Goal: Information Seeking & Learning: Compare options

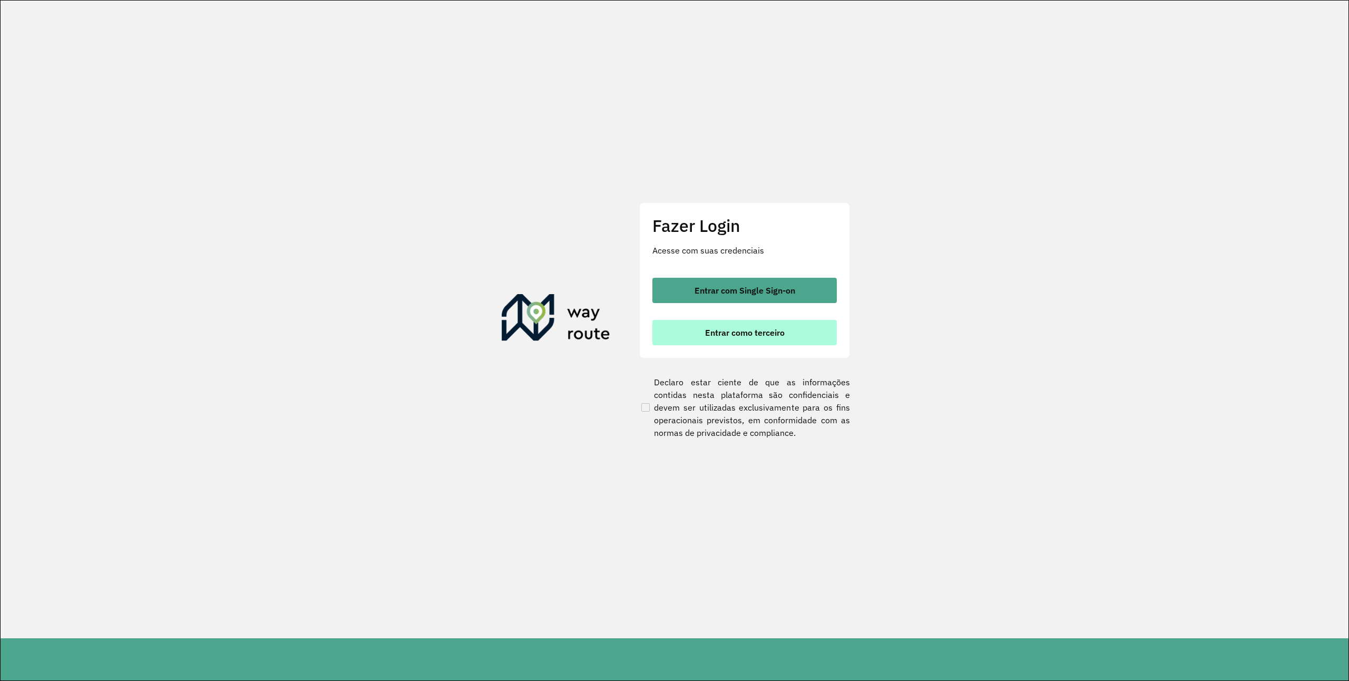
click at [753, 321] on button "Entrar como terceiro" at bounding box center [744, 332] width 184 height 25
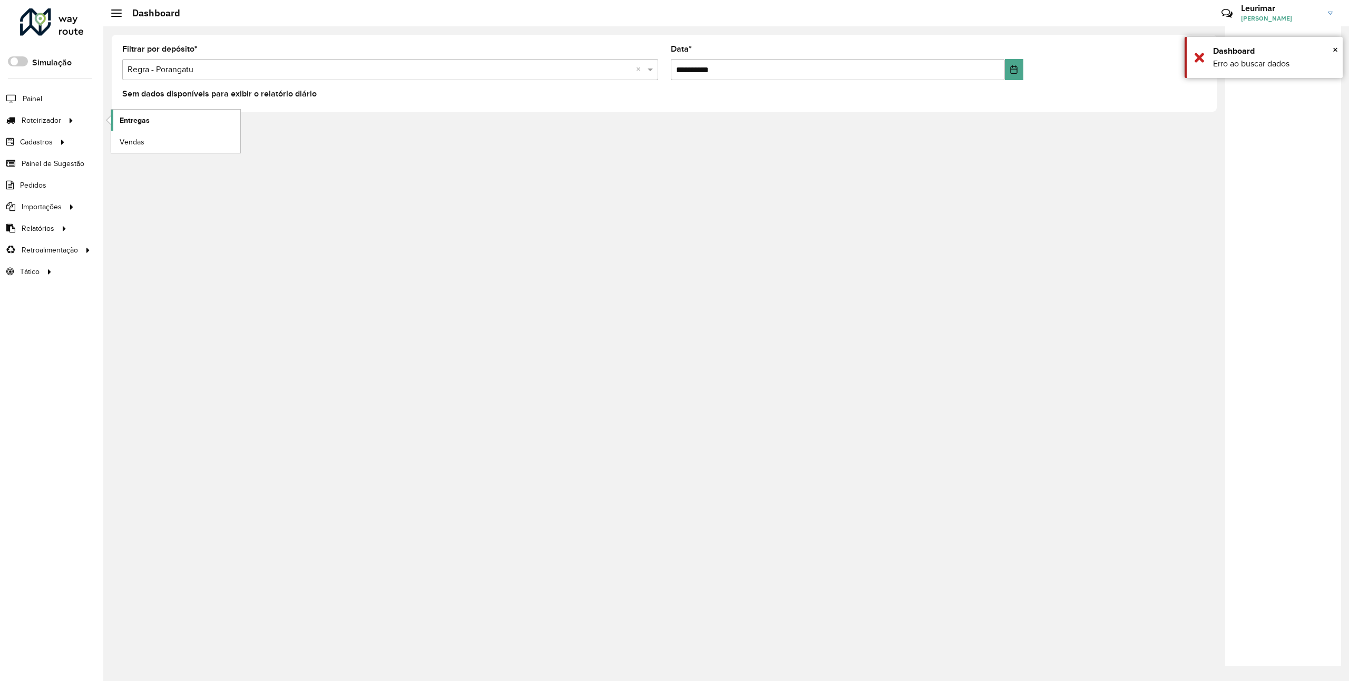
click at [129, 123] on span "Entregas" at bounding box center [135, 120] width 30 height 11
click at [143, 121] on span "Entregas" at bounding box center [135, 120] width 30 height 11
click at [1305, 11] on h3 "Leurimar" at bounding box center [1280, 8] width 79 height 10
click at [1311, 122] on p-inputswitch at bounding box center [1315, 117] width 20 height 13
click at [1317, 15] on span "Leurimar Bispo de Souza" at bounding box center [1280, 18] width 79 height 9
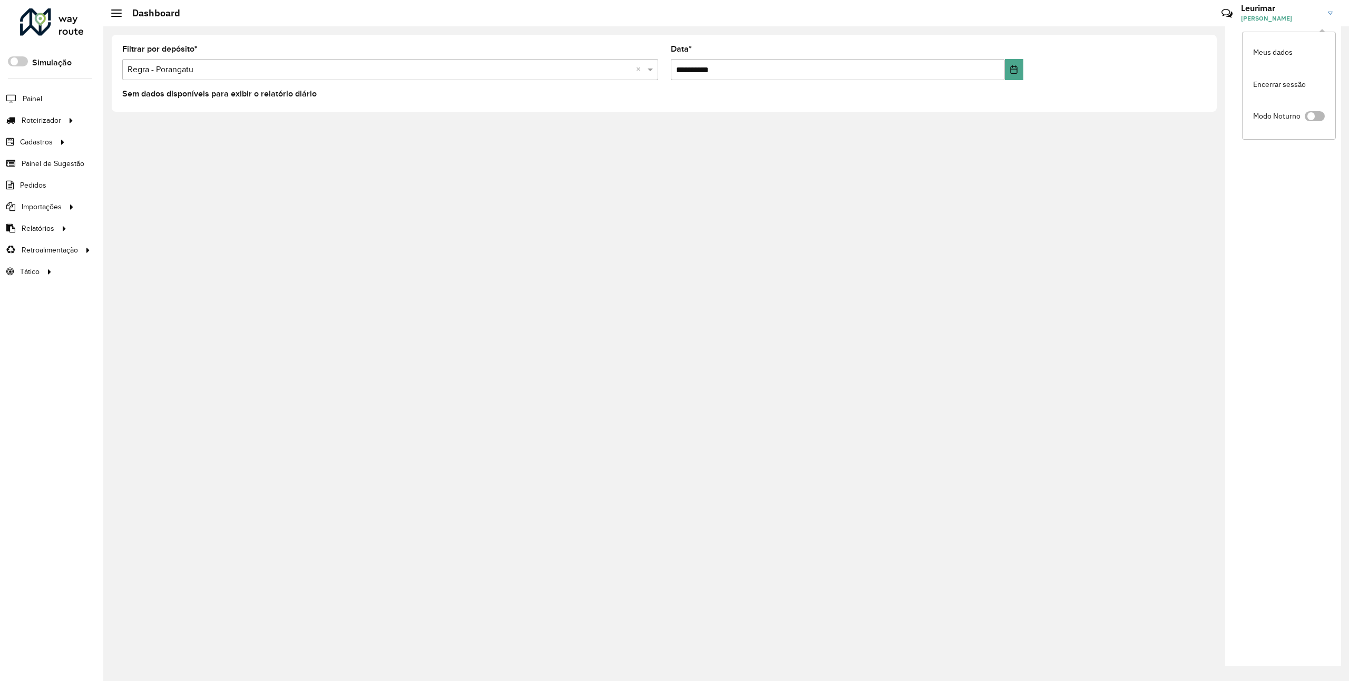
click at [1314, 119] on span at bounding box center [1315, 116] width 20 height 10
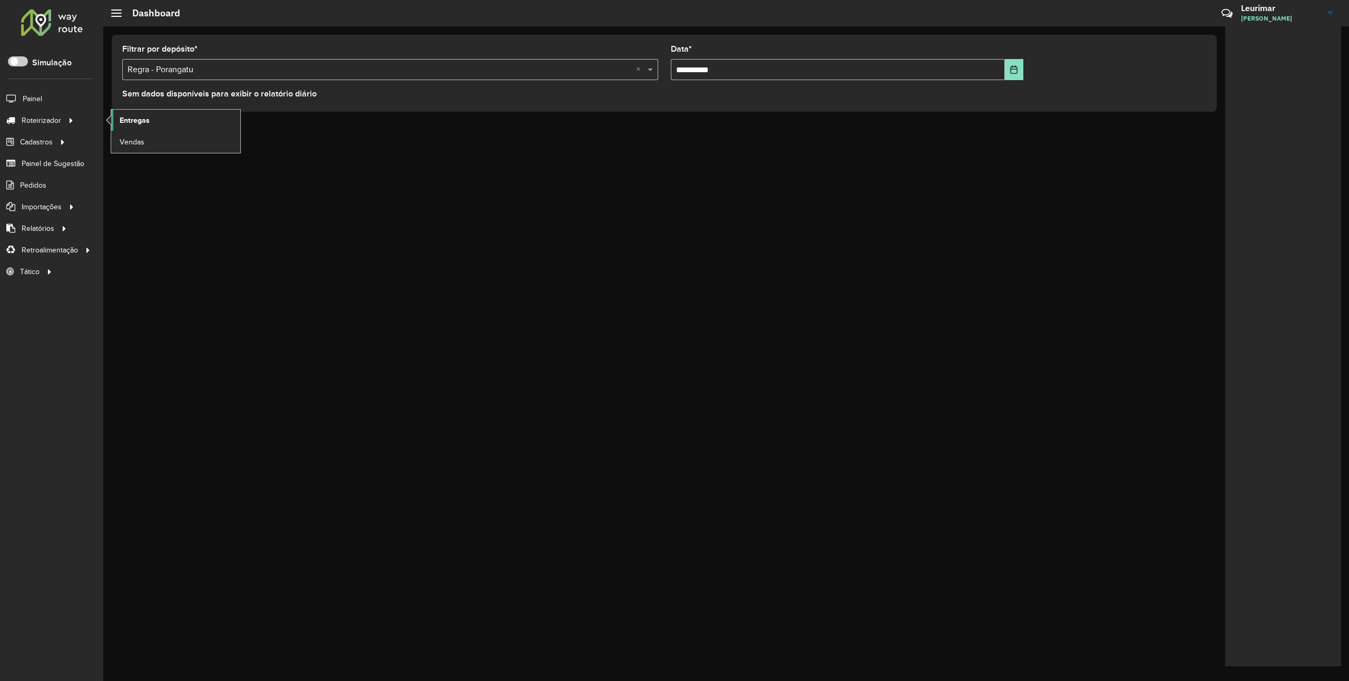
click at [148, 116] on span "Entregas" at bounding box center [135, 120] width 30 height 11
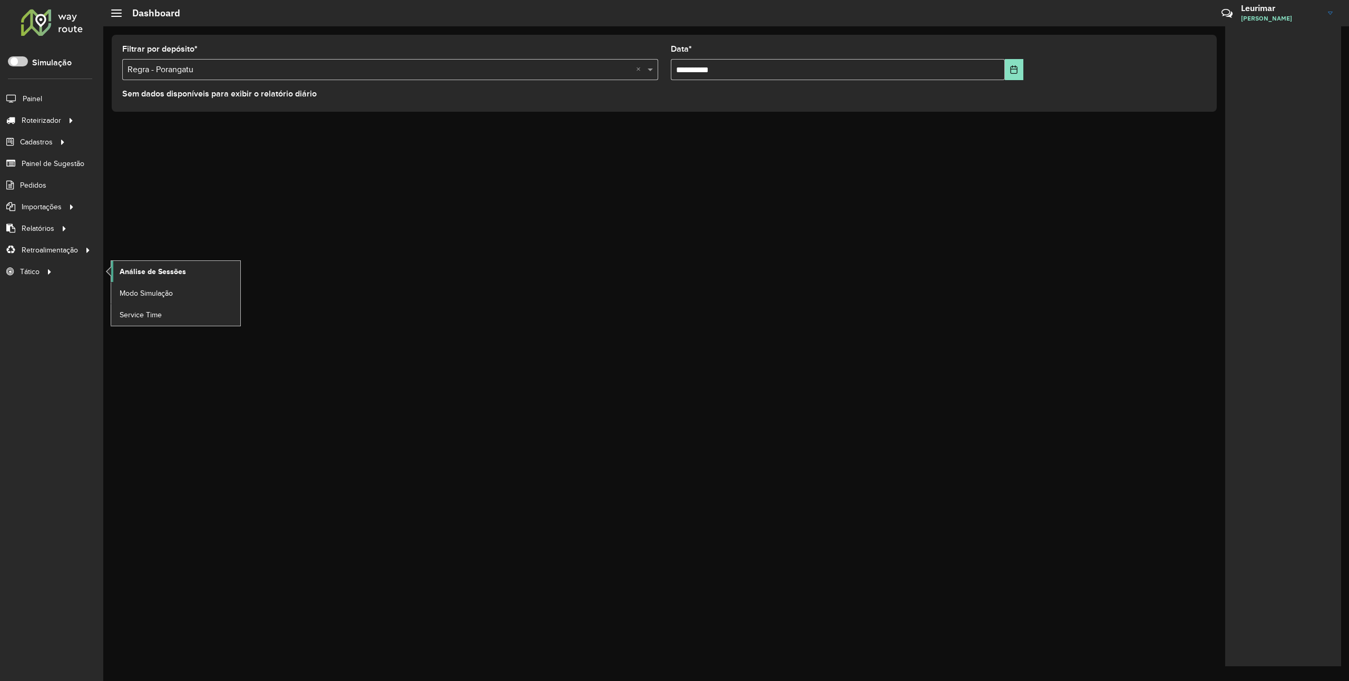
click at [152, 273] on span "Análise de Sessões" at bounding box center [153, 271] width 66 height 11
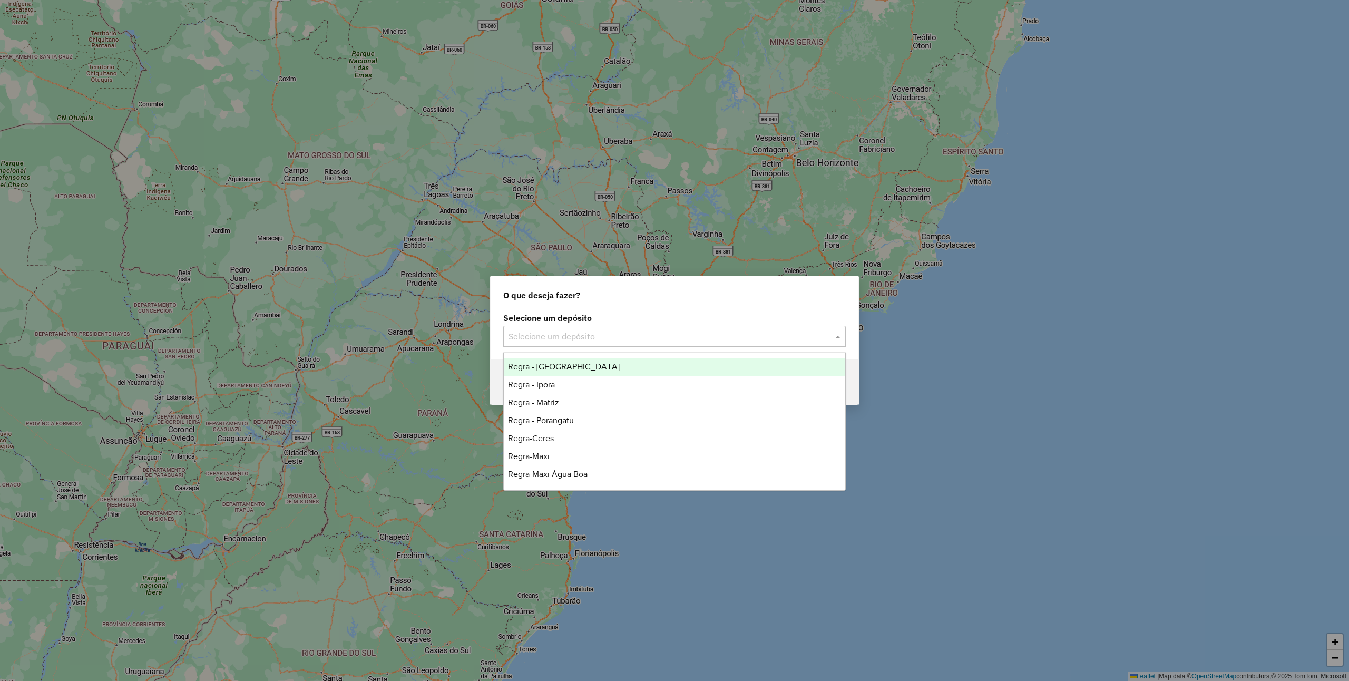
click at [629, 338] on input "text" at bounding box center [663, 336] width 311 height 13
click at [611, 364] on div "Regra - Anapolis" at bounding box center [674, 367] width 341 height 18
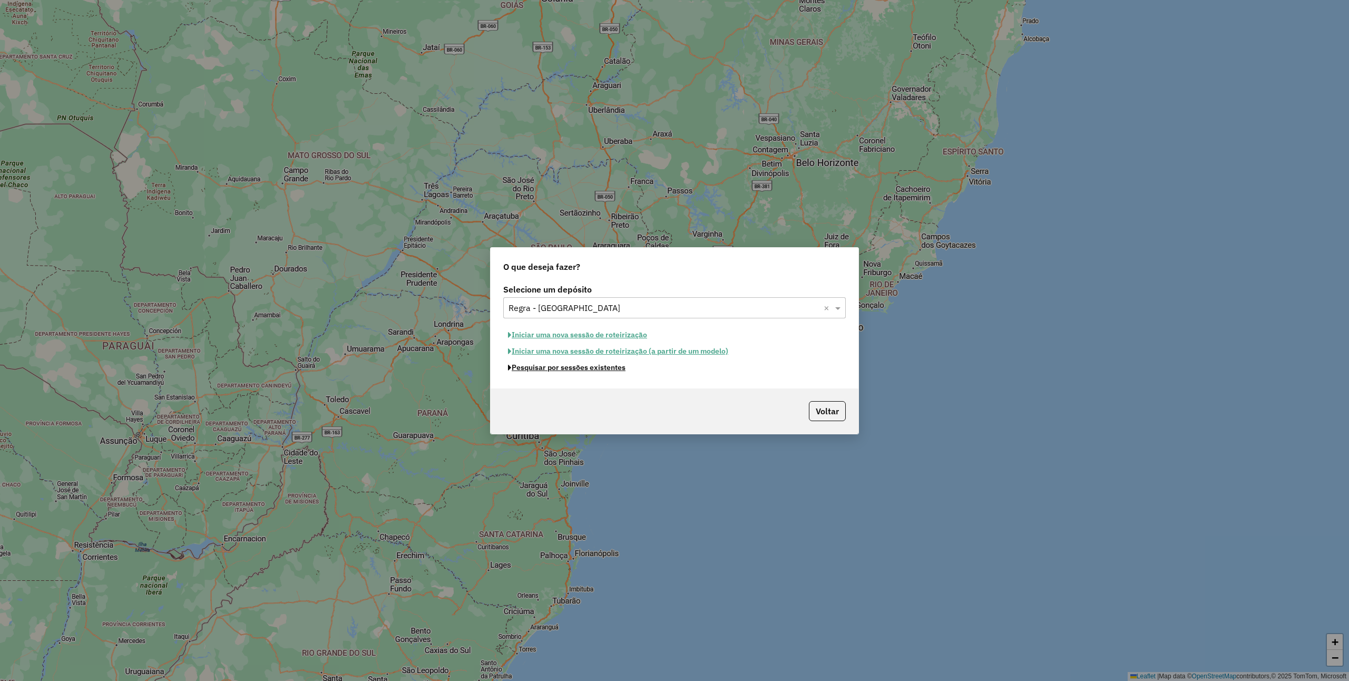
click at [589, 367] on button "Pesquisar por sessões existentes" at bounding box center [566, 367] width 127 height 16
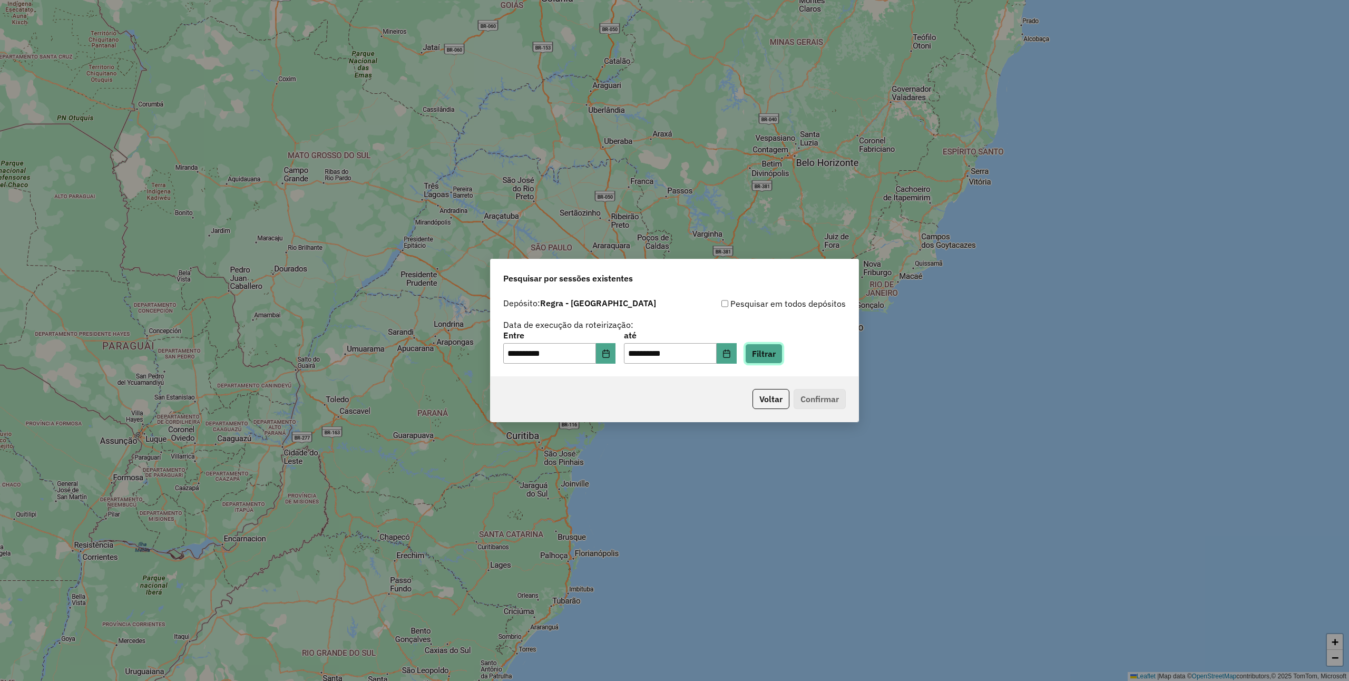
click at [782, 347] on button "Filtrar" at bounding box center [763, 354] width 37 height 20
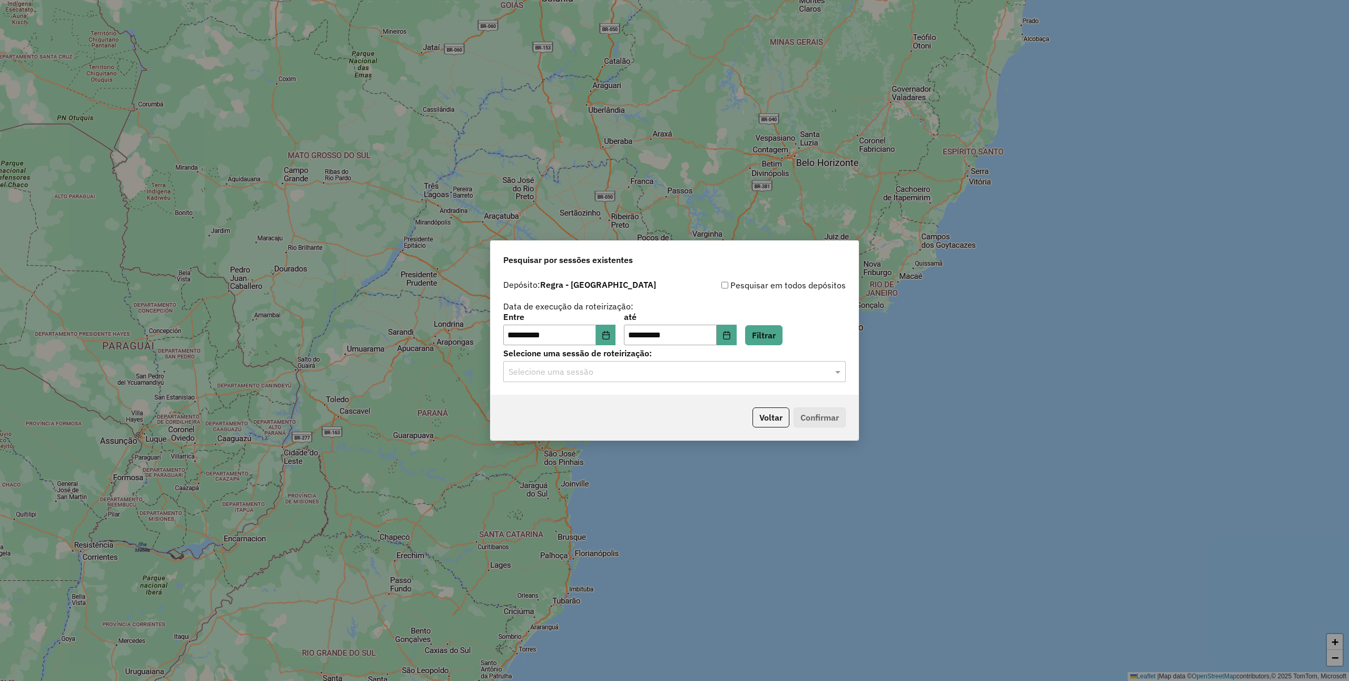
click at [626, 374] on input "text" at bounding box center [663, 372] width 311 height 13
click at [629, 403] on span "978623 - 13/08/2025 18:15 (NOVA ANÁPOLIS)" at bounding box center [592, 402] width 169 height 9
click at [811, 412] on button "Confirmar" at bounding box center [820, 417] width 52 height 20
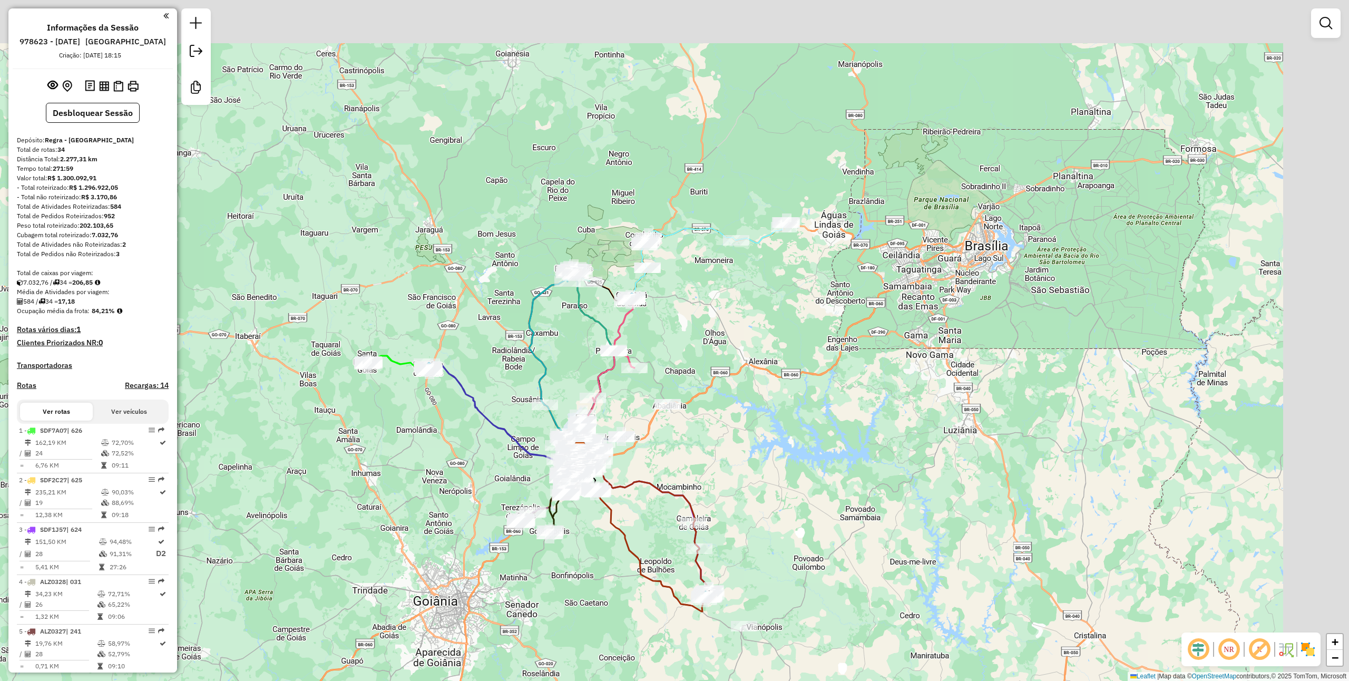
drag, startPoint x: 787, startPoint y: 196, endPoint x: 740, endPoint y: 260, distance: 79.1
click at [717, 270] on div "Janela de atendimento Grade de atendimento Capacidade Transportadoras Veículos …" at bounding box center [674, 340] width 1349 height 681
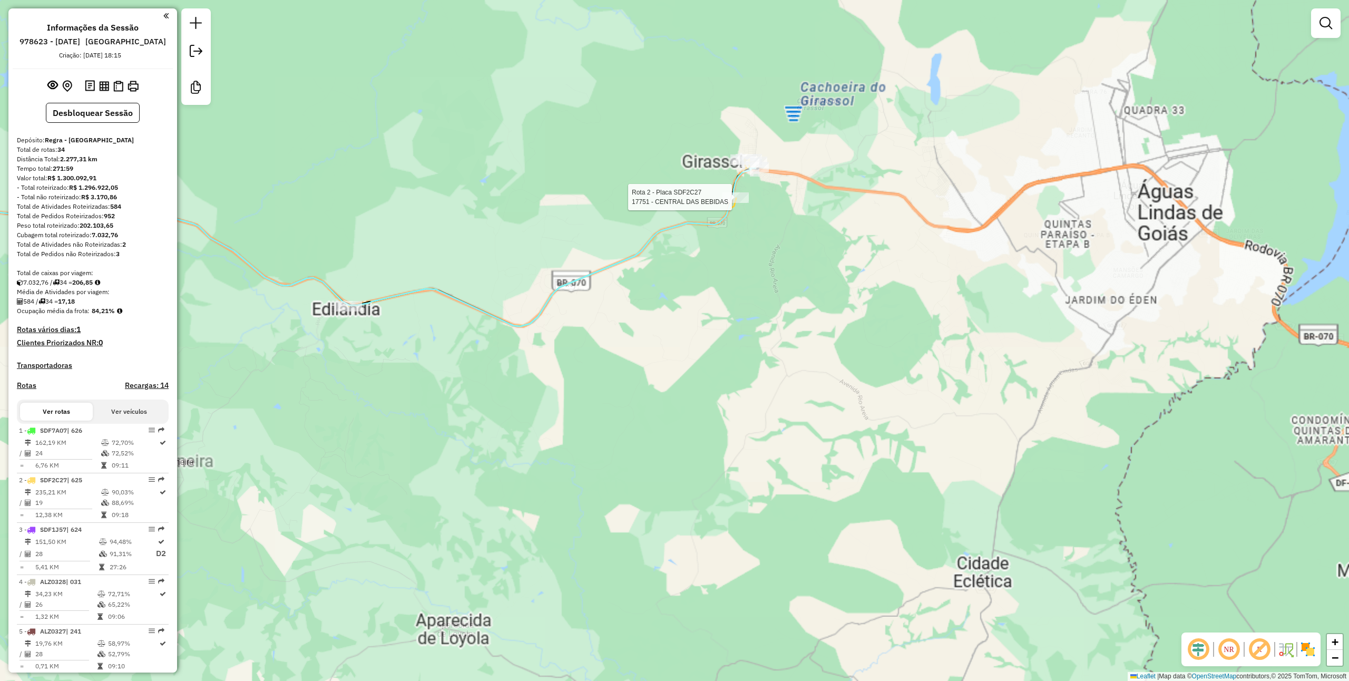
select select "**********"
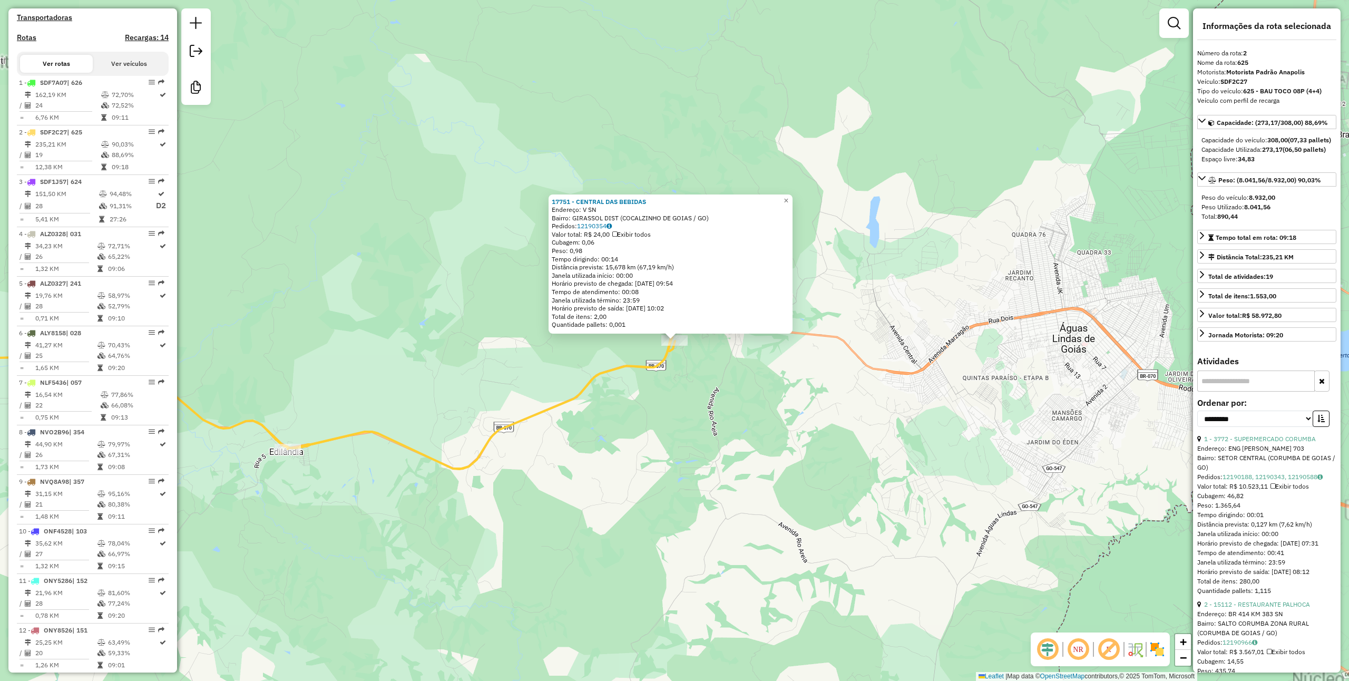
scroll to position [465, 0]
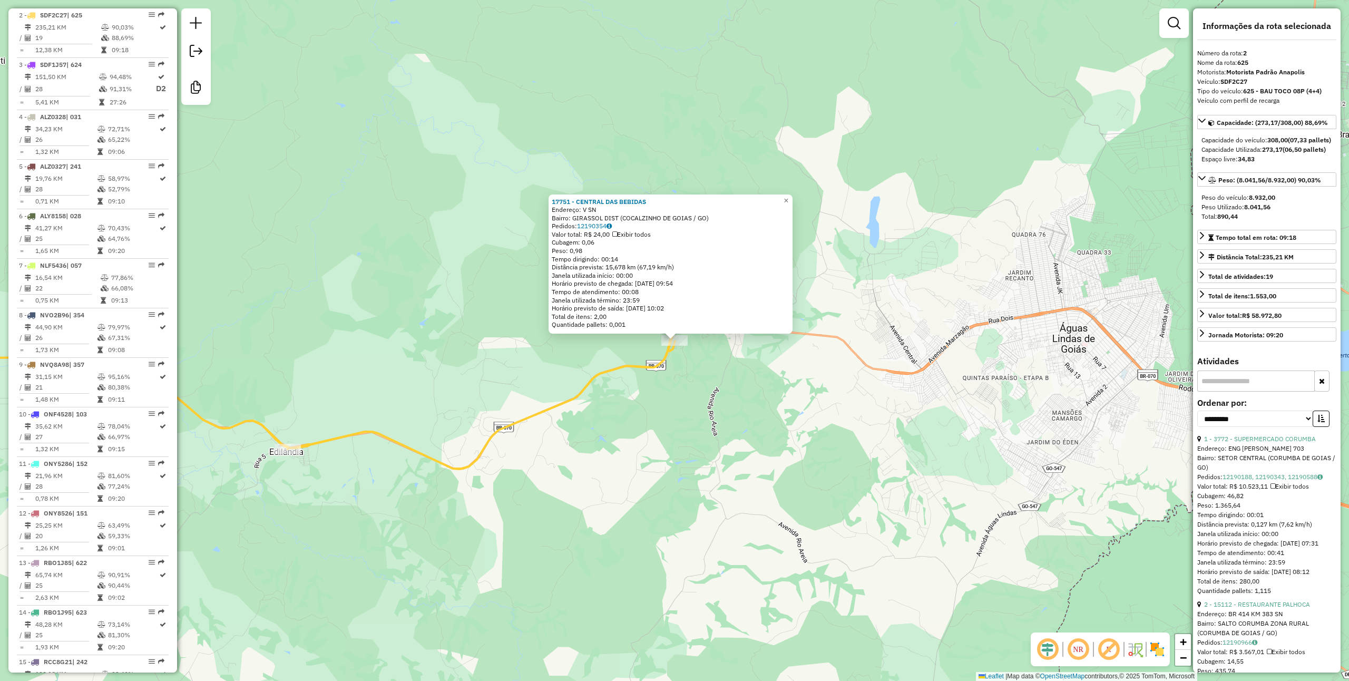
click at [759, 357] on div "Rota 2 - Placa SDF2C27 17751 - CENTRAL DAS BEBIDAS 17751 - CENTRAL DAS BEBIDAS …" at bounding box center [674, 340] width 1349 height 681
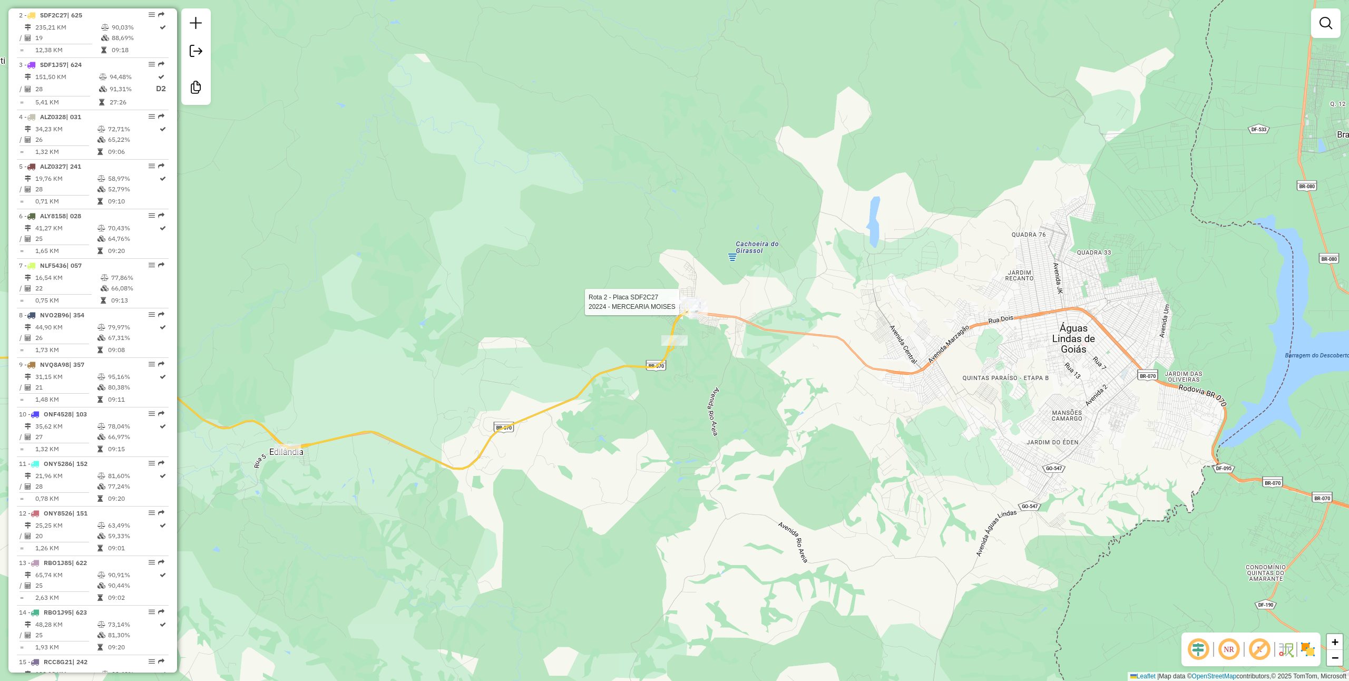
select select "**********"
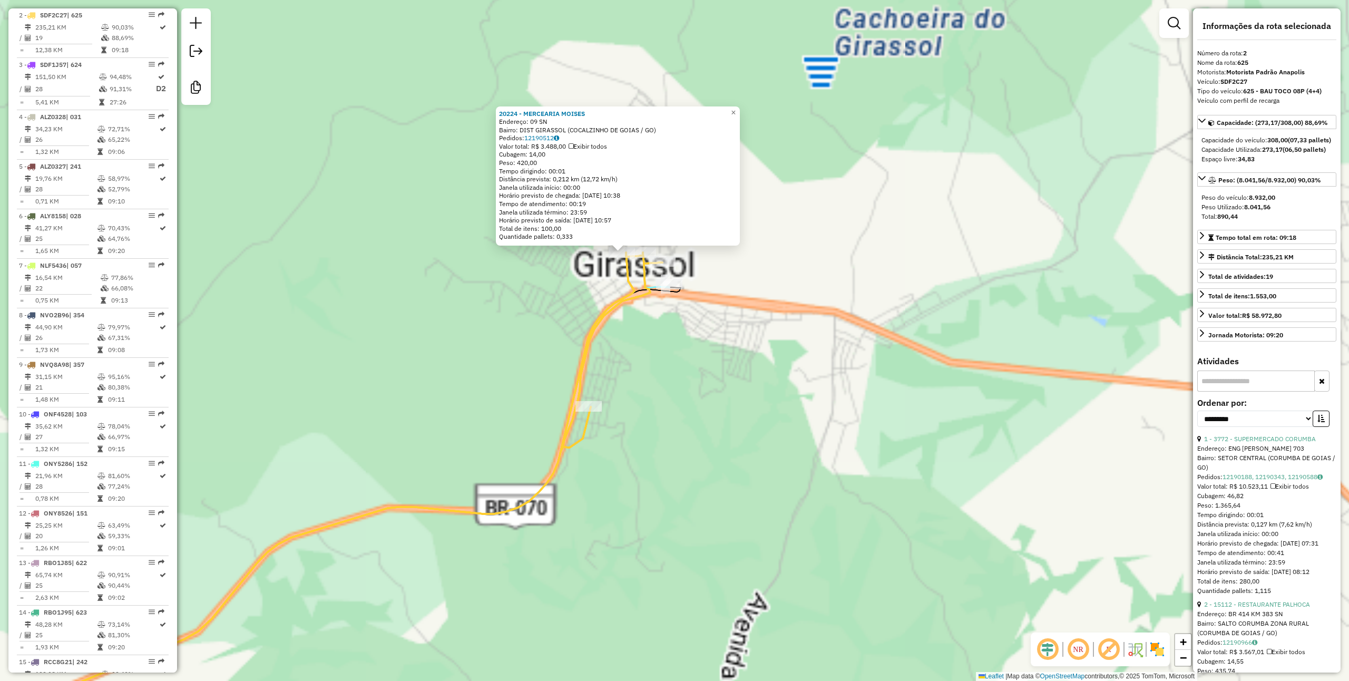
click at [692, 365] on div "20224 - MERCEARIA MOISES Endereço: 09 SN Bairro: DIST GIRASSOL (COCALZINHO DE G…" at bounding box center [674, 340] width 1349 height 681
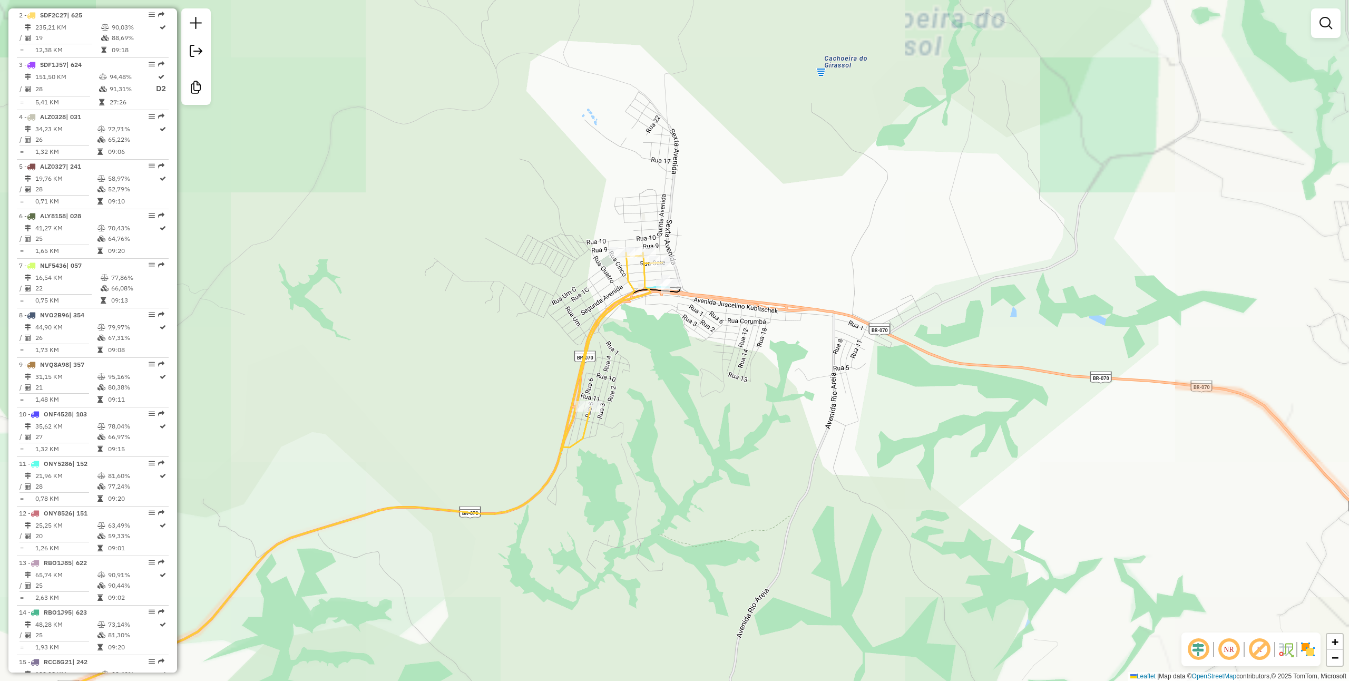
click at [639, 243] on div "Rota 2 - Placa SDF2C27 12976 - MERCEARIA MAINHA Rota 2 - Placa SDF2C27 16445 - …" at bounding box center [674, 340] width 1349 height 681
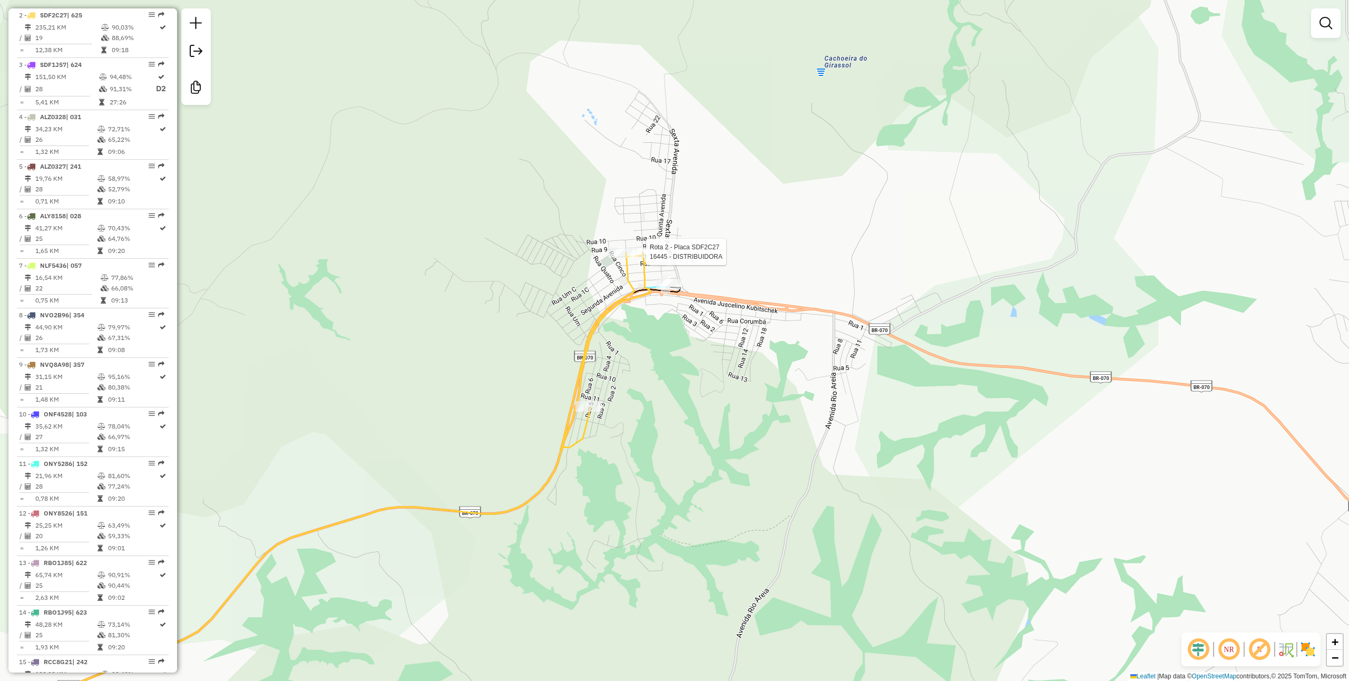
select select "**********"
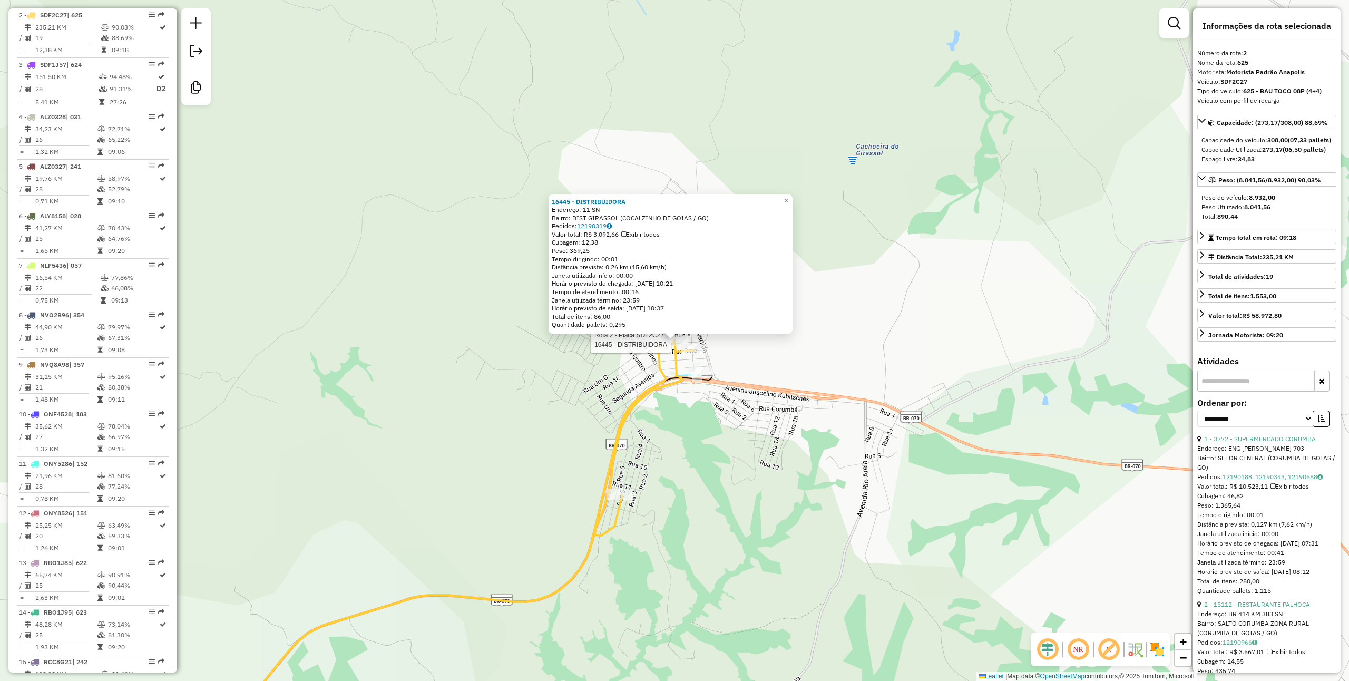
click at [759, 366] on div "Rota 2 - Placa SDF2C27 16445 - DISTRIBUIDORA Rota 2 - Placa SDF2C27 12976 - MER…" at bounding box center [674, 340] width 1349 height 681
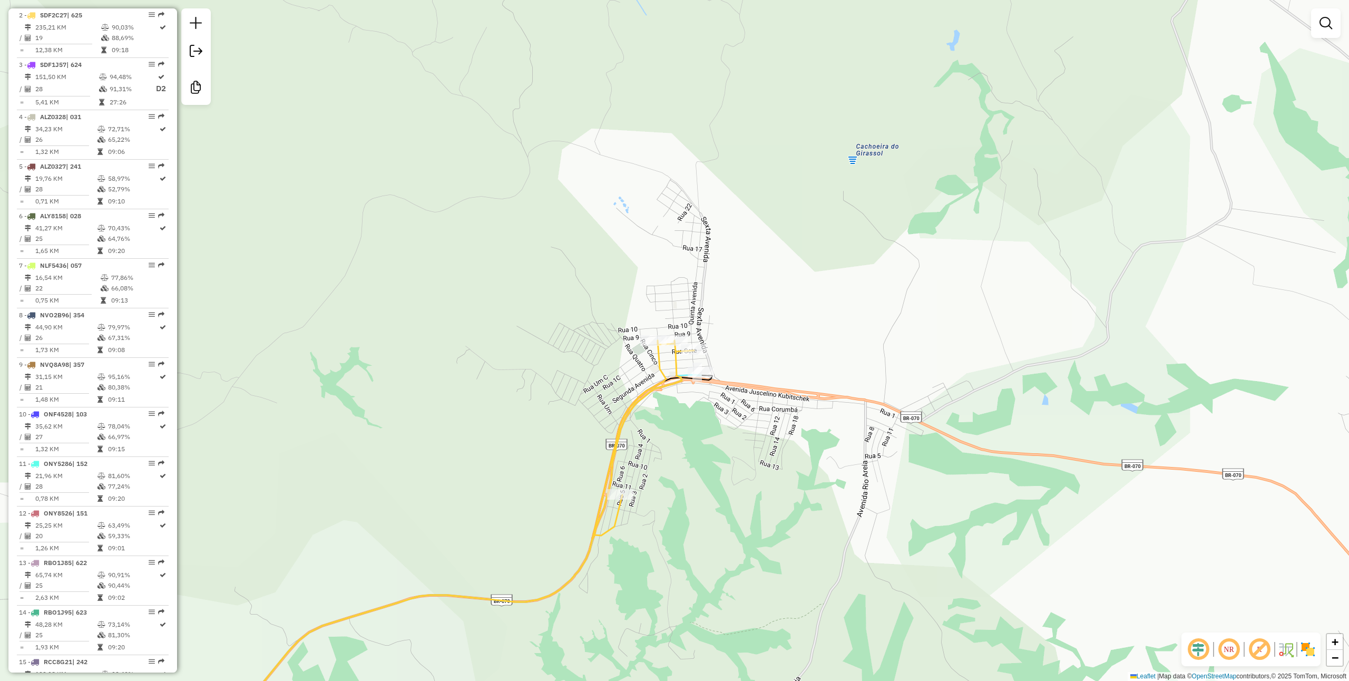
click at [710, 346] on div "Rota 2 - Placa SDF2C27 16445 - DISTRIBUIDORA Rota 2 - Placa SDF2C27 12976 - MER…" at bounding box center [674, 340] width 1349 height 681
select select "**********"
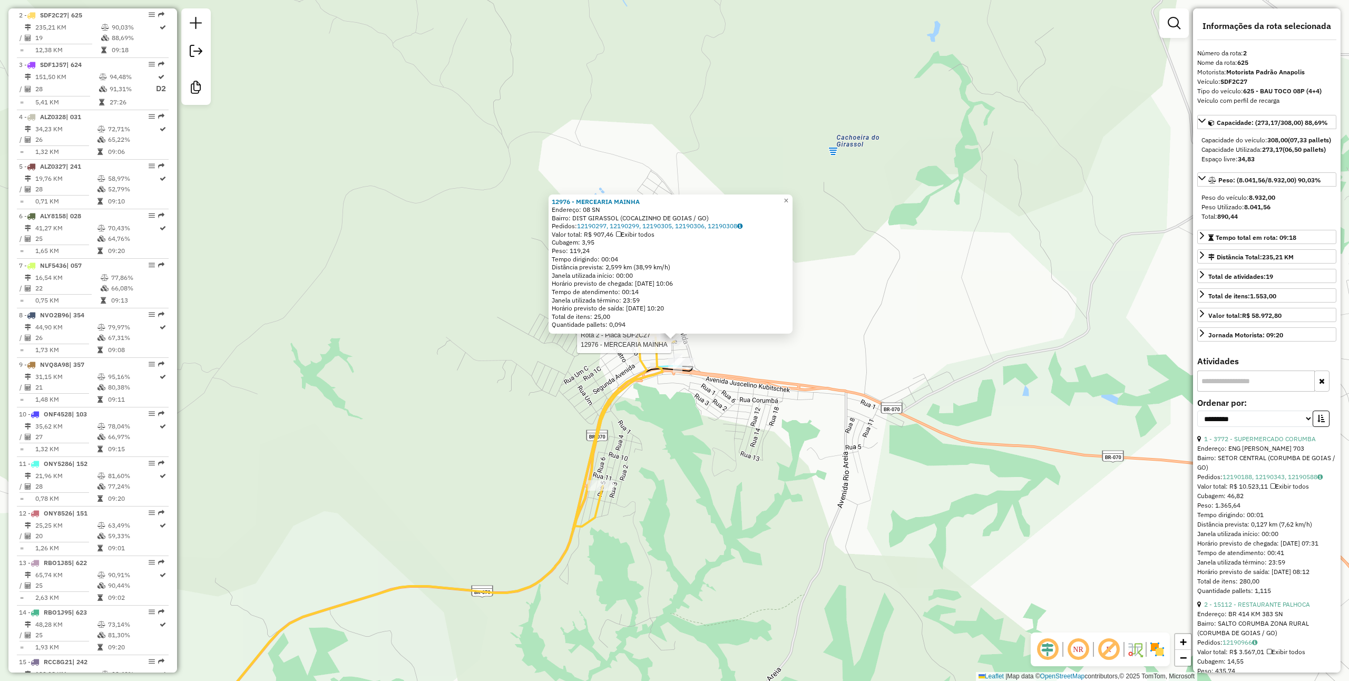
click at [732, 483] on div "Rota 2 - Placa SDF2C27 12976 - MERCEARIA MAINHA 12976 - MERCEARIA MAINHA Endere…" at bounding box center [674, 340] width 1349 height 681
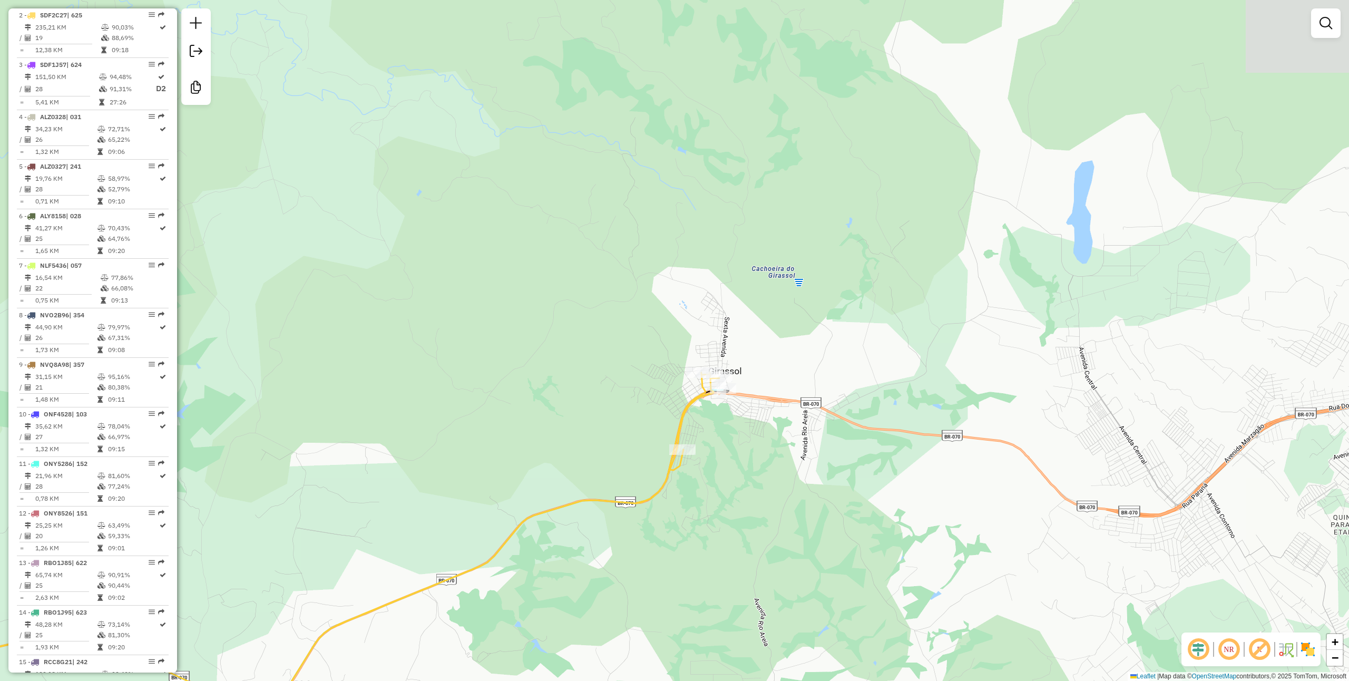
drag, startPoint x: 752, startPoint y: 477, endPoint x: 803, endPoint y: 323, distance: 162.0
click at [797, 337] on div "Janela de atendimento Grade de atendimento Capacidade Transportadoras Veículos …" at bounding box center [674, 340] width 1349 height 681
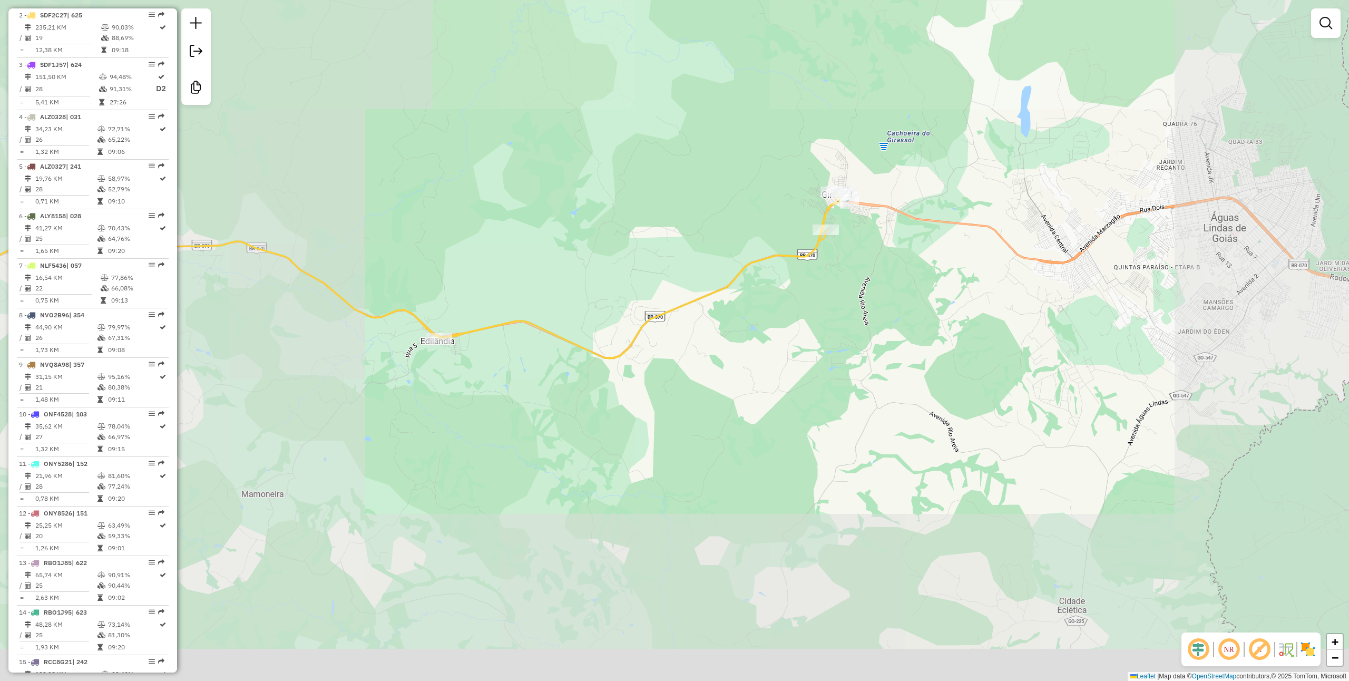
drag, startPoint x: 761, startPoint y: 371, endPoint x: 826, endPoint y: 310, distance: 89.1
click at [825, 308] on div "Janela de atendimento Grade de atendimento Capacidade Transportadoras Veículos …" at bounding box center [674, 340] width 1349 height 681
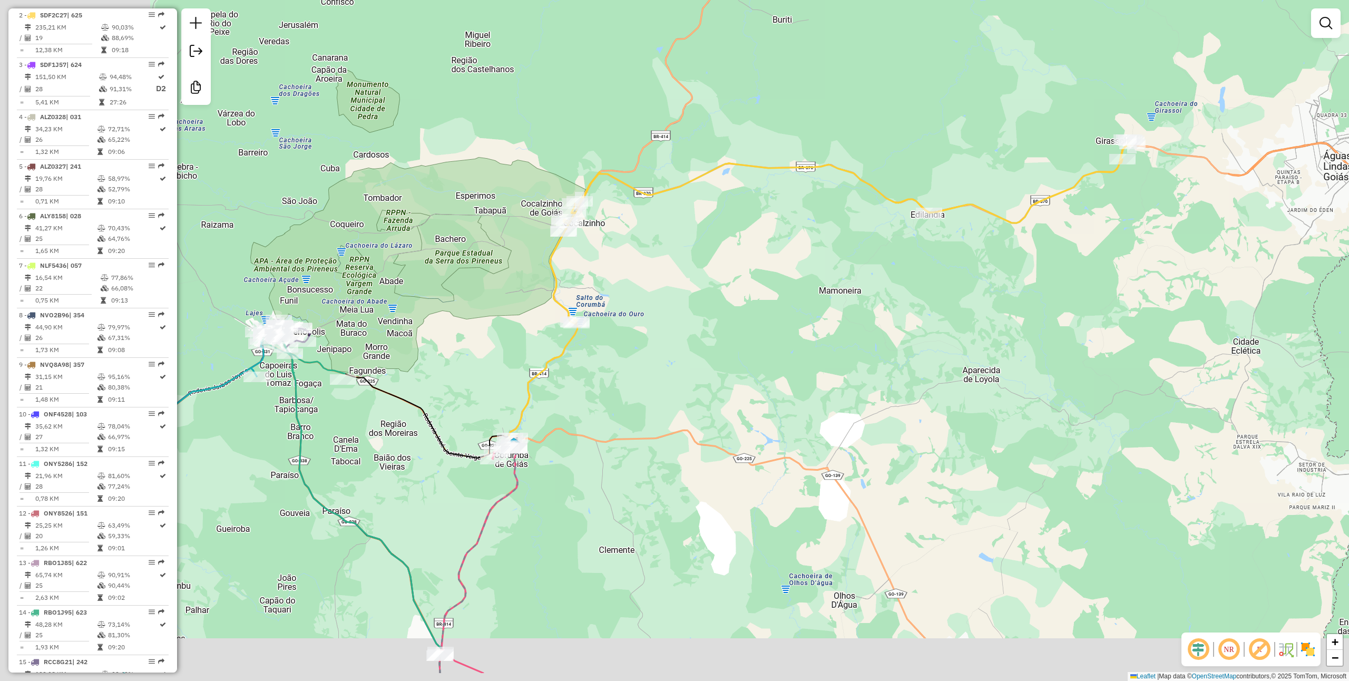
drag, startPoint x: 890, startPoint y: 301, endPoint x: 896, endPoint y: 300, distance: 5.9
click at [896, 300] on div "Janela de atendimento Grade de atendimento Capacidade Transportadoras Veículos …" at bounding box center [674, 340] width 1349 height 681
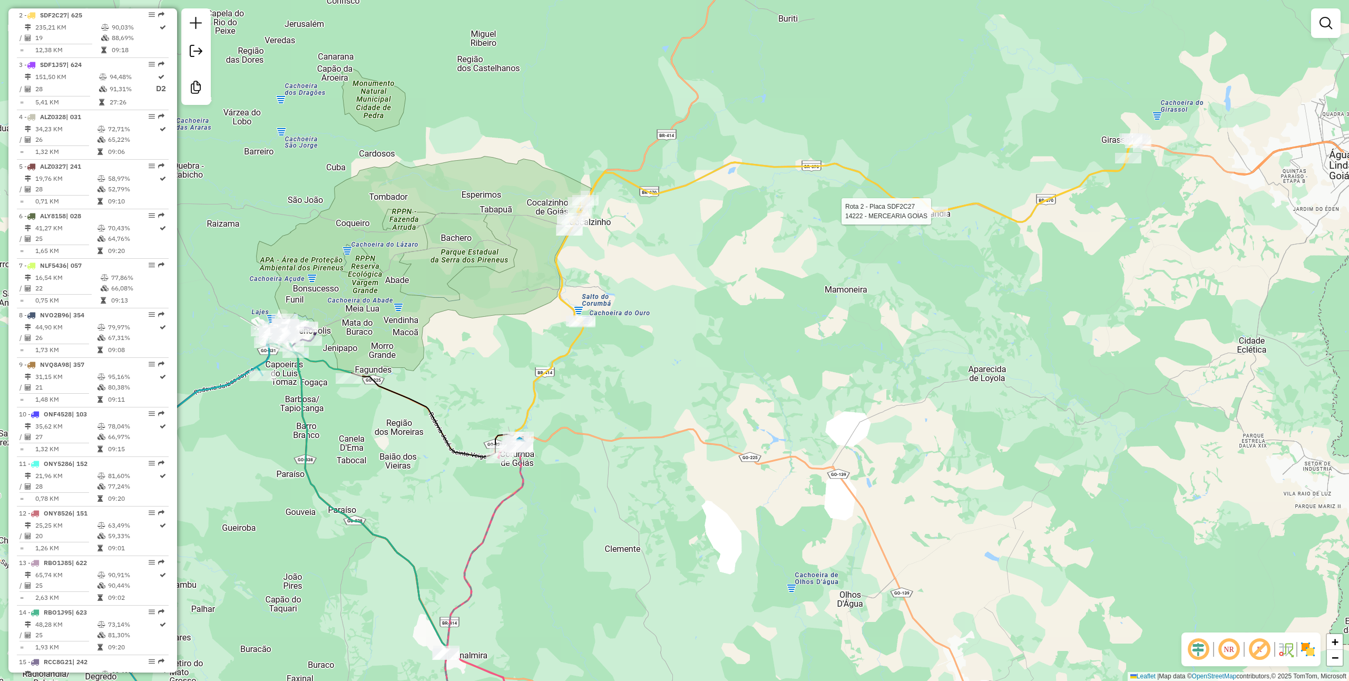
select select "**********"
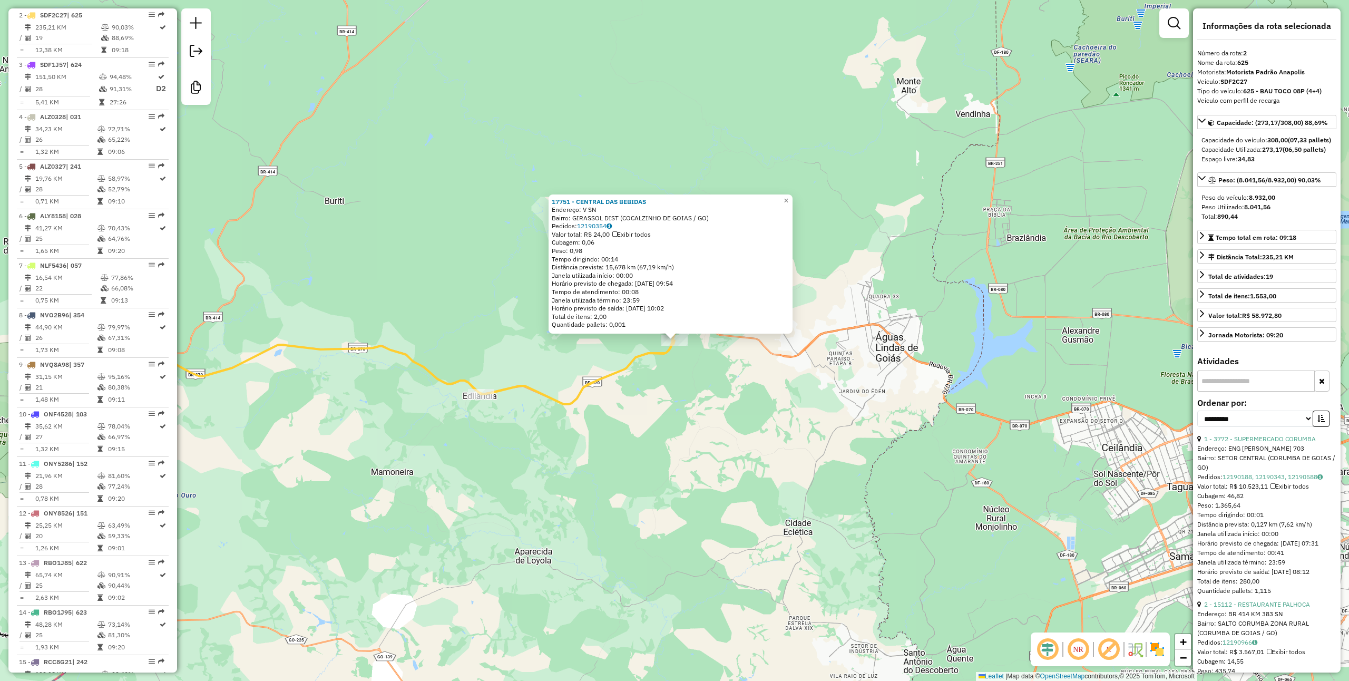
click at [635, 388] on div "17751 - CENTRAL DAS BEBIDAS Endereço: V SN Bairro: GIRASSOL DIST (COCALZINHO DE…" at bounding box center [674, 340] width 1349 height 681
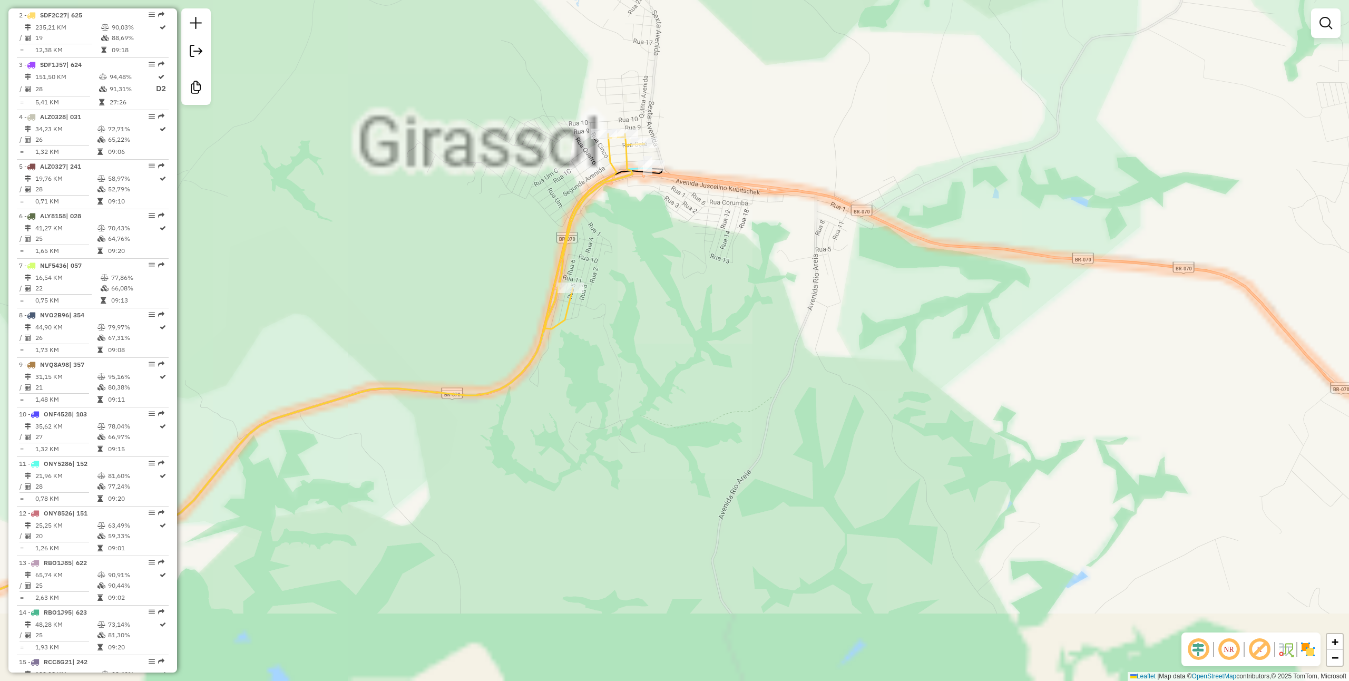
click at [671, 260] on div "Janela de atendimento Grade de atendimento Capacidade Transportadoras Veículos …" at bounding box center [674, 340] width 1349 height 681
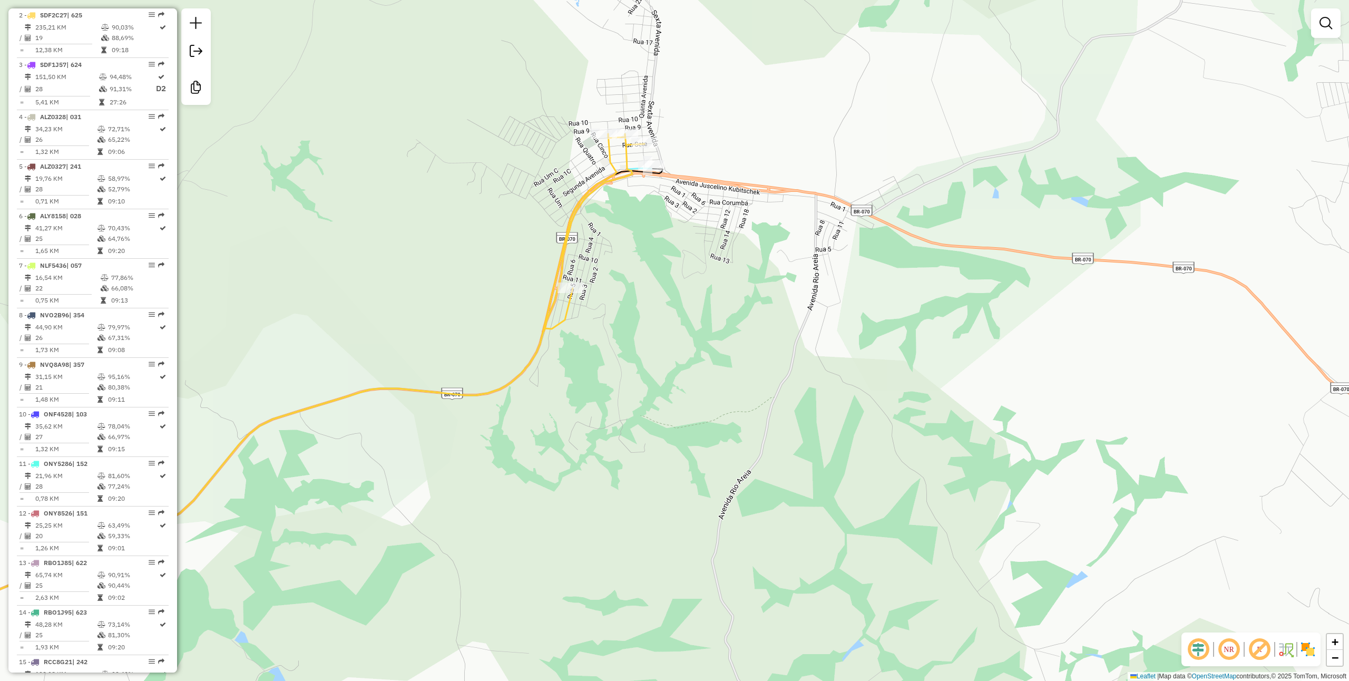
click at [630, 144] on icon at bounding box center [254, 390] width 779 height 513
select select "**********"
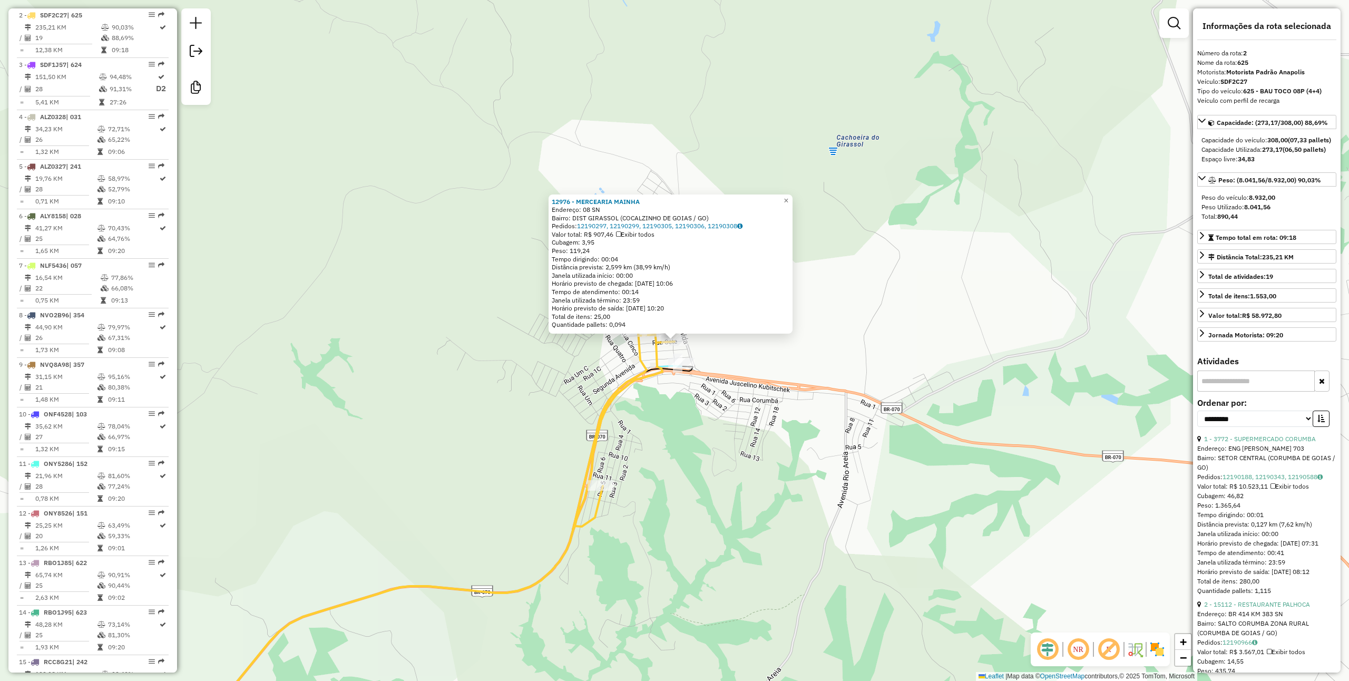
click at [657, 517] on div "12976 - MERCEARIA MAINHA Endereço: 08 SN Bairro: DIST GIRASSOL (COCALZINHO DE G…" at bounding box center [674, 340] width 1349 height 681
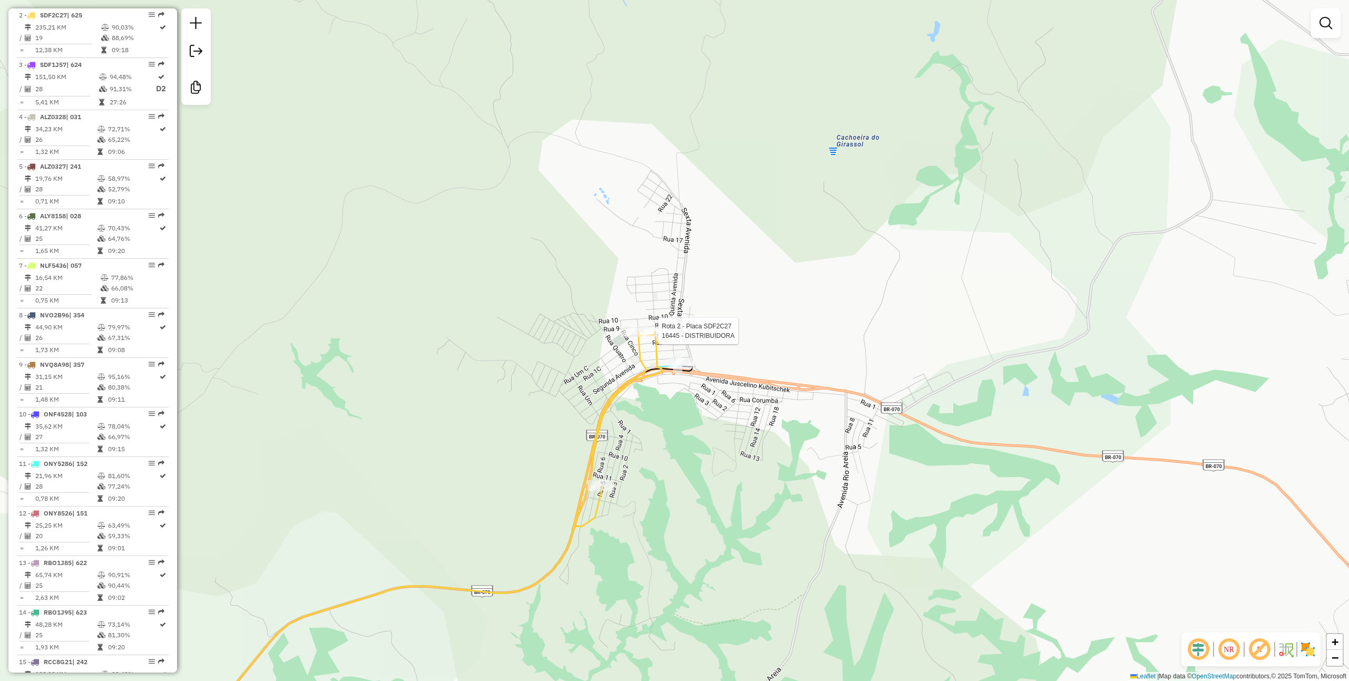
select select "**********"
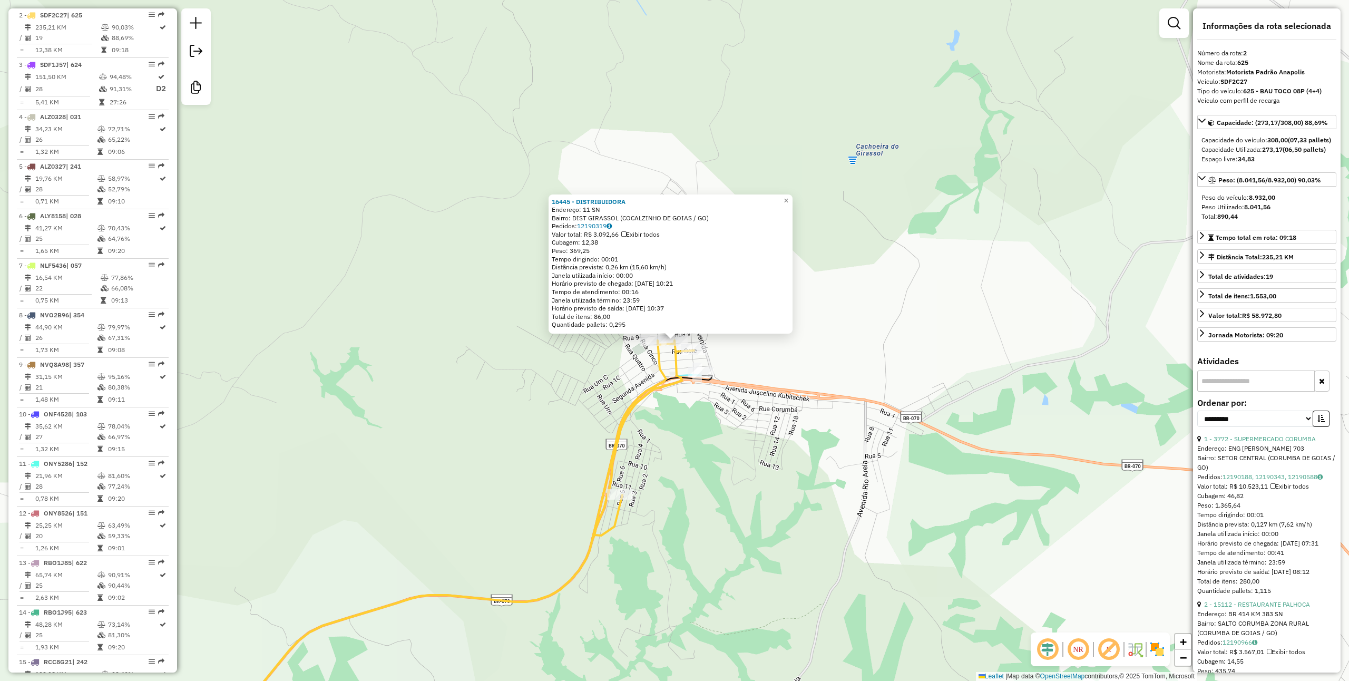
click at [703, 466] on div "Rota 2 - Placa SDF2C27 20224 - MERCEARIA MOISES 16445 - DISTRIBUIDORA Endereço:…" at bounding box center [674, 340] width 1349 height 681
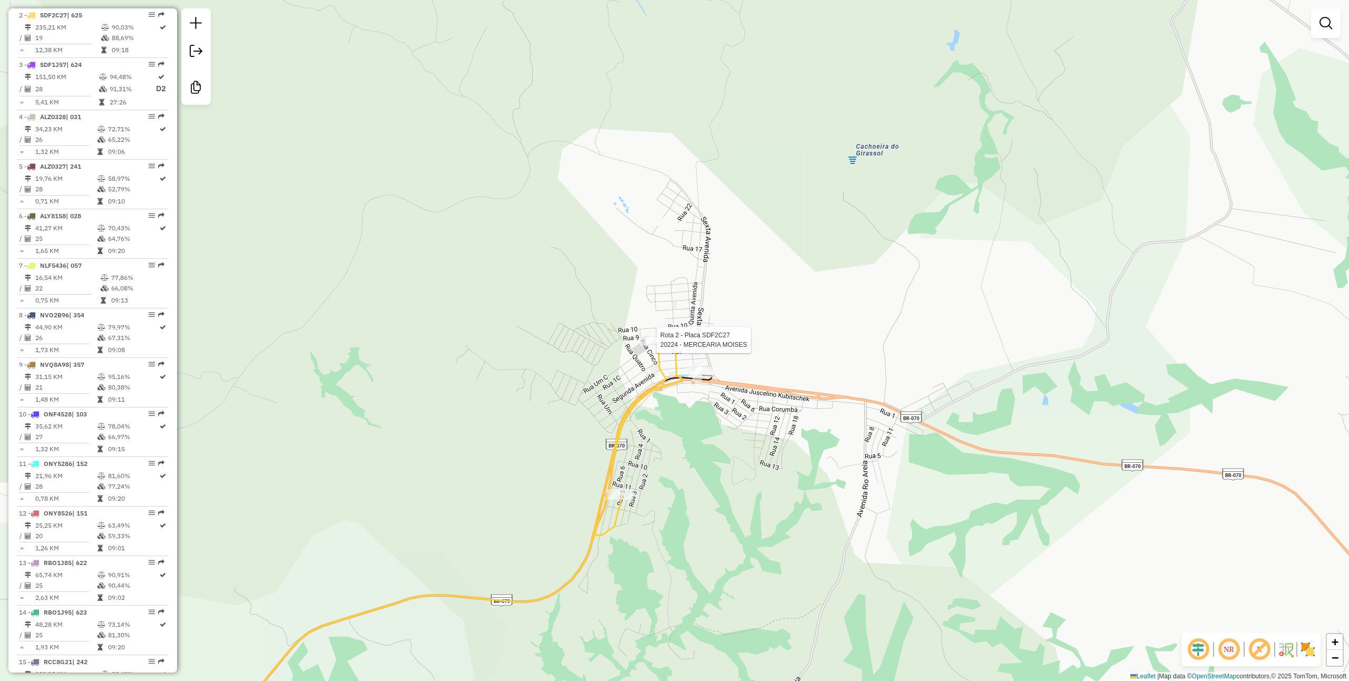
select select "**********"
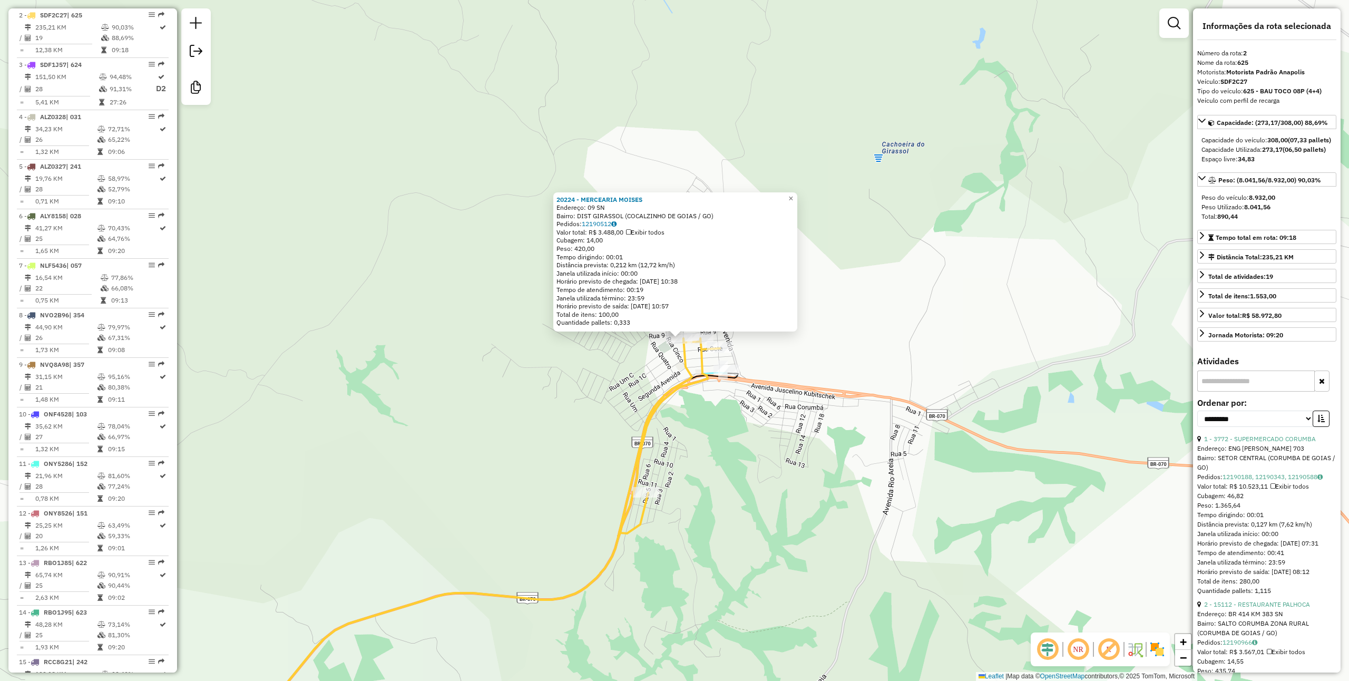
drag, startPoint x: 650, startPoint y: 509, endPoint x: 771, endPoint y: 399, distance: 164.1
click at [720, 403] on icon at bounding box center [454, 542] width 531 height 408
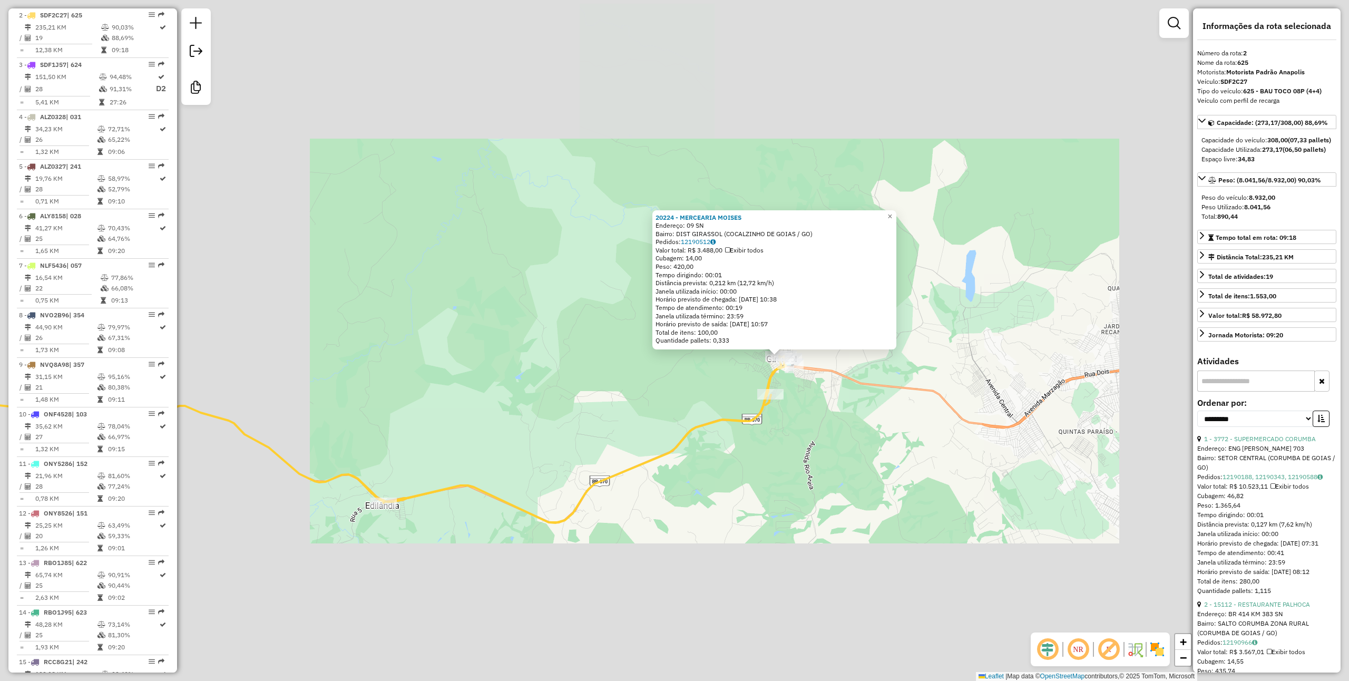
click at [816, 443] on div "20224 - MERCEARIA MOISES Endereço: 09 SN Bairro: DIST GIRASSOL (COCALZINHO DE G…" at bounding box center [674, 340] width 1349 height 681
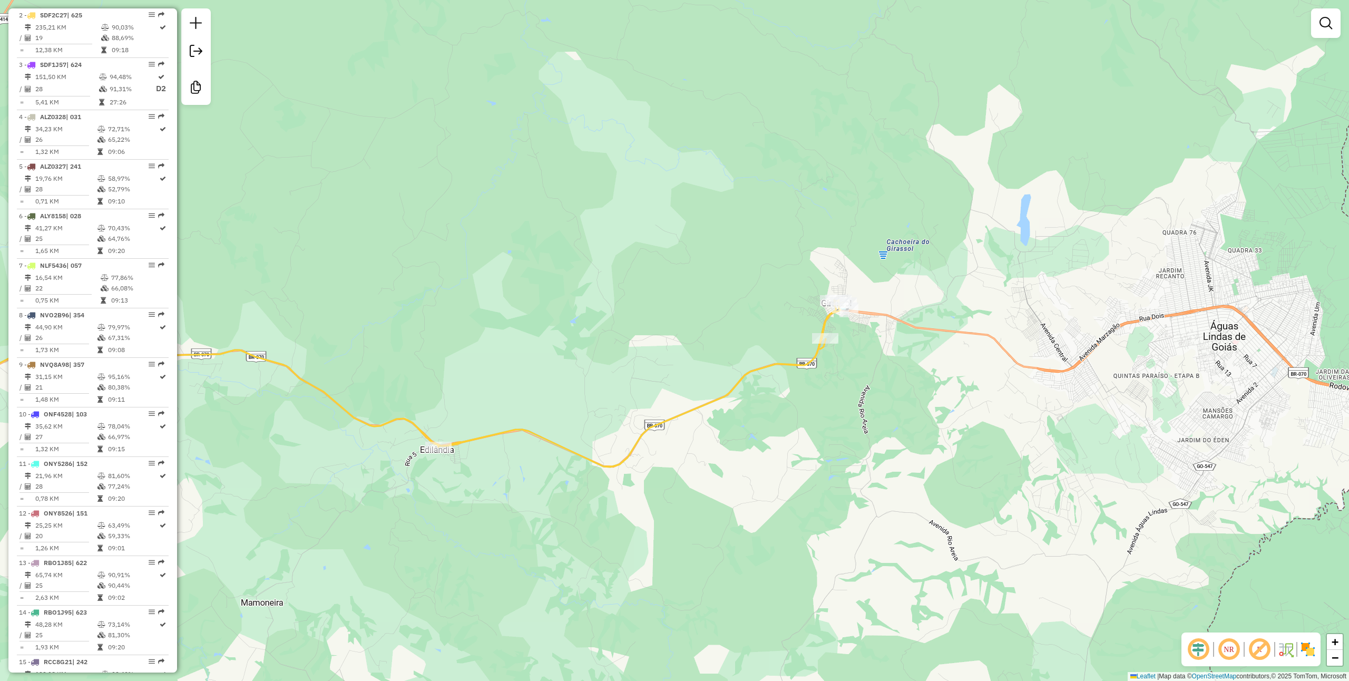
drag, startPoint x: 770, startPoint y: 476, endPoint x: 825, endPoint y: 420, distance: 78.2
click at [825, 420] on div "Janela de atendimento Grade de atendimento Capacidade Transportadoras Veículos …" at bounding box center [674, 340] width 1349 height 681
select select "**********"
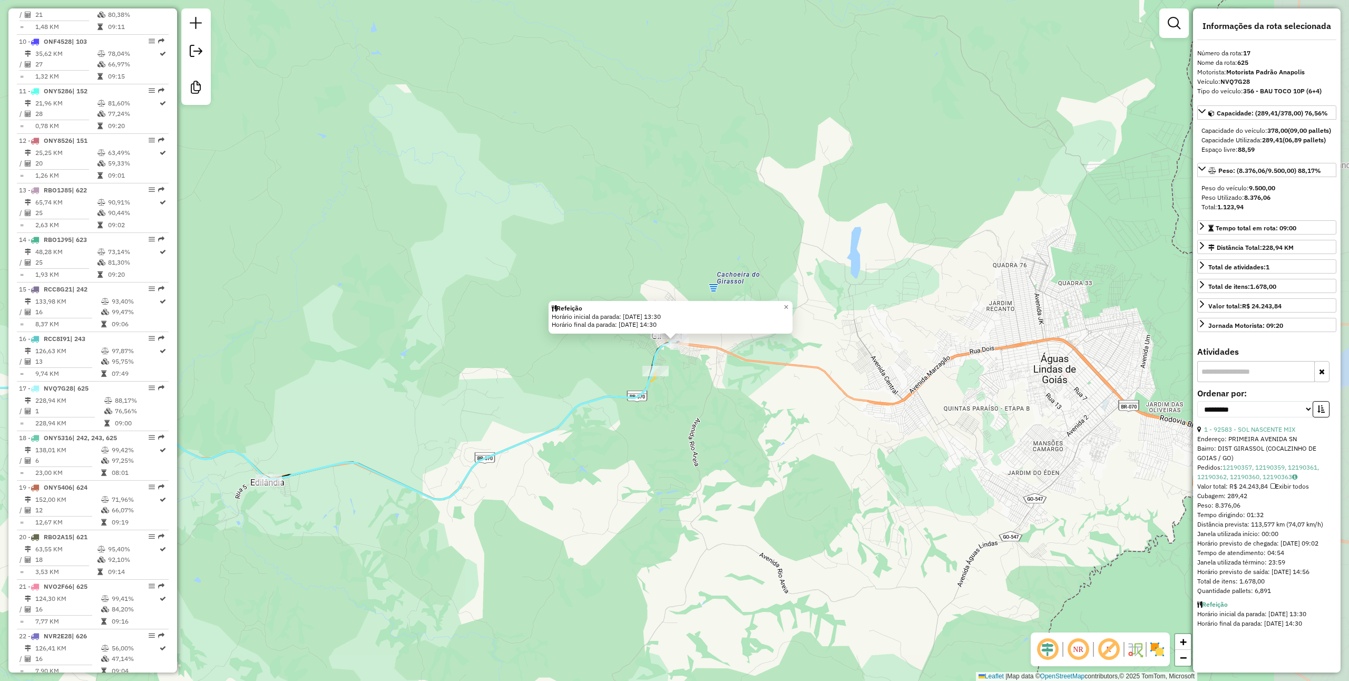
scroll to position [1212, 0]
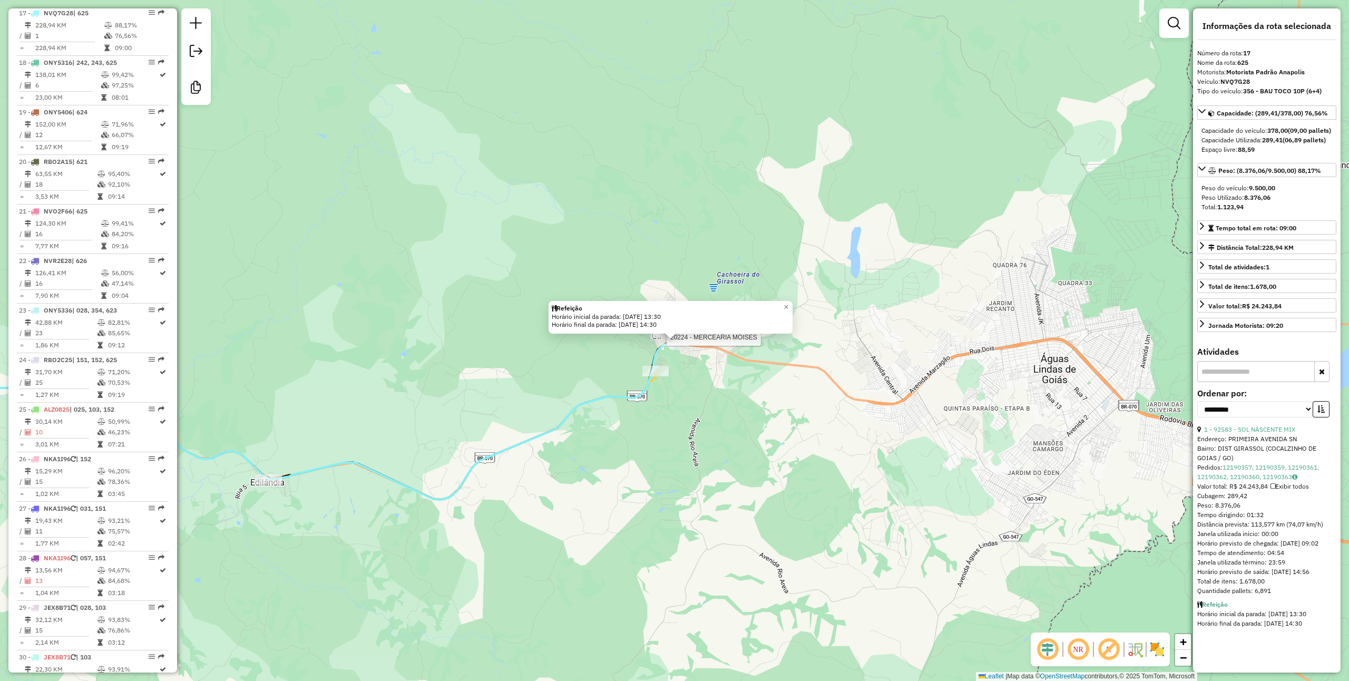
click at [658, 338] on div at bounding box center [663, 333] width 26 height 11
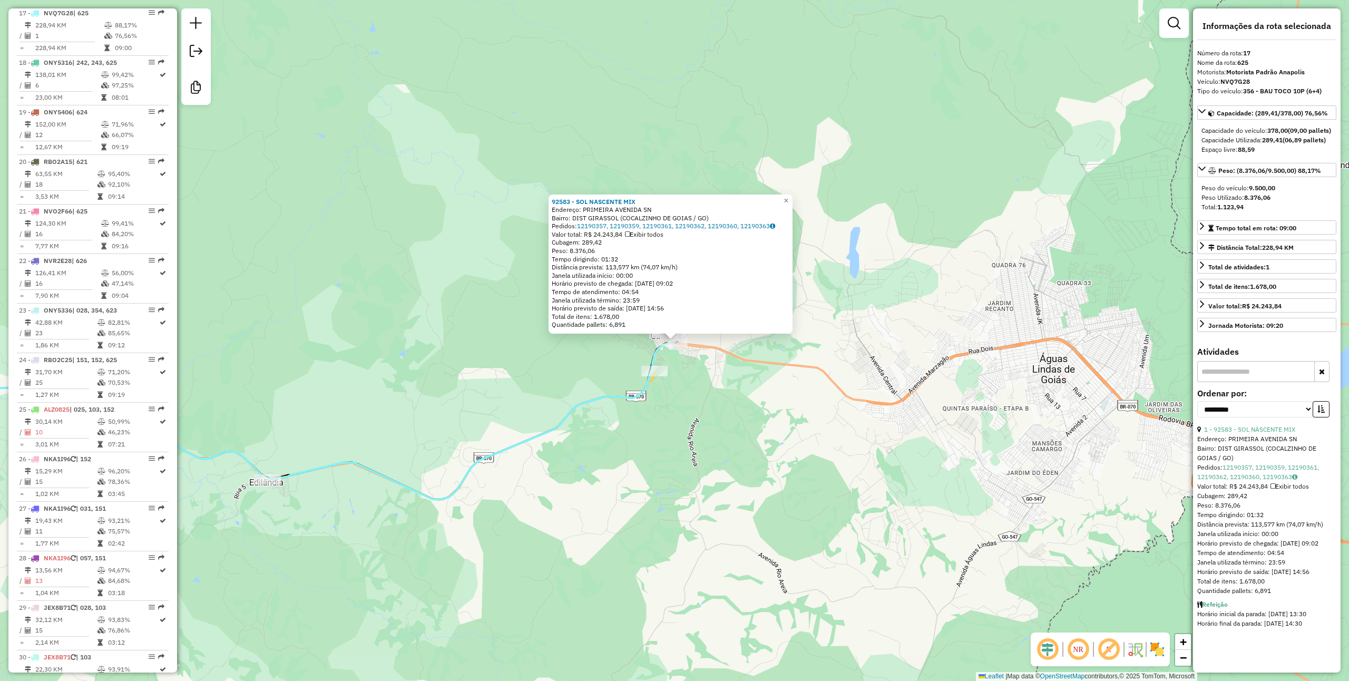
drag, startPoint x: 672, startPoint y: 416, endPoint x: 869, endPoint y: 351, distance: 207.6
click at [867, 353] on div "92583 - SOL NASCENTE MIX Endereço: PRIMEIRA AVENIDA SN Bairro: DIST GIRASSOL (C…" at bounding box center [674, 340] width 1349 height 681
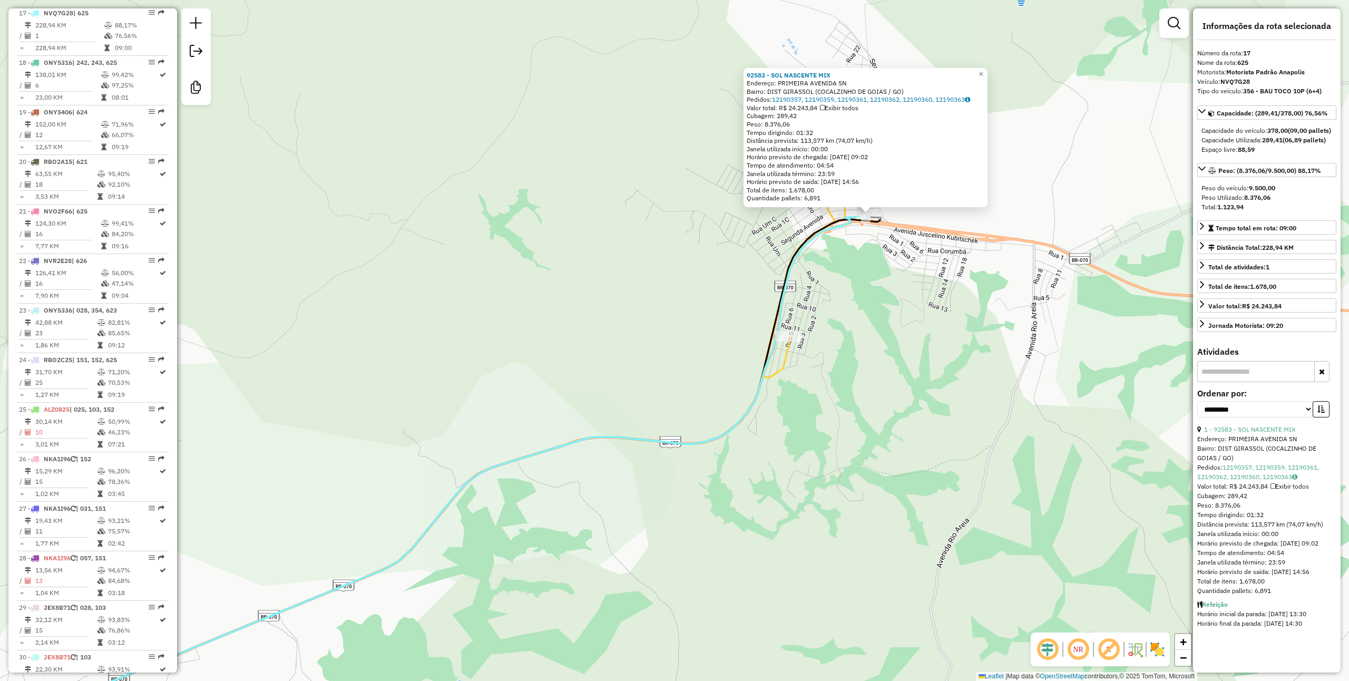
click at [882, 289] on div "92583 - SOL NASCENTE MIX Endereço: PRIMEIRA AVENIDA SN Bairro: DIST GIRASSOL (C…" at bounding box center [674, 340] width 1349 height 681
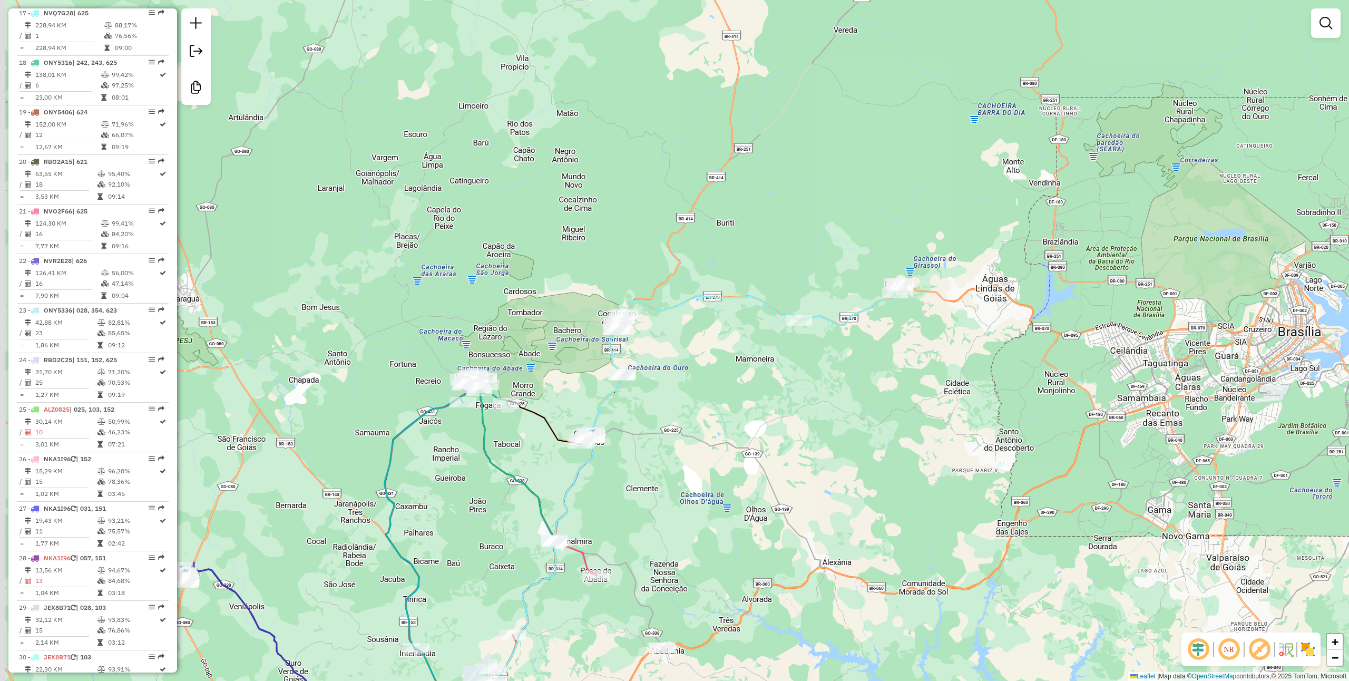
drag, startPoint x: 782, startPoint y: 356, endPoint x: 808, endPoint y: 349, distance: 26.9
click at [806, 355] on div "Janela de atendimento Grade de atendimento Capacidade Transportadoras Veículos …" at bounding box center [674, 340] width 1349 height 681
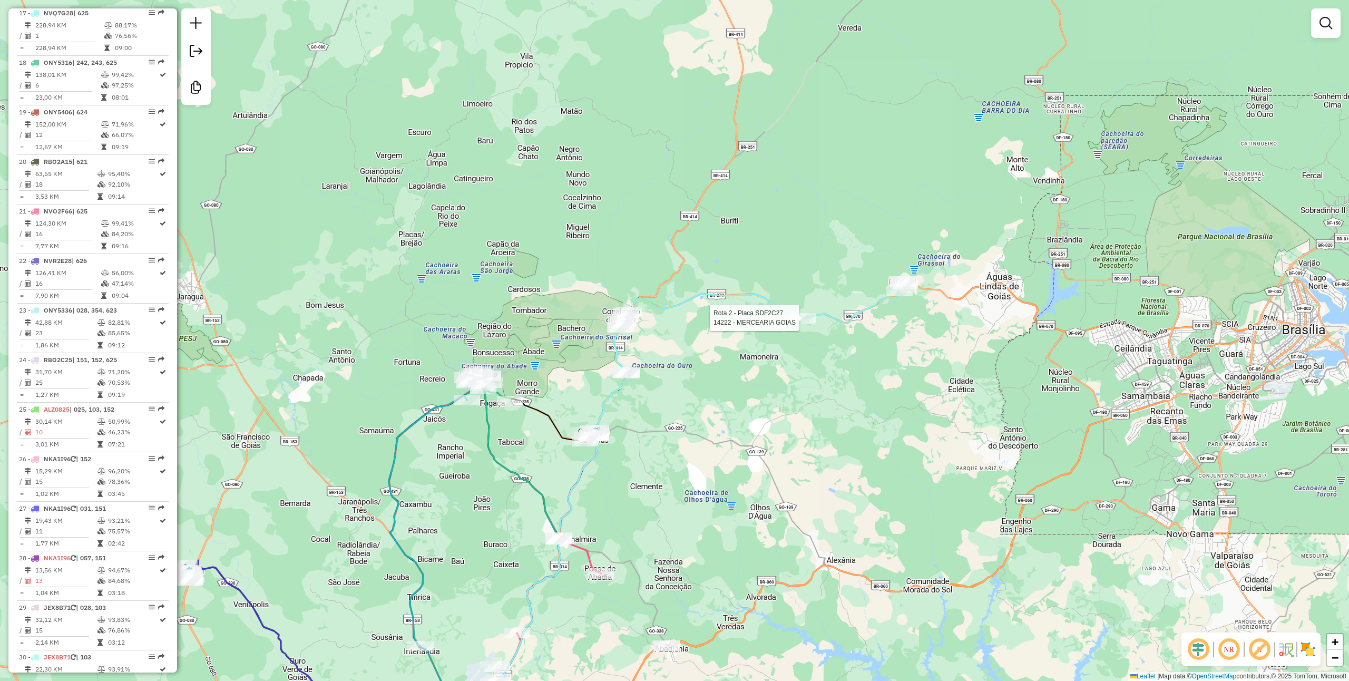
select select "**********"
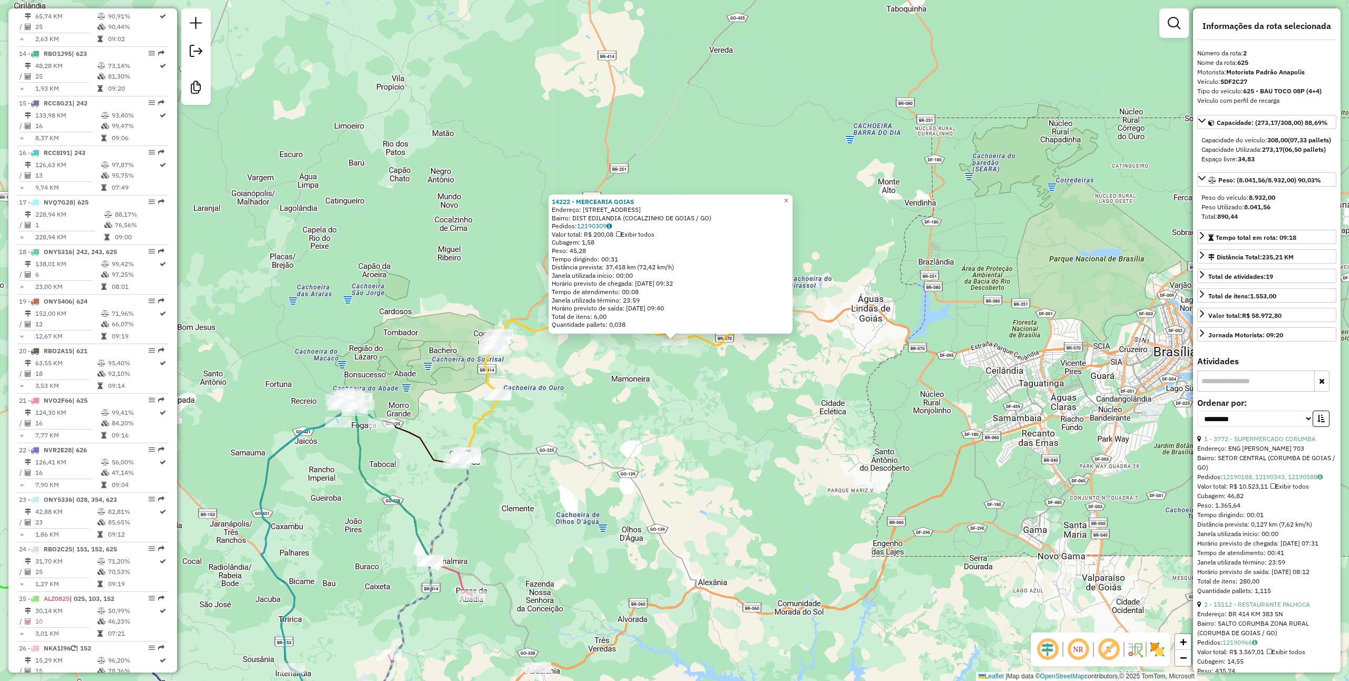
scroll to position [465, 0]
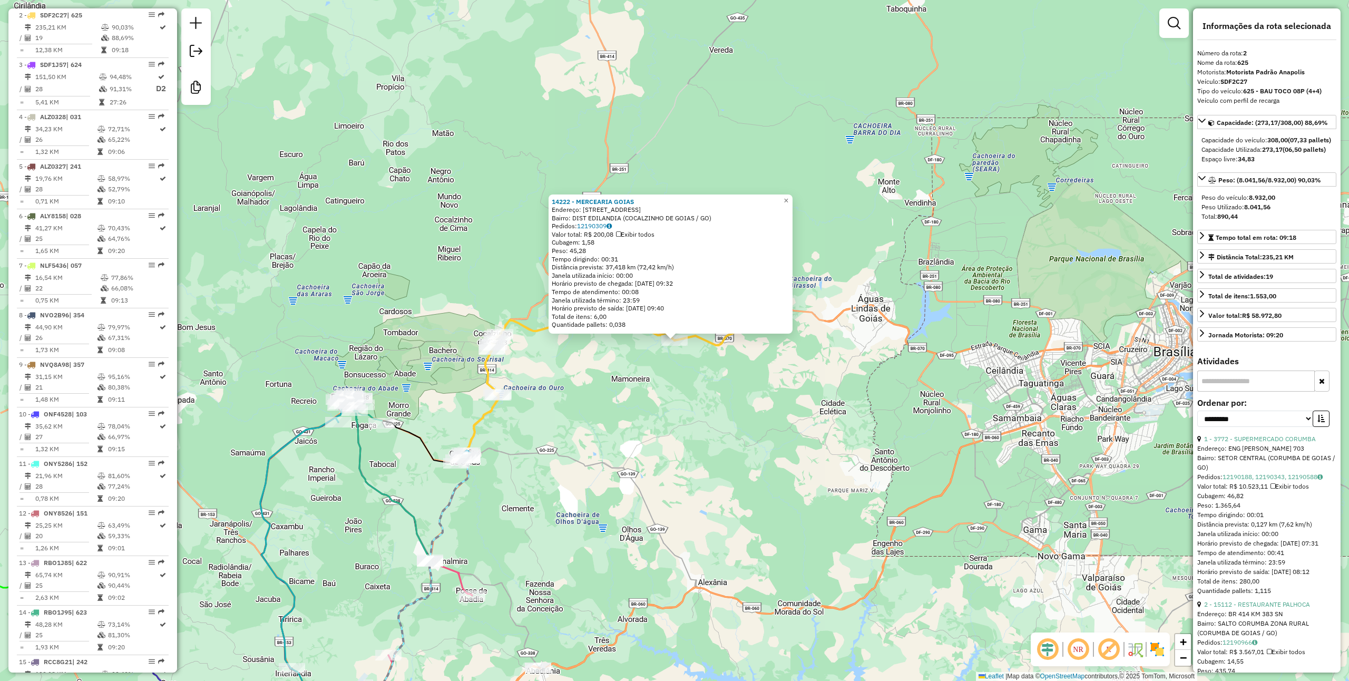
click at [590, 411] on div "14222 - MERCEARIA GOIAS Endereço: Avenida Bela Vista 29 Bairro: DIST EDILANDIA …" at bounding box center [674, 340] width 1349 height 681
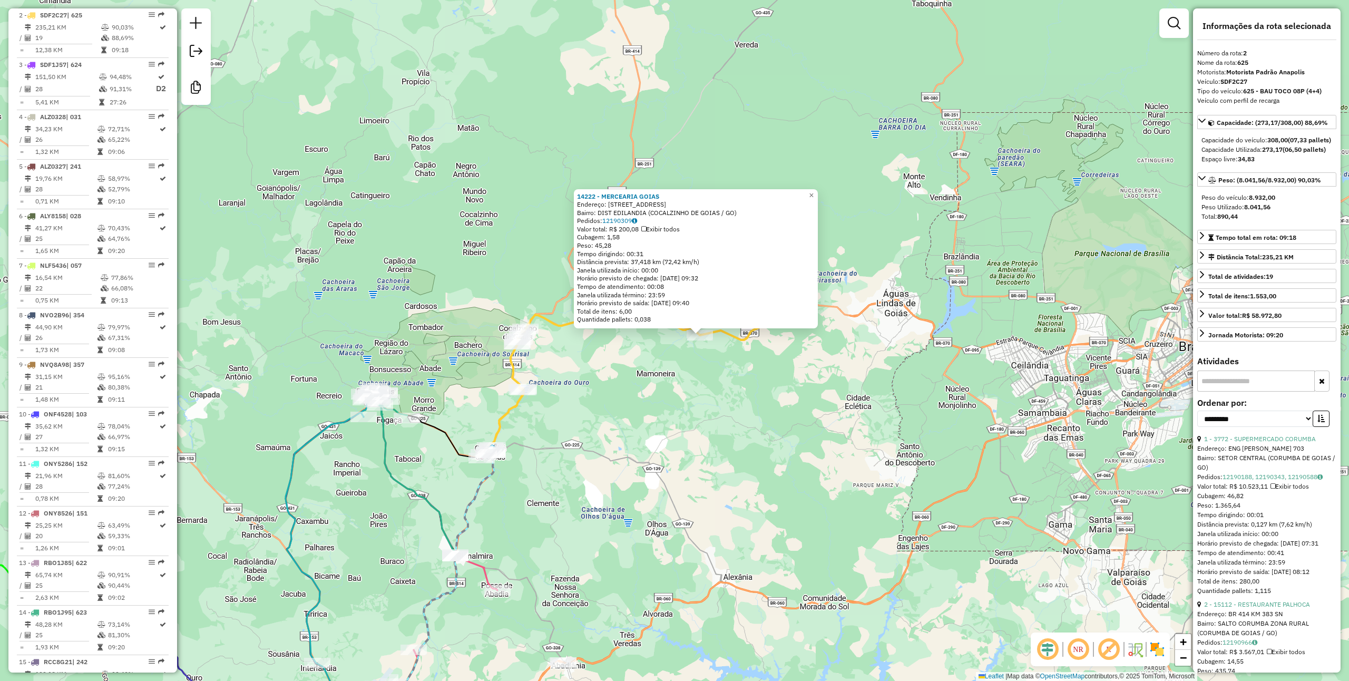
drag, startPoint x: 553, startPoint y: 385, endPoint x: 665, endPoint y: 375, distance: 112.6
click at [665, 375] on div "14222 - MERCEARIA GOIAS Endereço: Avenida Bela Vista 29 Bairro: DIST EDILANDIA …" at bounding box center [674, 340] width 1349 height 681
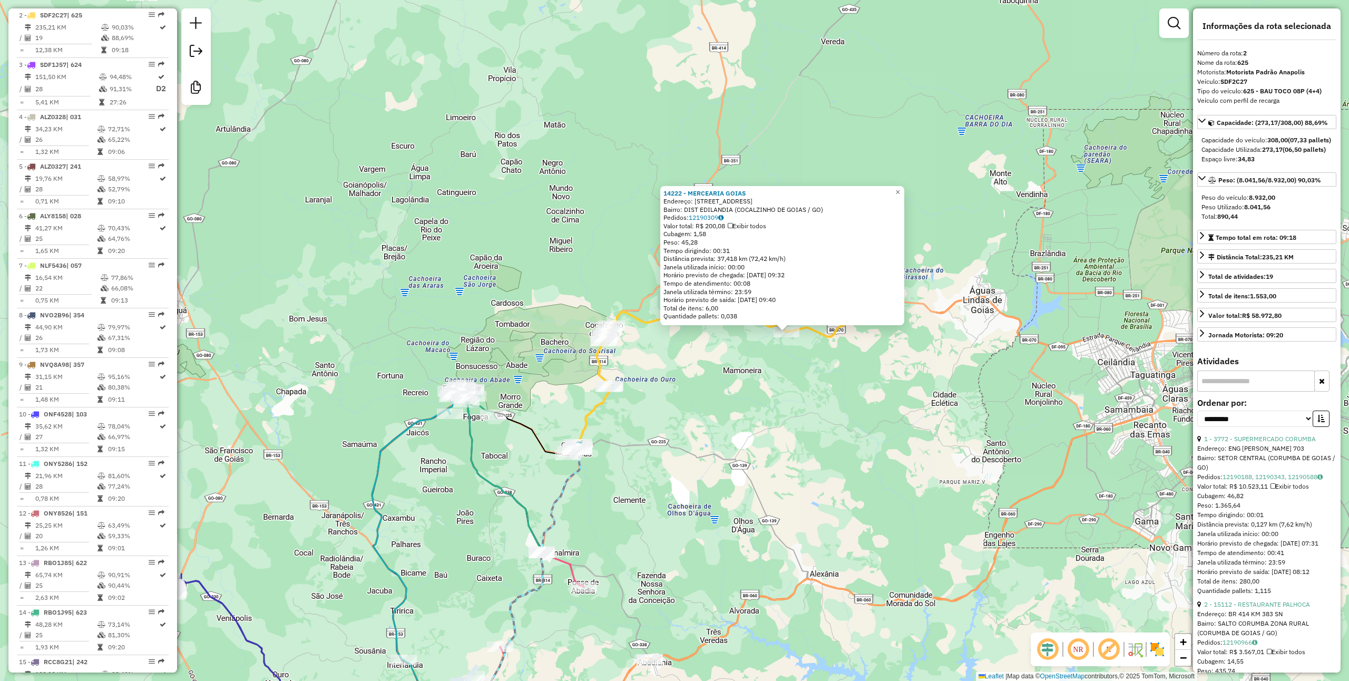
click at [595, 357] on icon at bounding box center [731, 372] width 311 height 154
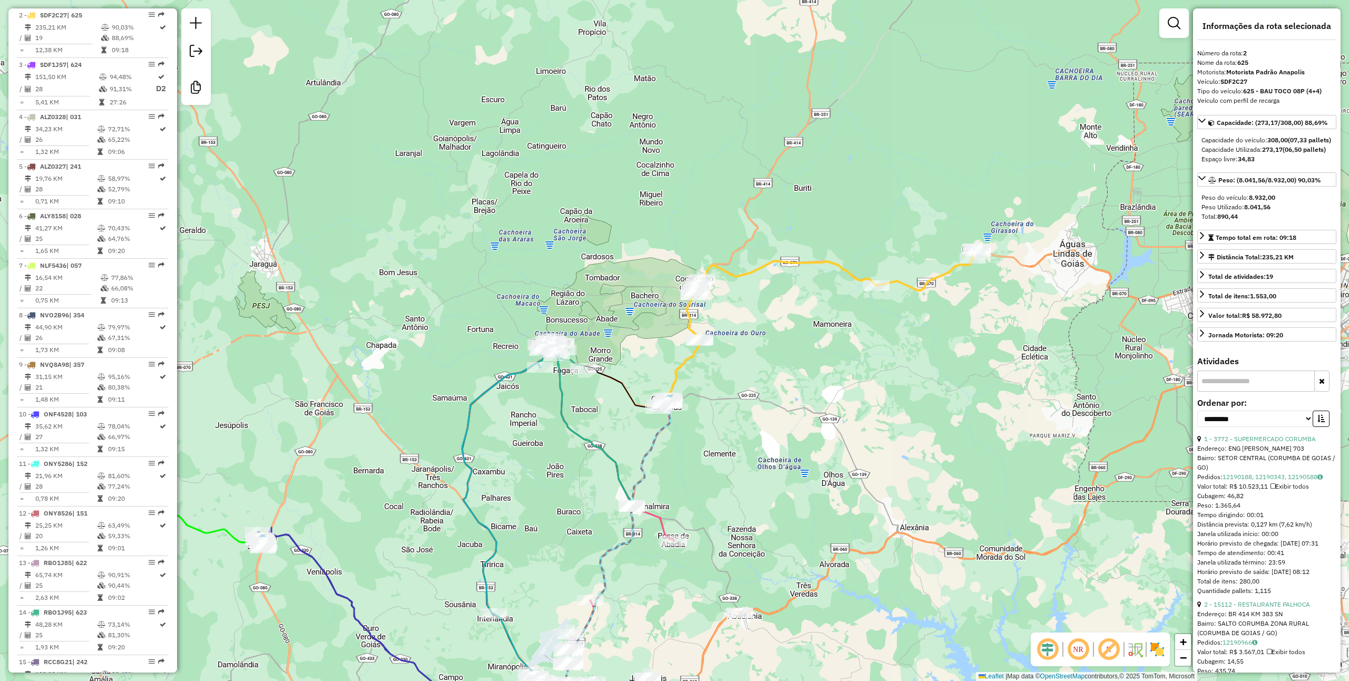
drag, startPoint x: 745, startPoint y: 342, endPoint x: 827, endPoint y: 281, distance: 102.4
click at [827, 282] on div "Rota 2 - Placa SDF2C27 17824 - FICA FRIO AI Janela de atendimento Grade de aten…" at bounding box center [674, 340] width 1349 height 681
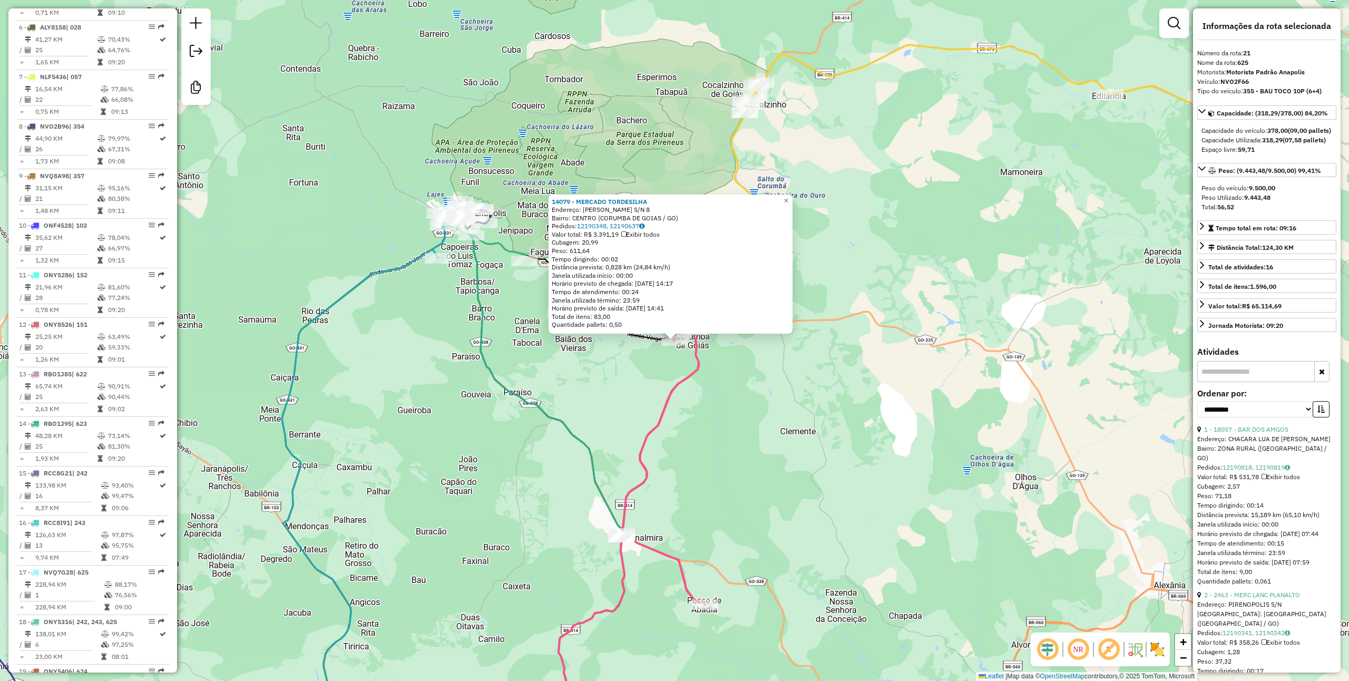
scroll to position [1412, 0]
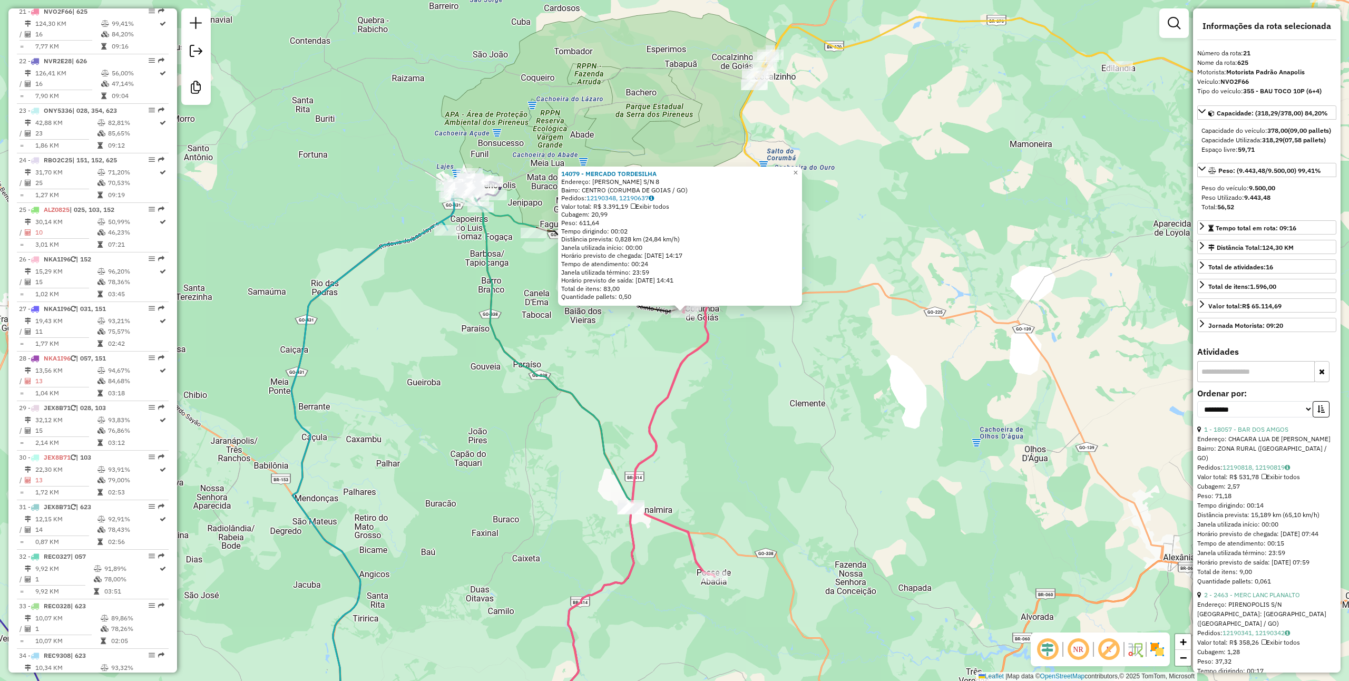
drag, startPoint x: 850, startPoint y: 477, endPoint x: 863, endPoint y: 433, distance: 46.0
click at [862, 439] on div "14079 - MERCADO TORDESILHA Endereço: NIVALDO GOUVEIA DE MORAES S/N 8 Bairro: CE…" at bounding box center [674, 340] width 1349 height 681
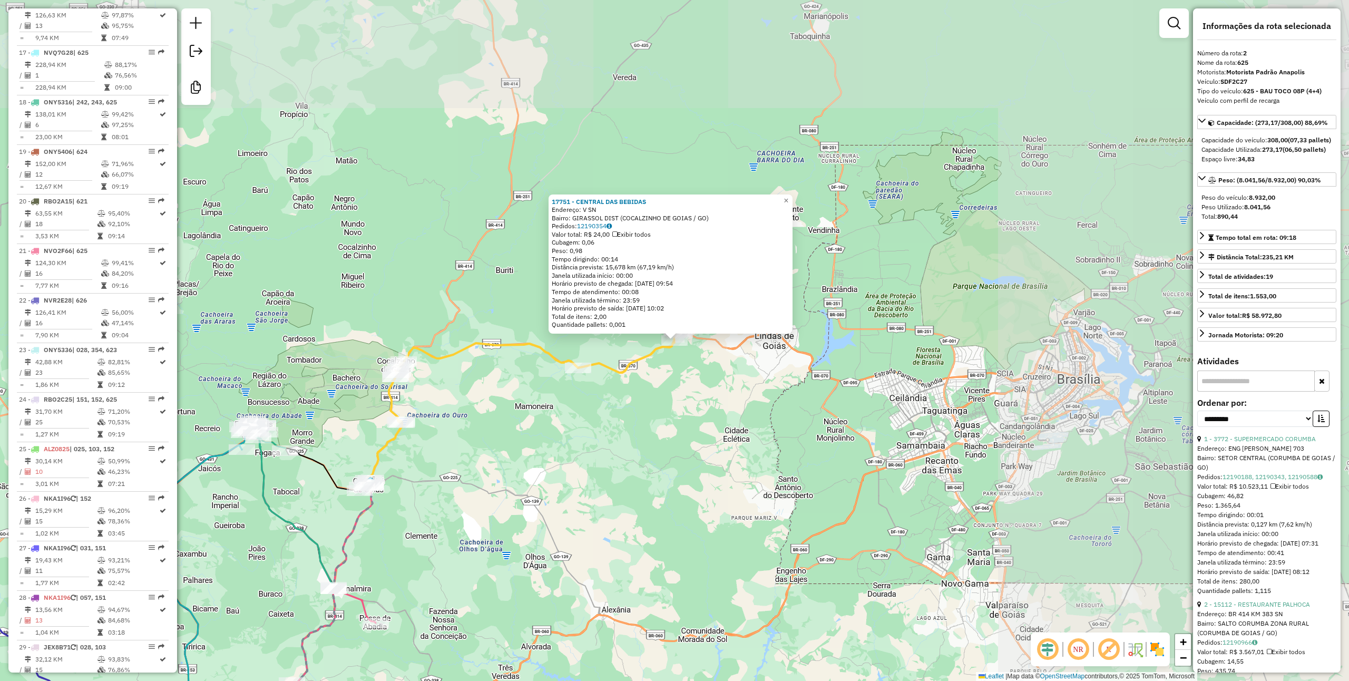
scroll to position [465, 0]
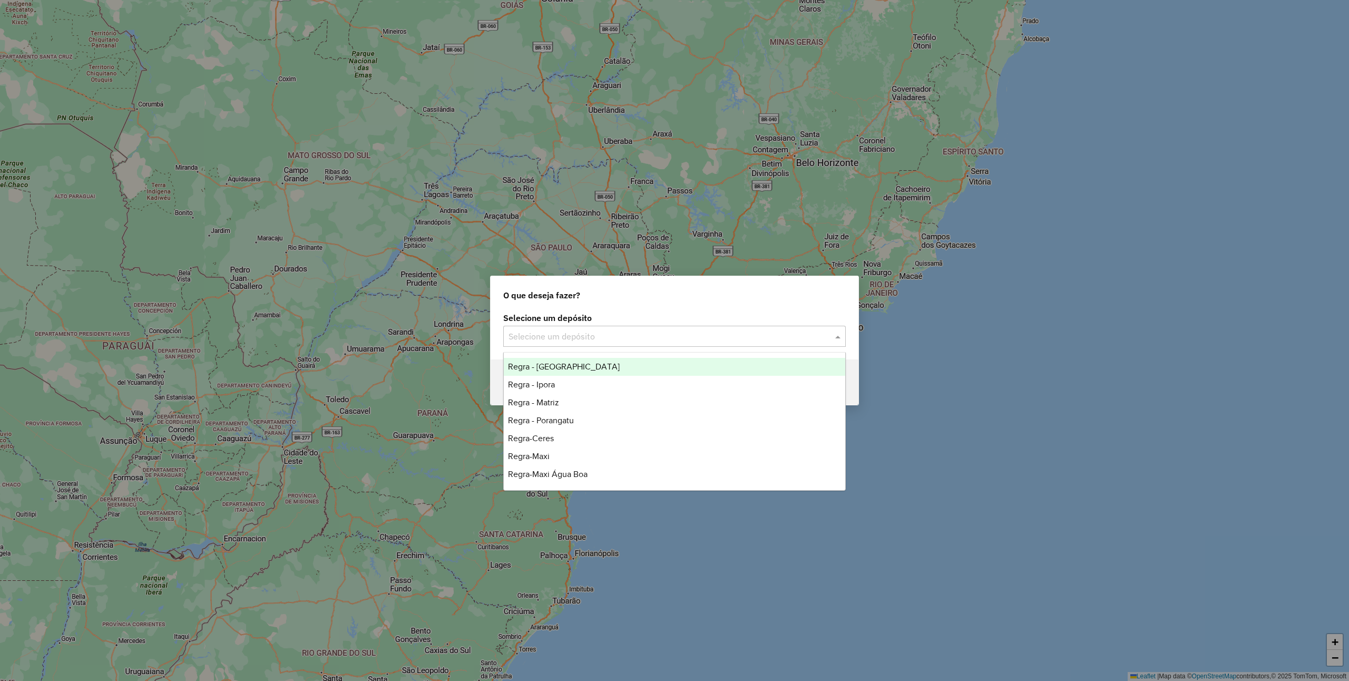
click at [637, 339] on input "text" at bounding box center [663, 336] width 311 height 13
click at [567, 156] on div "O que deseja fazer? Selecione um depósito Selecione um depósito Voltar" at bounding box center [674, 340] width 1349 height 681
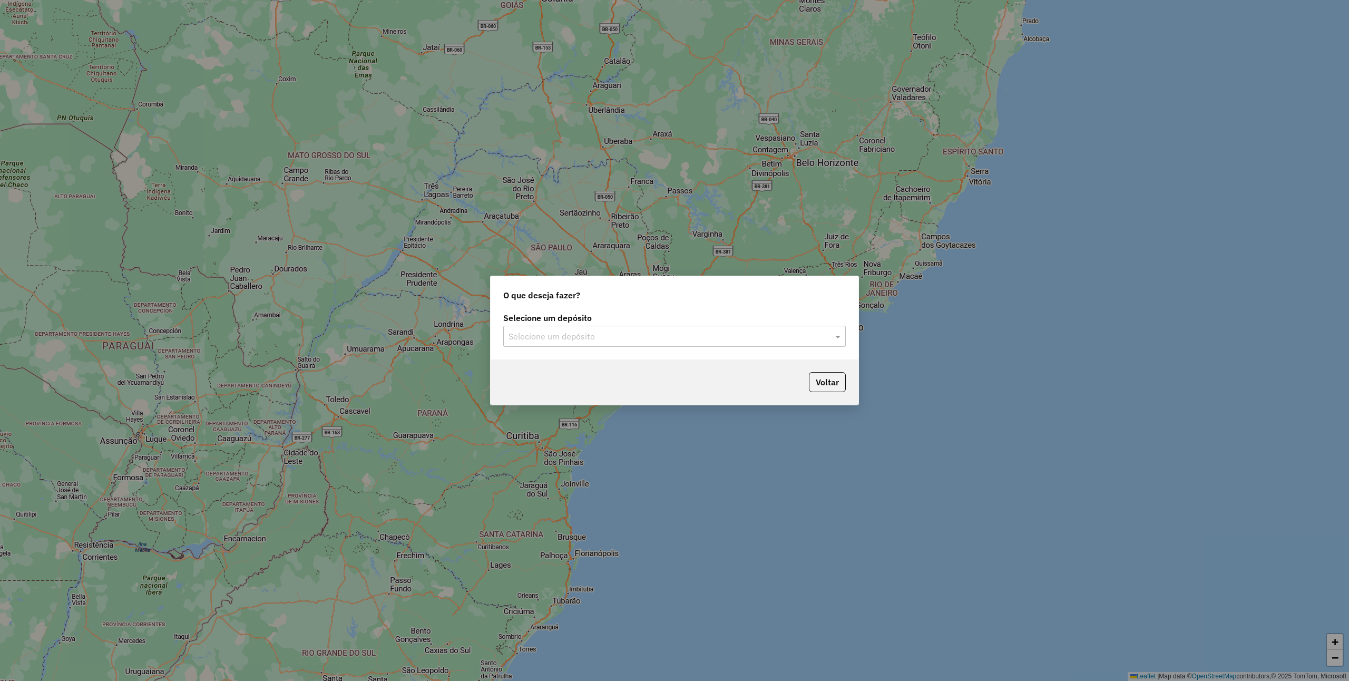
click at [562, 332] on input "text" at bounding box center [663, 336] width 311 height 13
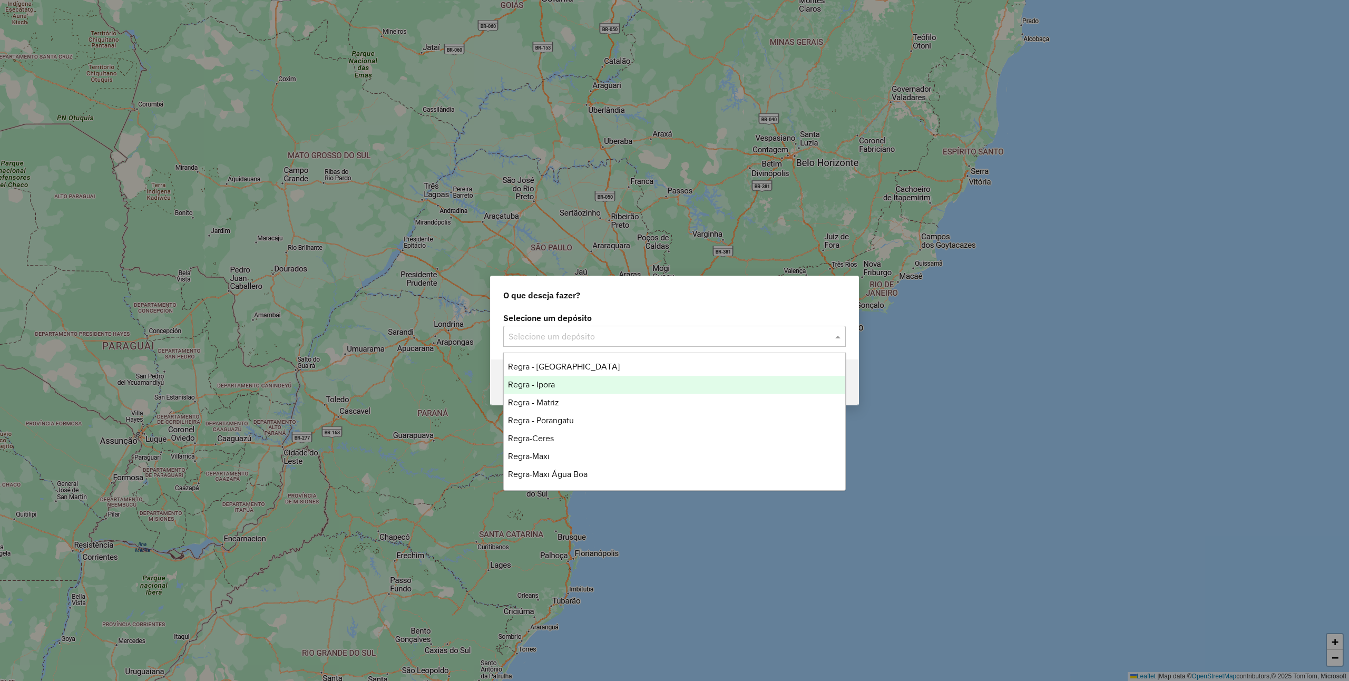
click at [565, 376] on div "Regra - Ipora" at bounding box center [674, 385] width 341 height 18
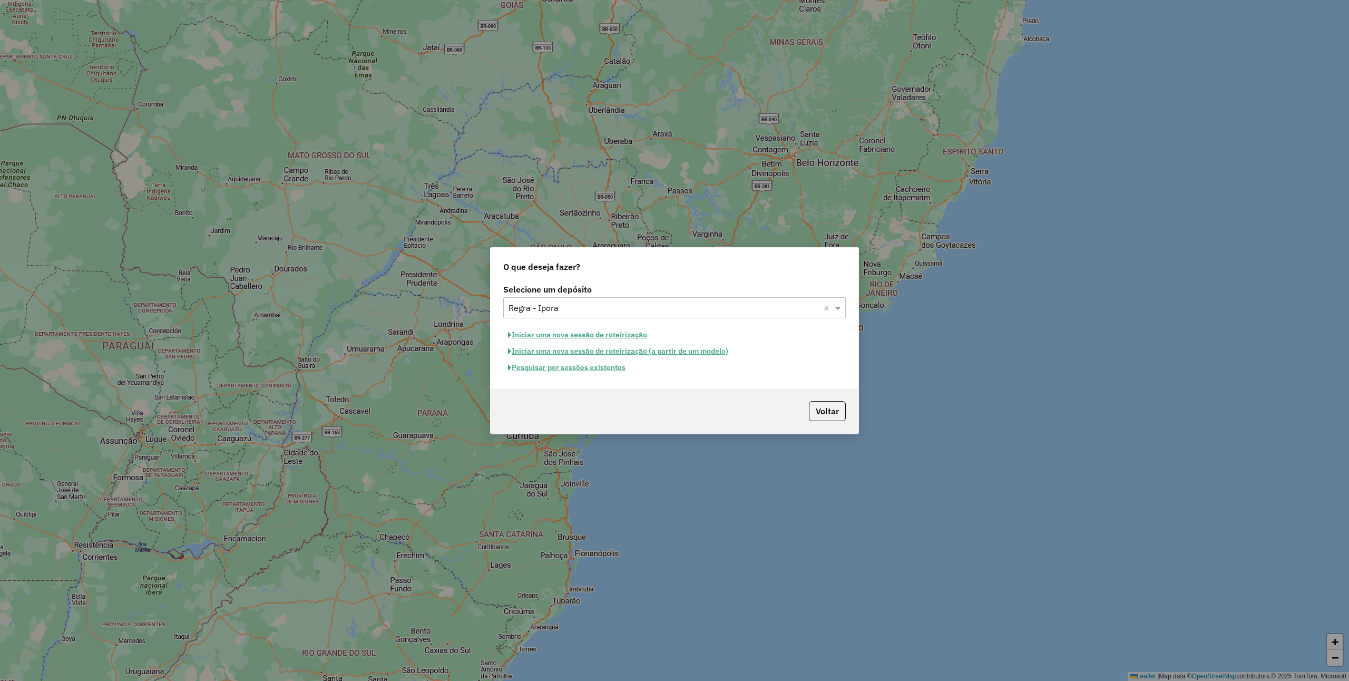
click at [561, 366] on button "Pesquisar por sessões existentes" at bounding box center [566, 367] width 127 height 16
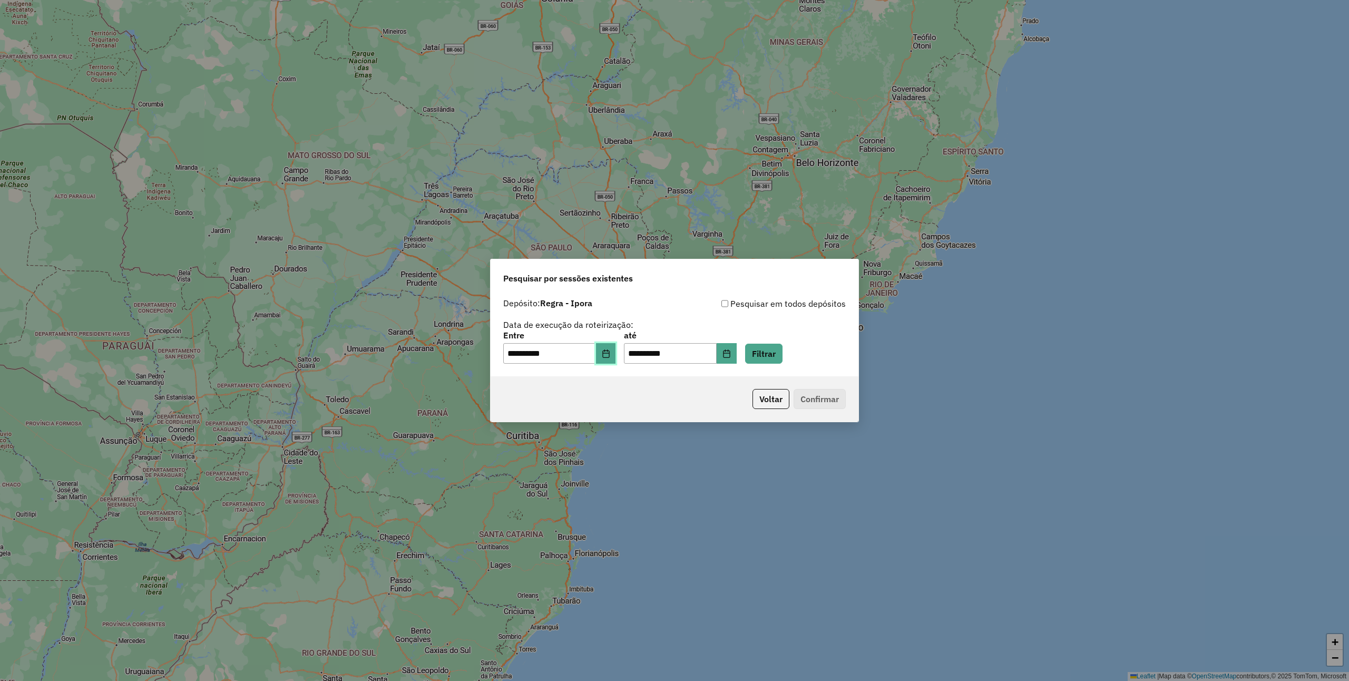
click at [616, 349] on button "Choose Date" at bounding box center [606, 353] width 20 height 21
click at [847, 338] on div "**********" at bounding box center [675, 335] width 368 height 84
click at [761, 399] on button "Voltar" at bounding box center [770, 399] width 37 height 20
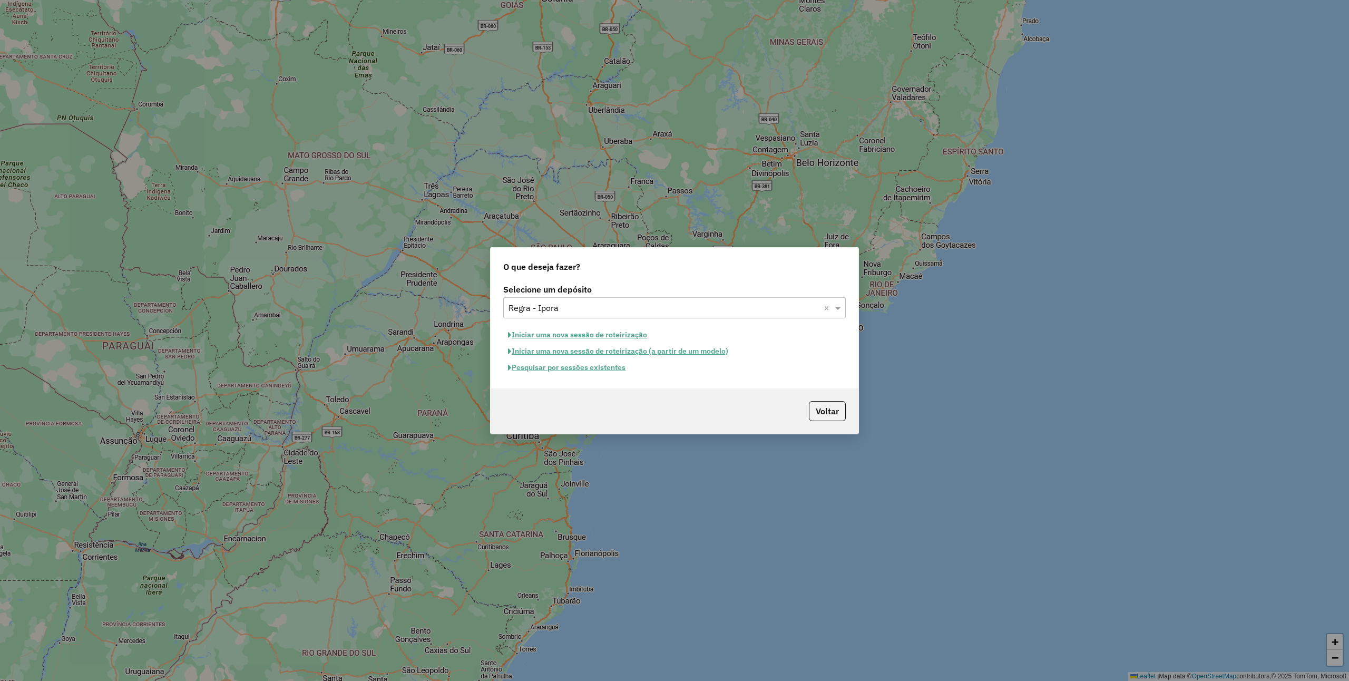
click at [618, 307] on input "text" at bounding box center [663, 308] width 311 height 13
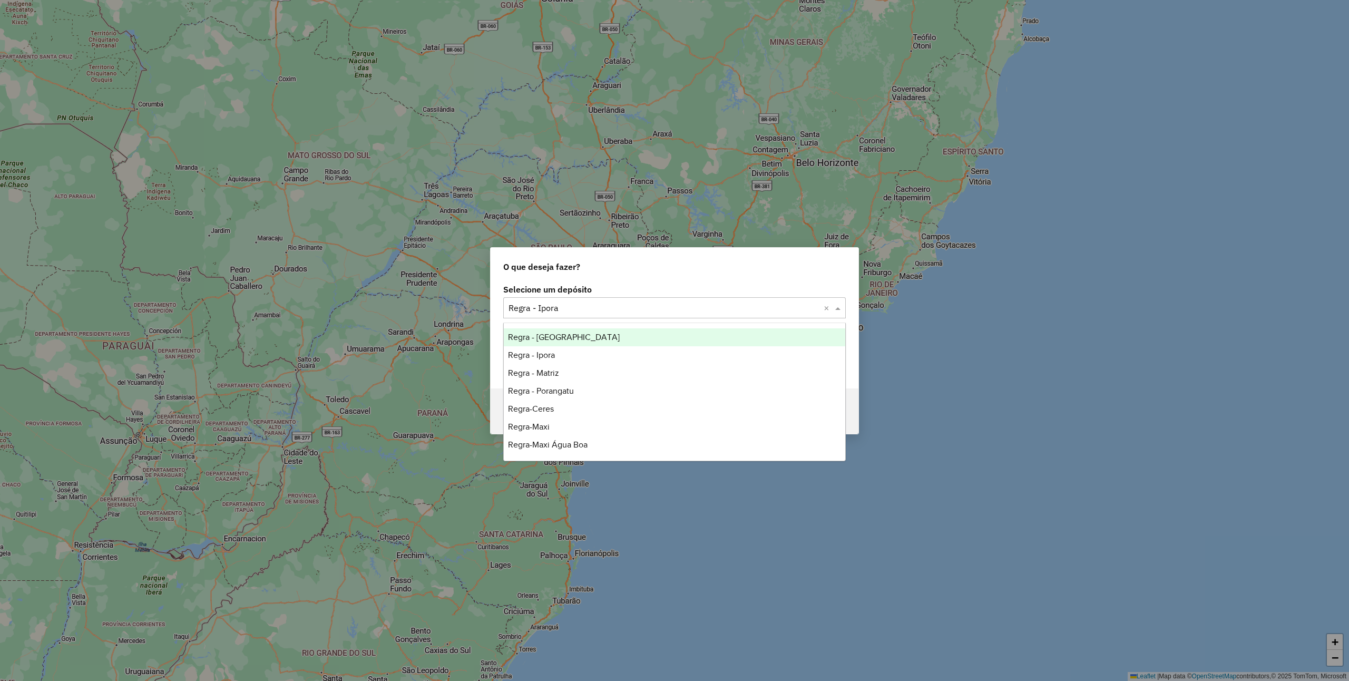
click at [593, 338] on div "Regra - [GEOGRAPHIC_DATA]" at bounding box center [674, 337] width 341 height 18
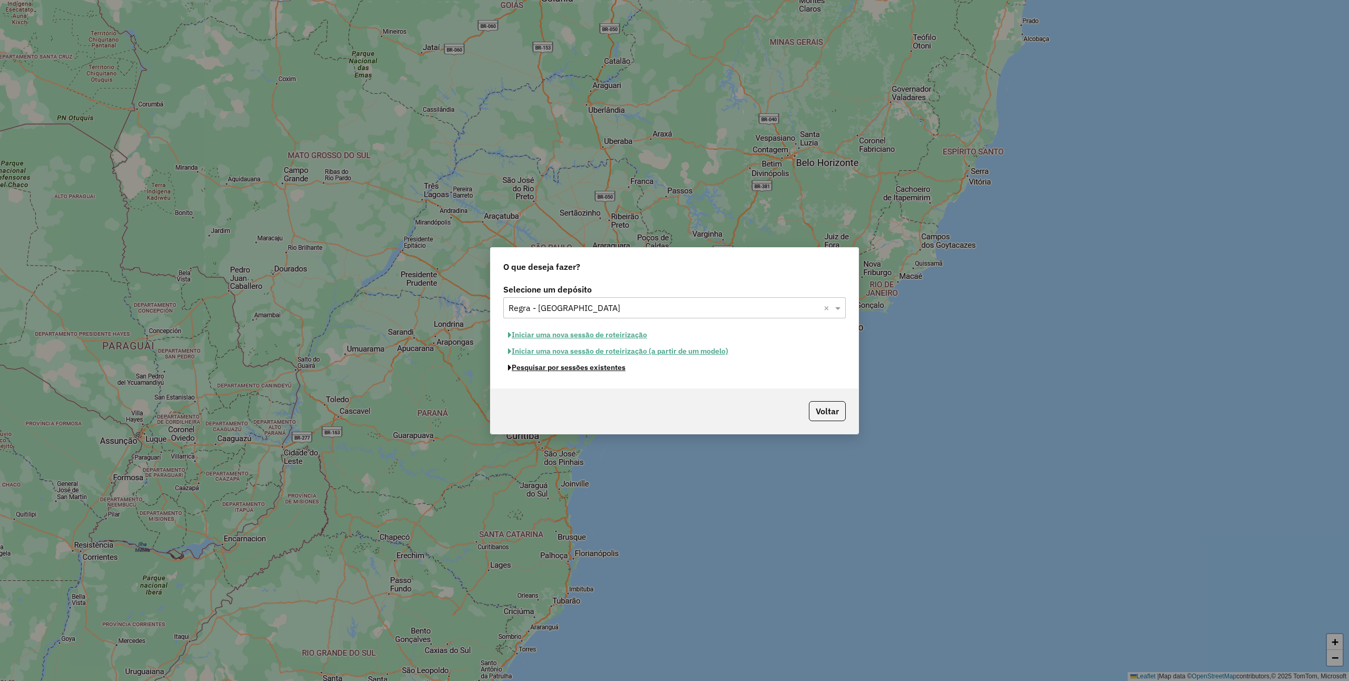
click at [589, 365] on button "Pesquisar por sessões existentes" at bounding box center [566, 367] width 127 height 16
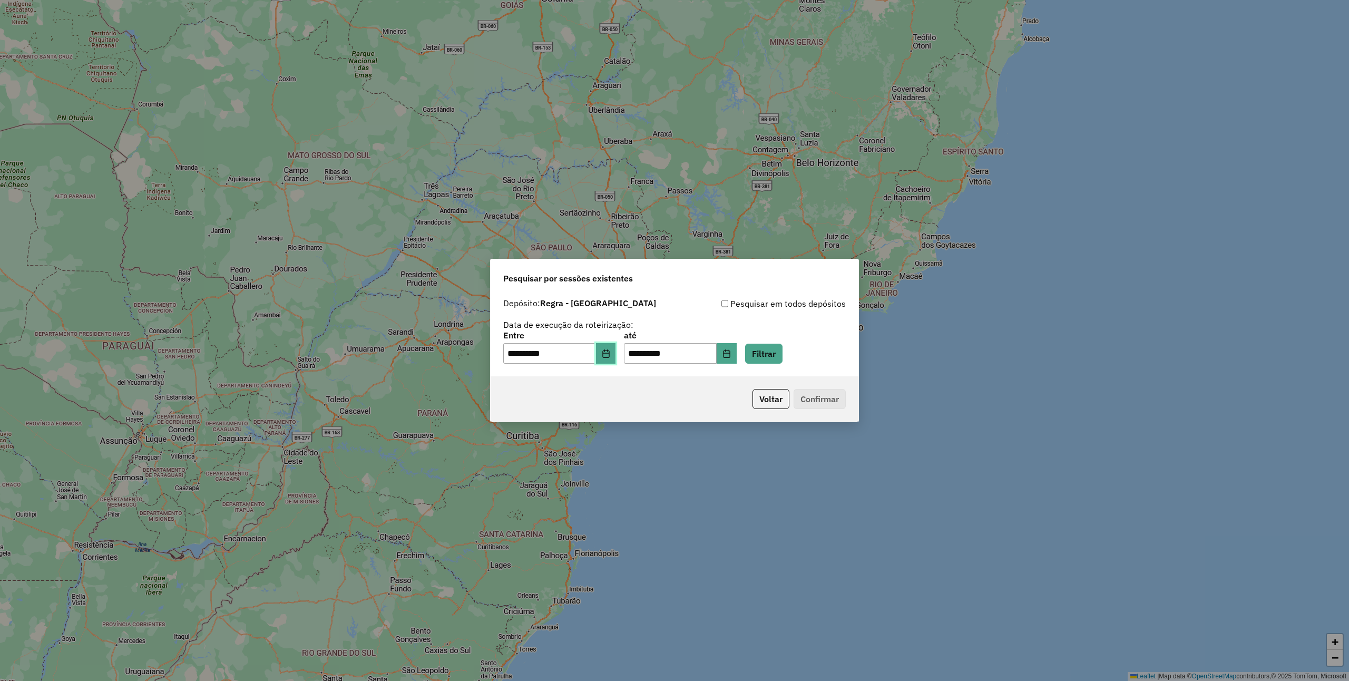
click at [611, 350] on button "Choose Date" at bounding box center [606, 353] width 20 height 21
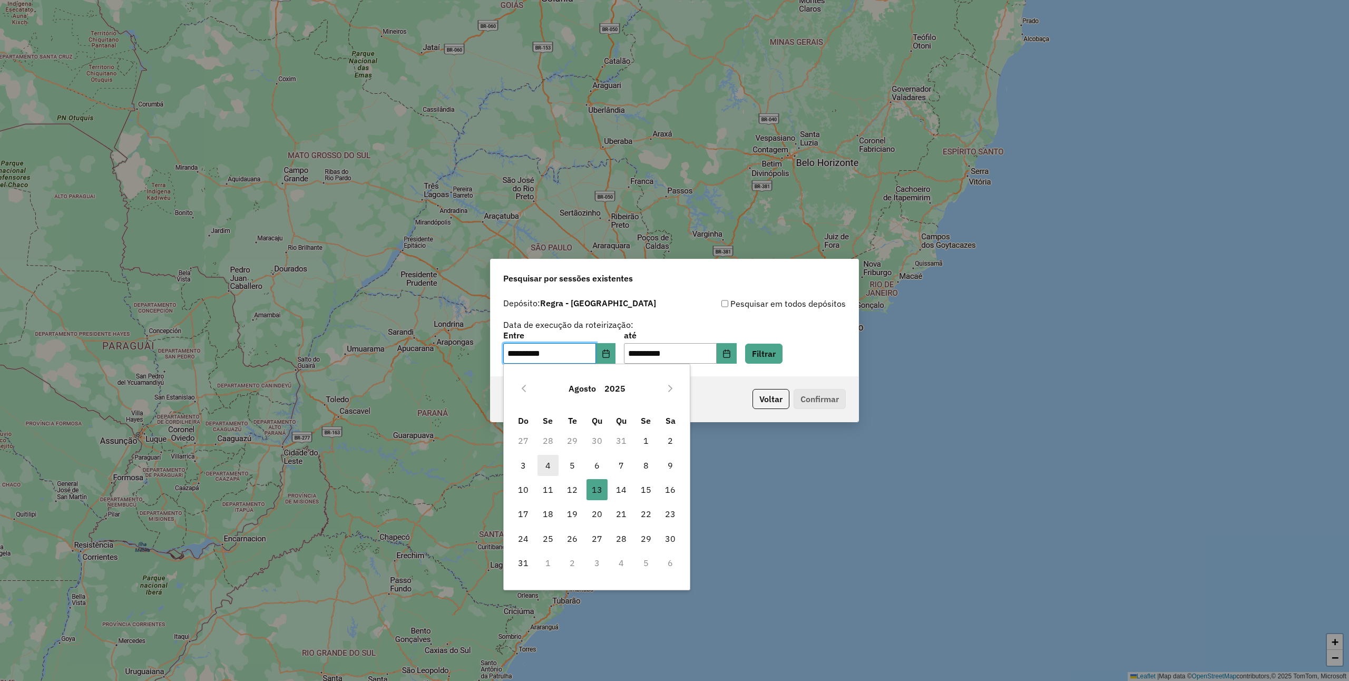
click at [545, 459] on span "4" at bounding box center [547, 465] width 21 height 21
type input "**********"
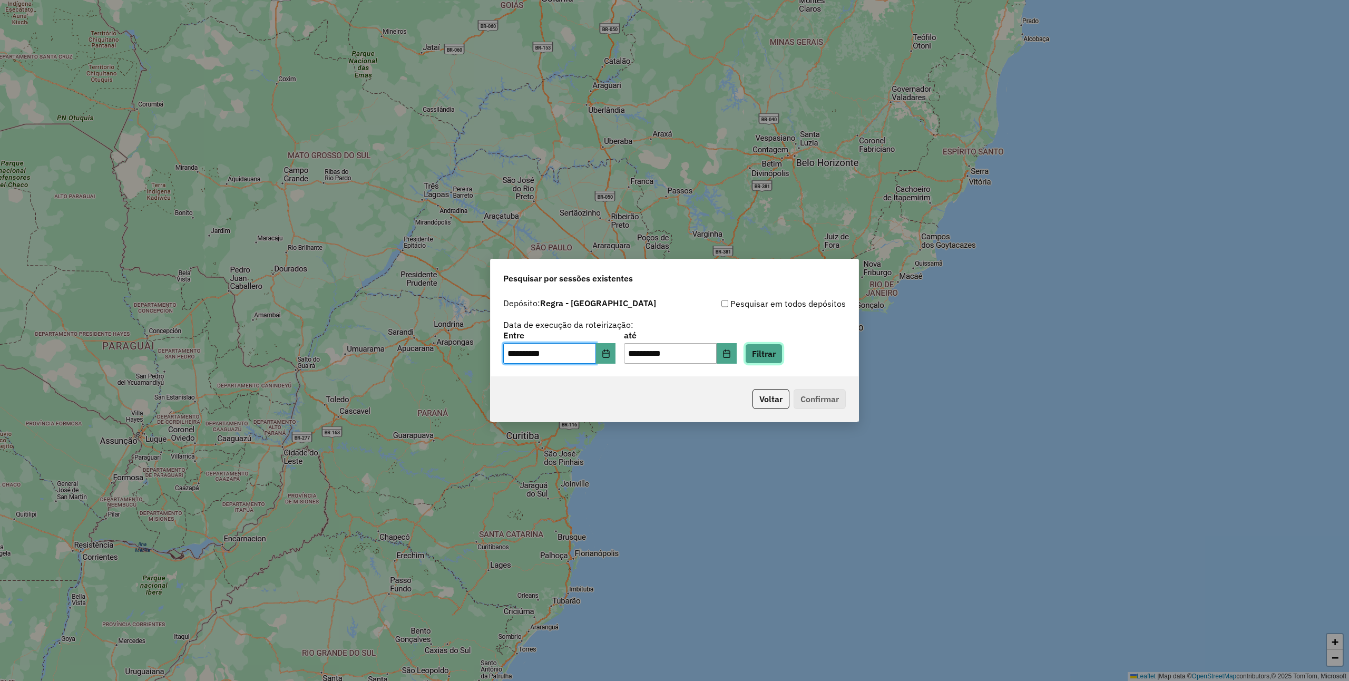
click at [782, 353] on button "Filtrar" at bounding box center [763, 354] width 37 height 20
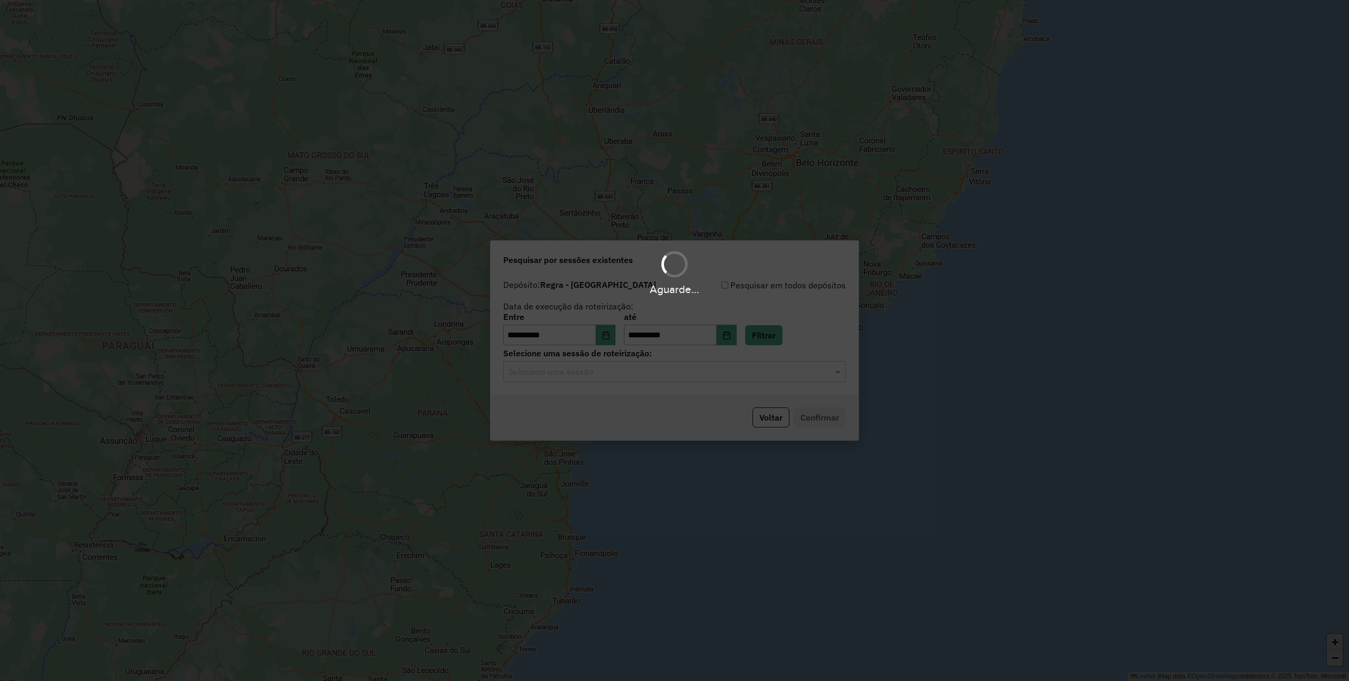
click at [594, 378] on div "Selecione uma sessão" at bounding box center [674, 371] width 342 height 21
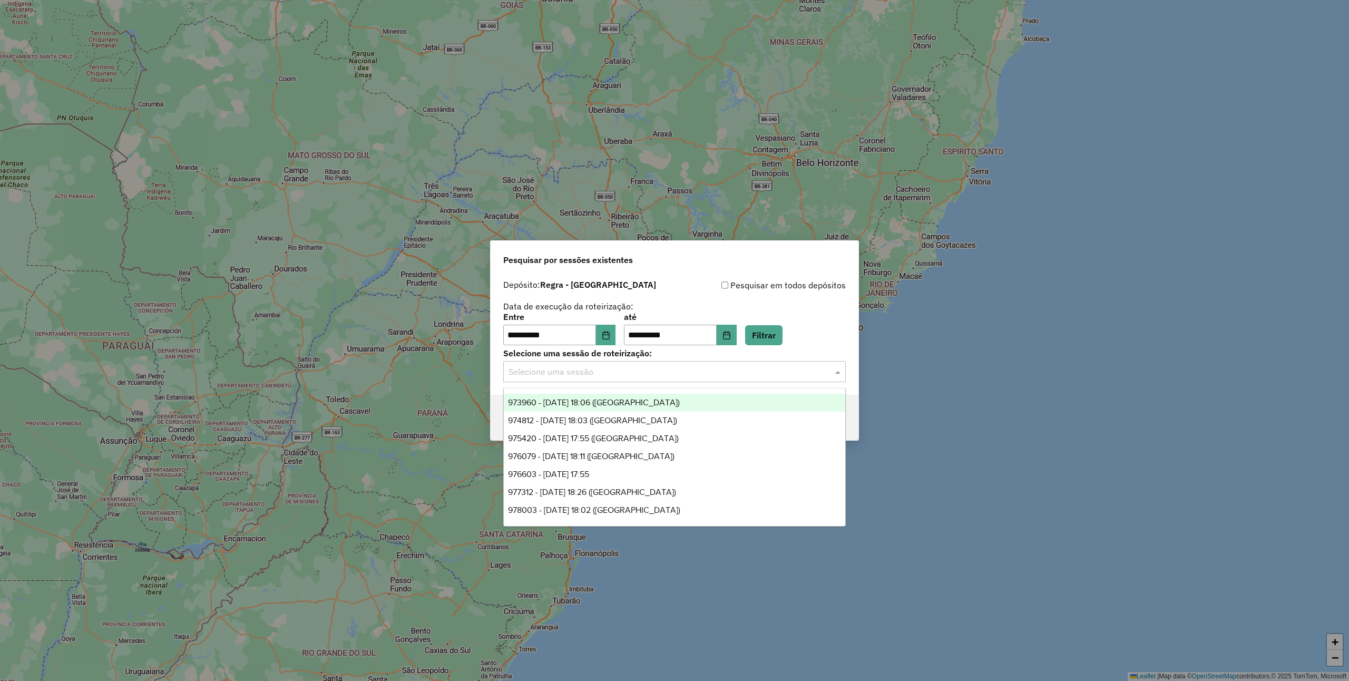
click at [591, 403] on span "973960 - 04/08/2025 18:06 (NOVA ANÁPOLIS)" at bounding box center [594, 402] width 172 height 9
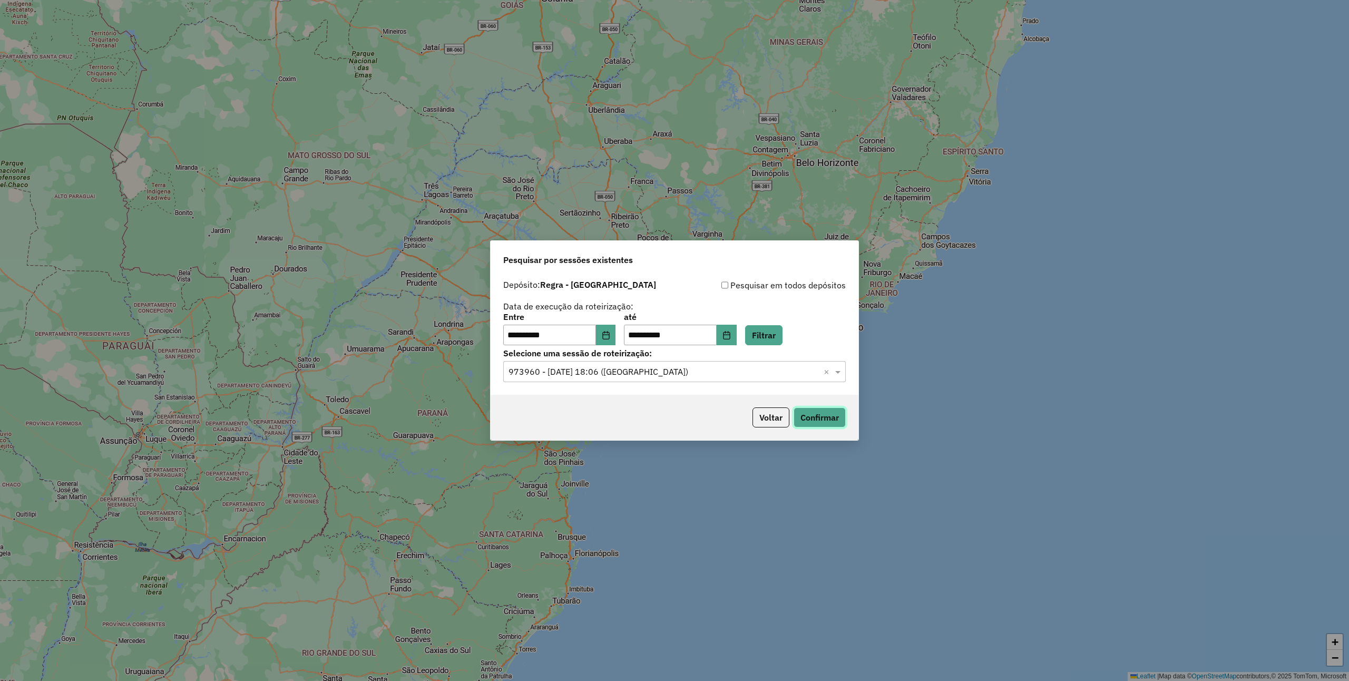
click at [837, 414] on button "Confirmar" at bounding box center [820, 417] width 52 height 20
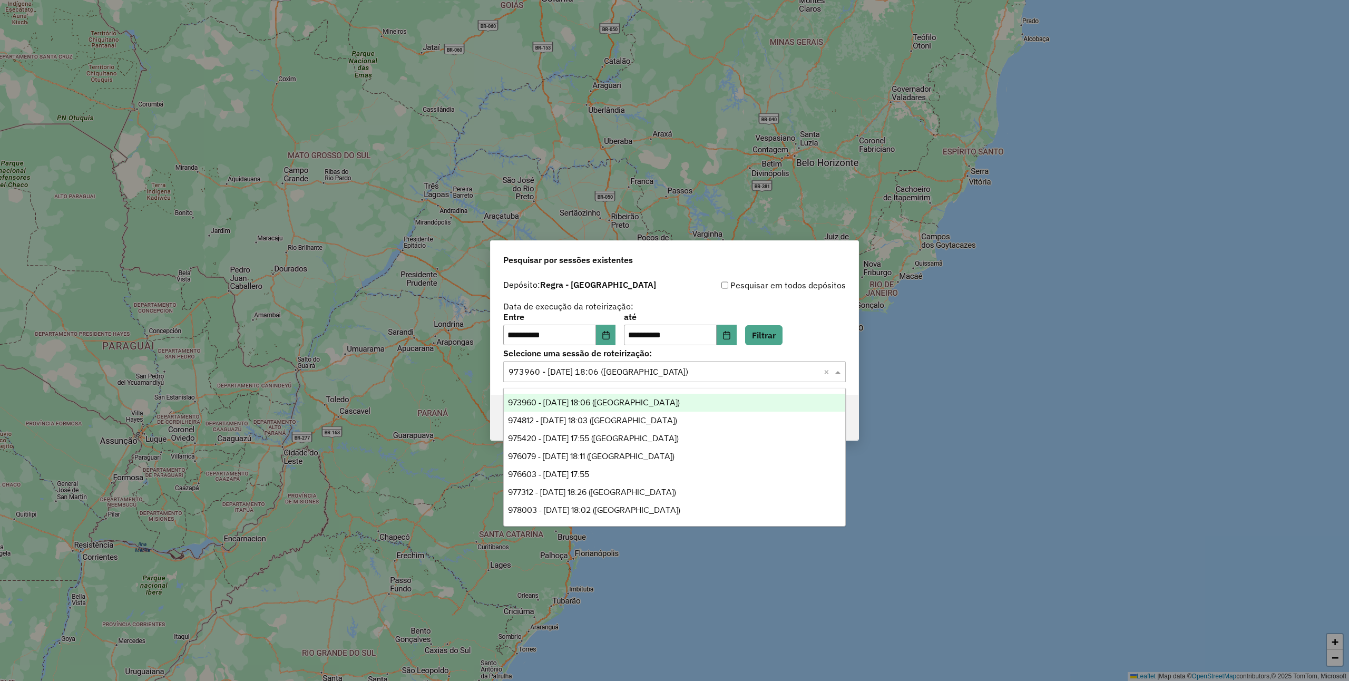
click at [627, 361] on div "Selecione uma sessão × 973960 - 04/08/2025 18:06 (NOVA ANÁPOLIS) ×" at bounding box center [674, 371] width 342 height 21
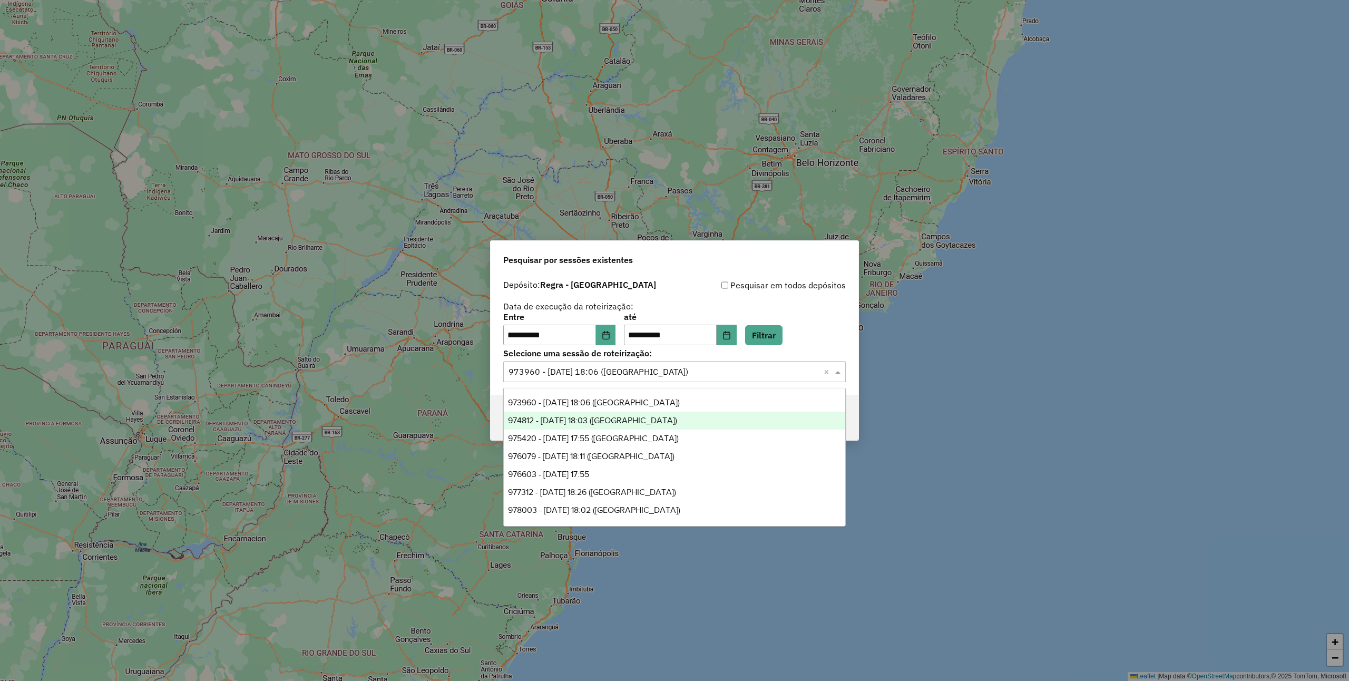
click at [605, 427] on div "974812 - 05/08/2025 18:03 (NOVA ANÁPOLIS)" at bounding box center [674, 421] width 341 height 18
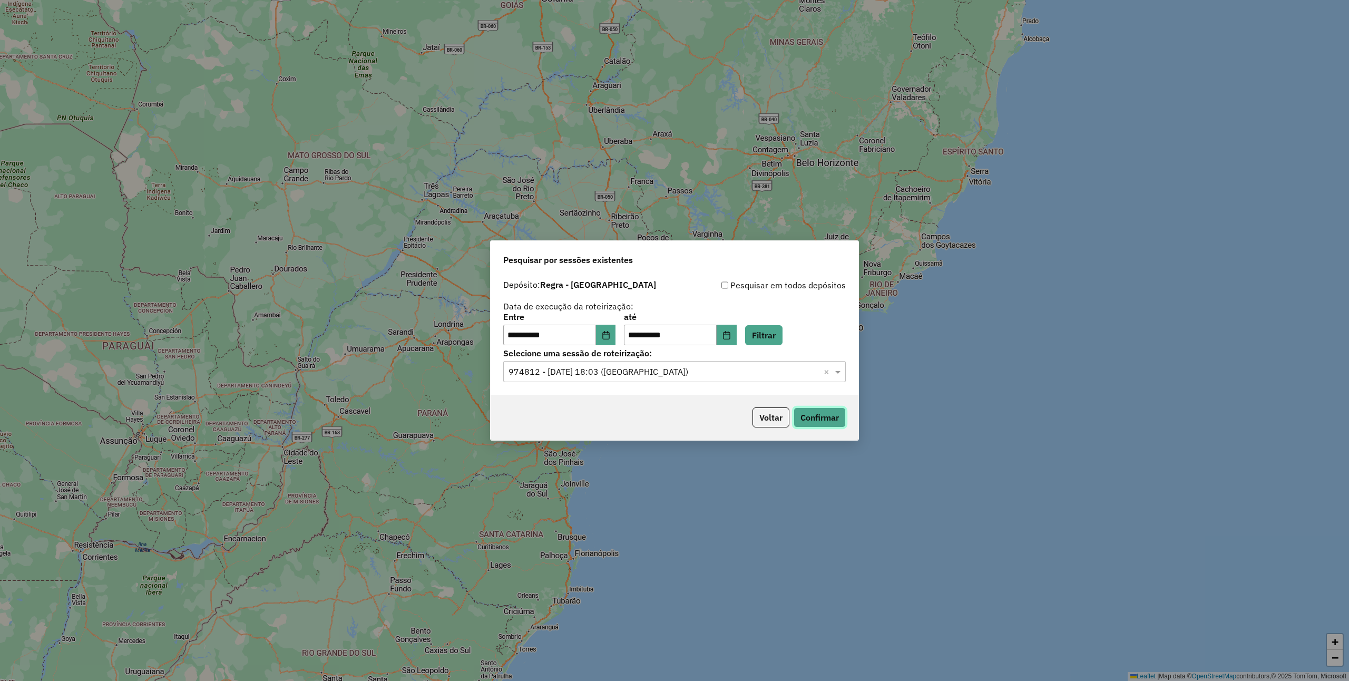
click at [817, 418] on button "Confirmar" at bounding box center [820, 417] width 52 height 20
click at [623, 369] on input "text" at bounding box center [663, 372] width 311 height 13
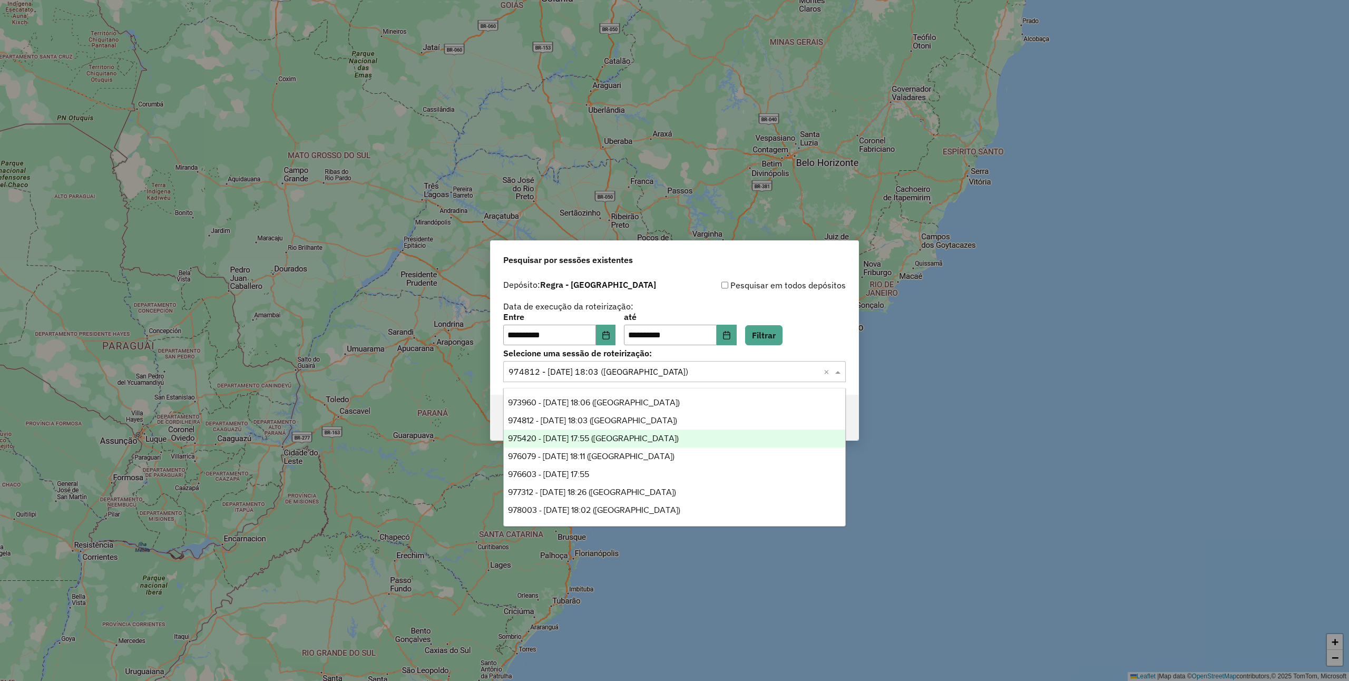
click at [634, 438] on span "975420 - 06/08/2025 17:55 (NOVA ANÁPOLIS)" at bounding box center [593, 438] width 171 height 9
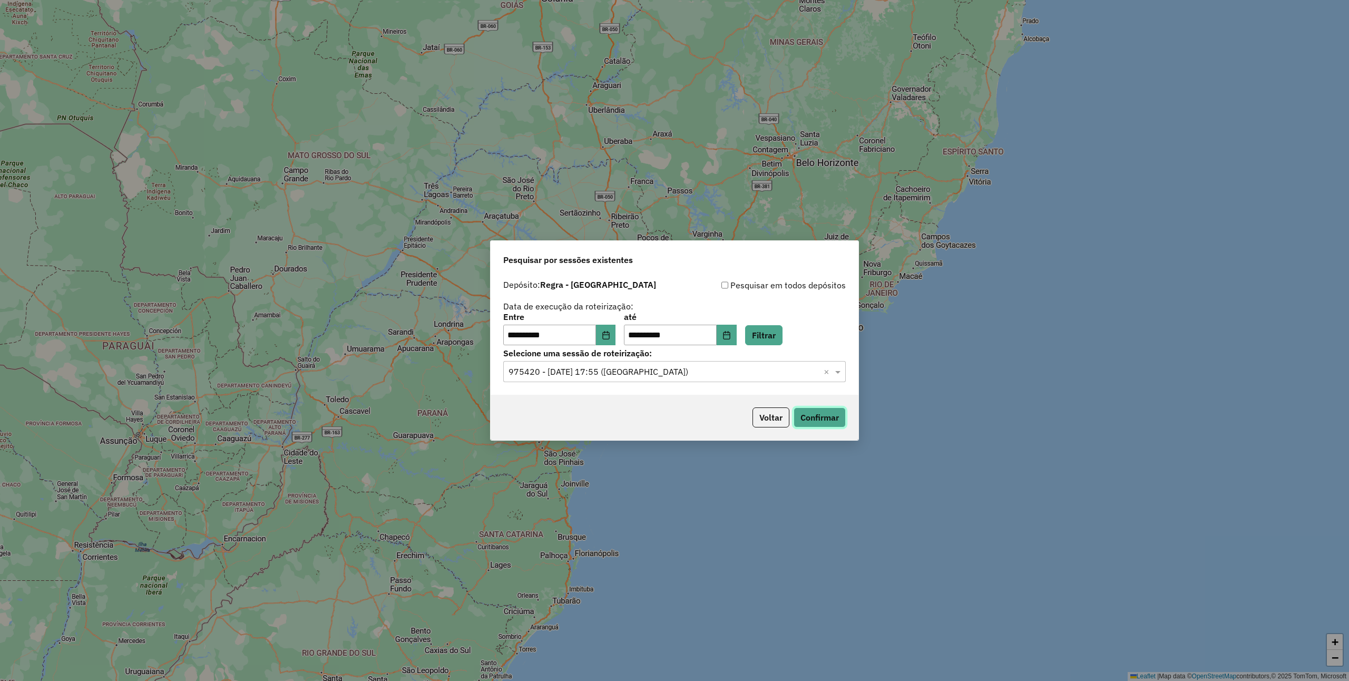
click at [799, 419] on button "Confirmar" at bounding box center [820, 417] width 52 height 20
click at [637, 371] on input "text" at bounding box center [663, 372] width 311 height 13
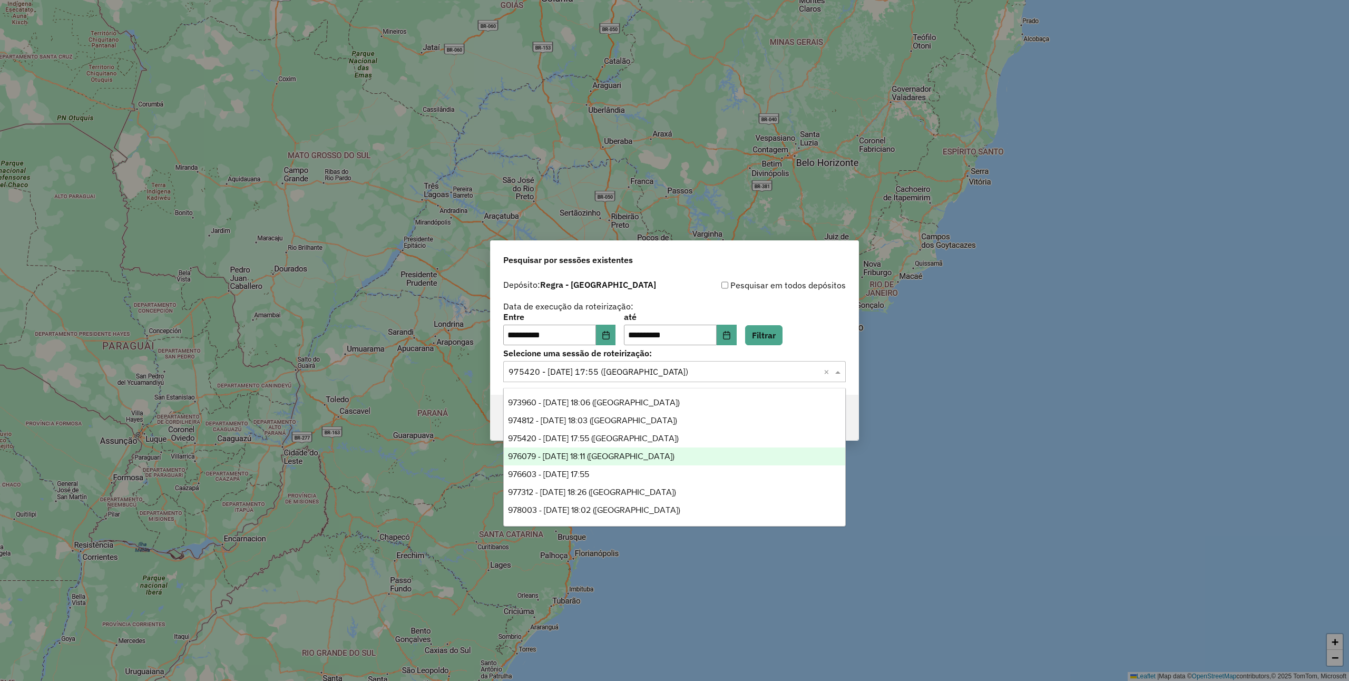
click at [620, 462] on div "976079 - 07/08/2025 18:11 (NOVA ANÁPOLIS)" at bounding box center [674, 456] width 341 height 18
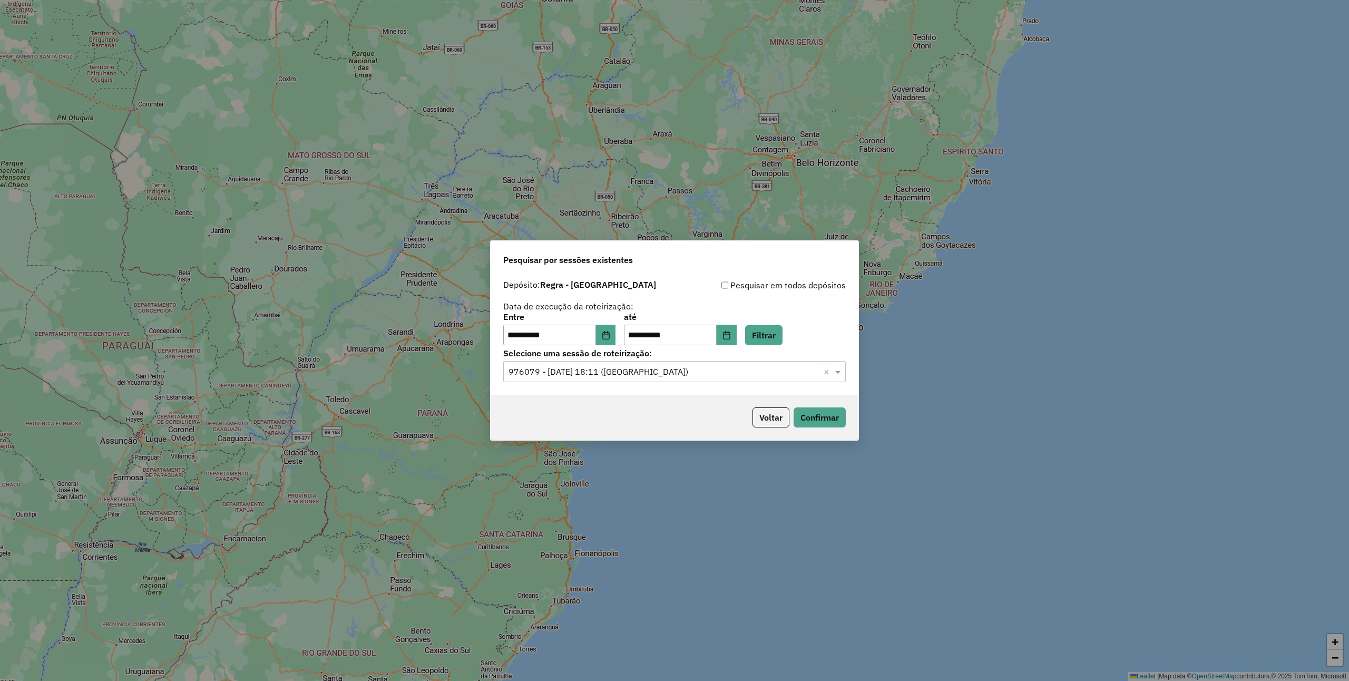
click at [847, 417] on div "Voltar Confirmar" at bounding box center [675, 417] width 368 height 45
click at [836, 416] on button "Confirmar" at bounding box center [820, 417] width 52 height 20
click at [608, 375] on input "text" at bounding box center [663, 372] width 311 height 13
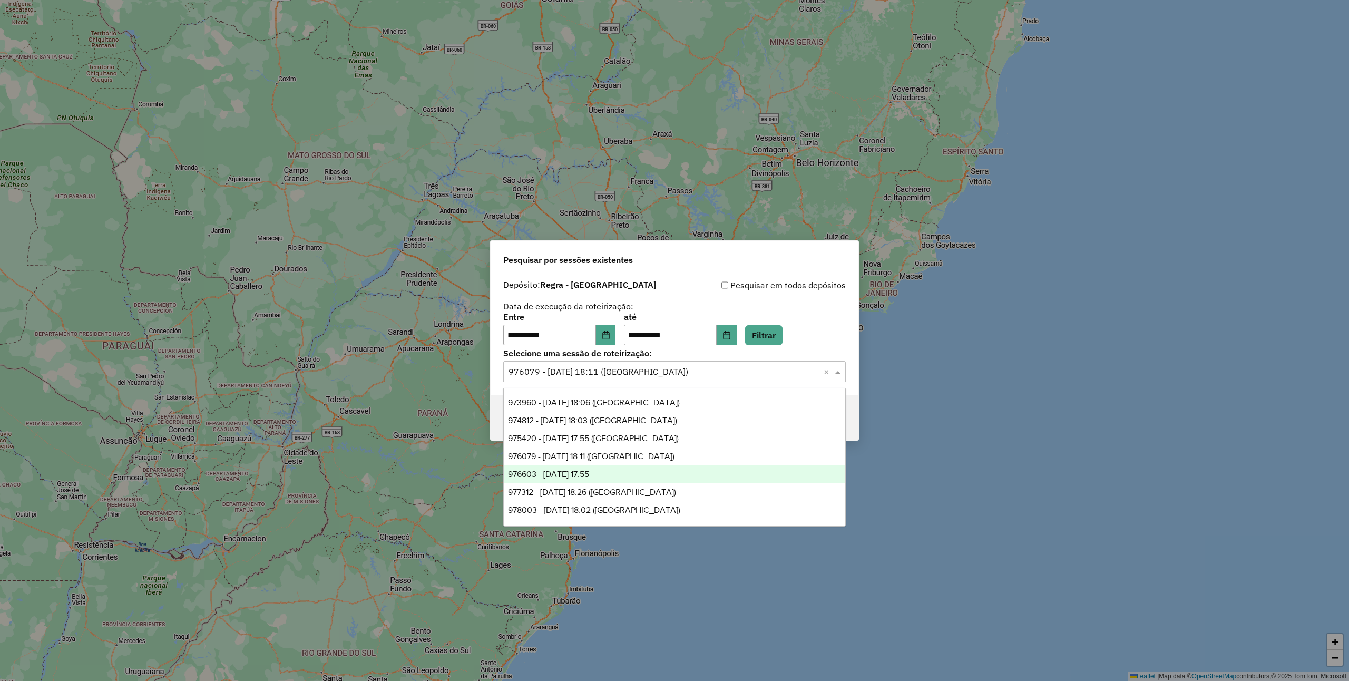
click at [622, 479] on div "976603 - 08/08/2025 17:55" at bounding box center [674, 474] width 341 height 18
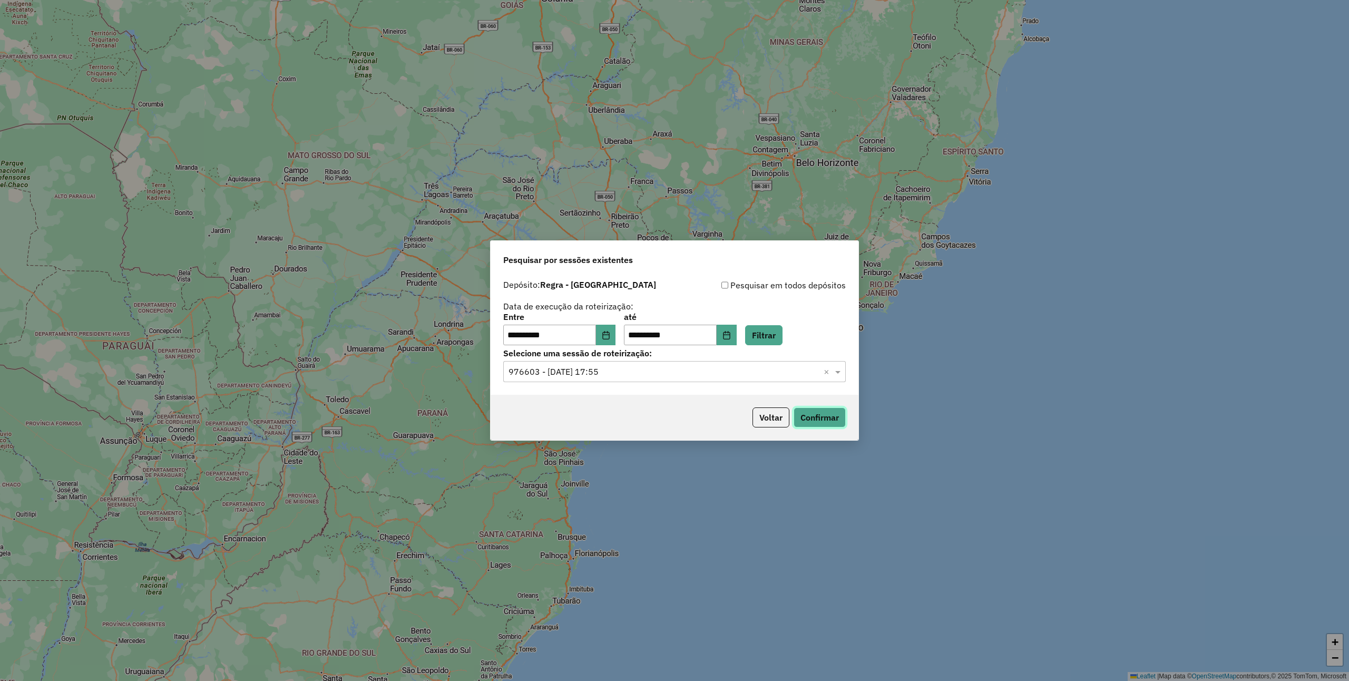
click at [812, 422] on button "Confirmar" at bounding box center [820, 417] width 52 height 20
click at [642, 156] on div "**********" at bounding box center [674, 340] width 1349 height 681
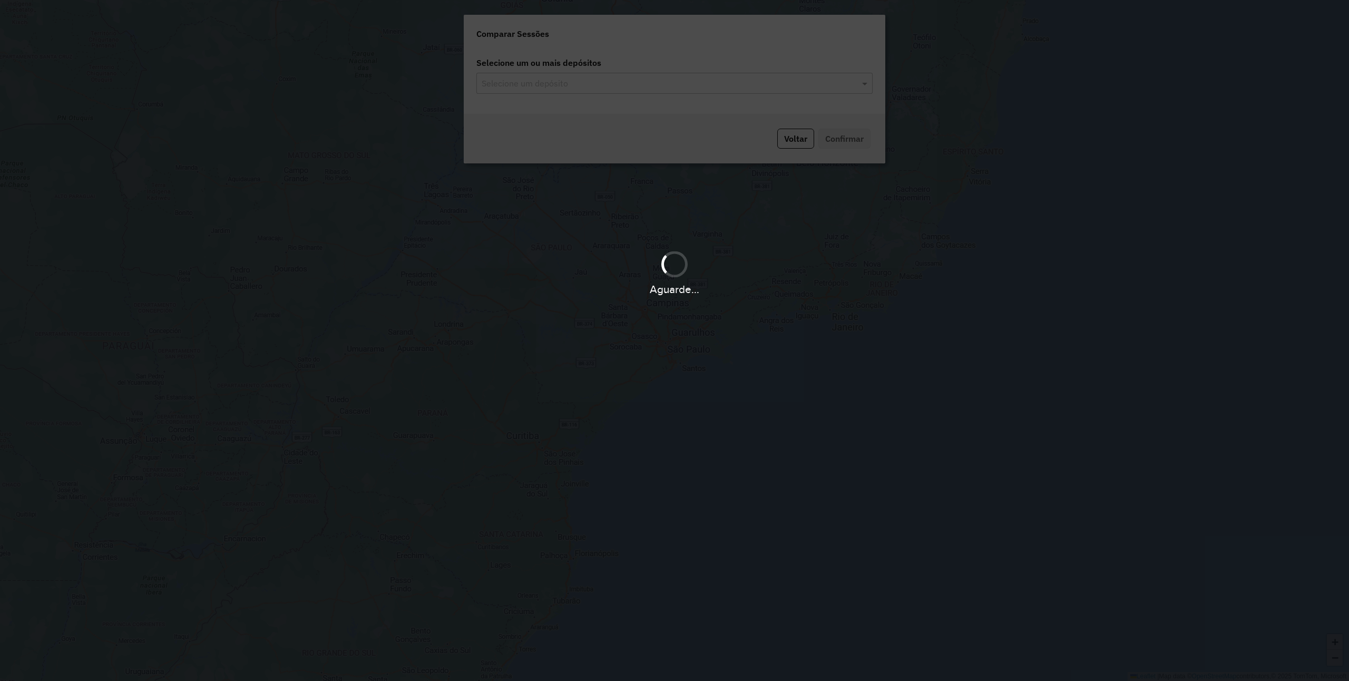
click at [616, 85] on div "Aguarde..." at bounding box center [674, 340] width 1349 height 681
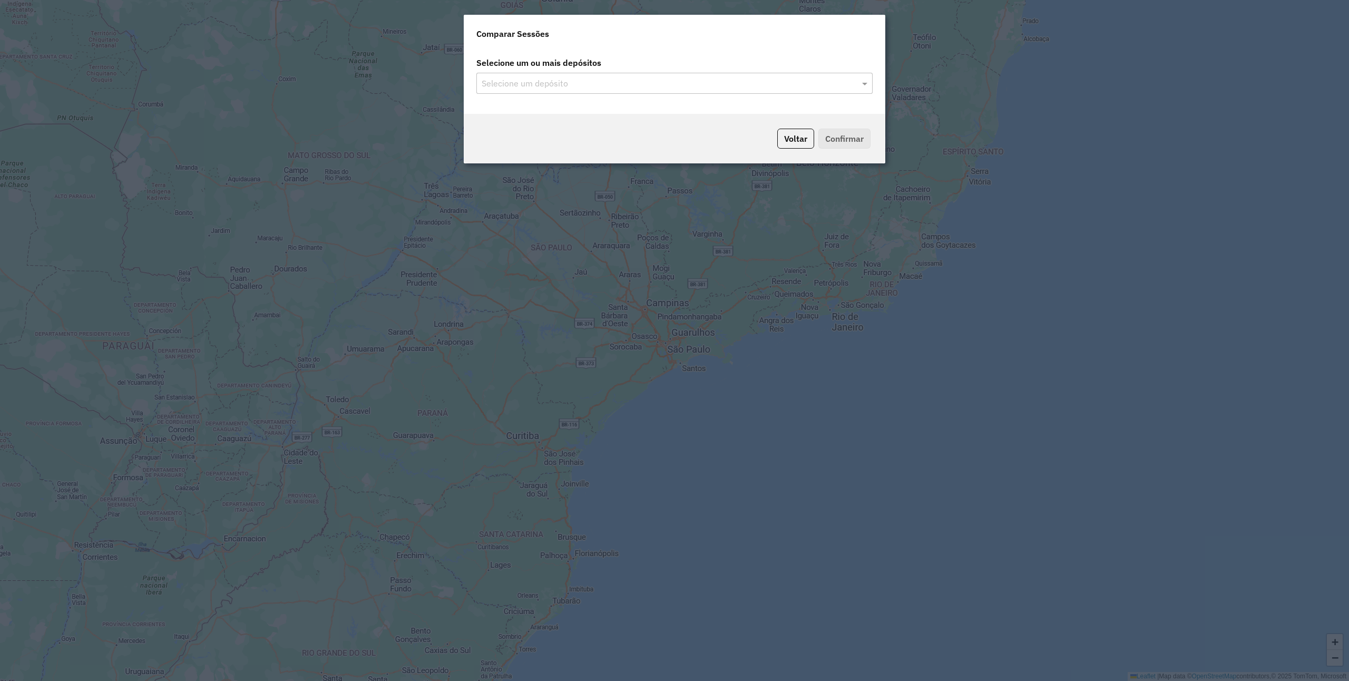
click at [616, 85] on input "text" at bounding box center [669, 83] width 380 height 13
click at [594, 82] on input "text" at bounding box center [669, 83] width 380 height 13
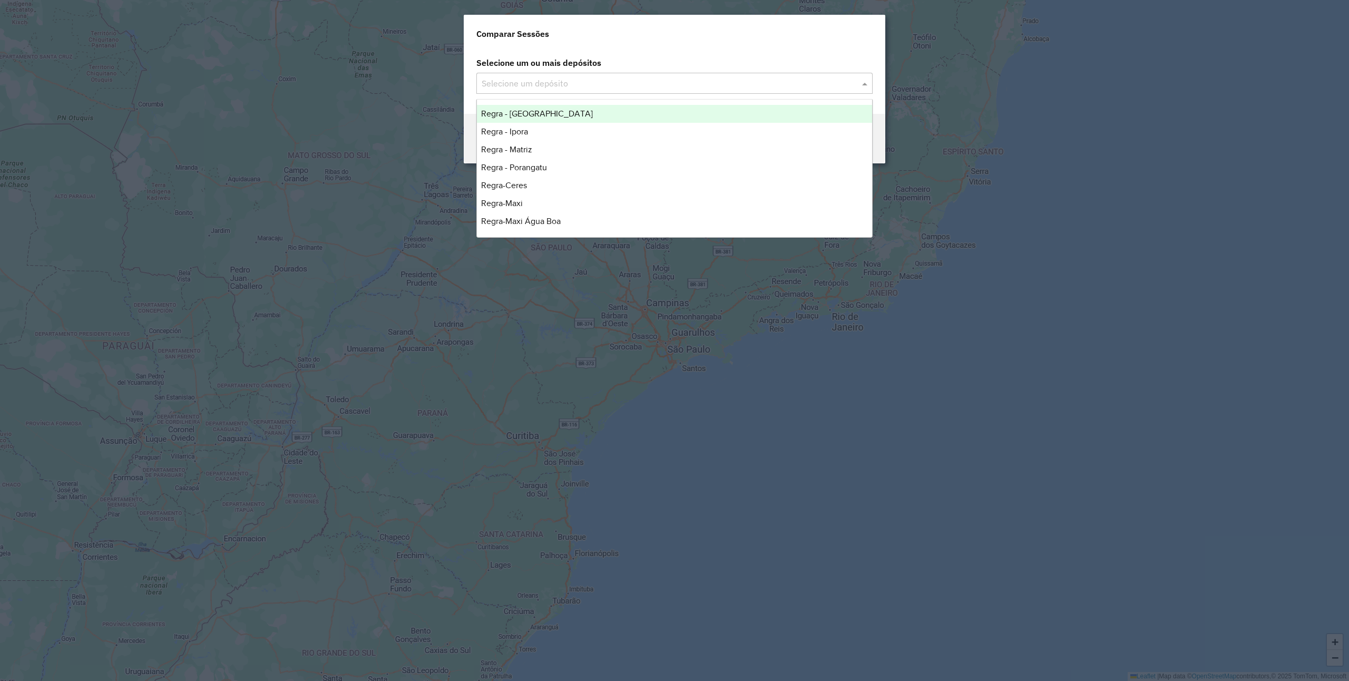
click at [574, 118] on div "Regra - [GEOGRAPHIC_DATA]" at bounding box center [674, 114] width 395 height 18
click at [574, 111] on div "Regra - Ipora" at bounding box center [674, 114] width 395 height 18
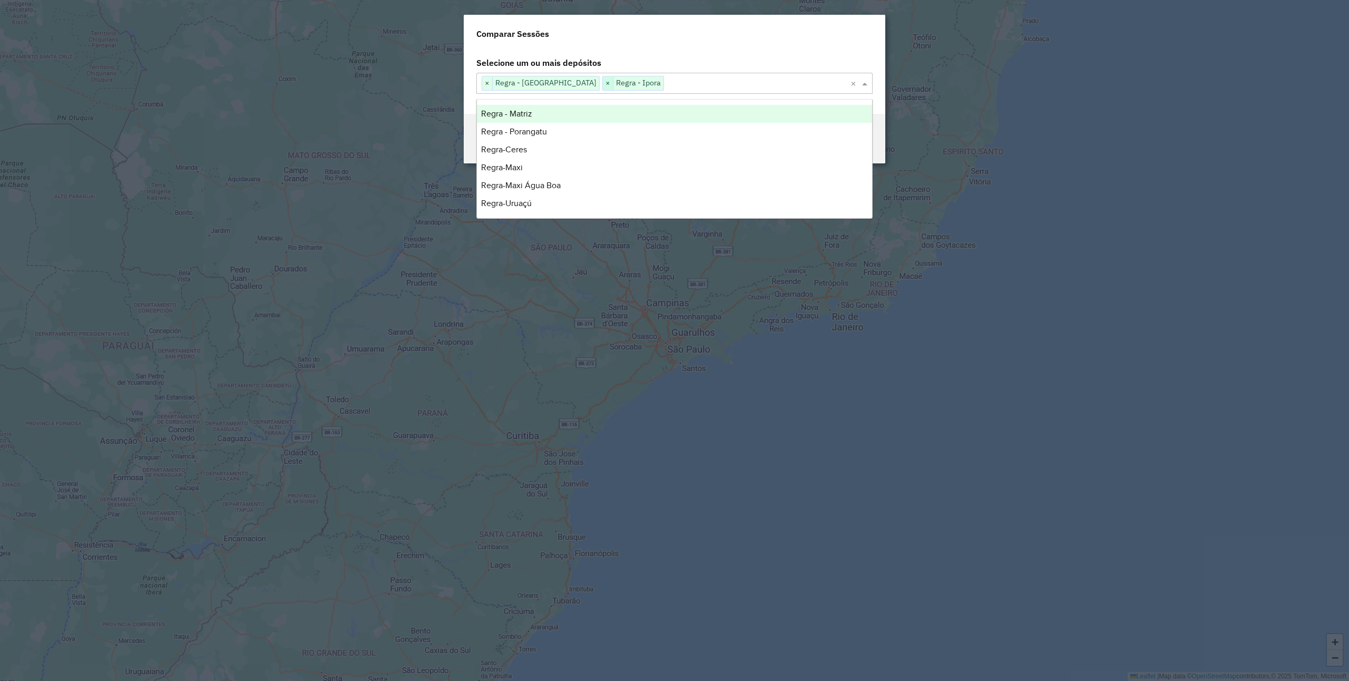
click at [603, 83] on span "×" at bounding box center [608, 83] width 11 height 13
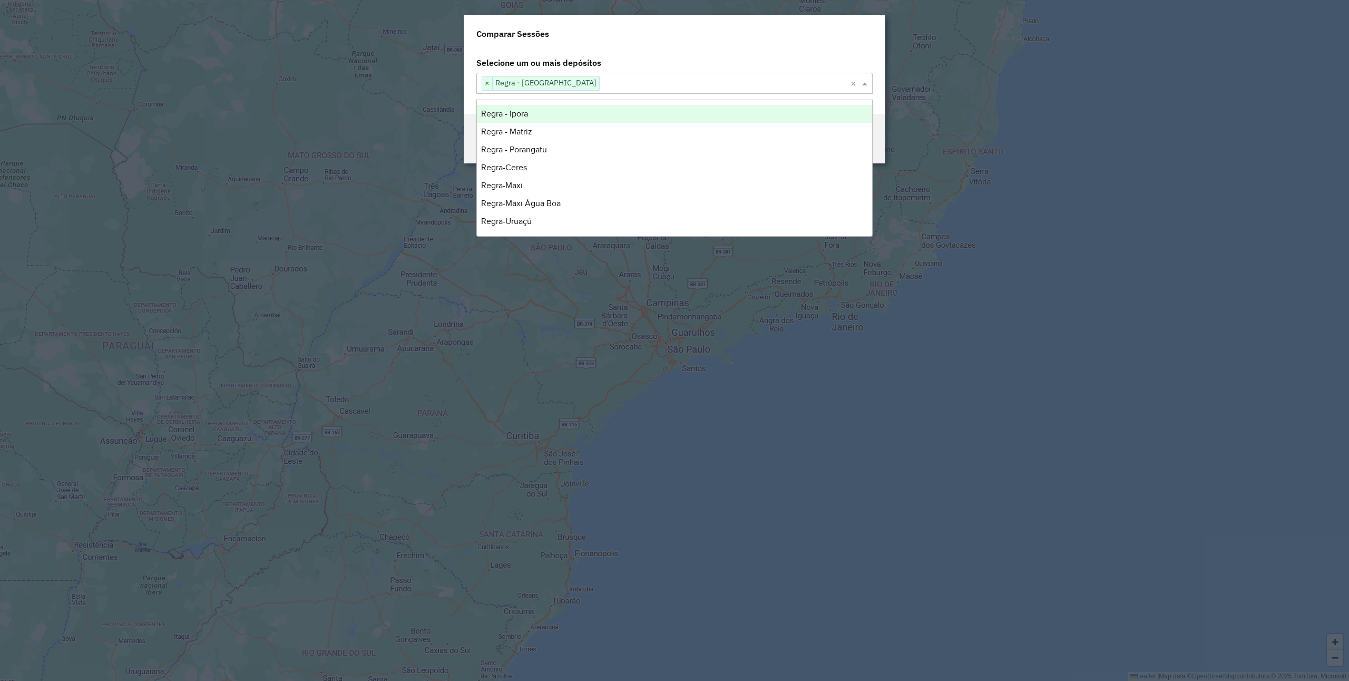
click at [665, 37] on div "Comparar Sessões" at bounding box center [675, 32] width 422 height 34
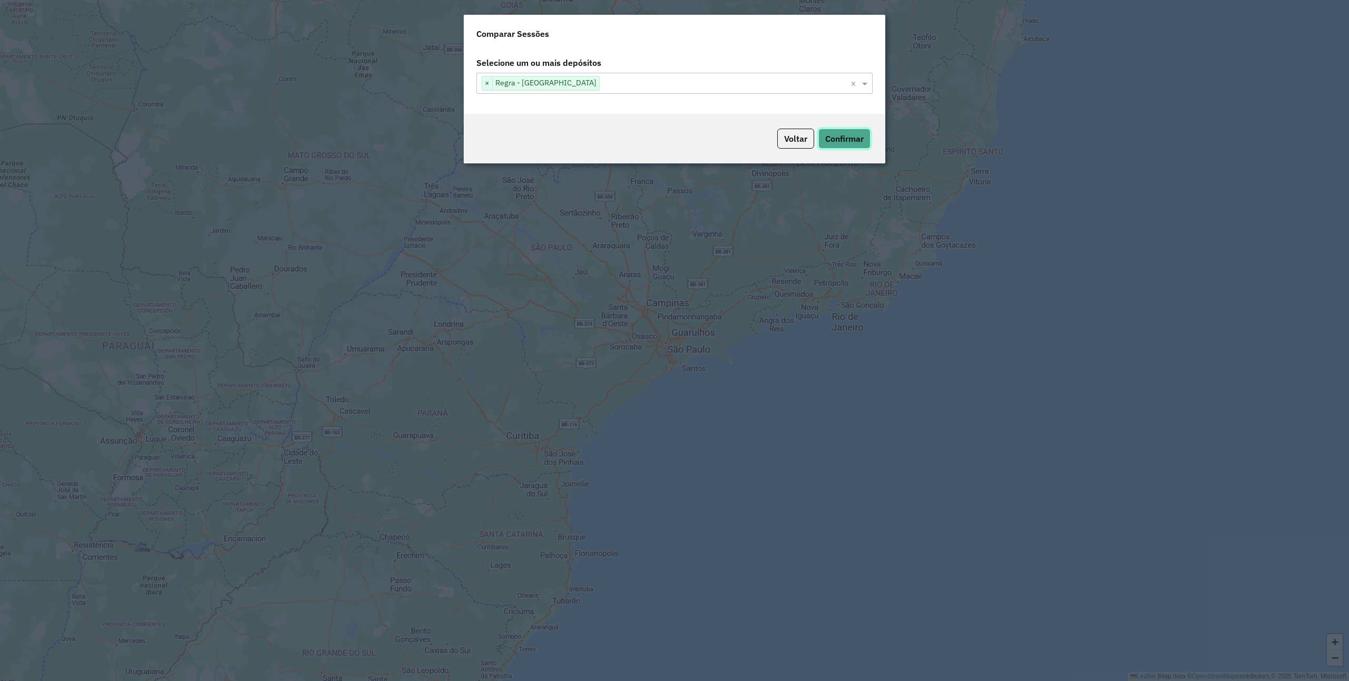
click at [839, 141] on button "Confirmar" at bounding box center [844, 139] width 52 height 20
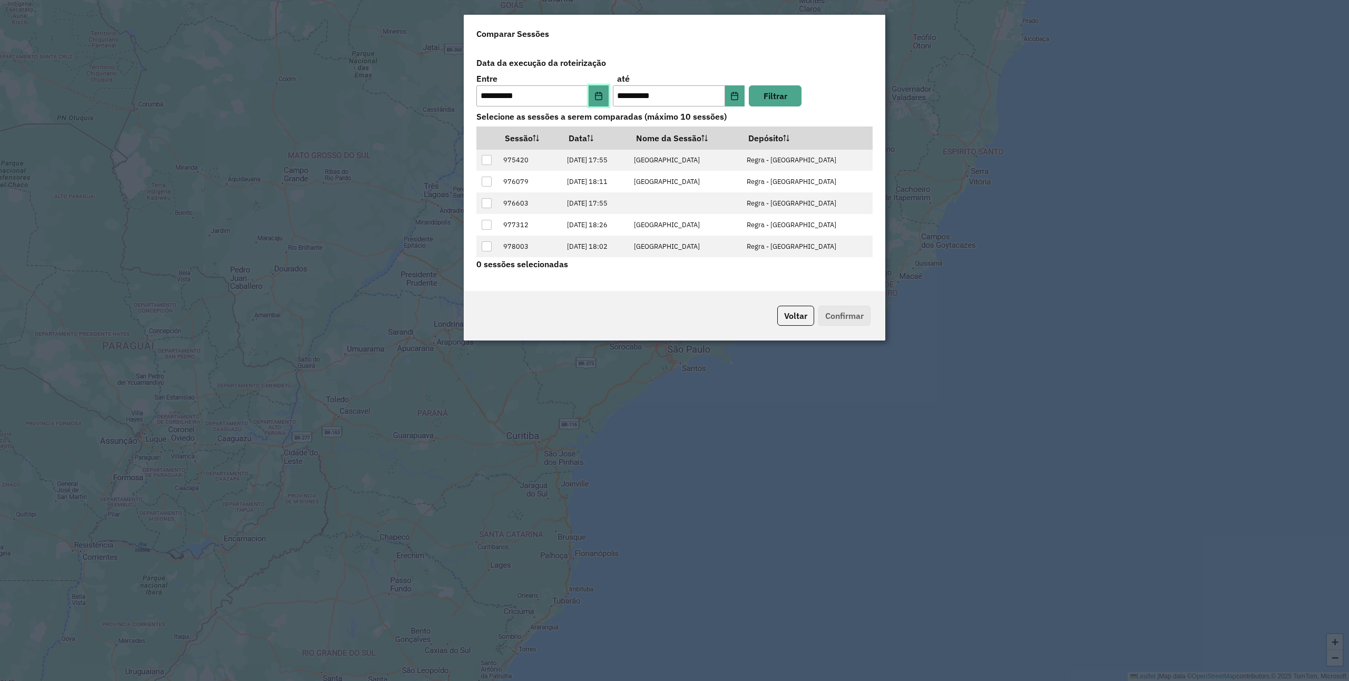
click at [591, 87] on button "Choose Date" at bounding box center [599, 95] width 20 height 21
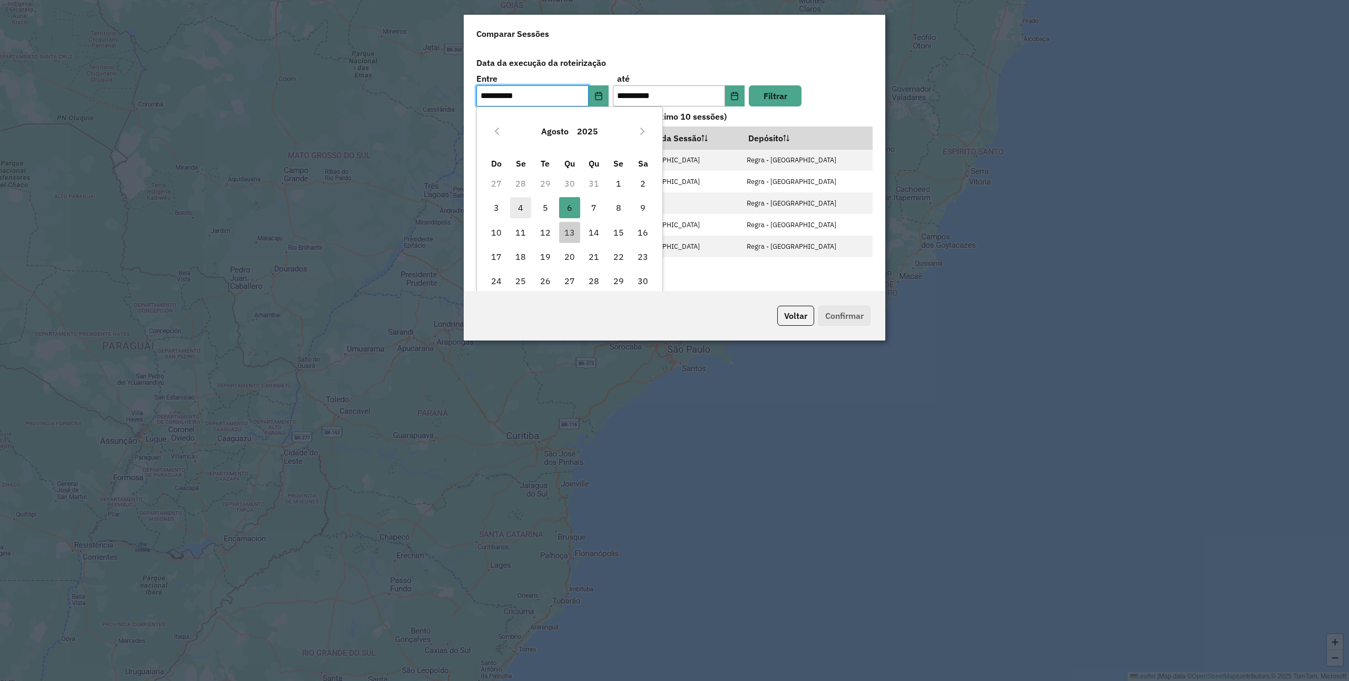
click at [519, 203] on span "4" at bounding box center [520, 207] width 21 height 21
type input "**********"
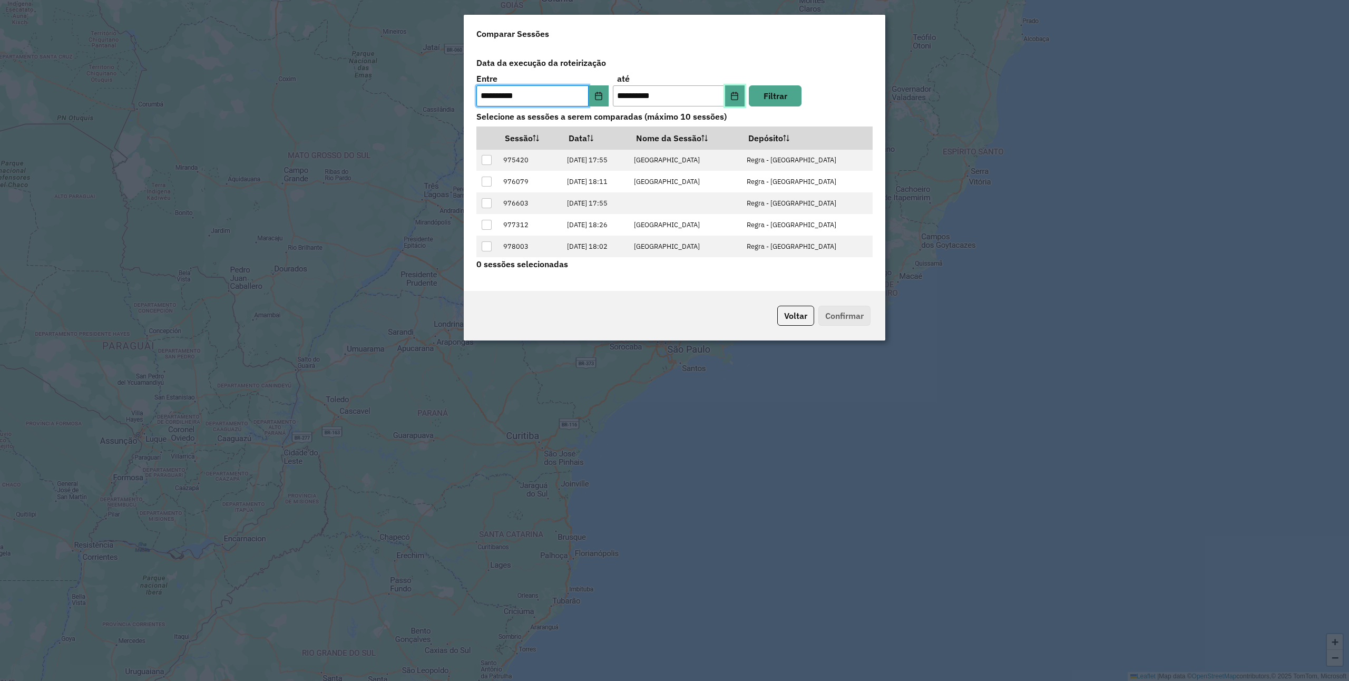
click at [731, 98] on icon "Choose Date" at bounding box center [734, 96] width 7 height 8
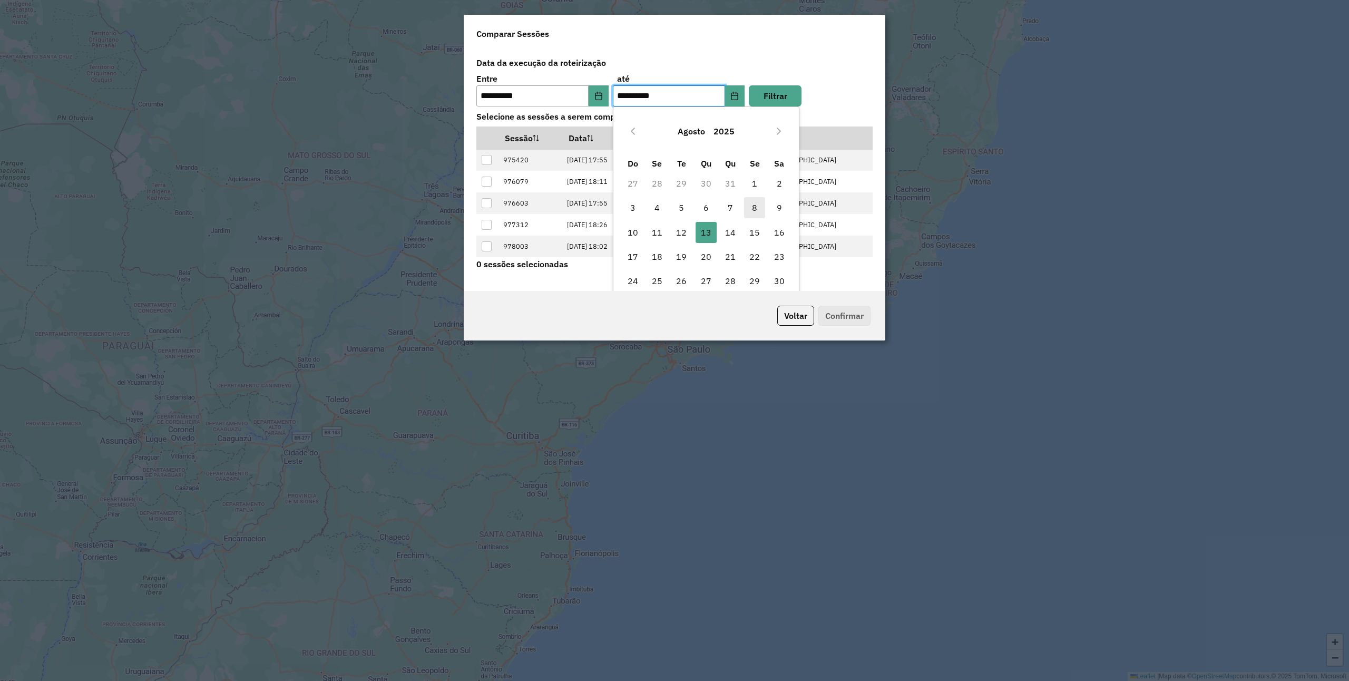
click at [764, 211] on span "8" at bounding box center [754, 207] width 21 height 21
type input "**********"
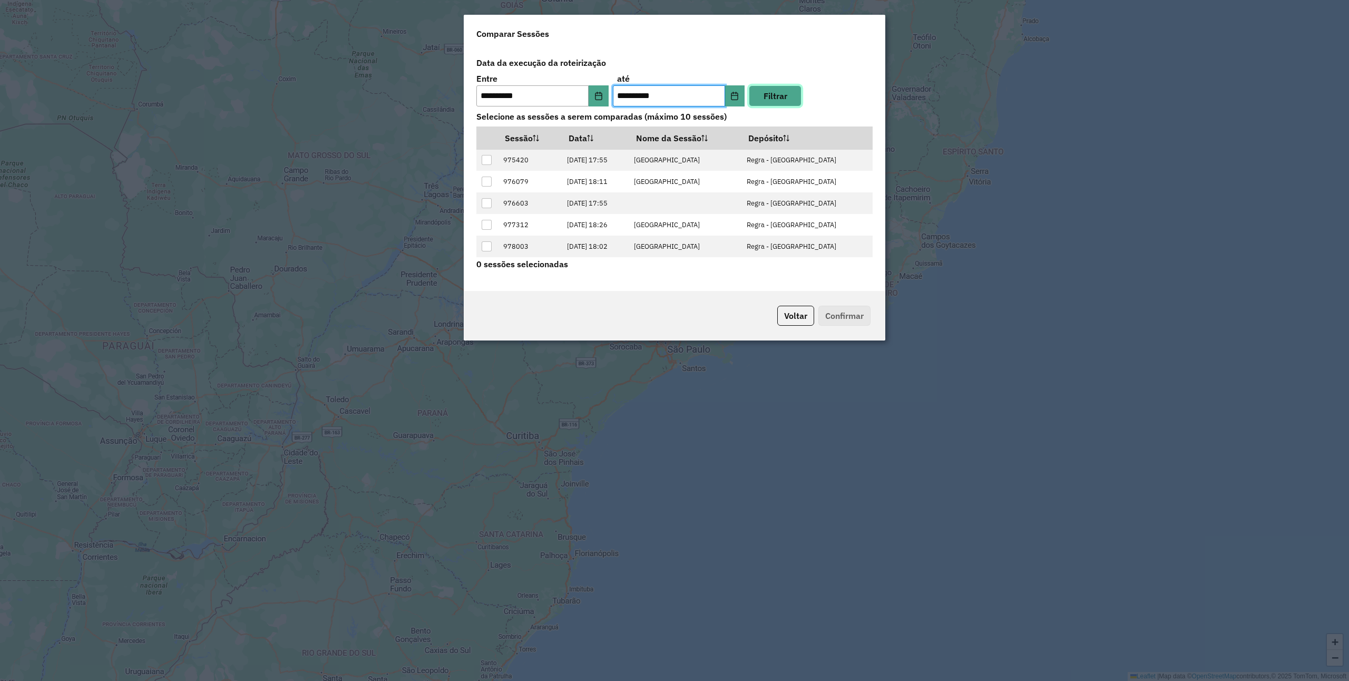
click at [778, 98] on button "Filtrar" at bounding box center [775, 95] width 53 height 21
click at [490, 159] on div at bounding box center [487, 160] width 10 height 10
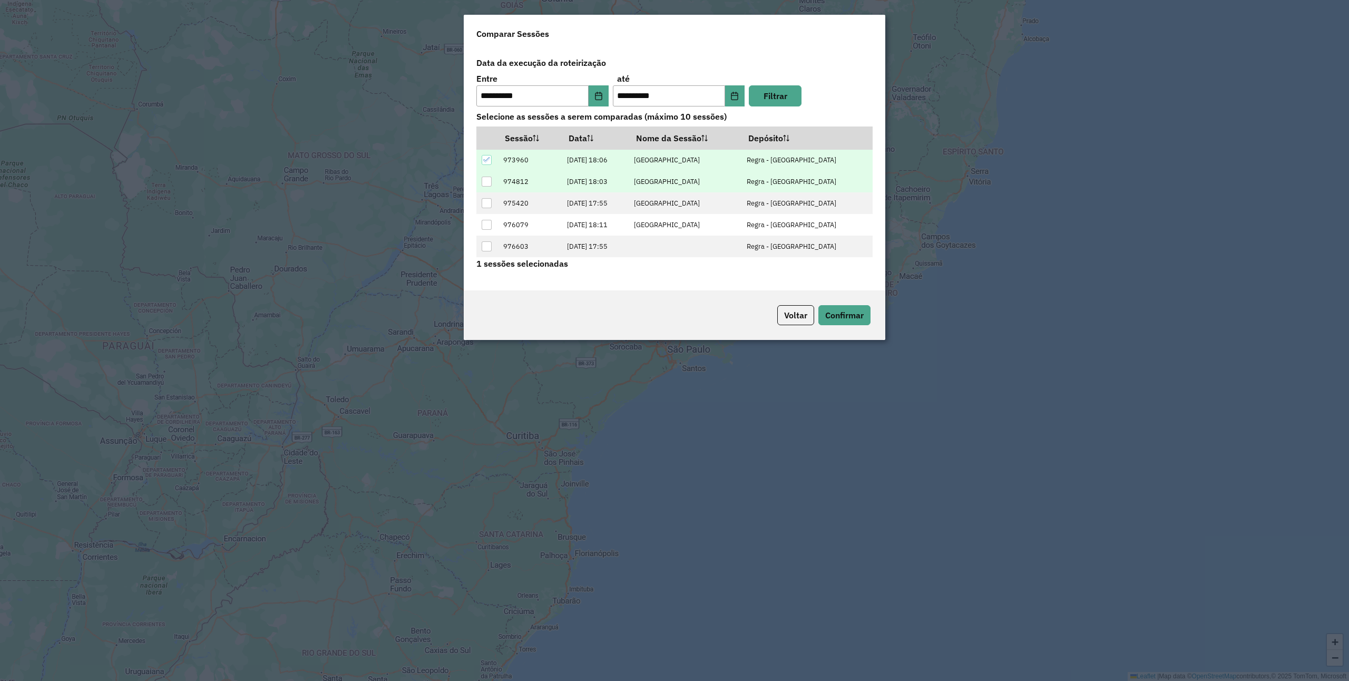
click at [490, 177] on div at bounding box center [487, 182] width 10 height 10
click at [484, 197] on td at bounding box center [487, 203] width 22 height 22
click at [487, 207] on div at bounding box center [487, 203] width 10 height 10
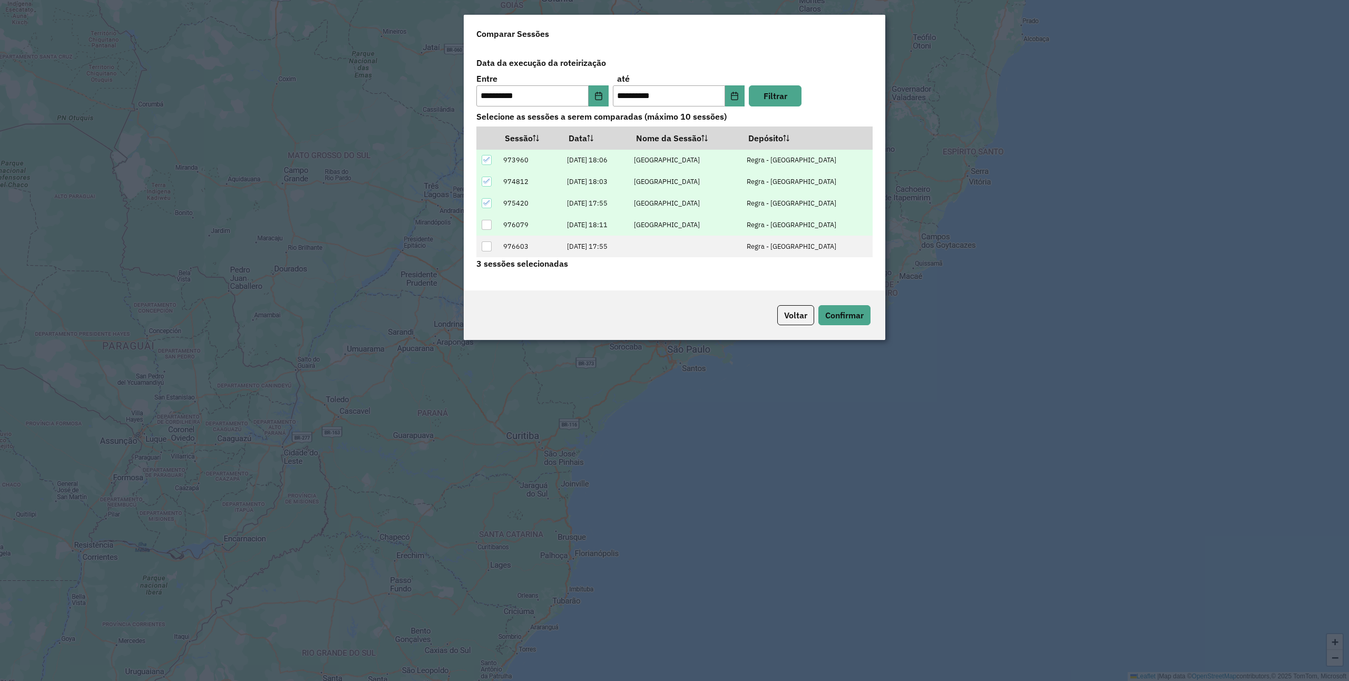
drag, startPoint x: 489, startPoint y: 220, endPoint x: 487, endPoint y: 226, distance: 6.0
click at [487, 226] on div at bounding box center [487, 225] width 10 height 10
click at [488, 243] on div at bounding box center [487, 246] width 10 height 10
click at [856, 321] on button "Confirmar" at bounding box center [844, 315] width 52 height 20
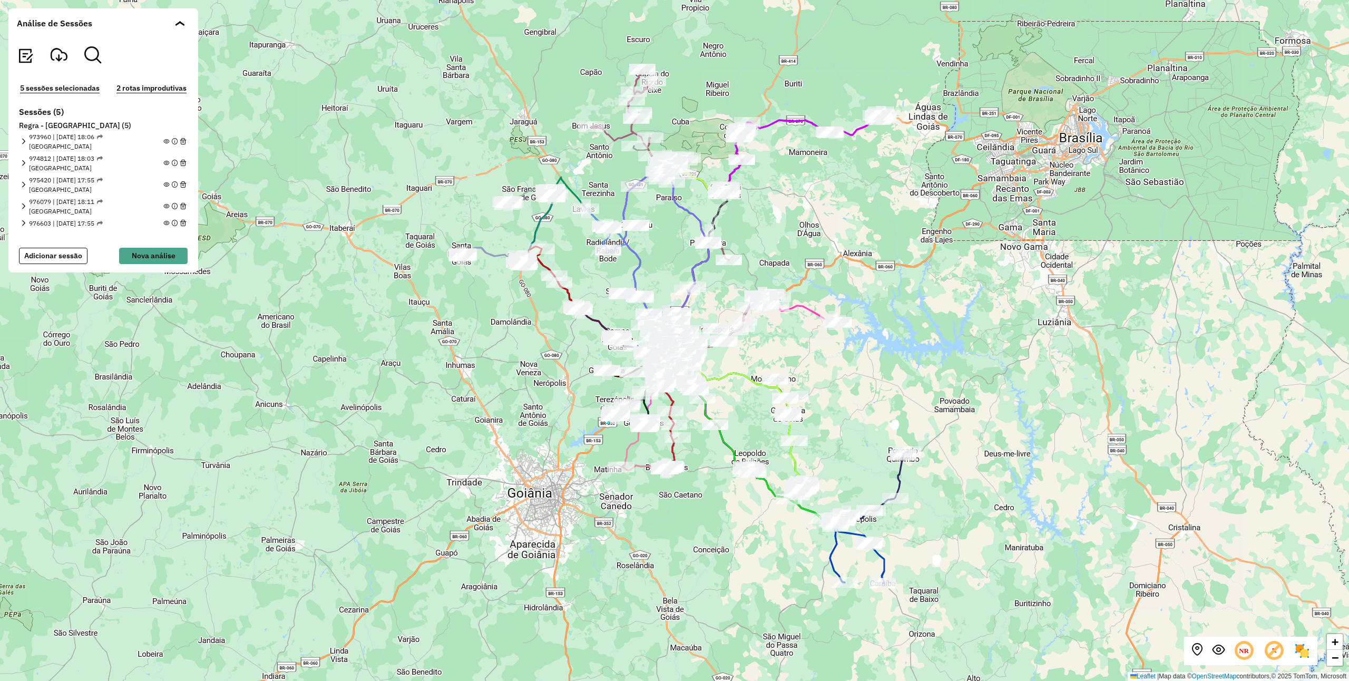
click at [903, 180] on div "+ − Leaflet | Map data © OpenStreetMap contributors,© 2025 TomTom, Microsoft" at bounding box center [674, 340] width 1349 height 681
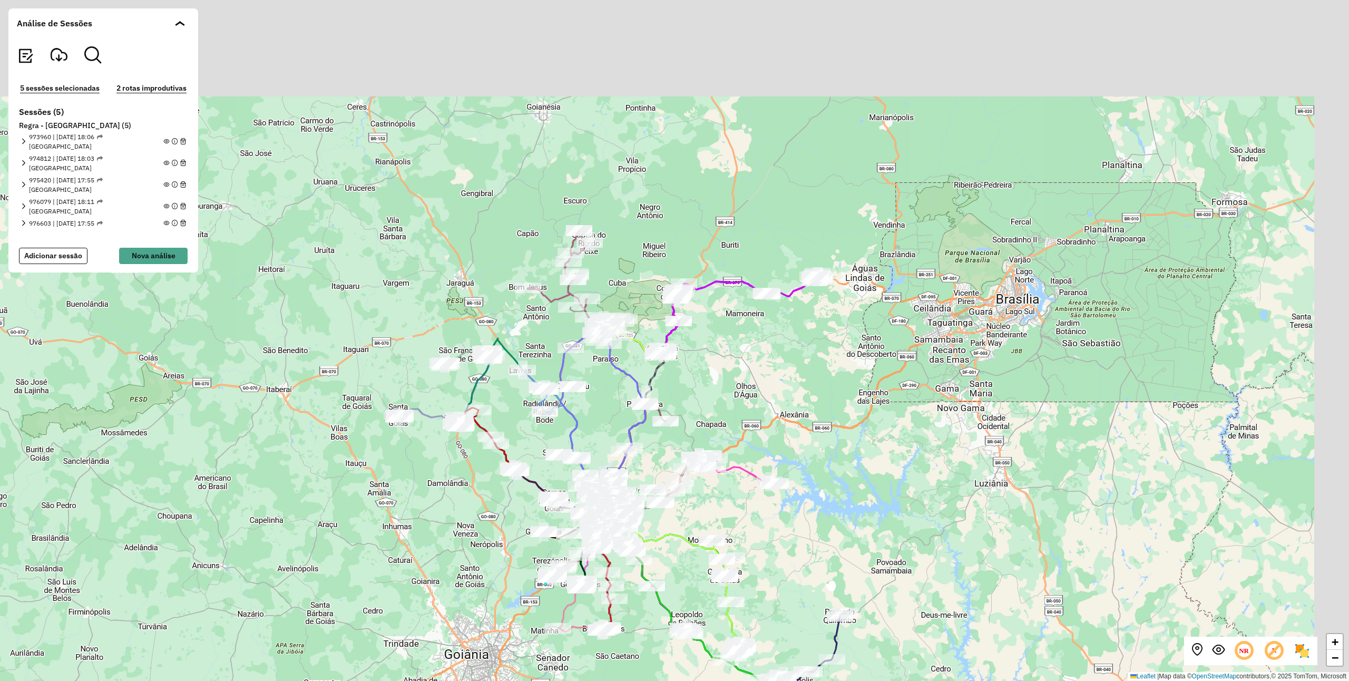
drag, startPoint x: 796, startPoint y: 345, endPoint x: 338, endPoint y: 319, distance: 458.6
click at [796, 353] on div "+ − Leaflet | Map data © OpenStreetMap contributors,© 2025 TomTom, Microsoft" at bounding box center [674, 340] width 1349 height 681
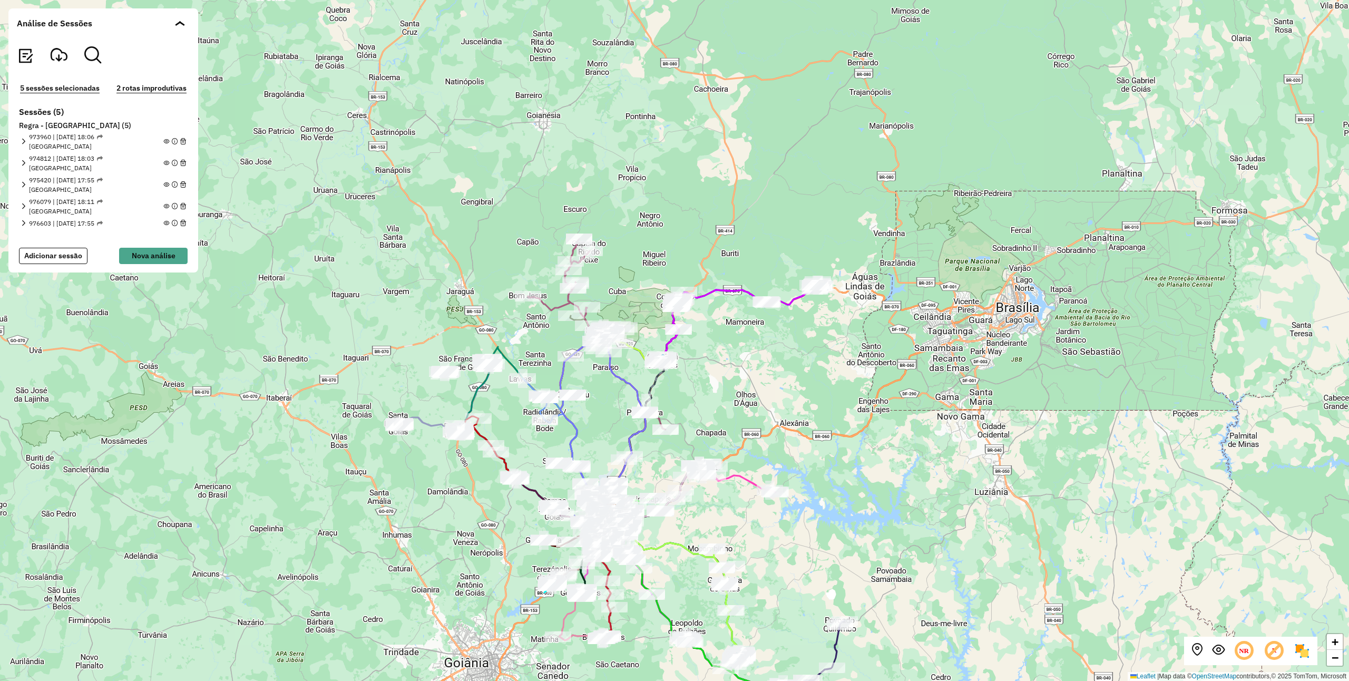
click at [161, 141] on div "973960 | 04/08/2025 - 18:06 NOVA ANÁPOLIS" at bounding box center [103, 141] width 165 height 19
click at [164, 141] on em at bounding box center [166, 142] width 6 height 6
click at [167, 161] on em at bounding box center [166, 163] width 6 height 6
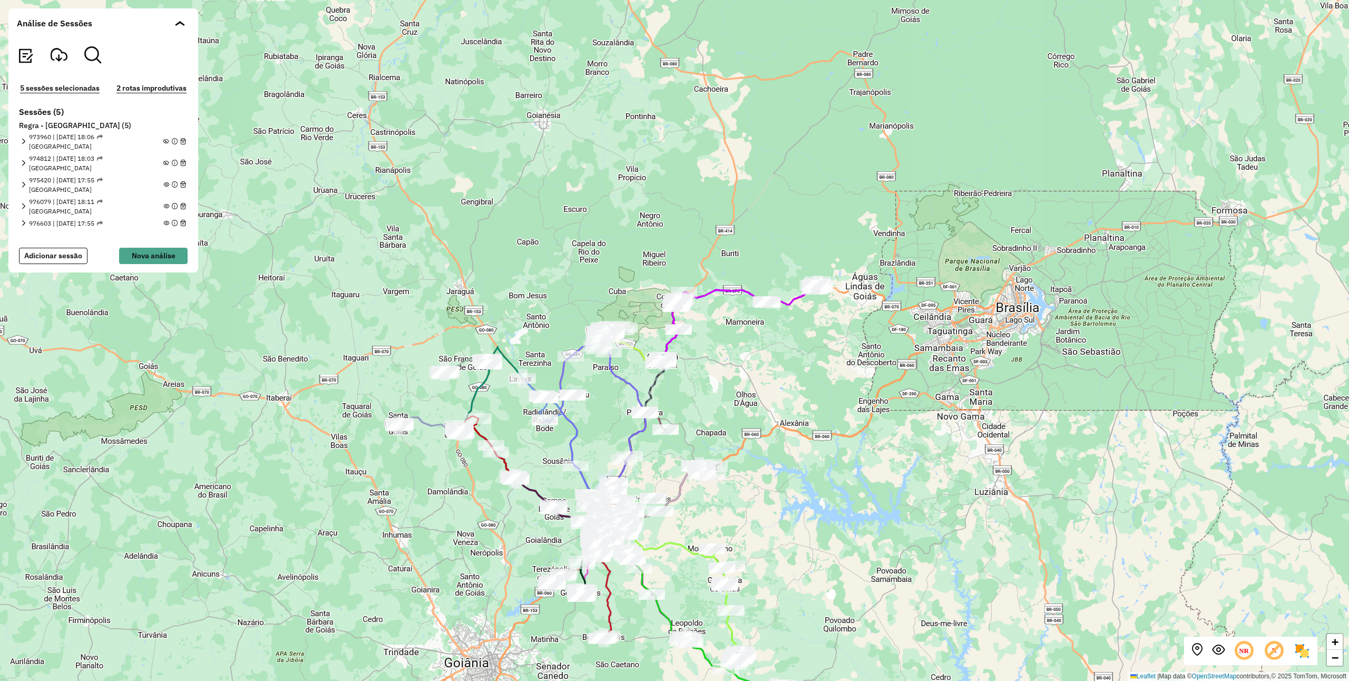
click at [167, 185] on em at bounding box center [166, 185] width 6 height 6
click at [165, 208] on em at bounding box center [166, 206] width 6 height 6
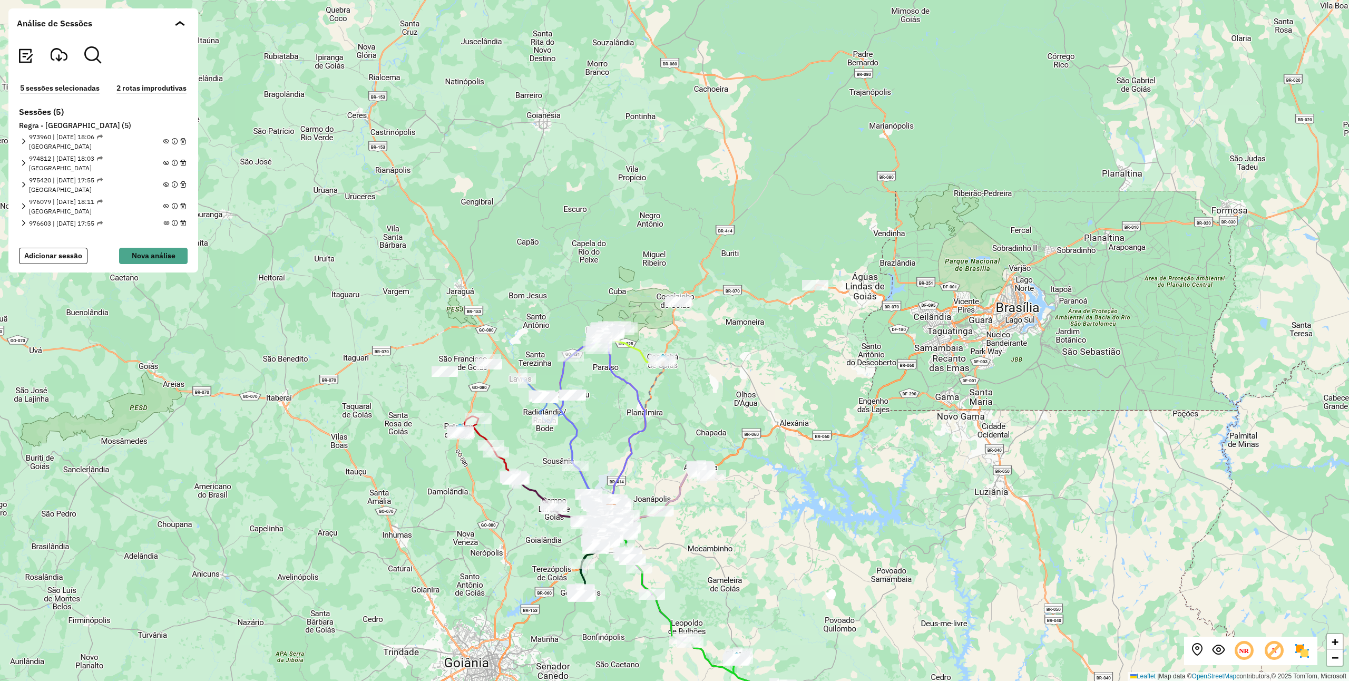
click at [160, 222] on div "976603 | 08/08/2025 - 17:55" at bounding box center [103, 223] width 165 height 9
click at [163, 222] on em at bounding box center [166, 223] width 6 height 6
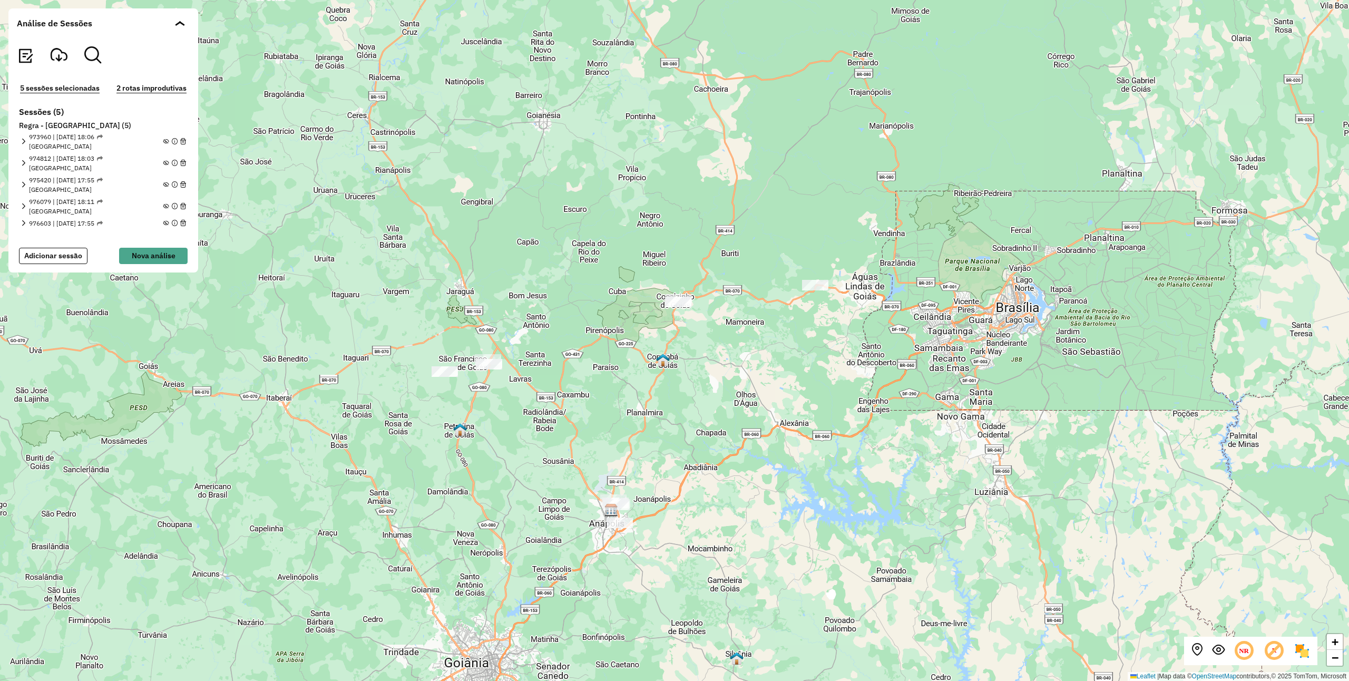
click at [165, 224] on em at bounding box center [166, 223] width 6 height 6
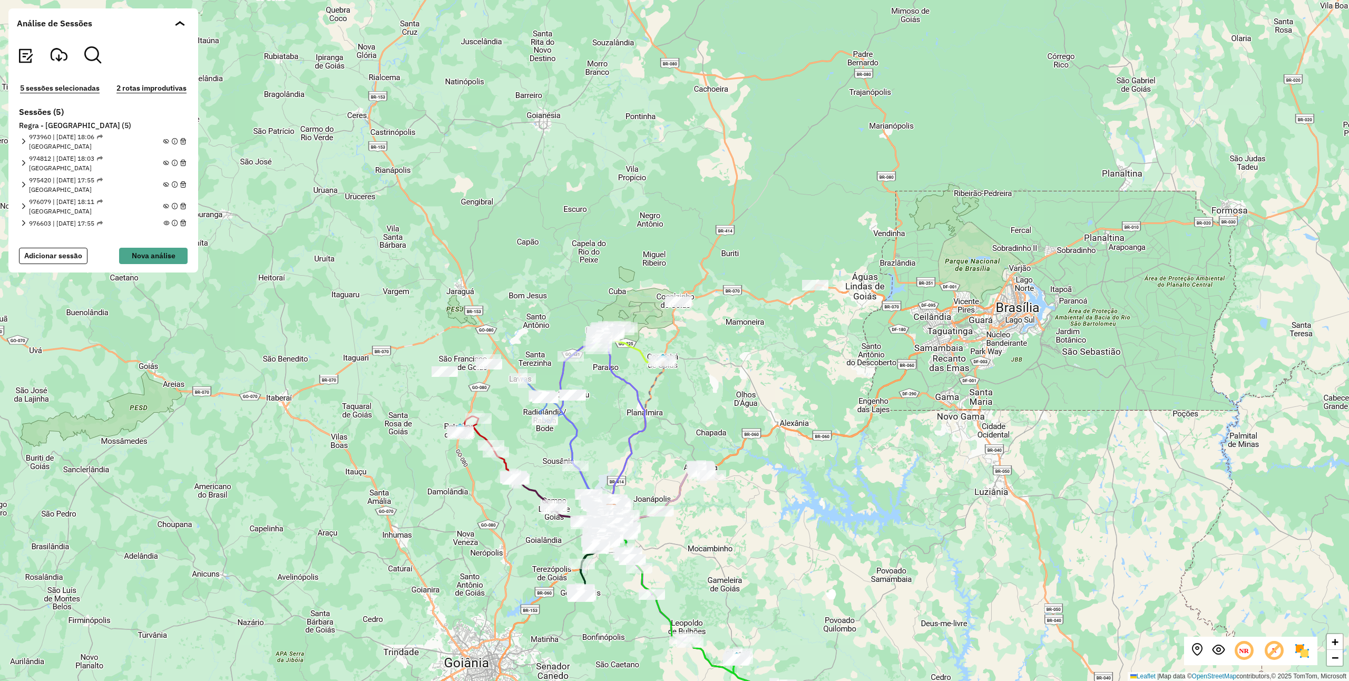
click at [165, 224] on em at bounding box center [166, 223] width 6 height 6
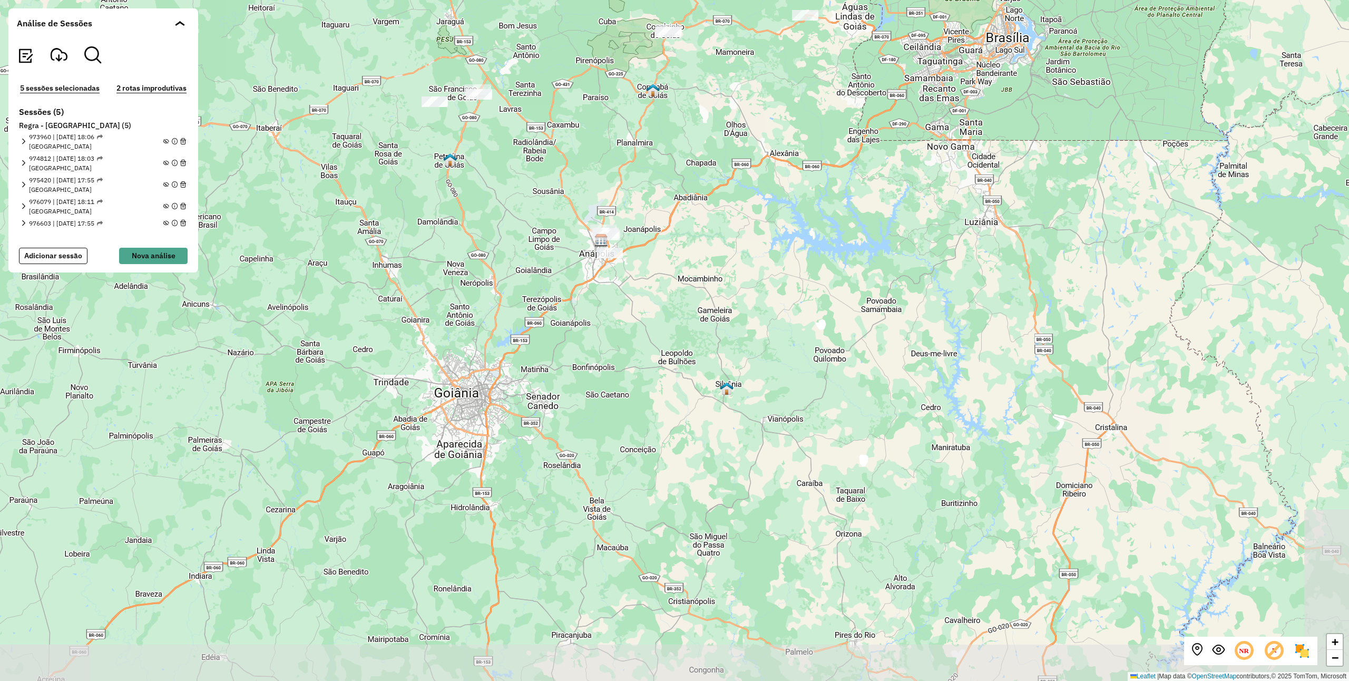
drag, startPoint x: 627, startPoint y: 298, endPoint x: 614, endPoint y: 212, distance: 86.9
click at [614, 212] on div "+ − Leaflet | Map data © OpenStreetMap contributors,© 2025 TomTom, Microsoft" at bounding box center [674, 340] width 1349 height 681
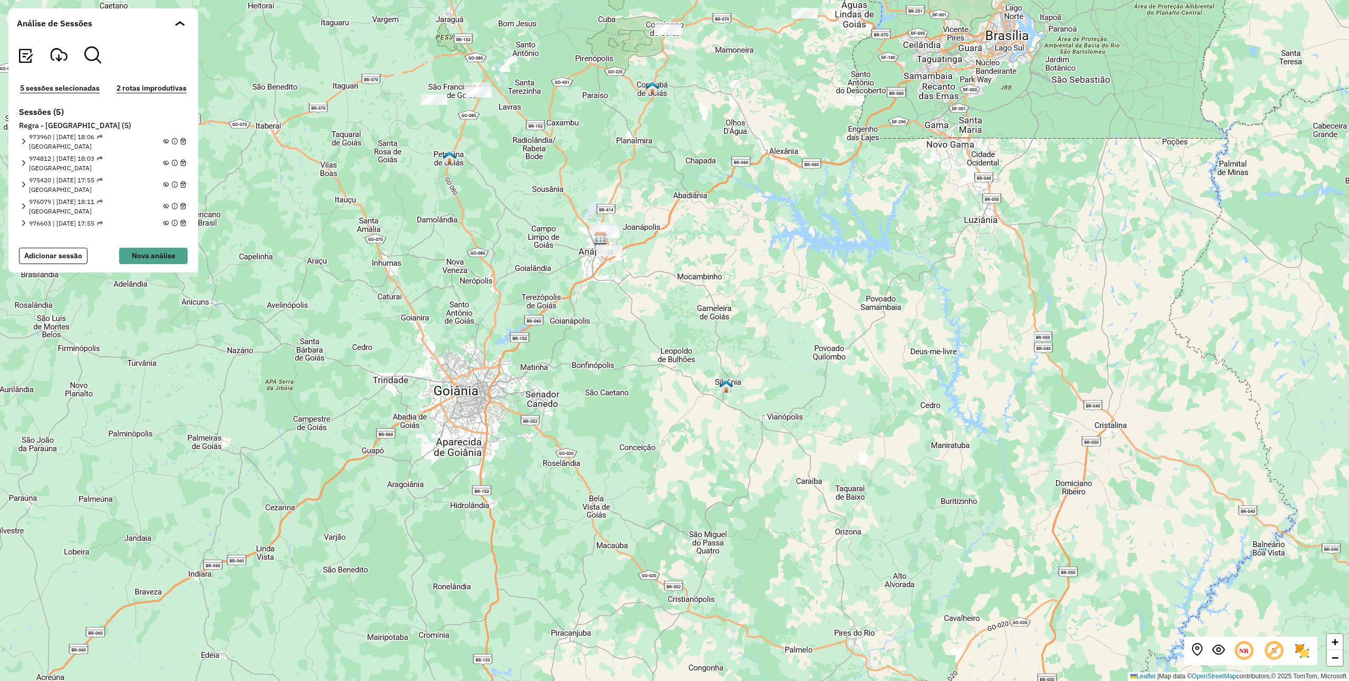
click at [163, 144] on em at bounding box center [166, 142] width 6 height 6
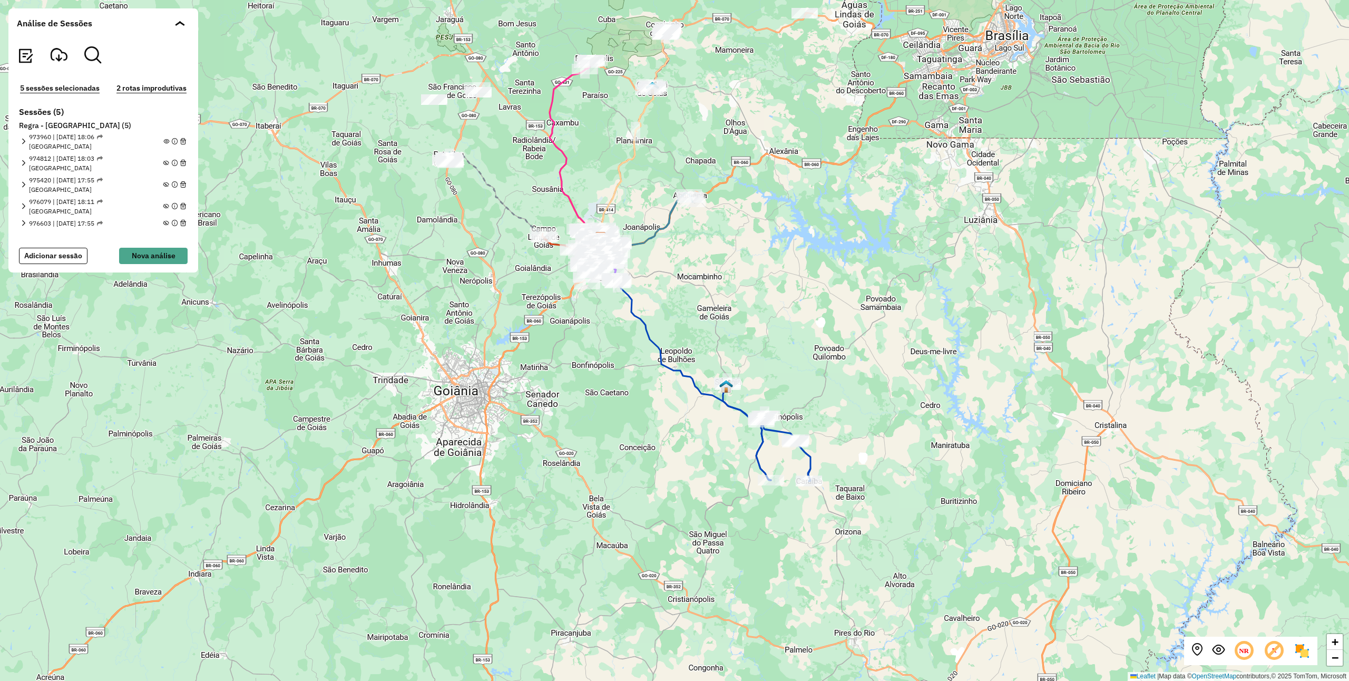
click at [655, 341] on icon at bounding box center [685, 356] width 171 height 247
drag, startPoint x: 706, startPoint y: 464, endPoint x: 698, endPoint y: 401, distance: 63.2
click at [698, 401] on div "+ − Leaflet | Map data © OpenStreetMap contributors,© 2025 TomTom, Microsoft" at bounding box center [674, 340] width 1349 height 681
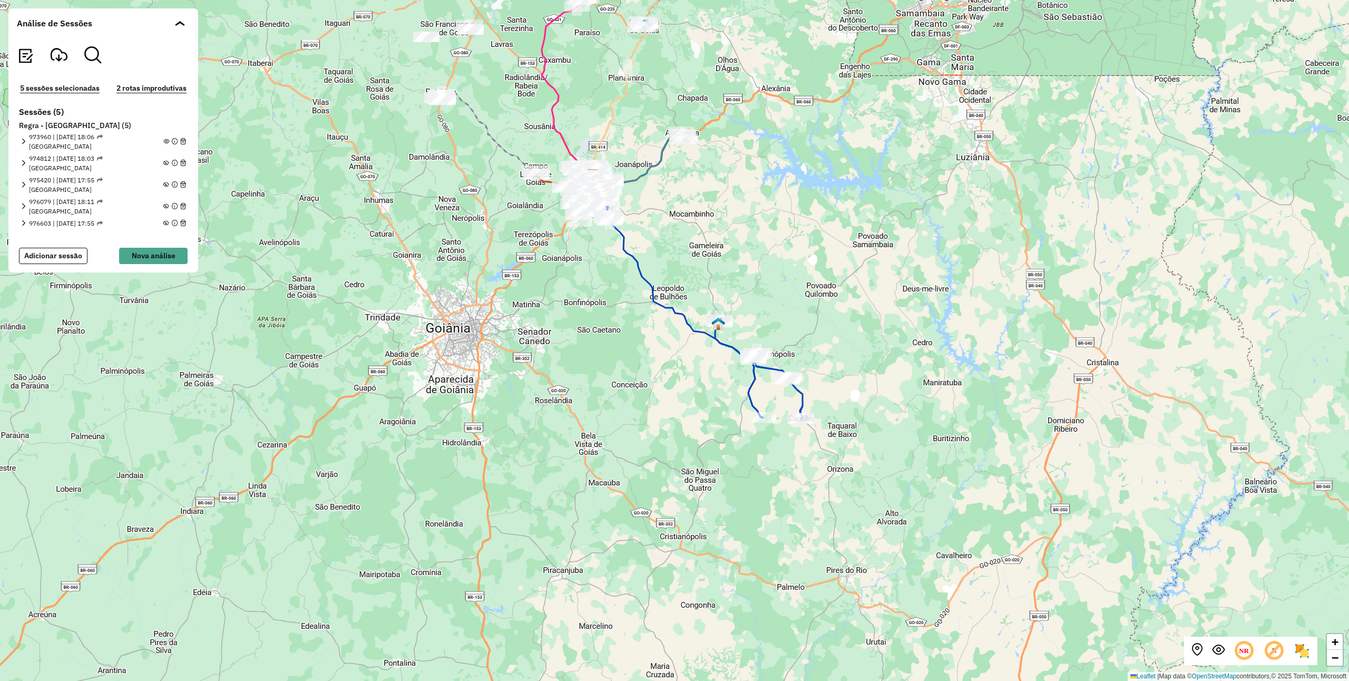
click at [755, 386] on icon at bounding box center [758, 369] width 87 height 99
click at [753, 384] on icon at bounding box center [758, 369] width 87 height 99
click at [523, 356] on div "+ − Leaflet | Map data © OpenStreetMap contributors,© 2025 TomTom, Microsoft" at bounding box center [674, 340] width 1349 height 681
drag, startPoint x: 727, startPoint y: 348, endPoint x: 575, endPoint y: 348, distance: 151.8
click at [575, 348] on div "+ − Leaflet | Map data © OpenStreetMap contributors,© 2025 TomTom, Microsoft" at bounding box center [674, 340] width 1349 height 681
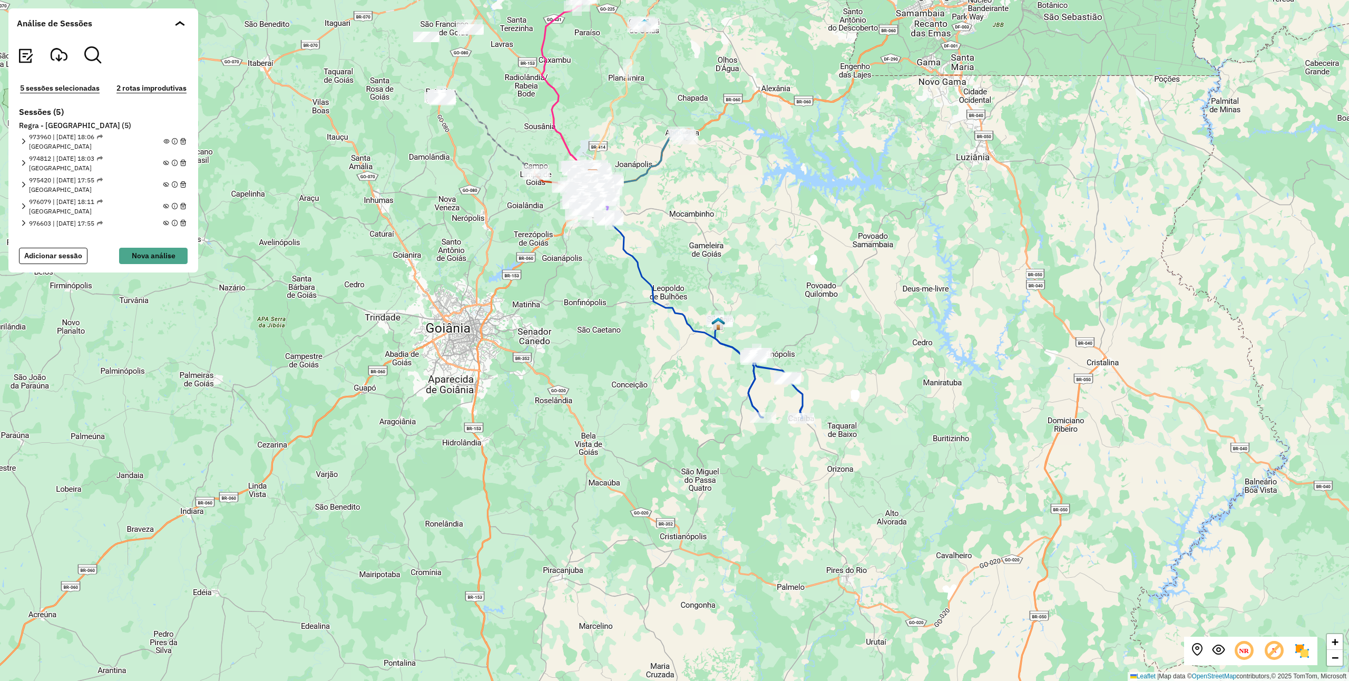
click at [698, 332] on icon at bounding box center [677, 293] width 171 height 247
click at [445, 358] on div "+ − Leaflet | Map data © OpenStreetMap contributors,© 2025 TomTom, Microsoft" at bounding box center [674, 340] width 1349 height 681
click at [649, 169] on icon at bounding box center [634, 171] width 100 height 83
click at [652, 292] on icon at bounding box center [677, 293] width 171 height 247
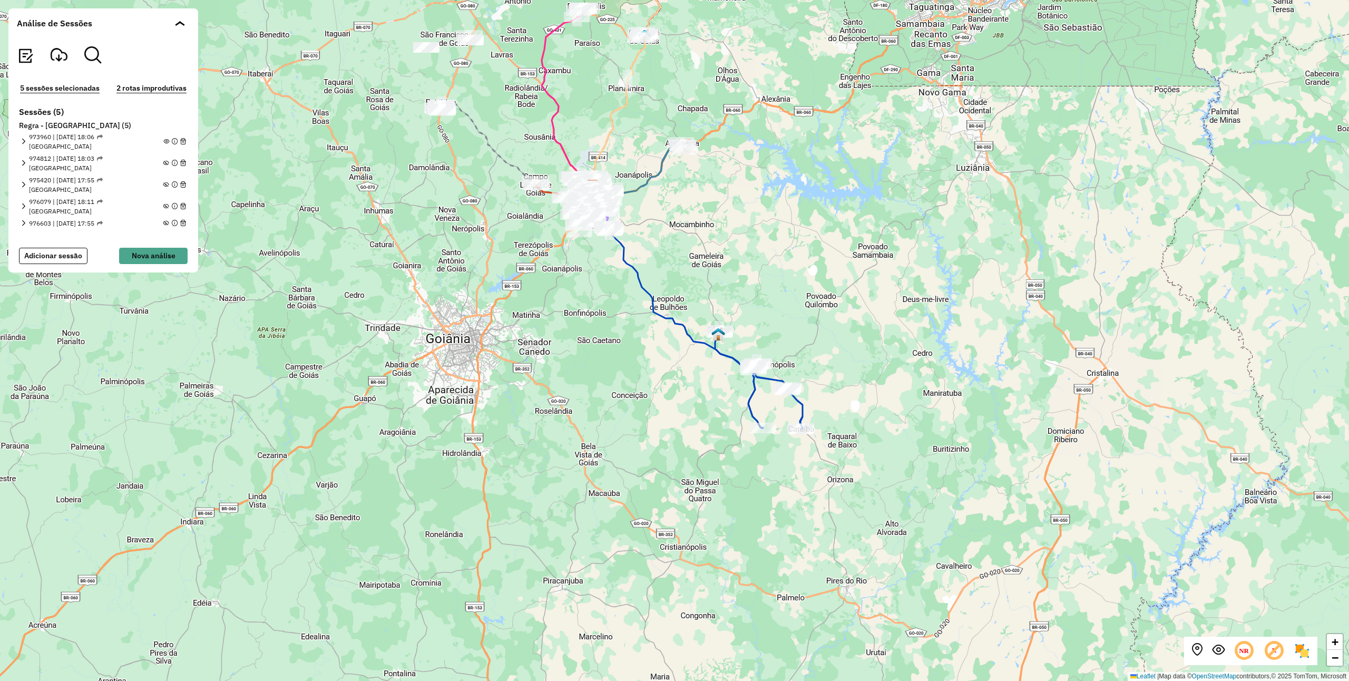
drag, startPoint x: 653, startPoint y: 292, endPoint x: 645, endPoint y: 329, distance: 37.8
click at [645, 329] on icon at bounding box center [677, 304] width 171 height 247
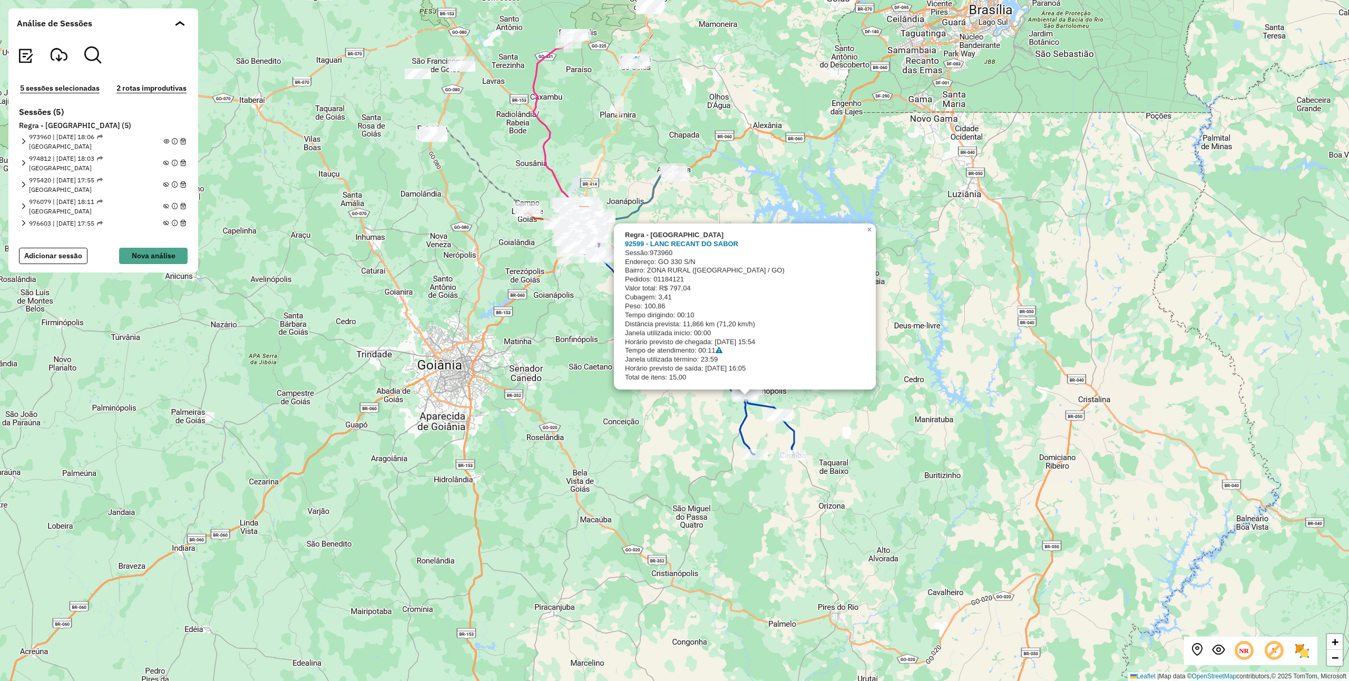
click at [716, 424] on div "Rota 3 - Placa ONY5406 92599 - LANC RECANT DO SABOR Regra - Anapolis 92599 - LA…" at bounding box center [674, 340] width 1349 height 681
click at [736, 411] on div "Regra - Anapolis 92599 - LANC RECANT DO SABOR Sessão: 973960 Endereço: GO 330 S…" at bounding box center [674, 340] width 1349 height 681
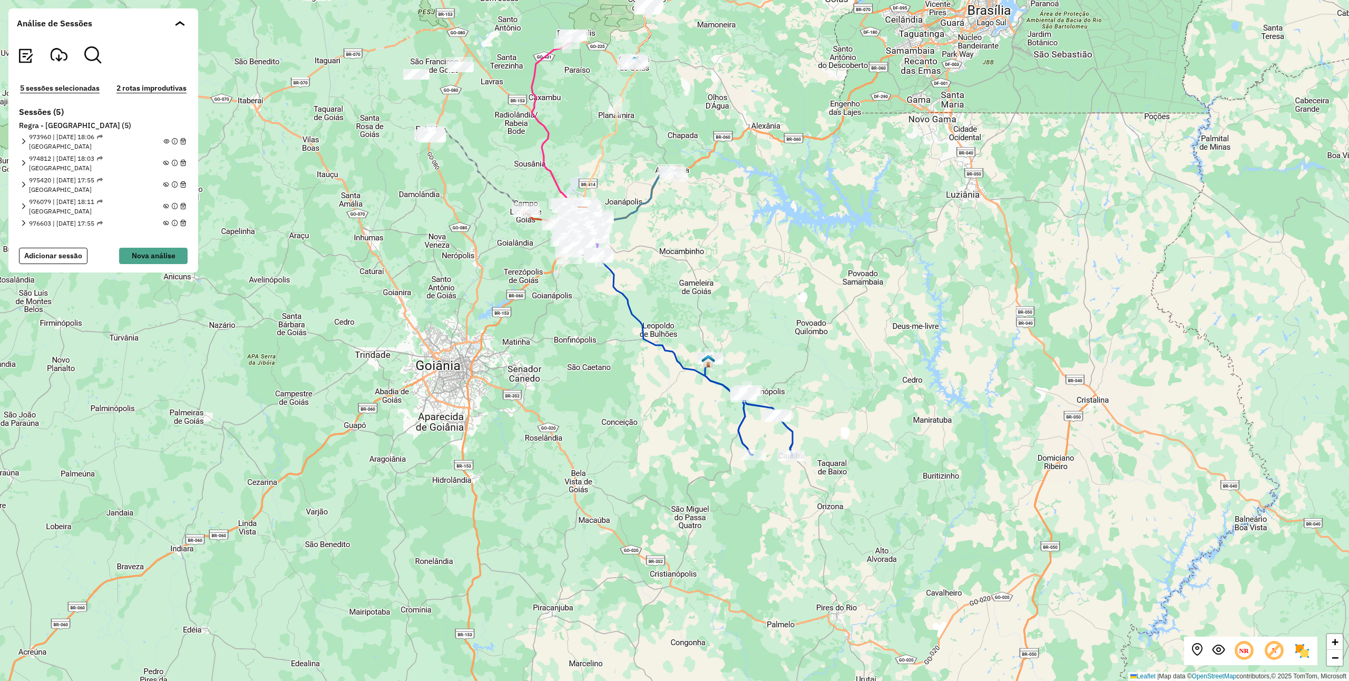
click at [745, 406] on icon at bounding box center [748, 406] width 87 height 99
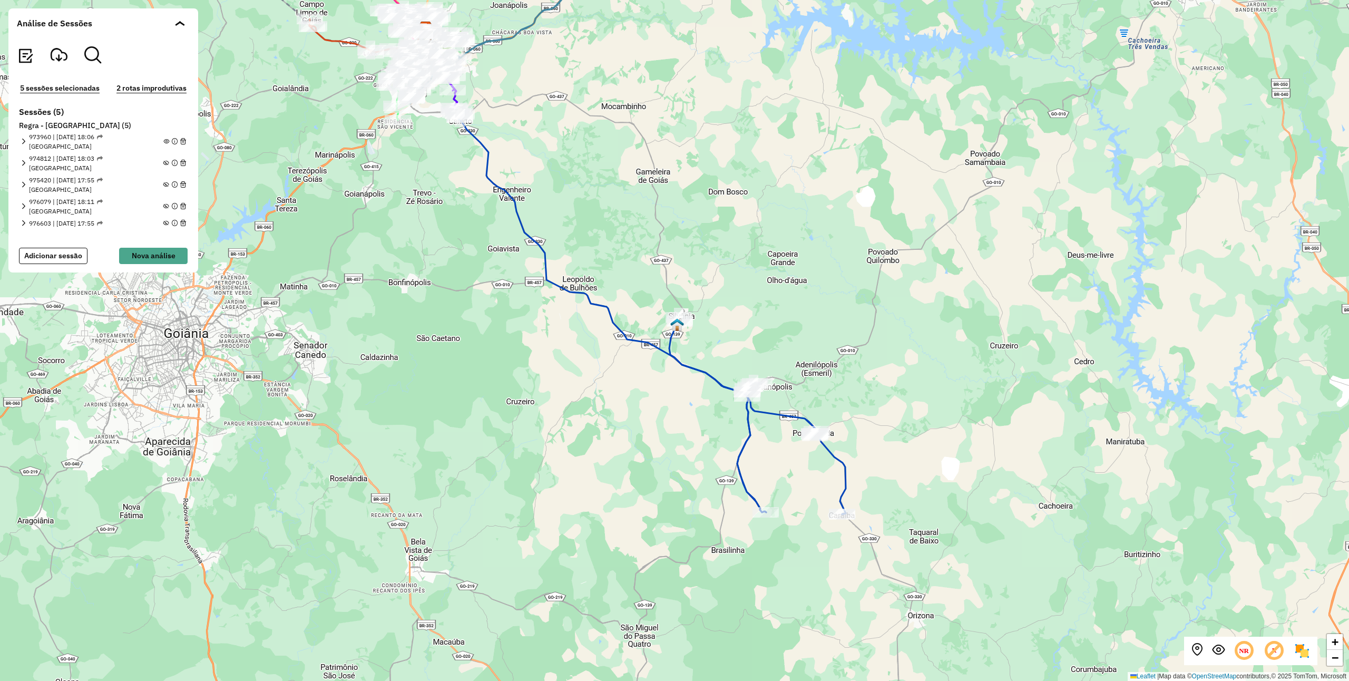
click at [703, 365] on div "+ − Leaflet | Map data © OpenStreetMap contributors,© 2025 TomTom, Microsoft" at bounding box center [674, 340] width 1349 height 681
click at [685, 371] on icon at bounding box center [757, 415] width 177 height 197
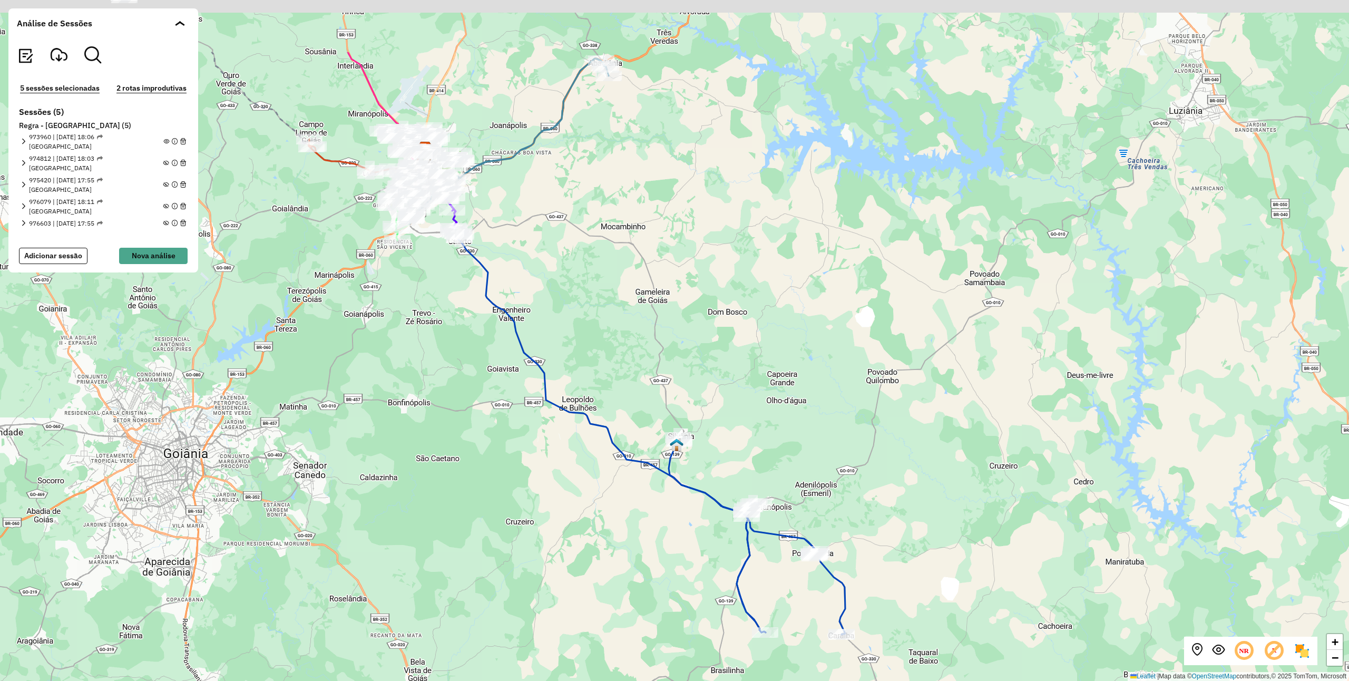
drag, startPoint x: 711, startPoint y: 336, endPoint x: 701, endPoint y: 491, distance: 155.2
click at [702, 508] on div "+ − Leaflet | Map data © OpenStreetMap contributors,© 2025 TomTom, Microsoft" at bounding box center [674, 340] width 1349 height 681
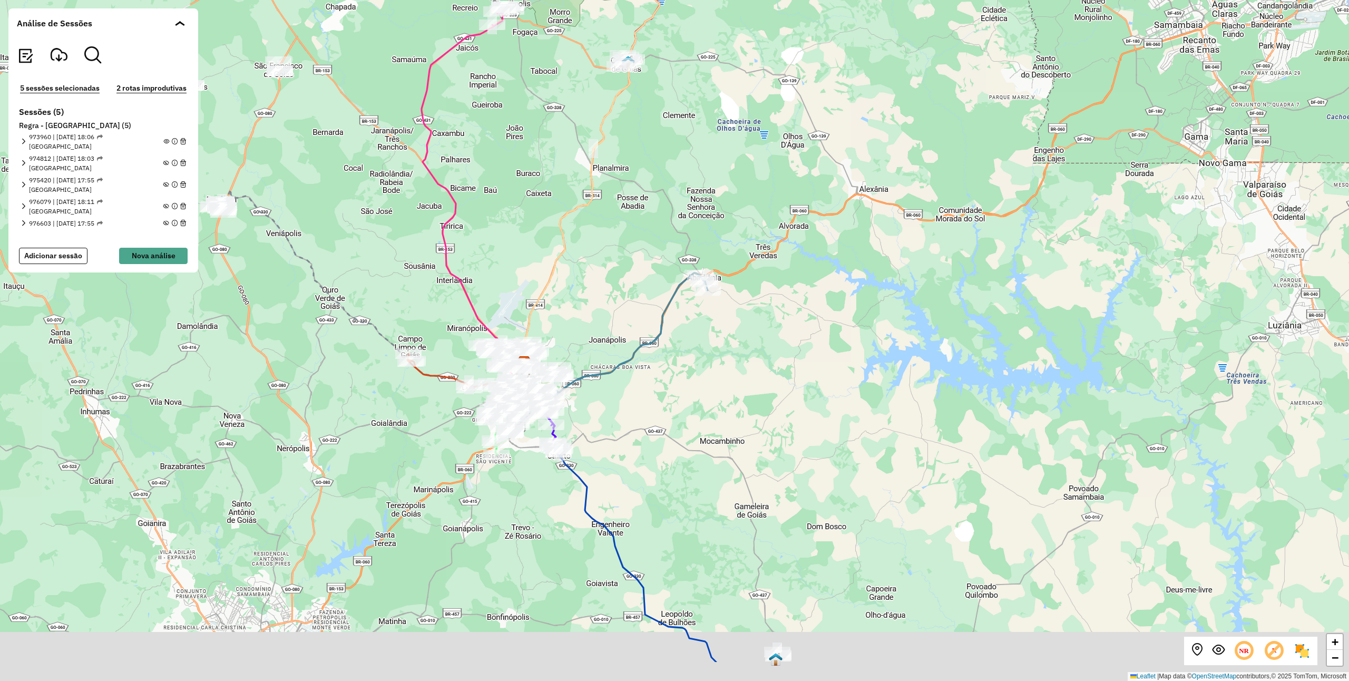
drag, startPoint x: 724, startPoint y: 298, endPoint x: 719, endPoint y: 273, distance: 25.3
click at [719, 275] on div "+ − Leaflet | Map data © OpenStreetMap contributors,© 2025 TomTom, Microsoft" at bounding box center [674, 340] width 1349 height 681
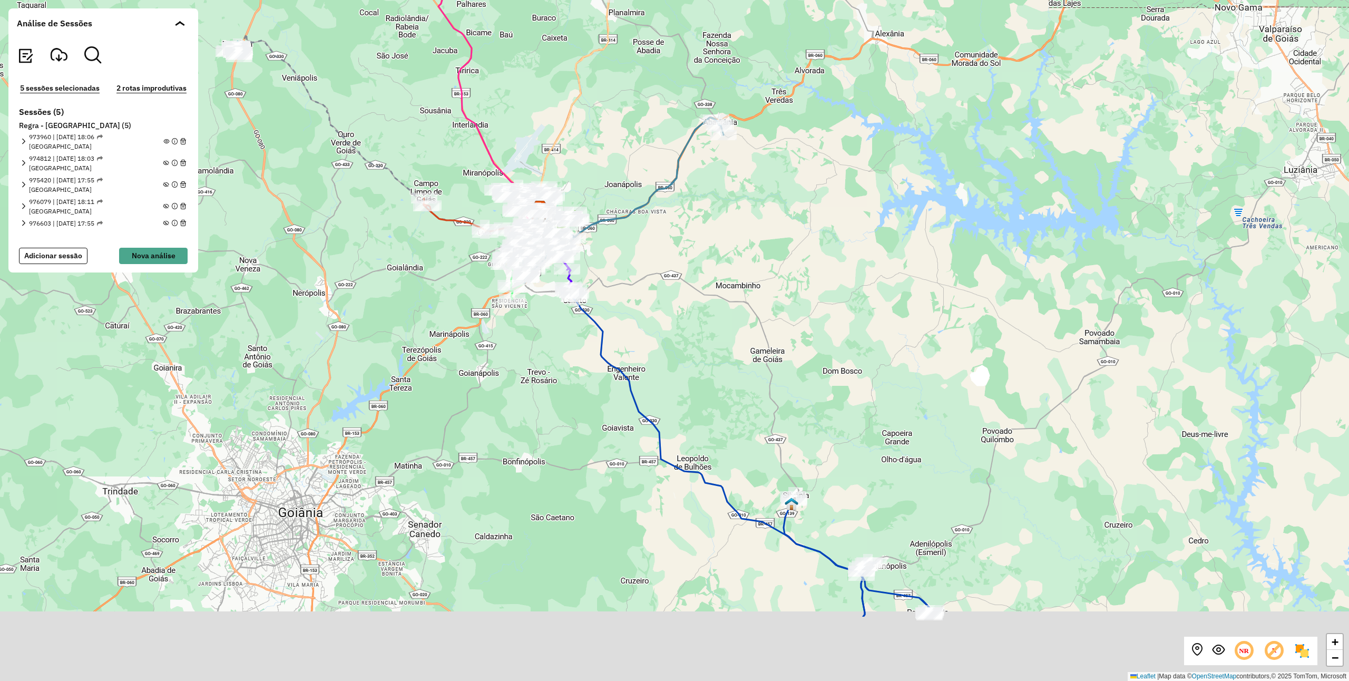
drag, startPoint x: 736, startPoint y: 368, endPoint x: 724, endPoint y: 318, distance: 50.9
click at [732, 335] on div "+ − Leaflet | Map data © OpenStreetMap contributors,© 2025 TomTom, Microsoft" at bounding box center [674, 340] width 1349 height 681
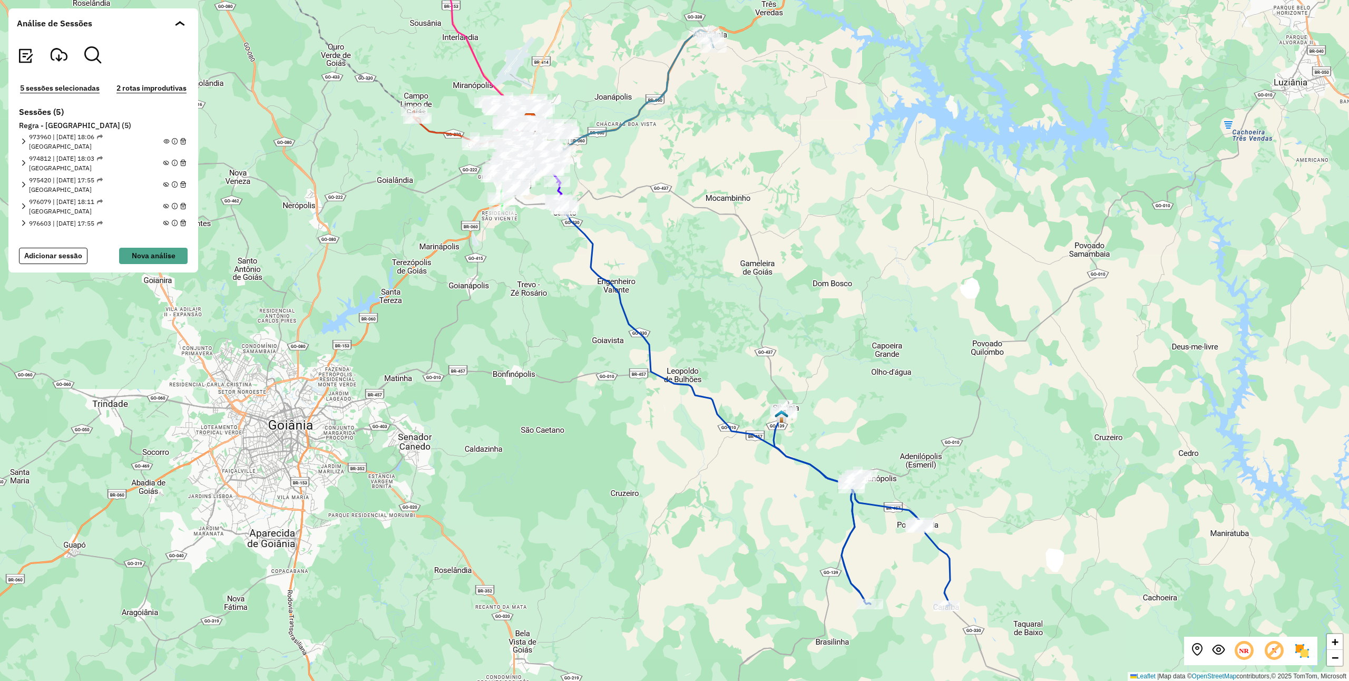
click at [662, 377] on icon at bounding box center [699, 357] width 342 height 494
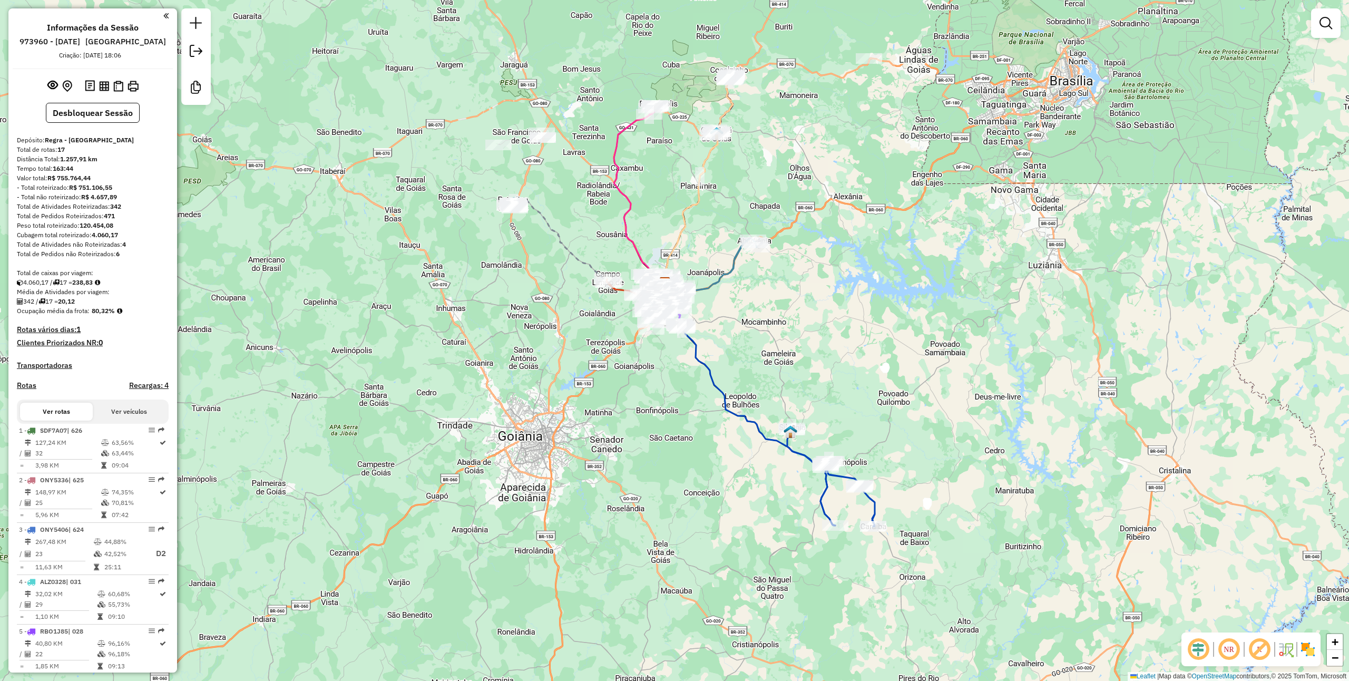
drag, startPoint x: 776, startPoint y: 342, endPoint x: 761, endPoint y: 312, distance: 33.5
click at [761, 312] on div "Janela de atendimento Grade de atendimento Capacidade Transportadoras Veículos …" at bounding box center [674, 340] width 1349 height 681
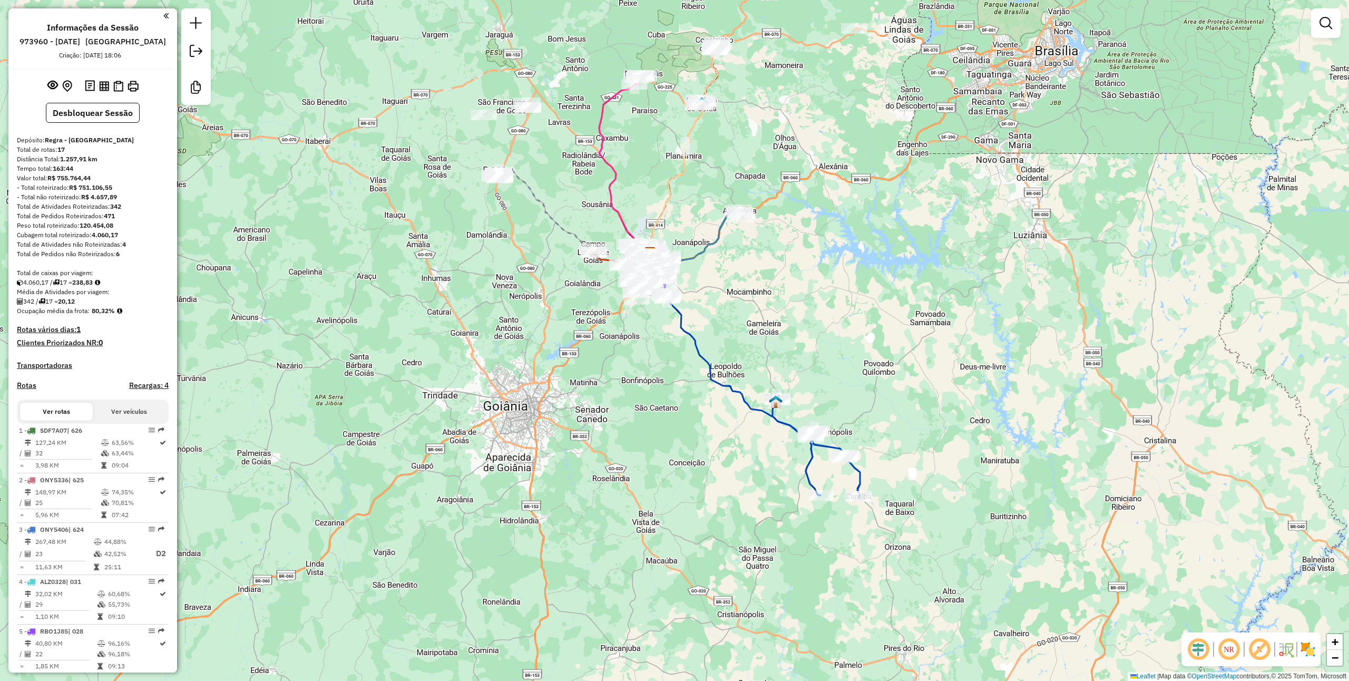
click at [779, 416] on icon at bounding box center [815, 447] width 87 height 99
select select "**********"
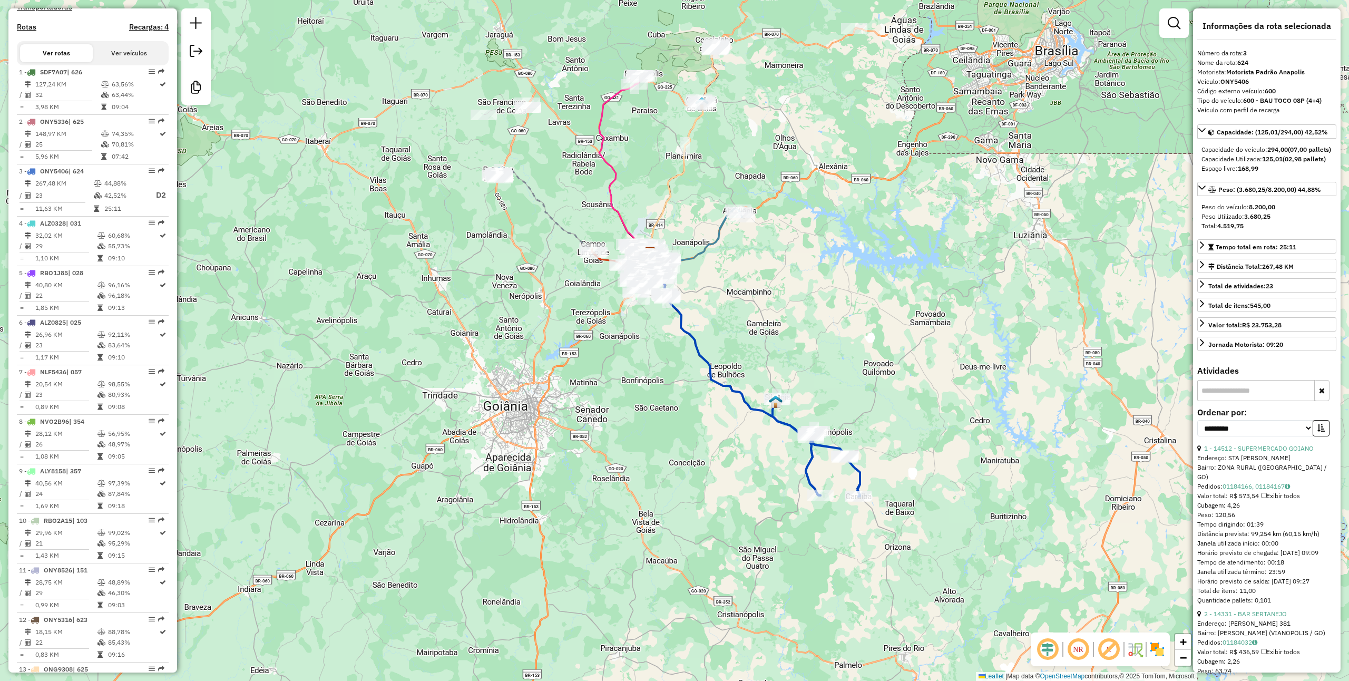
scroll to position [514, 0]
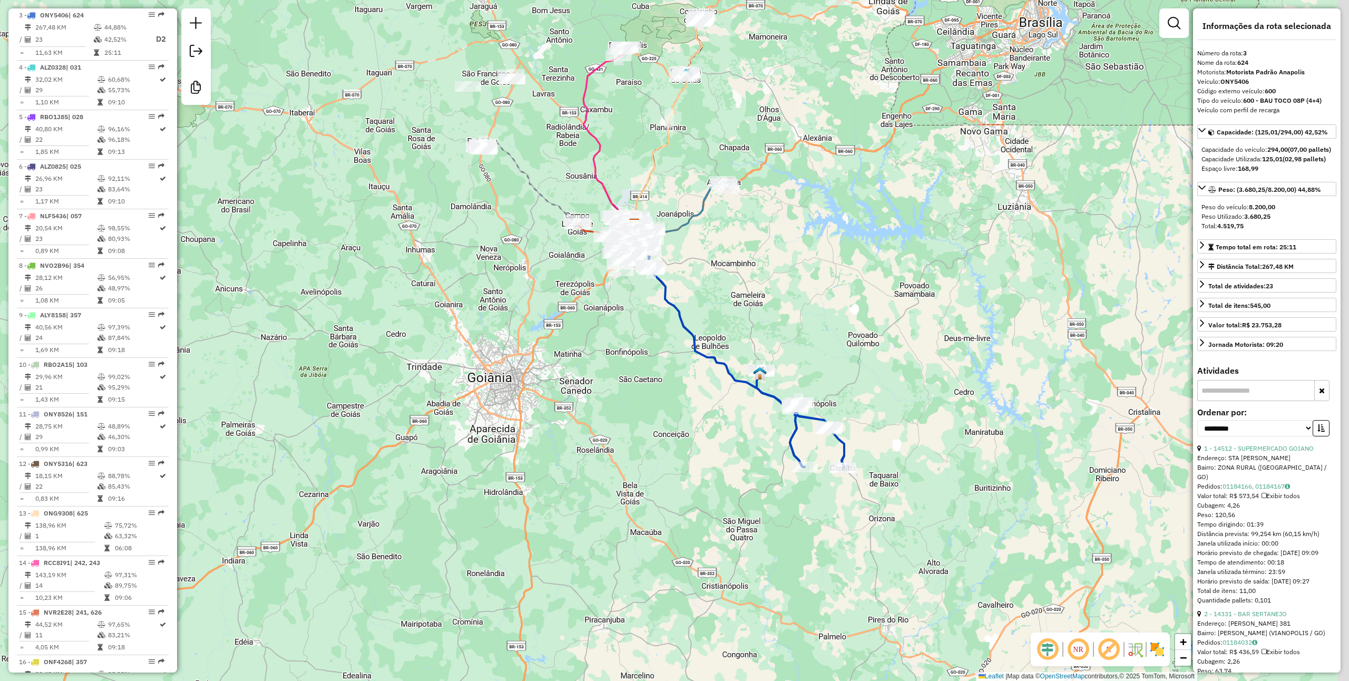
drag, startPoint x: 782, startPoint y: 454, endPoint x: 752, endPoint y: 382, distance: 78.0
click at [752, 382] on div "Janela de atendimento Grade de atendimento Capacidade Transportadoras Veículos …" at bounding box center [674, 340] width 1349 height 681
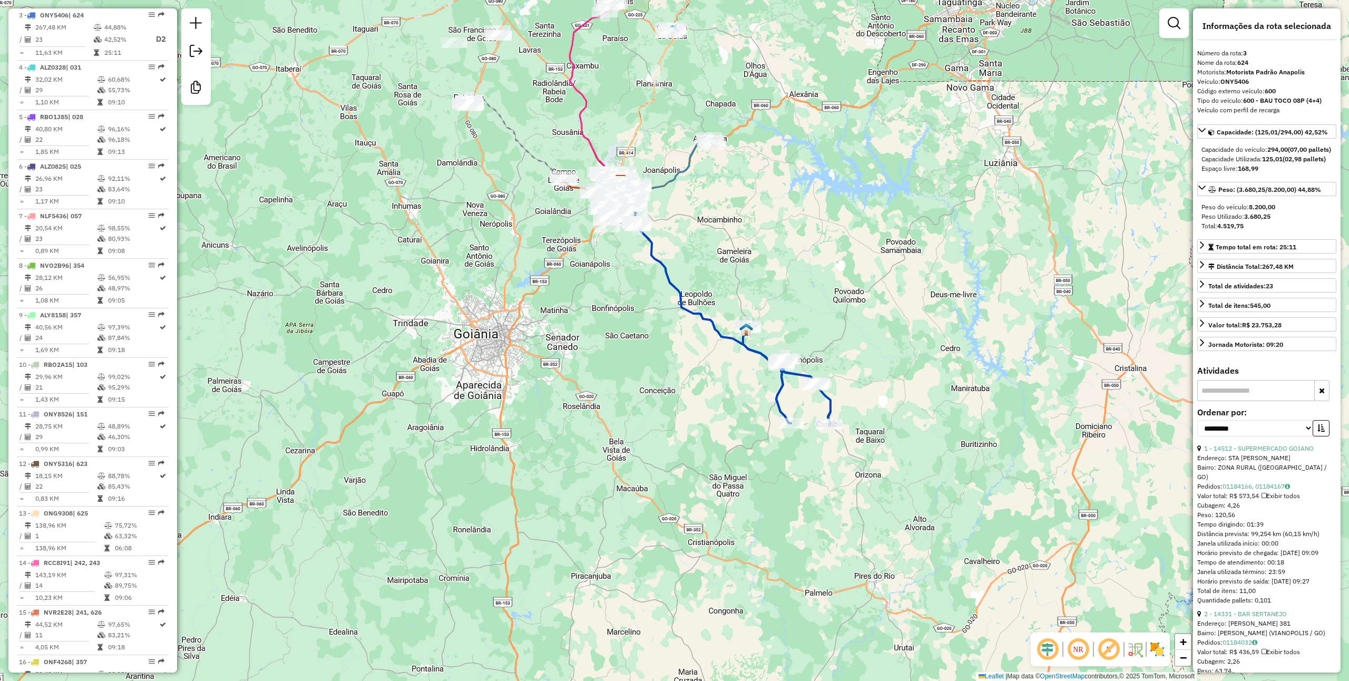
click at [825, 405] on icon at bounding box center [786, 375] width 87 height 99
click at [779, 340] on div "Janela de atendimento Grade de atendimento Capacidade Transportadoras Veículos …" at bounding box center [674, 340] width 1349 height 681
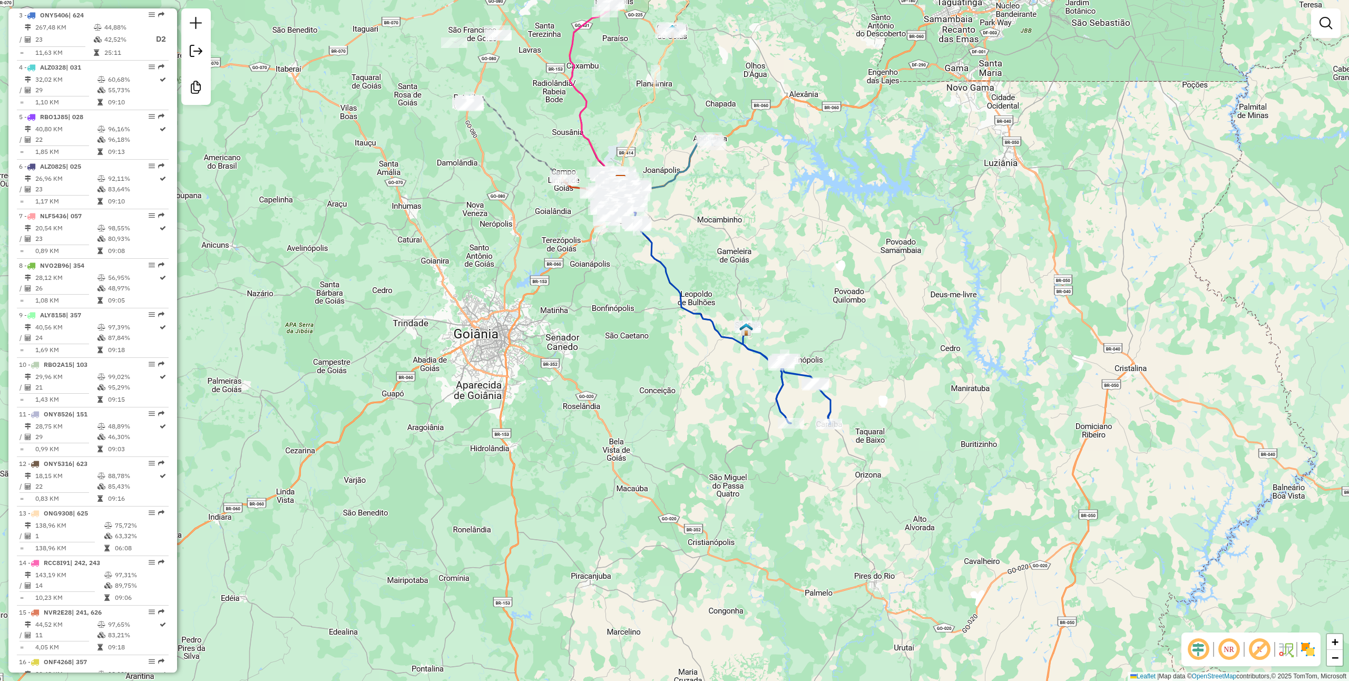
click at [751, 350] on icon at bounding box center [786, 375] width 87 height 99
select select "**********"
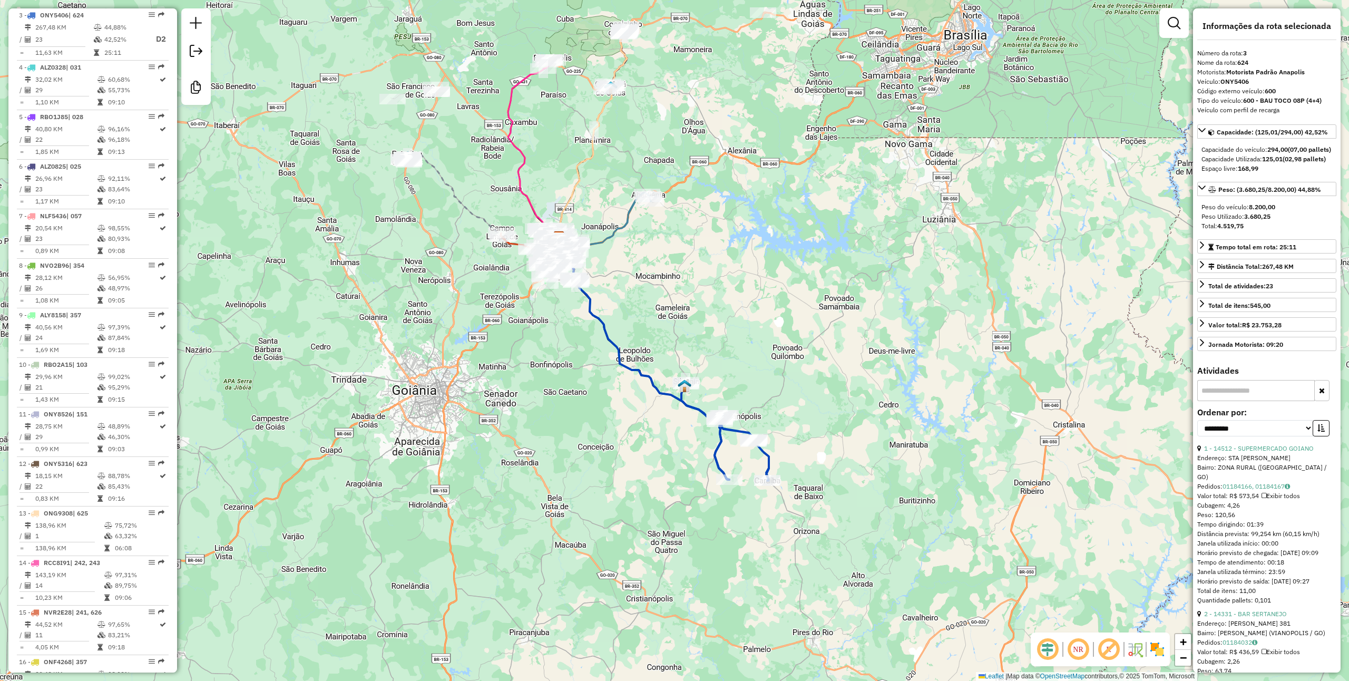
drag, startPoint x: 702, startPoint y: 385, endPoint x: 639, endPoint y: 452, distance: 91.7
click at [641, 456] on div "Janela de atendimento Grade de atendimento Capacidade Transportadoras Veículos …" at bounding box center [674, 340] width 1349 height 681
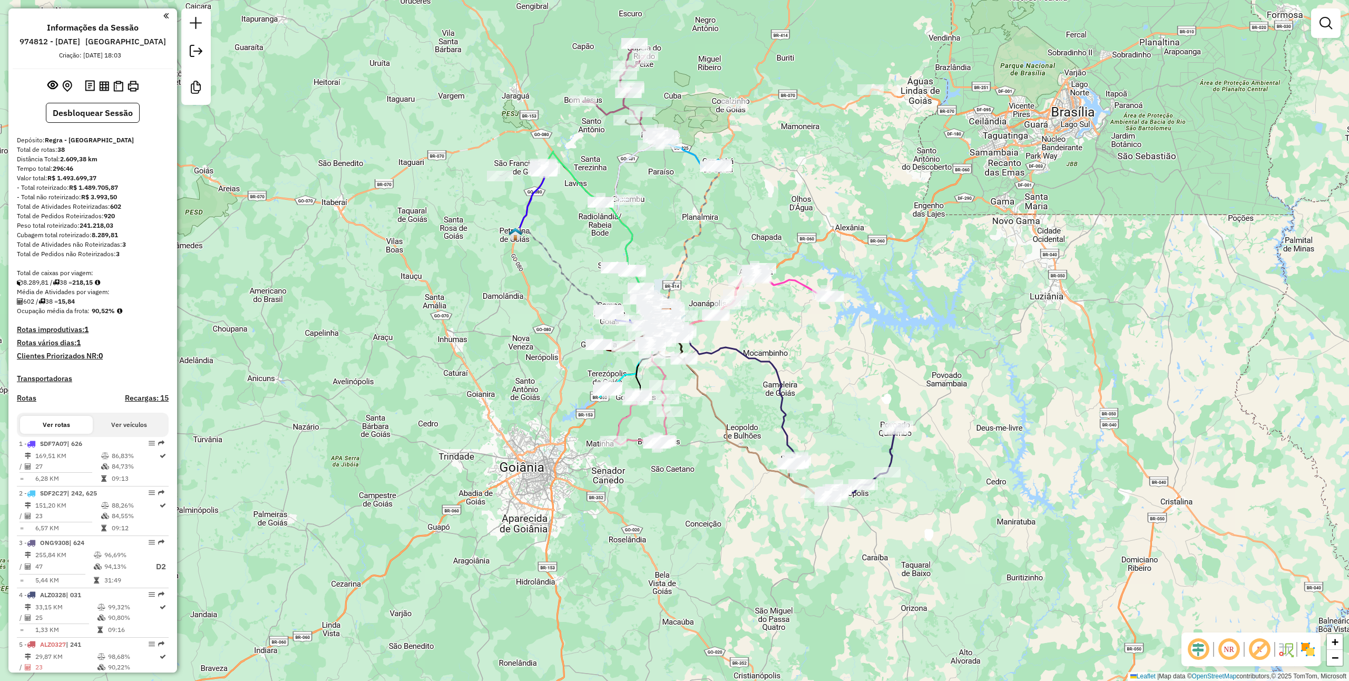
drag, startPoint x: 913, startPoint y: 403, endPoint x: 903, endPoint y: 386, distance: 19.2
click at [905, 390] on div "Janela de atendimento Grade de atendimento Capacidade Transportadoras Veículos …" at bounding box center [674, 340] width 1349 height 681
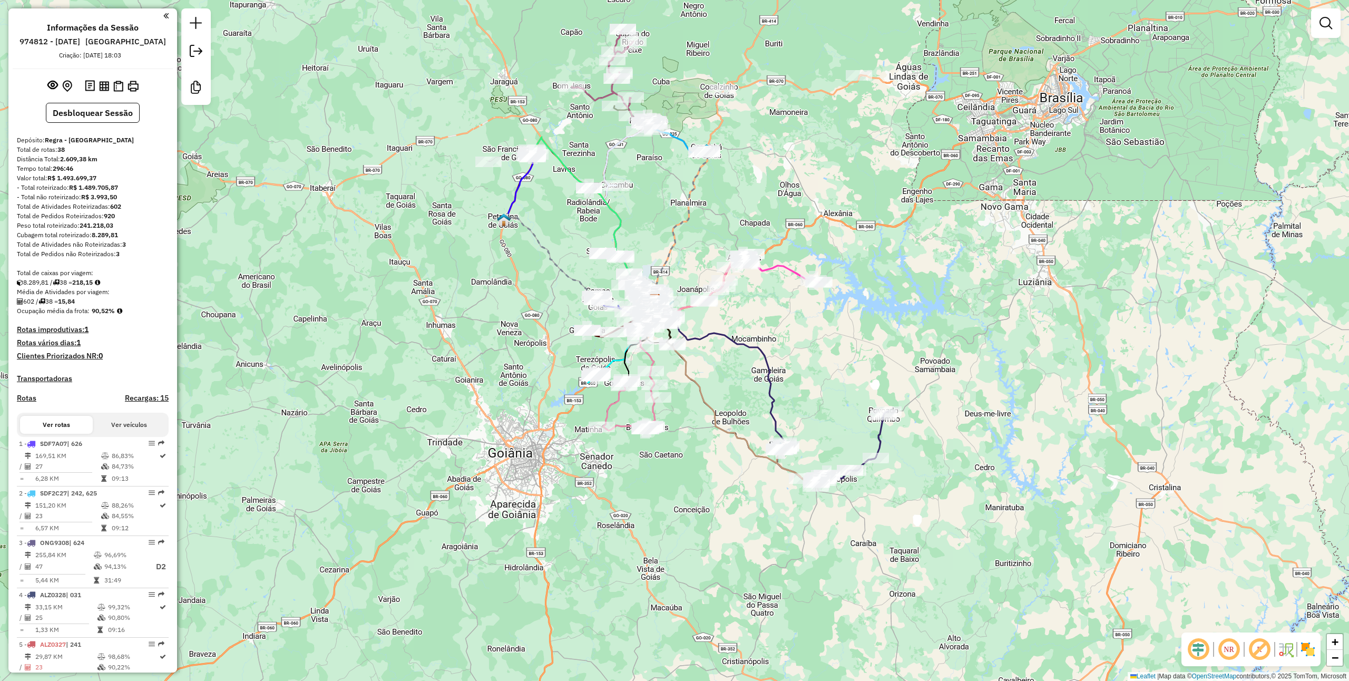
click at [877, 425] on icon at bounding box center [832, 448] width 111 height 75
select select "**********"
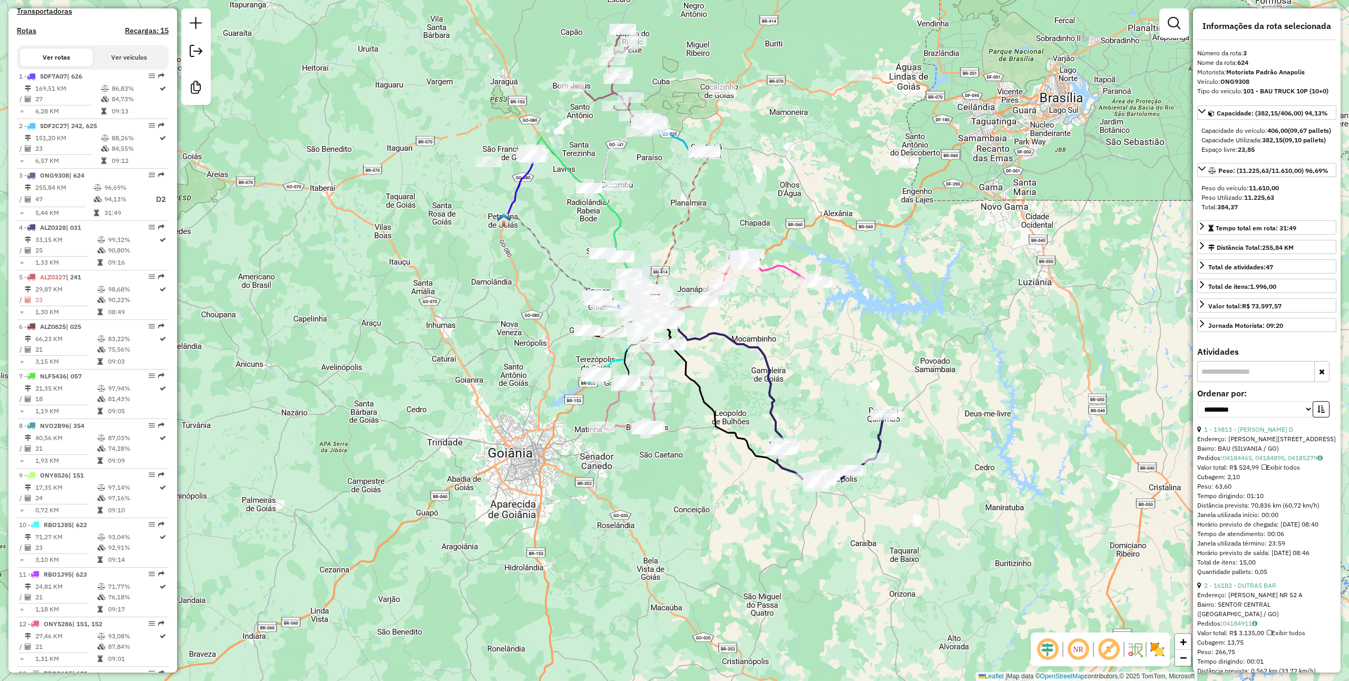
scroll to position [527, 0]
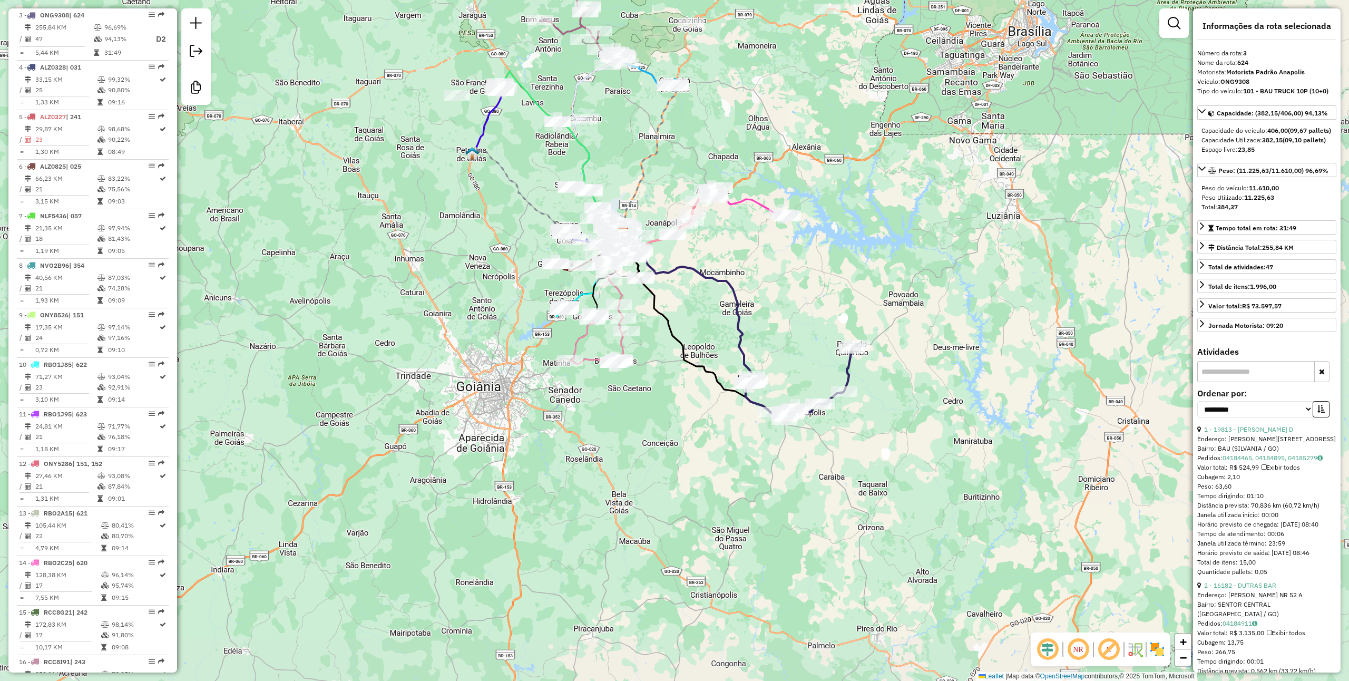
drag, startPoint x: 913, startPoint y: 439, endPoint x: 877, endPoint y: 373, distance: 75.4
click at [879, 373] on div "Janela de atendimento Grade de atendimento Capacidade Transportadoras Veículos …" at bounding box center [674, 340] width 1349 height 681
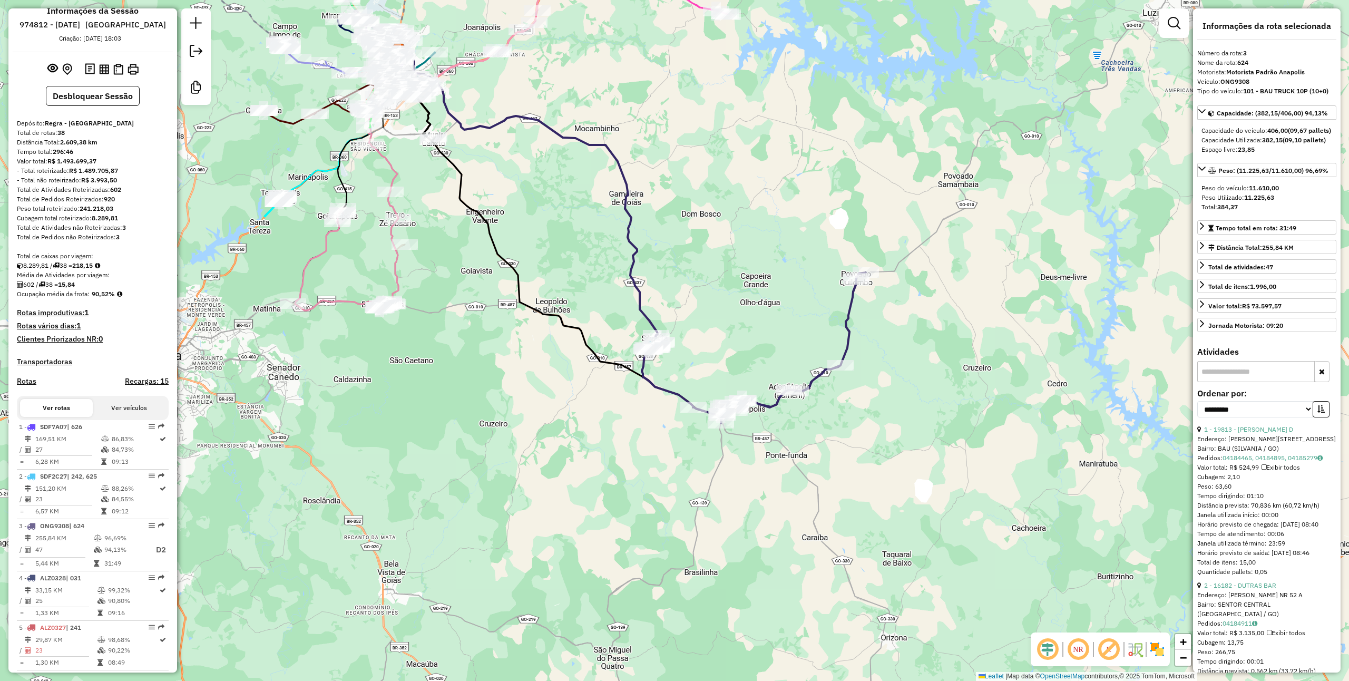
scroll to position [0, 0]
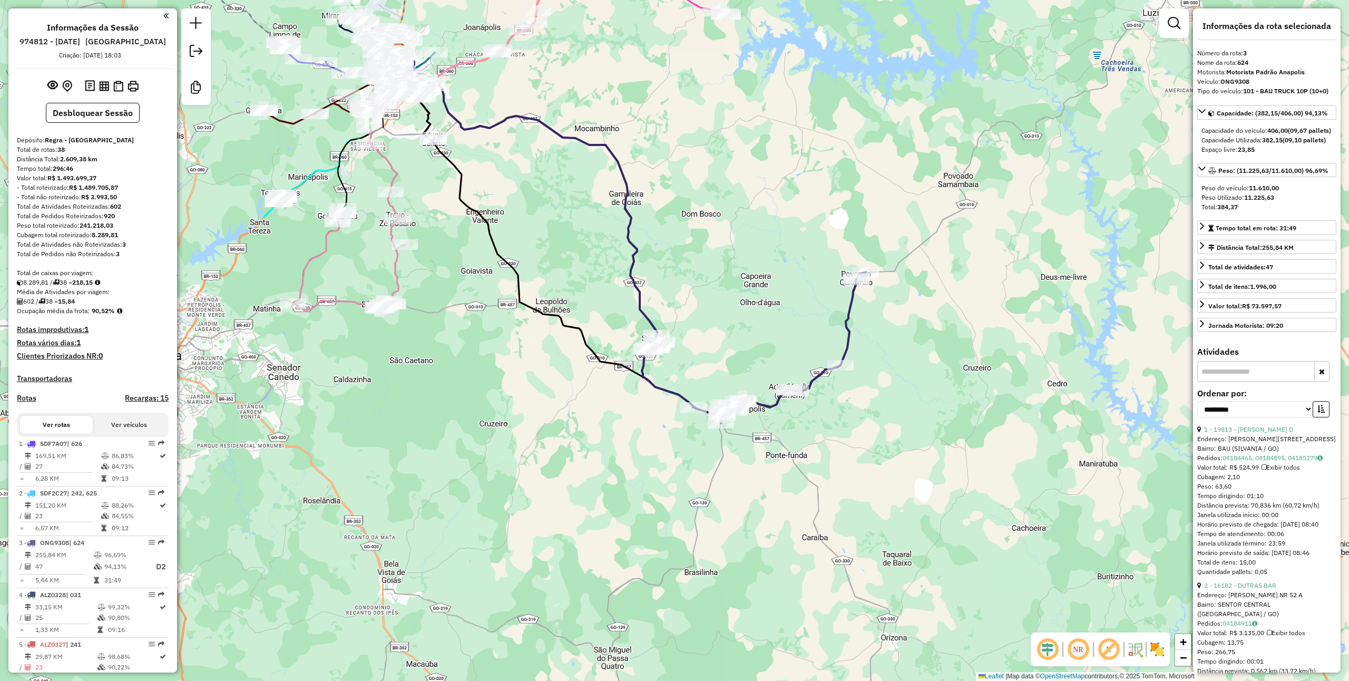
click at [760, 345] on div "Janela de atendimento Grade de atendimento Capacidade Transportadoras Veículos …" at bounding box center [674, 340] width 1349 height 681
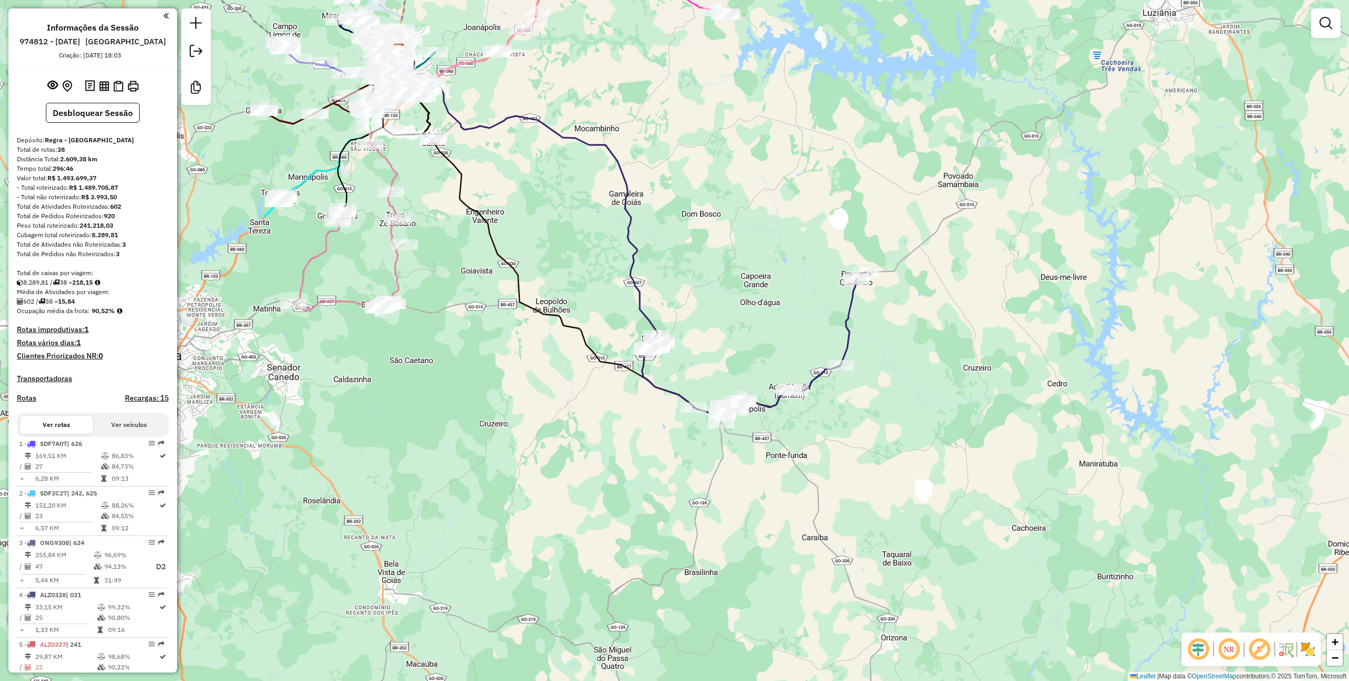
click at [839, 390] on div "Janela de atendimento Grade de atendimento Capacidade Transportadoras Veículos …" at bounding box center [674, 340] width 1349 height 681
click at [823, 374] on icon at bounding box center [754, 347] width 224 height 151
select select "**********"
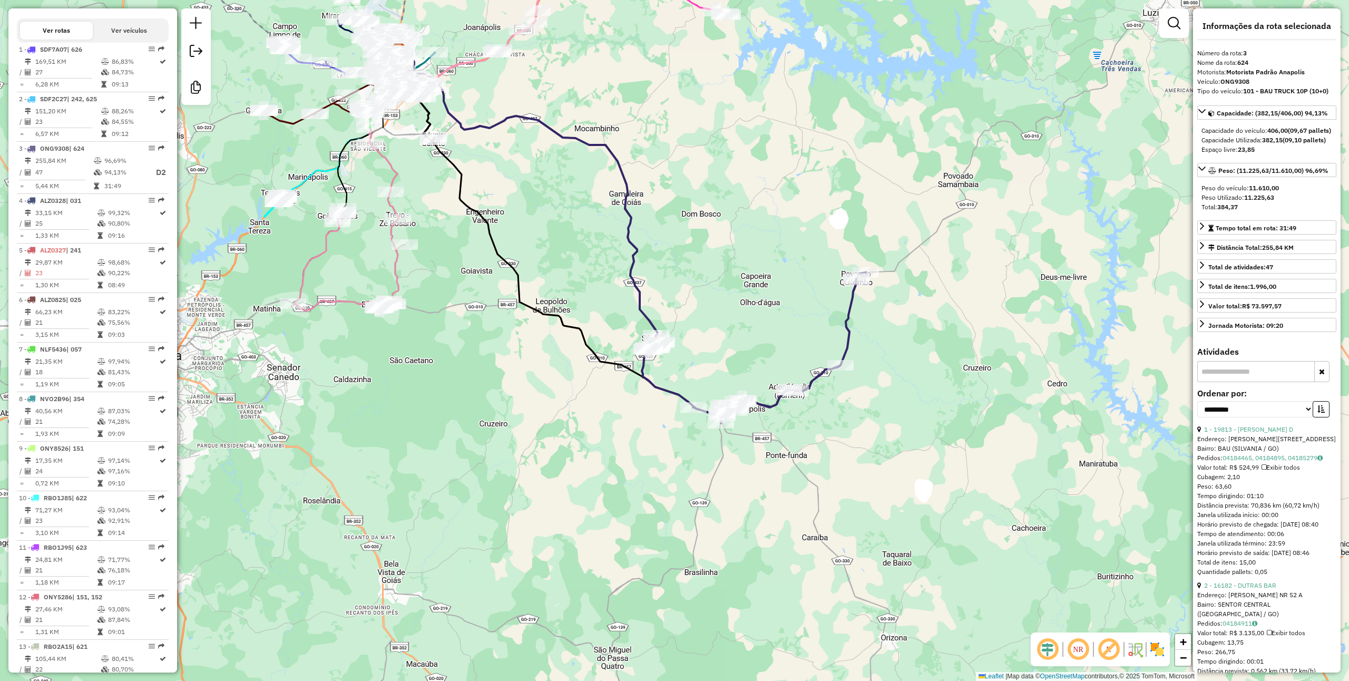
scroll to position [527, 0]
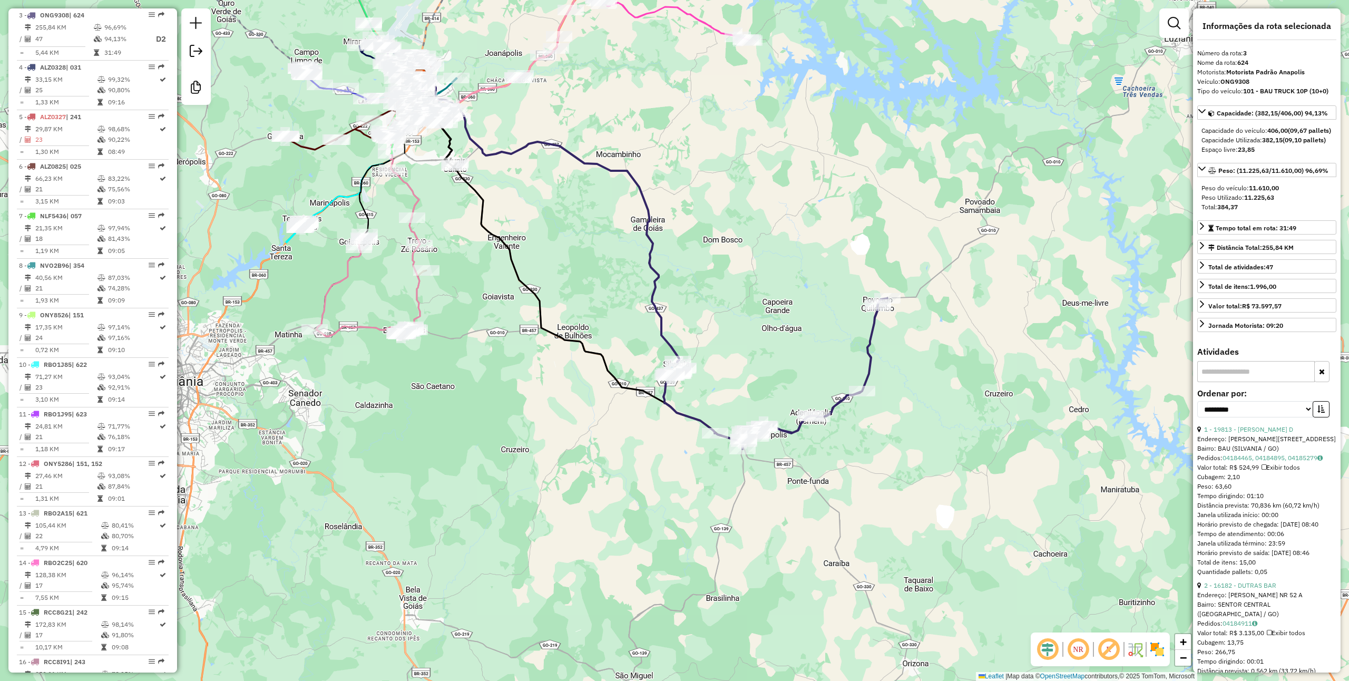
drag, startPoint x: 855, startPoint y: 449, endPoint x: 865, endPoint y: 460, distance: 14.9
click at [865, 460] on div "Janela de atendimento Grade de atendimento Capacidade Transportadoras Veículos …" at bounding box center [674, 340] width 1349 height 681
click at [869, 454] on div "Janela de atendimento Grade de atendimento Capacidade Transportadoras Veículos …" at bounding box center [674, 340] width 1349 height 681
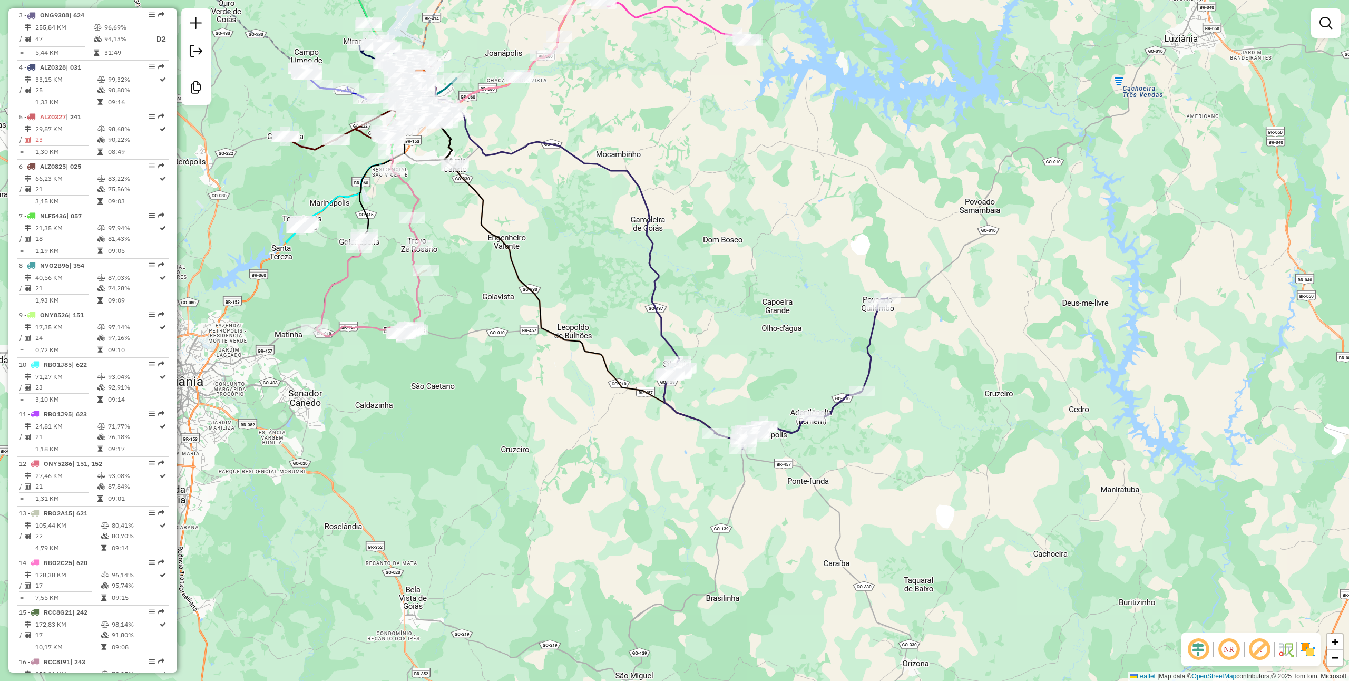
click at [839, 399] on icon at bounding box center [775, 373] width 224 height 151
select select "**********"
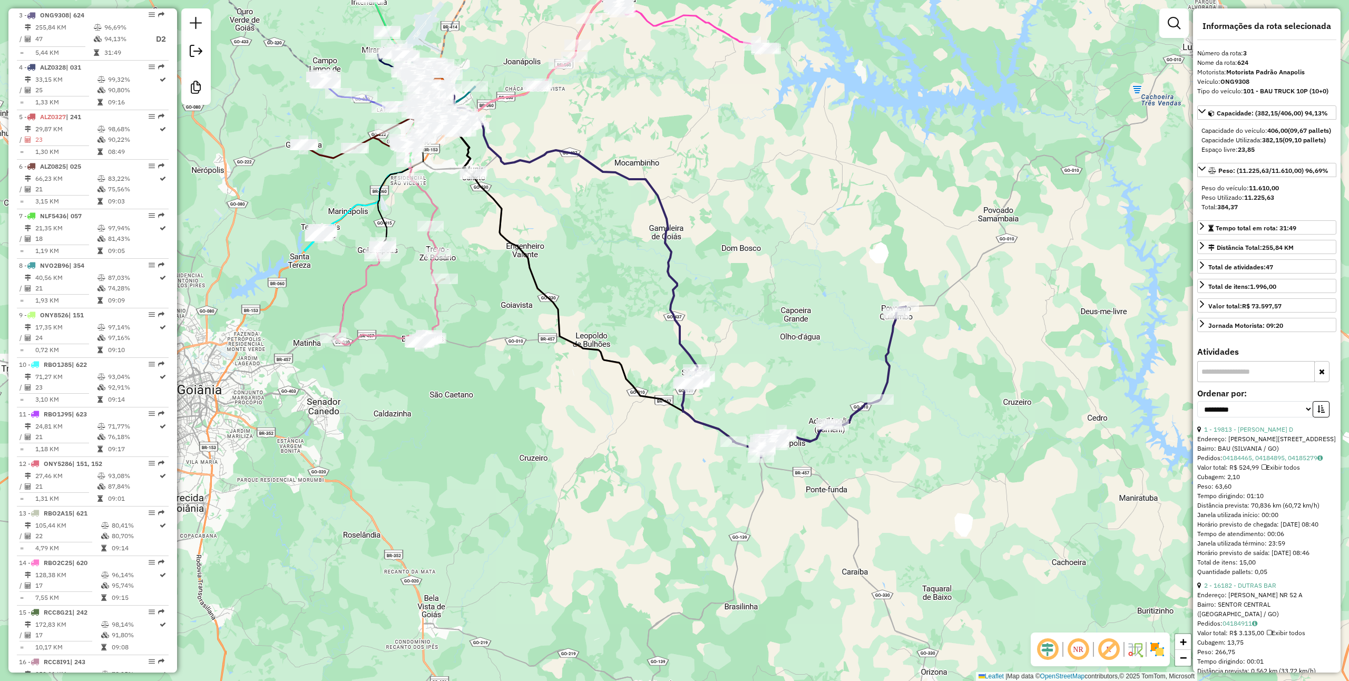
drag, startPoint x: 857, startPoint y: 437, endPoint x: 924, endPoint y: 442, distance: 67.1
click at [924, 442] on div "Janela de atendimento Grade de atendimento Capacidade Transportadoras Veículos …" at bounding box center [674, 340] width 1349 height 681
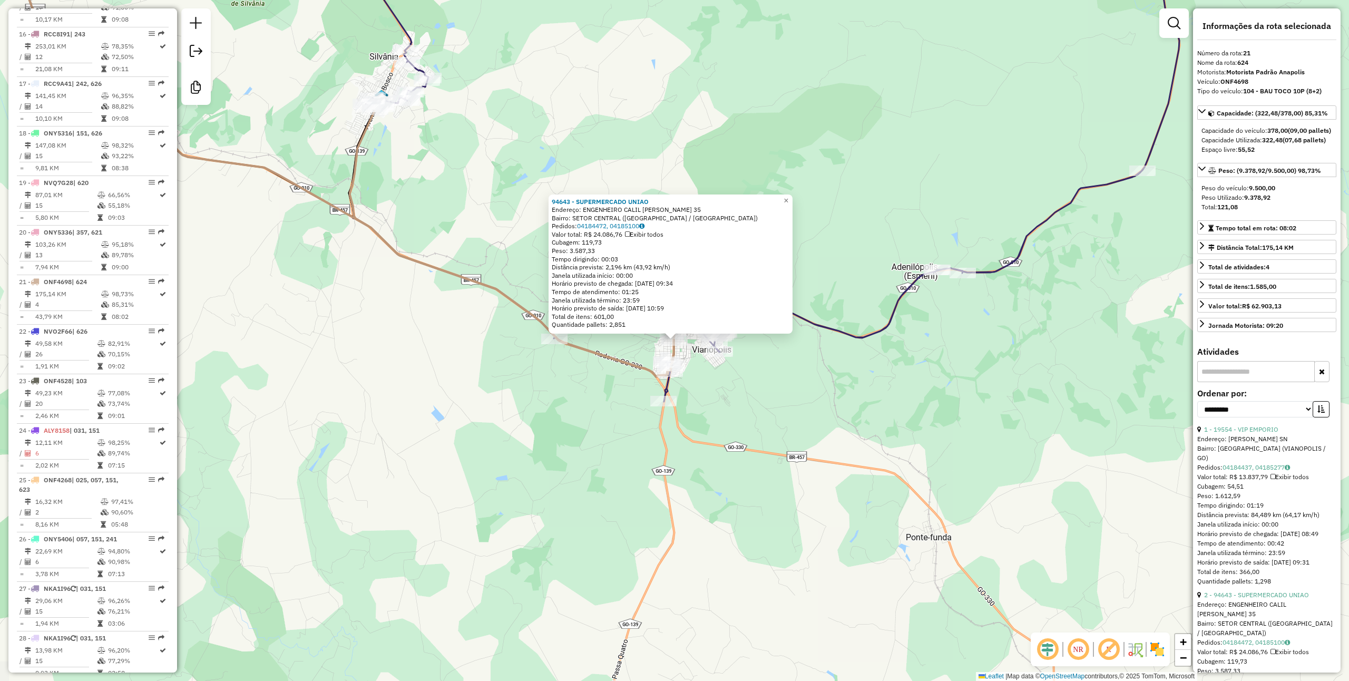
scroll to position [1425, 0]
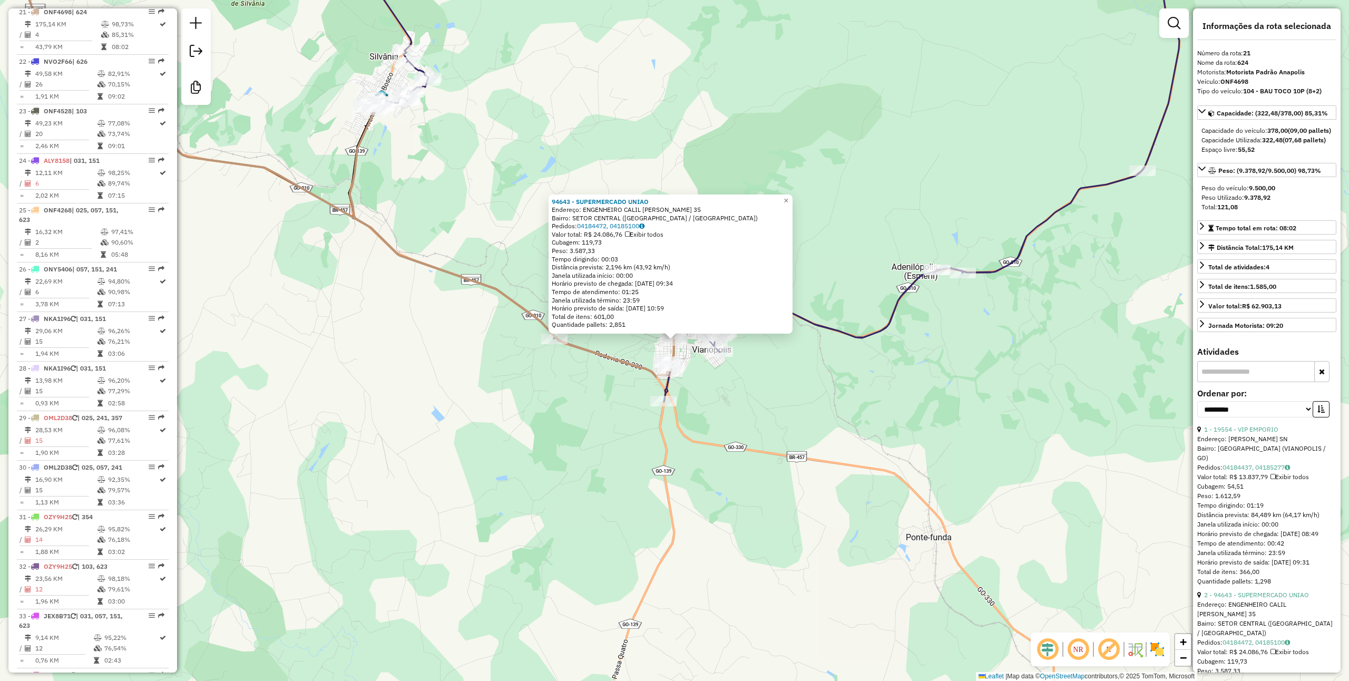
click at [829, 485] on div "94643 - SUPERMERCADO UNIAO Endereço: ENGENHEIRO CALIL ELIAS NETO 35 Bairro: SET…" at bounding box center [674, 340] width 1349 height 681
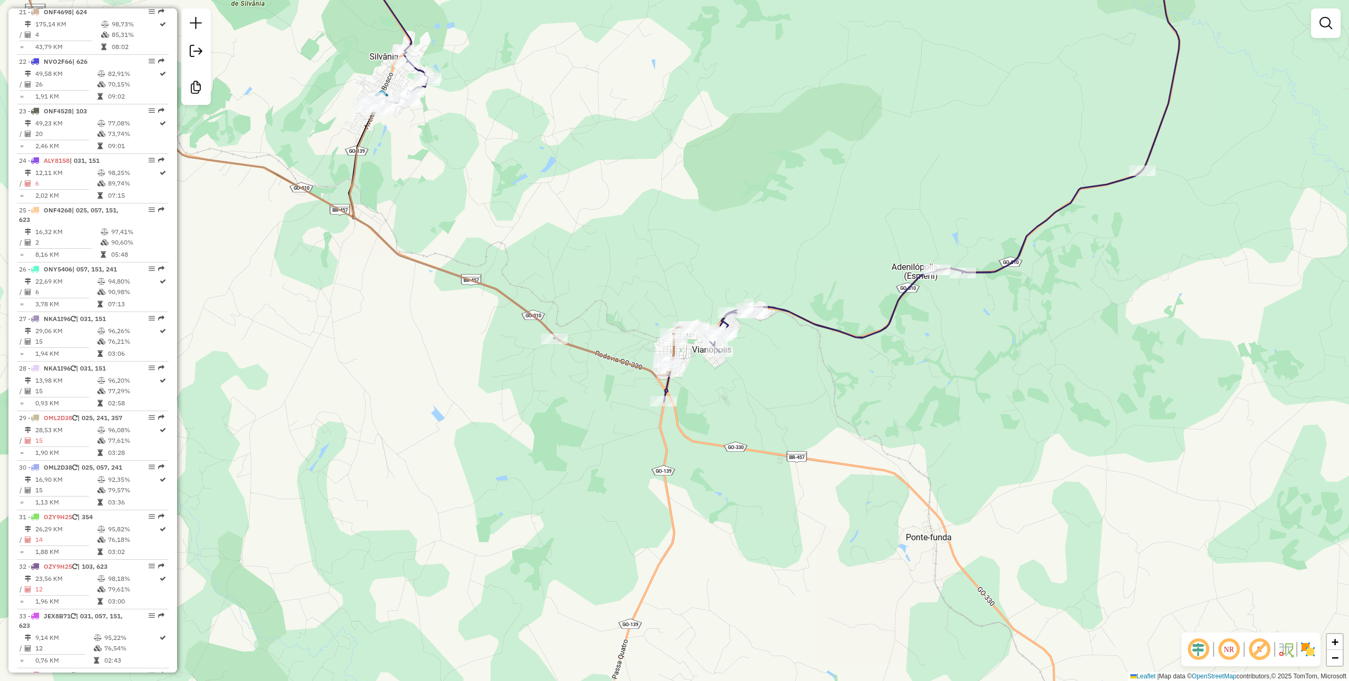
click at [817, 325] on icon at bounding box center [766, 166] width 835 height 469
select select "**********"
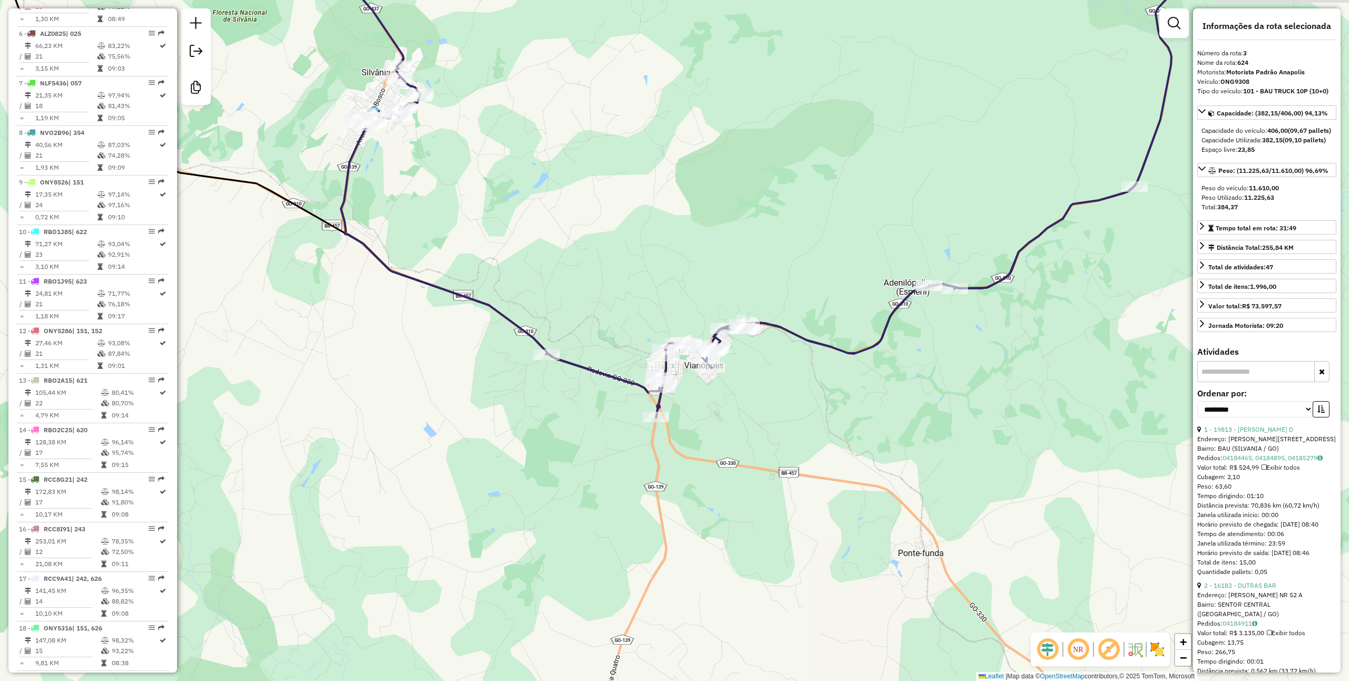
scroll to position [527, 0]
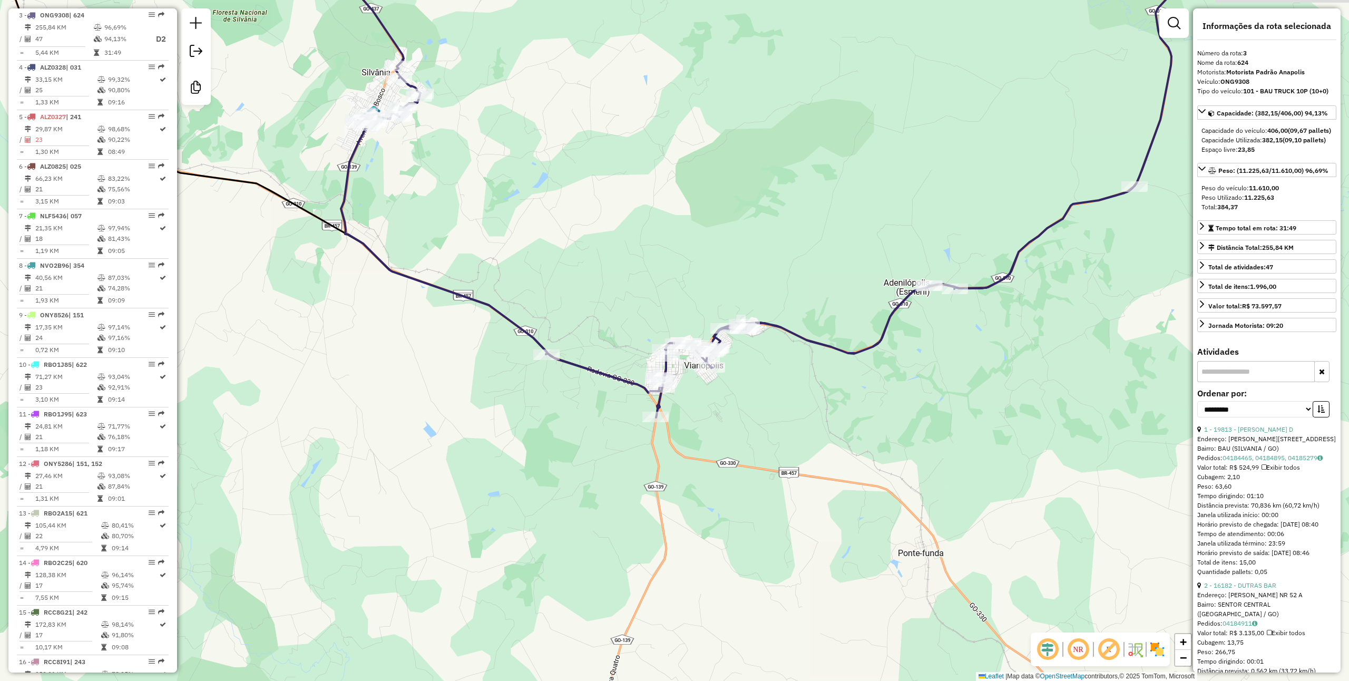
drag, startPoint x: 833, startPoint y: 386, endPoint x: 770, endPoint y: 435, distance: 79.9
click at [770, 435] on div "Janela de atendimento Grade de atendimento Capacidade Transportadoras Veículos …" at bounding box center [674, 340] width 1349 height 681
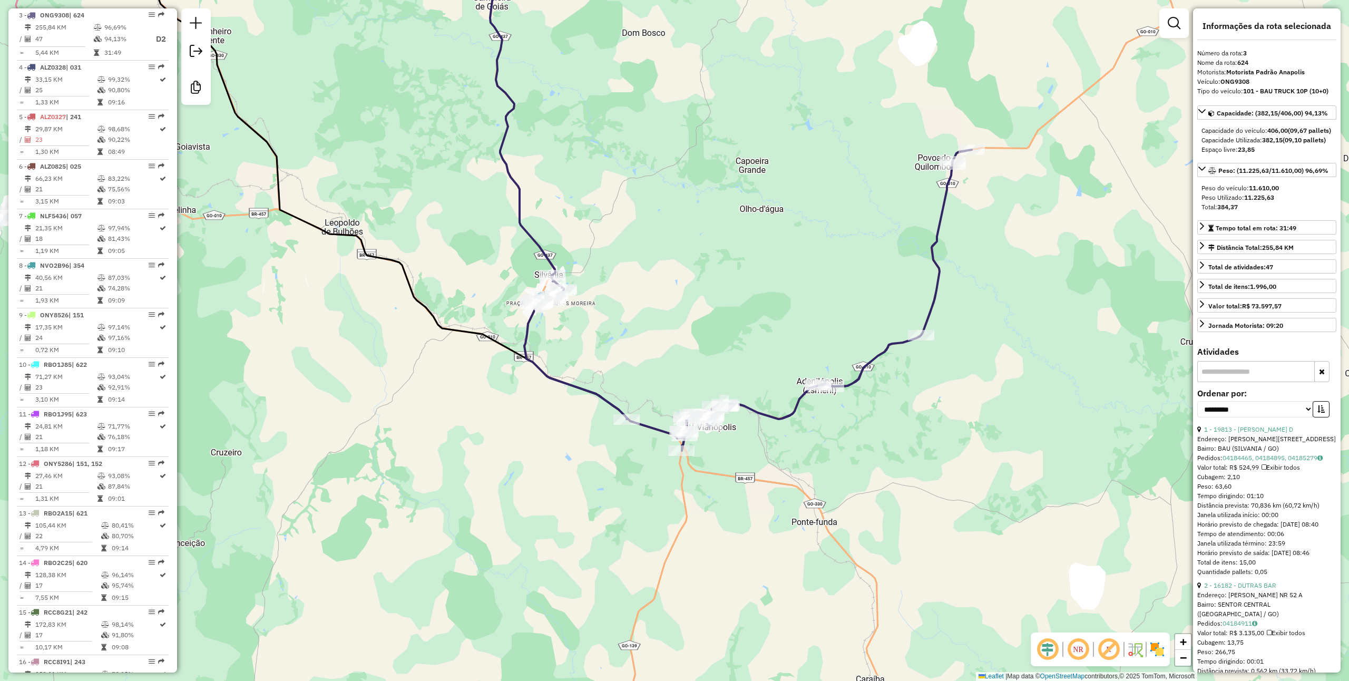
click at [775, 381] on div "Janela de atendimento Grade de atendimento Capacidade Transportadoras Veículos …" at bounding box center [674, 340] width 1349 height 681
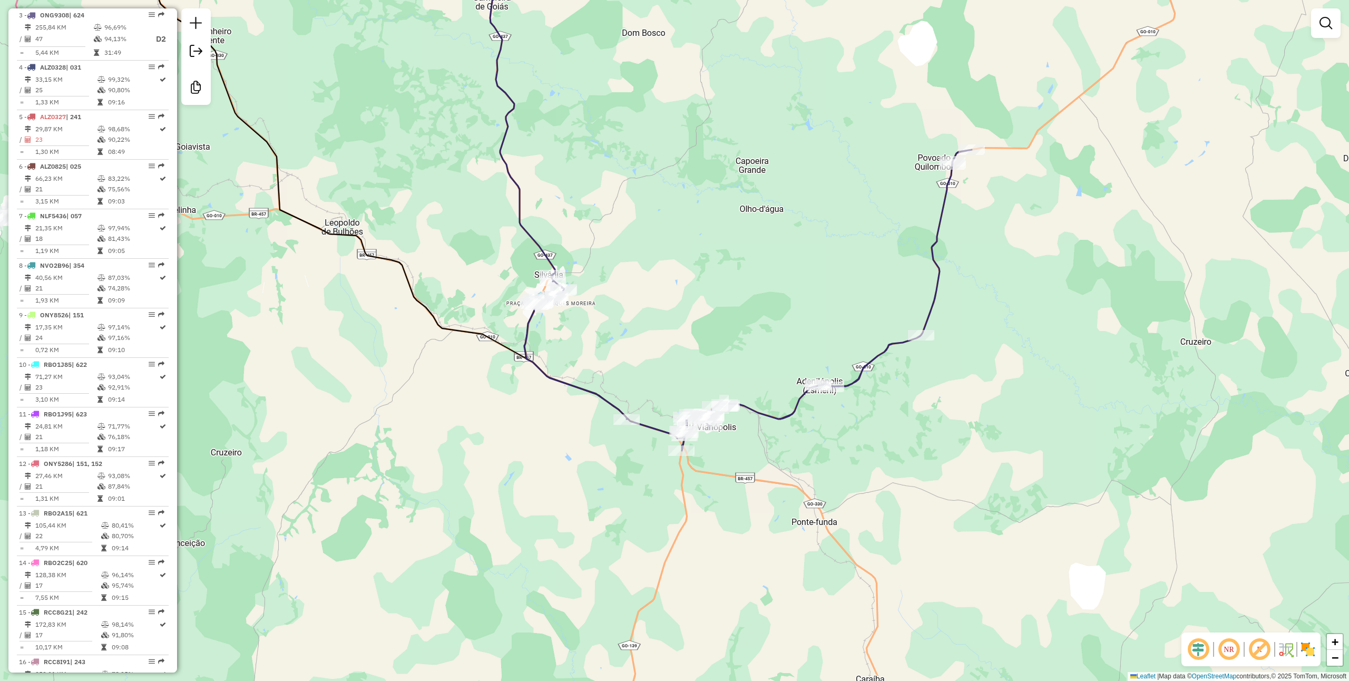
drag, startPoint x: 760, startPoint y: 424, endPoint x: 764, endPoint y: 416, distance: 9.0
click at [761, 424] on div "Janela de atendimento Grade de atendimento Capacidade Transportadoras Veículos …" at bounding box center [674, 340] width 1349 height 681
click at [765, 415] on icon at bounding box center [748, 299] width 447 height 301
select select "**********"
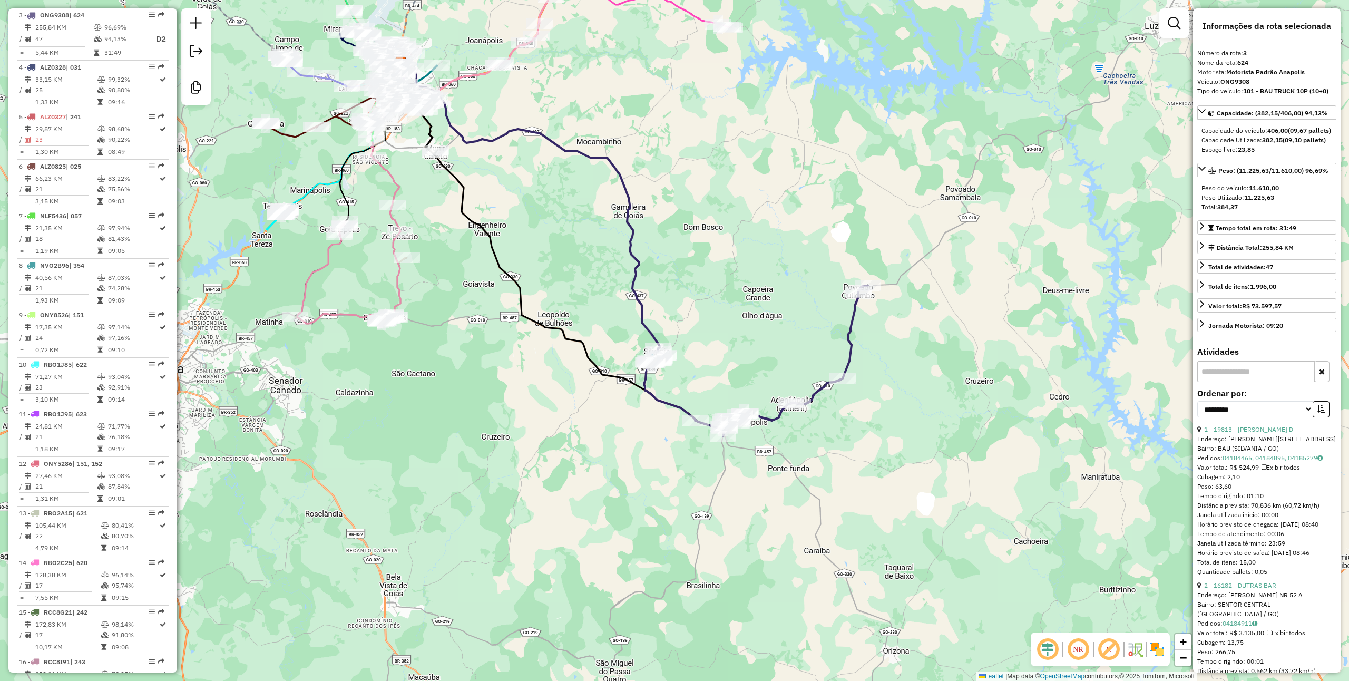
drag, startPoint x: 740, startPoint y: 331, endPoint x: 716, endPoint y: 453, distance: 124.6
click at [716, 453] on div "Janela de atendimento Grade de atendimento Capacidade Transportadoras Veículos …" at bounding box center [674, 340] width 1349 height 681
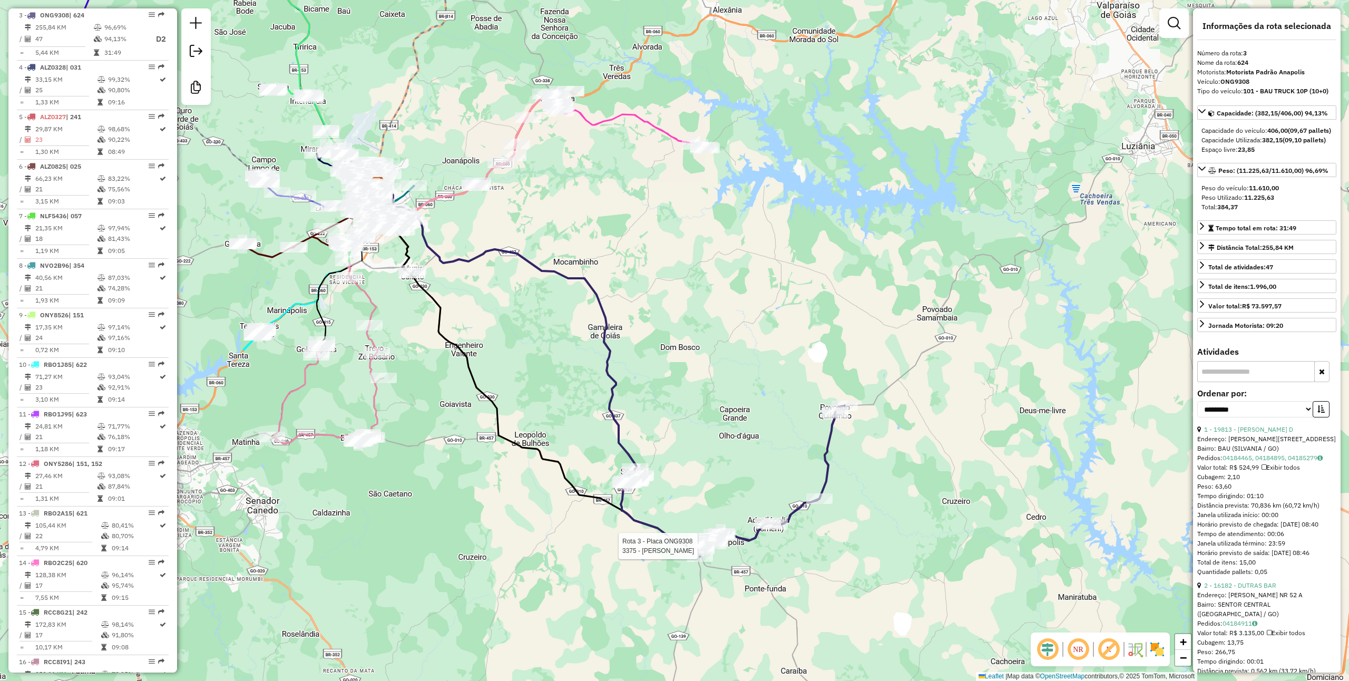
click at [745, 424] on div "Rota 3 - Placa ONG9308 3375 - ELTON CHOPP Janela de atendimento Grade de atendi…" at bounding box center [674, 340] width 1349 height 681
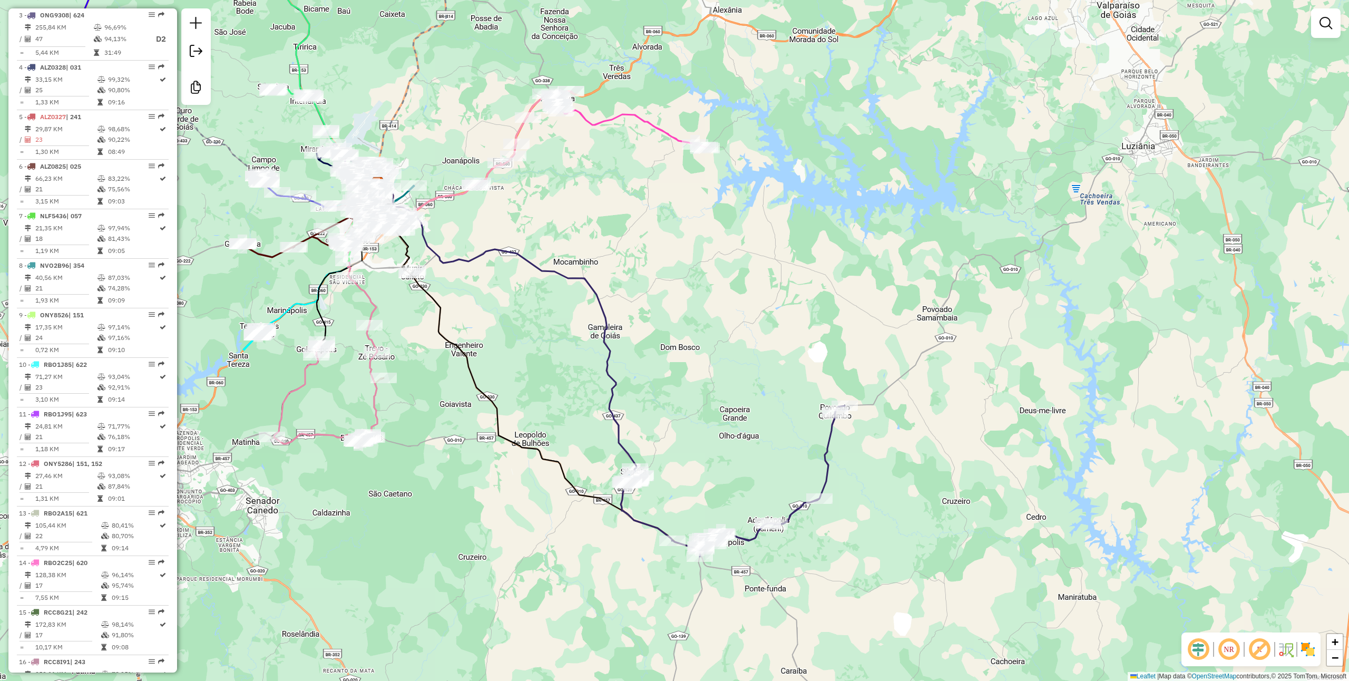
click at [624, 435] on icon at bounding box center [506, 320] width 260 height 295
select select "**********"
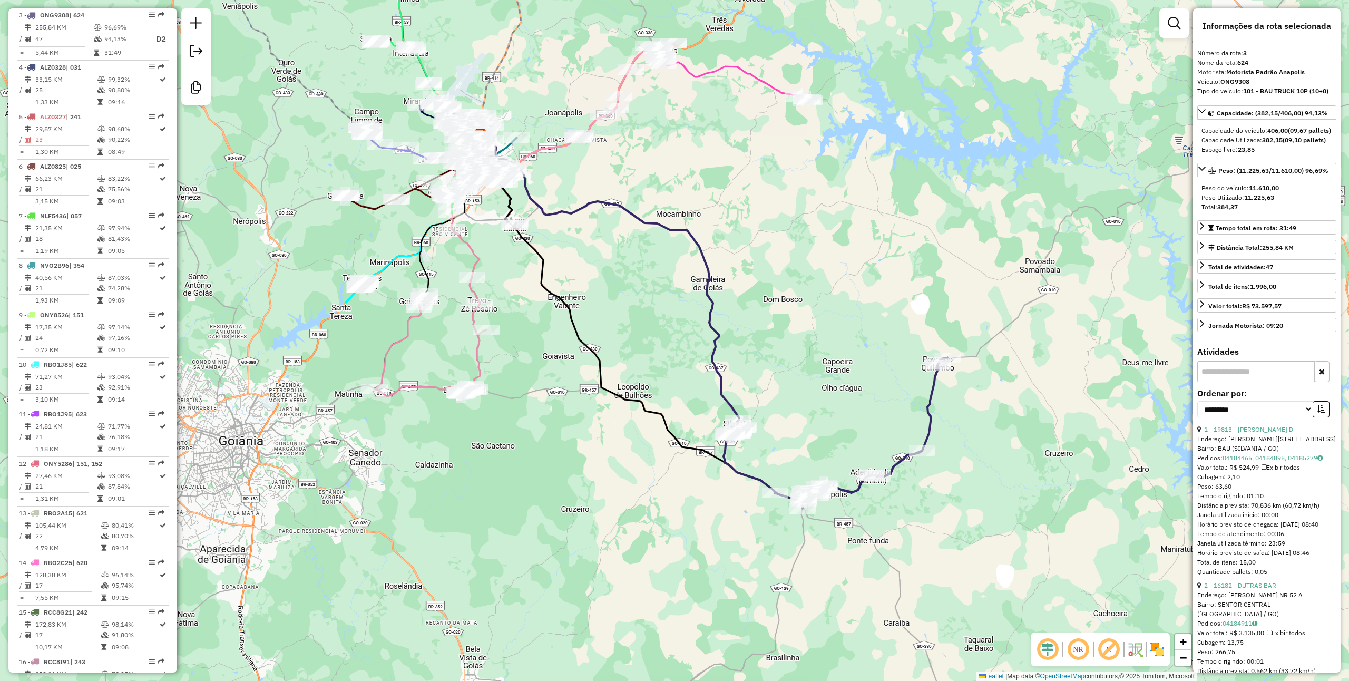
drag, startPoint x: 673, startPoint y: 453, endPoint x: 776, endPoint y: 405, distance: 113.4
click at [776, 405] on div "Janela de atendimento Grade de atendimento Capacidade Transportadoras Veículos …" at bounding box center [674, 340] width 1349 height 681
click at [798, 449] on div "Janela de atendimento Grade de atendimento Capacidade Transportadoras Veículos …" at bounding box center [674, 340] width 1349 height 681
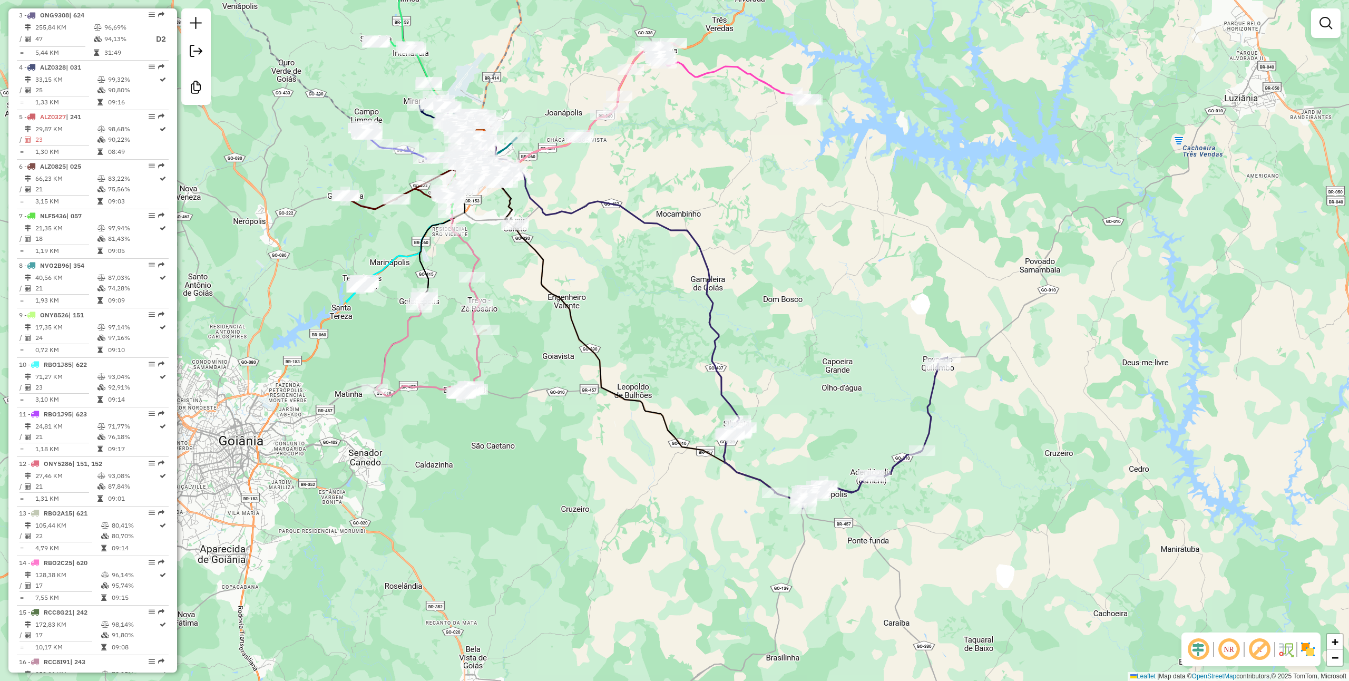
click at [783, 462] on div "Janela de atendimento Grade de atendimento Capacidade Transportadoras Veículos …" at bounding box center [674, 340] width 1349 height 681
click at [736, 477] on icon at bounding box center [835, 433] width 224 height 151
select select "**********"
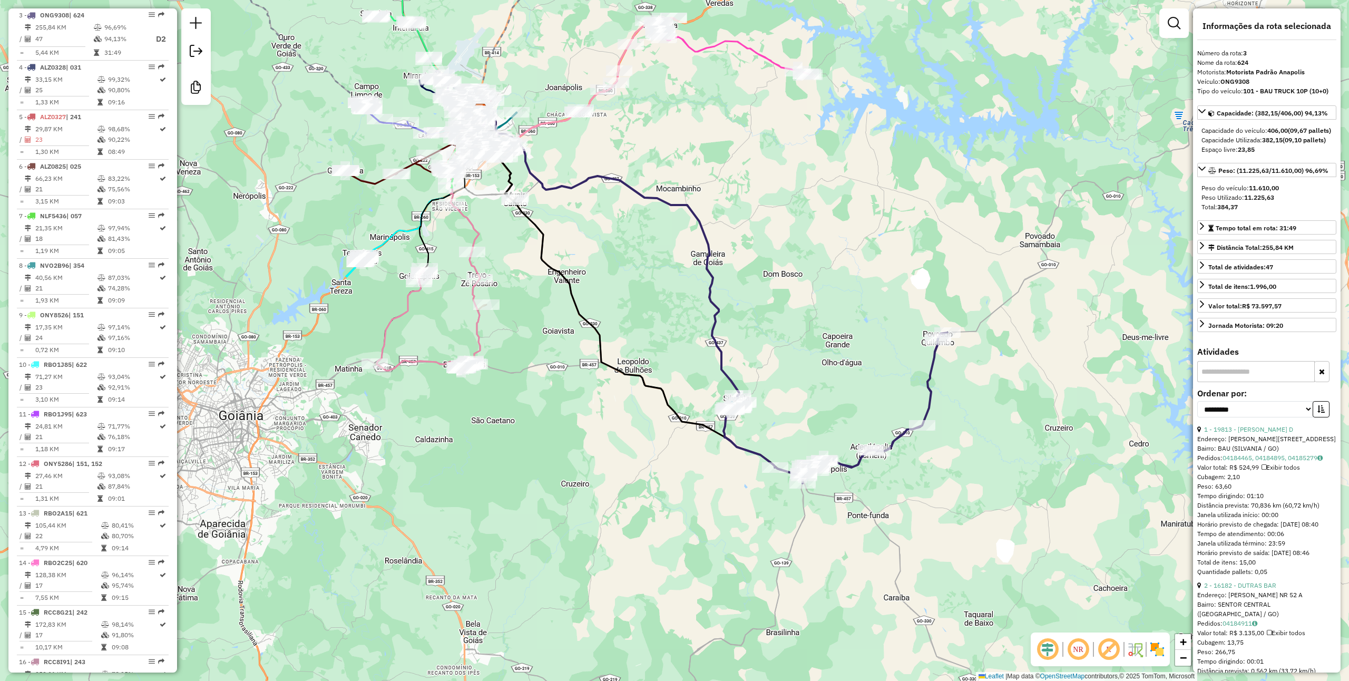
drag, startPoint x: 777, startPoint y: 452, endPoint x: 777, endPoint y: 404, distance: 48.5
click at [777, 404] on div "Janela de atendimento Grade de atendimento Capacidade Transportadoras Veículos …" at bounding box center [674, 340] width 1349 height 681
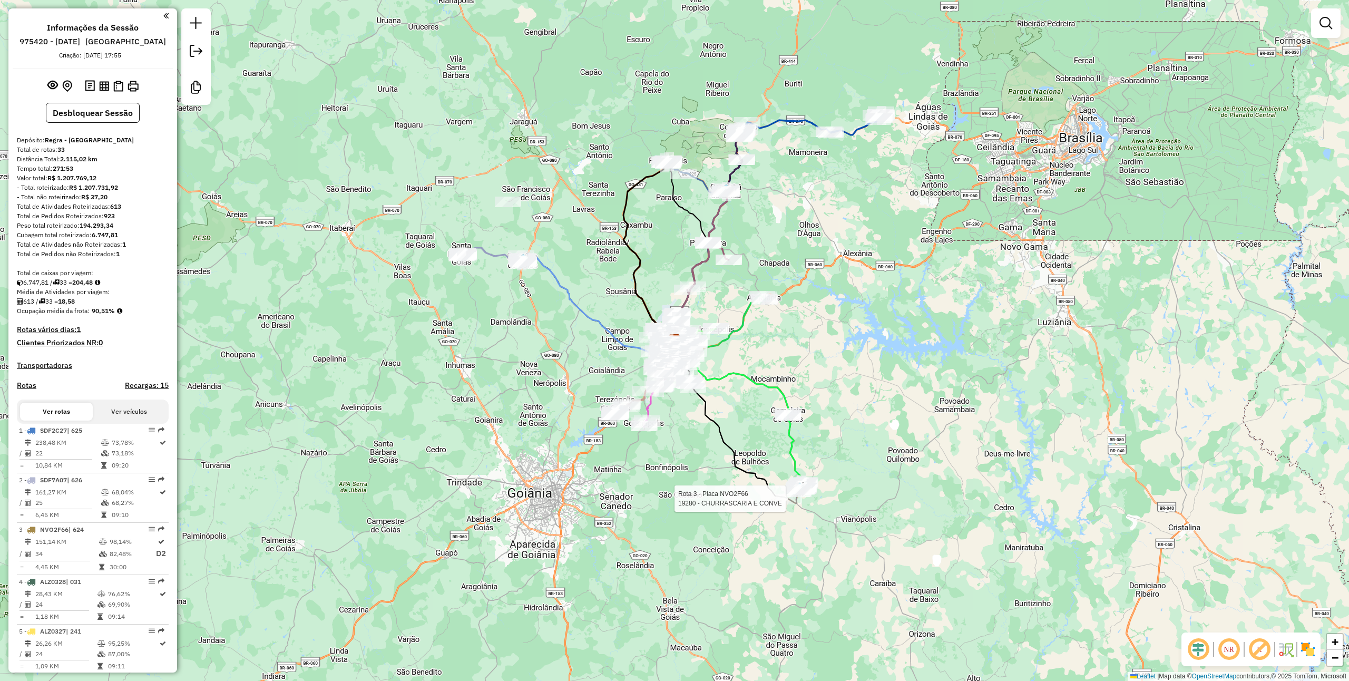
select select "**********"
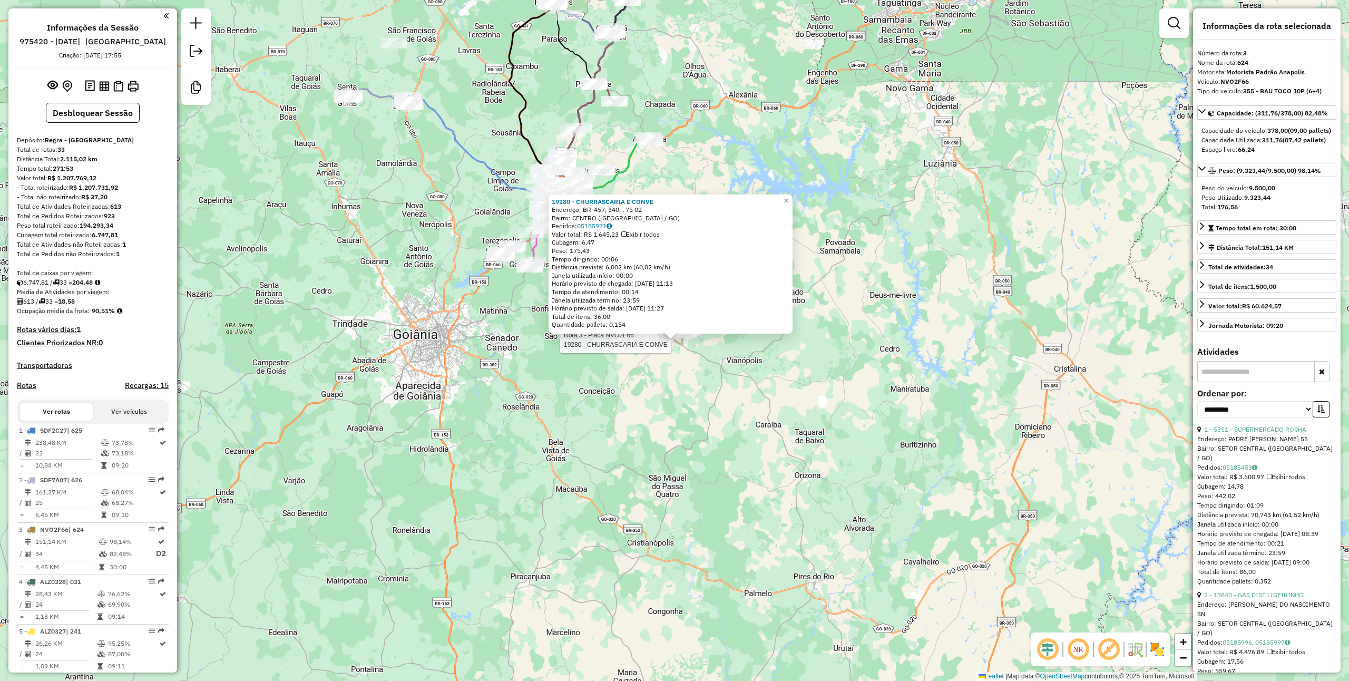
click at [660, 424] on div "Rota 3 - Placa NVO2F66 19280 - [GEOGRAPHIC_DATA] E CONVE 19280 - [GEOGRAPHIC_DA…" at bounding box center [674, 340] width 1349 height 681
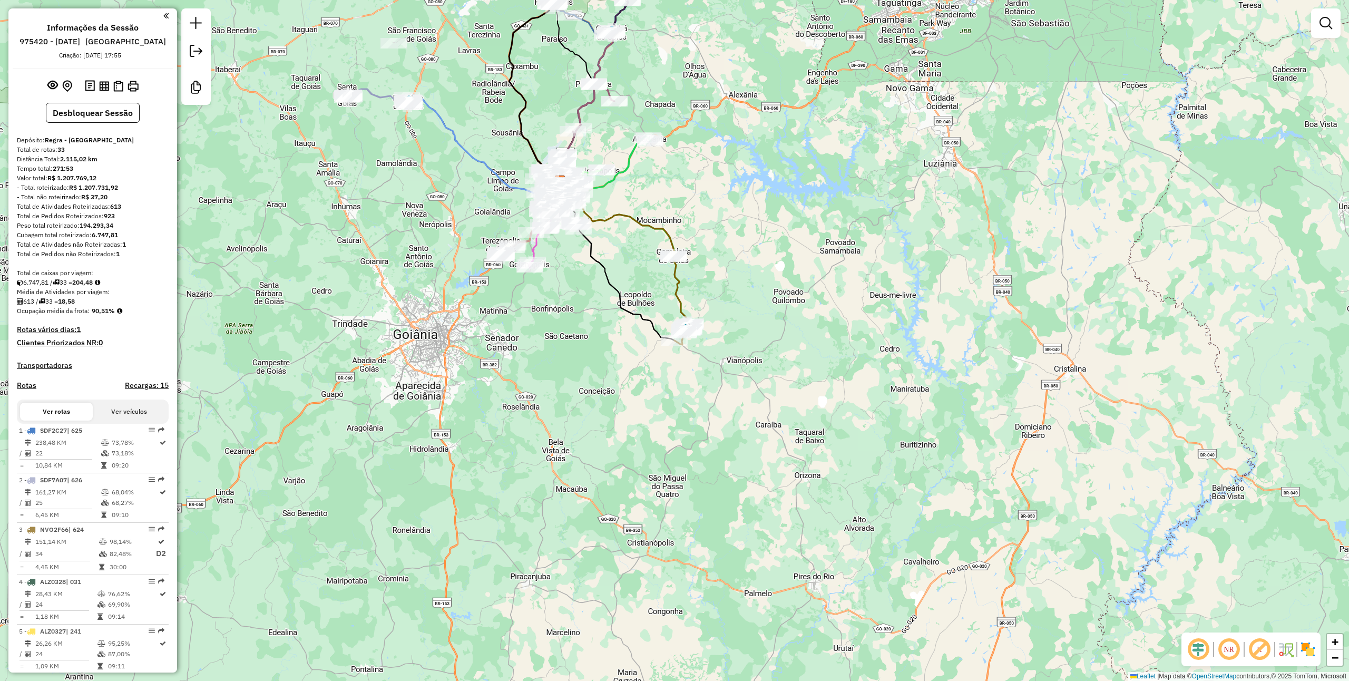
click at [683, 300] on icon at bounding box center [624, 251] width 131 height 148
select select "**********"
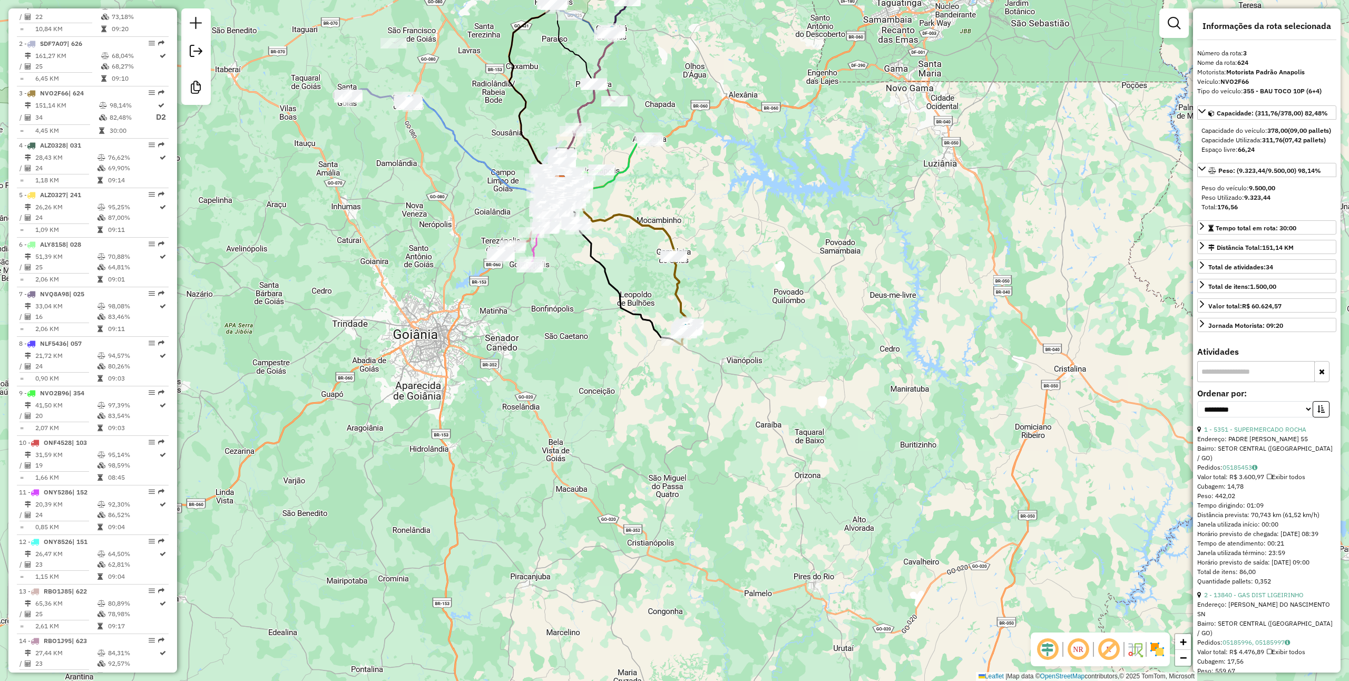
scroll to position [514, 0]
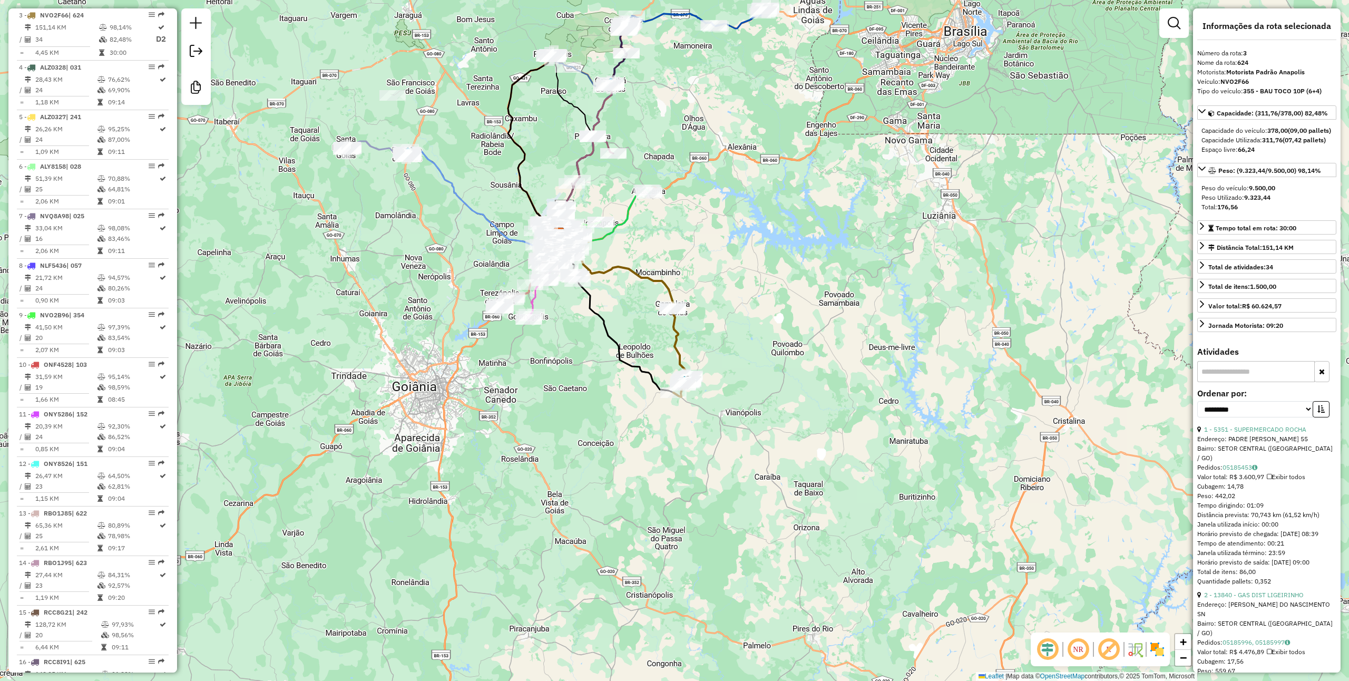
drag, startPoint x: 765, startPoint y: 231, endPoint x: 886, endPoint y: 163, distance: 138.5
click at [763, 283] on div "Janela de atendimento Grade de atendimento Capacidade Transportadoras Veículos …" at bounding box center [674, 340] width 1349 height 681
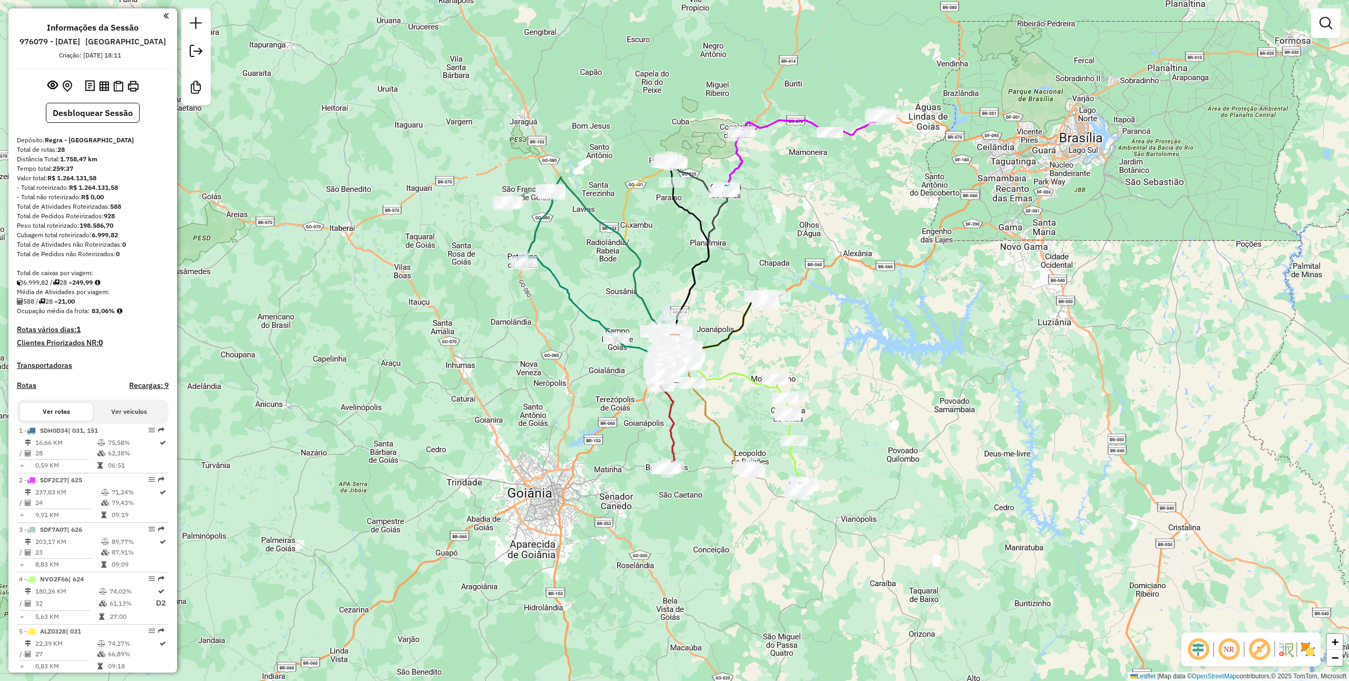
click at [795, 464] on icon at bounding box center [790, 437] width 31 height 116
select select "**********"
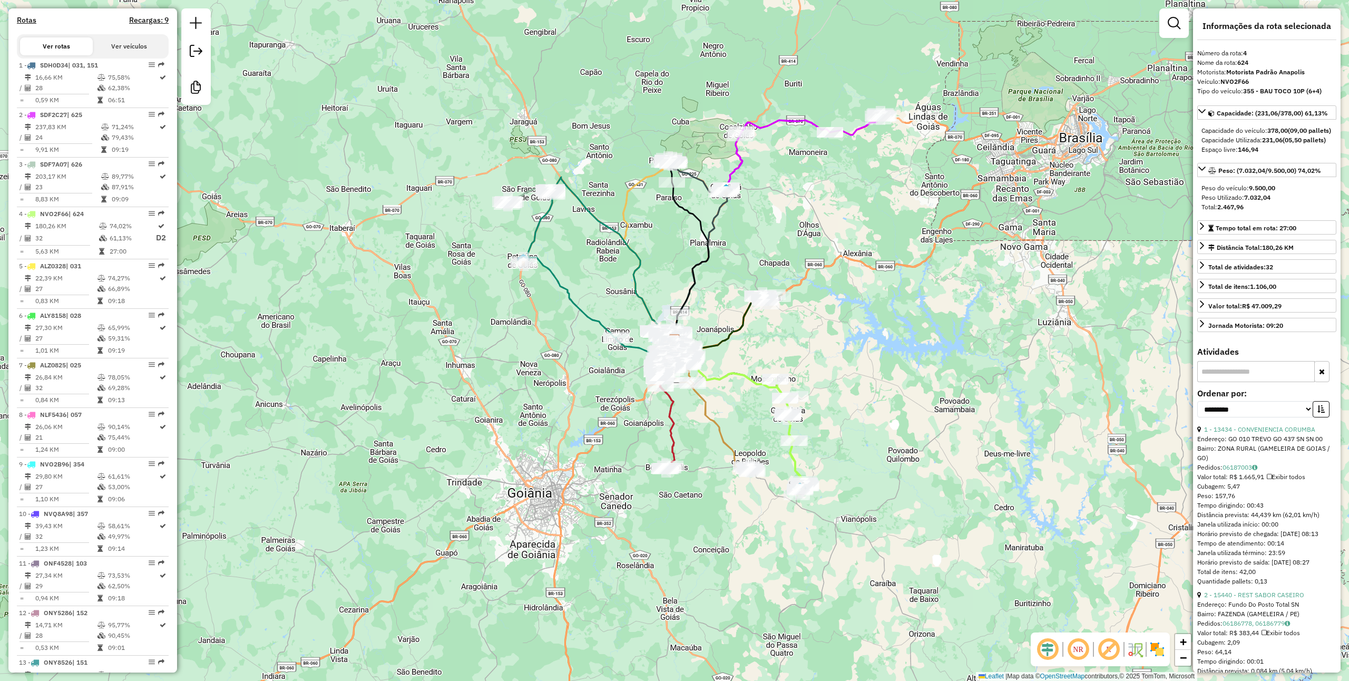
scroll to position [564, 0]
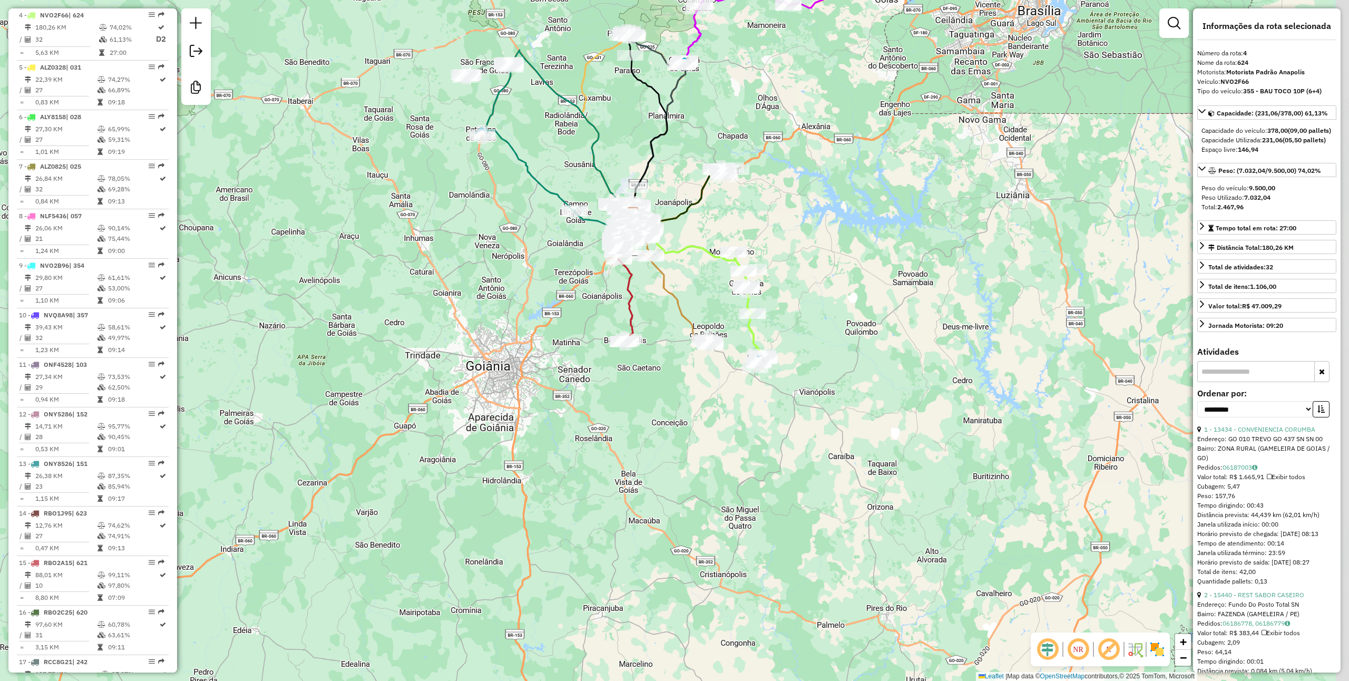
drag, startPoint x: 823, startPoint y: 467, endPoint x: 781, endPoint y: 340, distance: 133.6
click at [781, 340] on div "Janela de atendimento Grade de atendimento Capacidade Transportadoras Veículos …" at bounding box center [674, 340] width 1349 height 681
click at [629, 300] on icon at bounding box center [625, 300] width 15 height 83
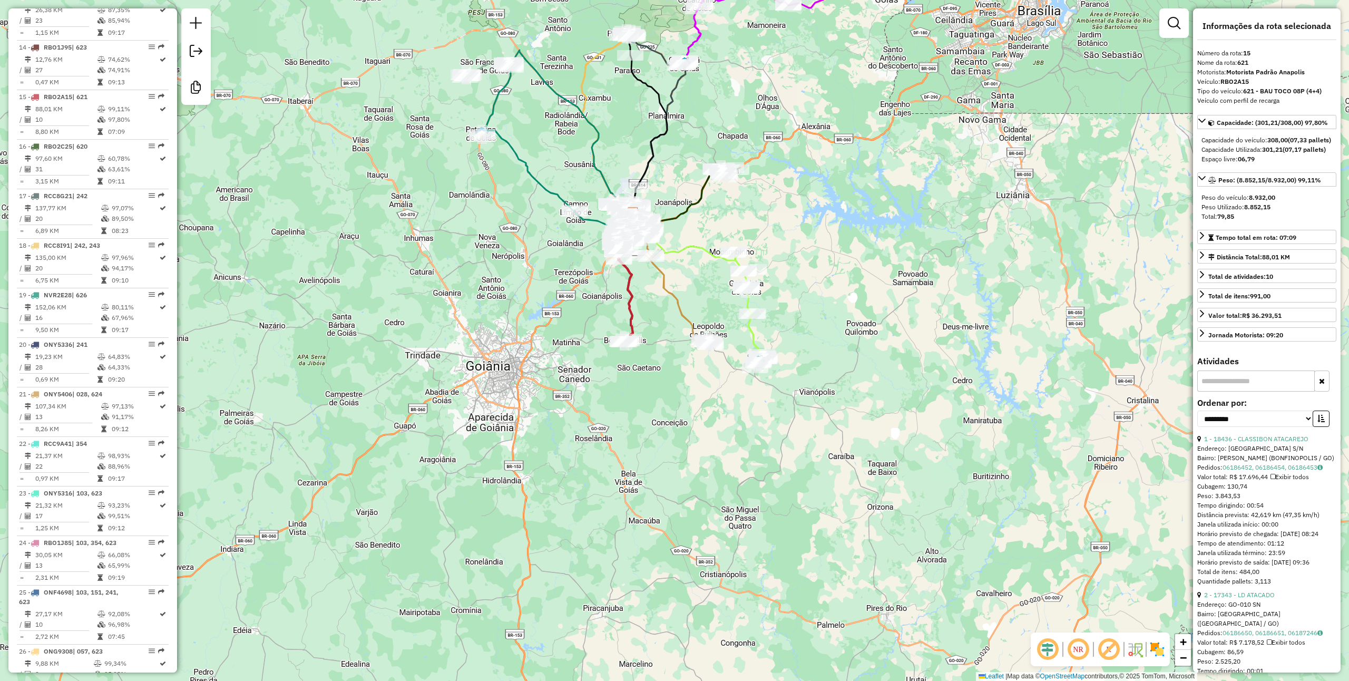
scroll to position [1113, 0]
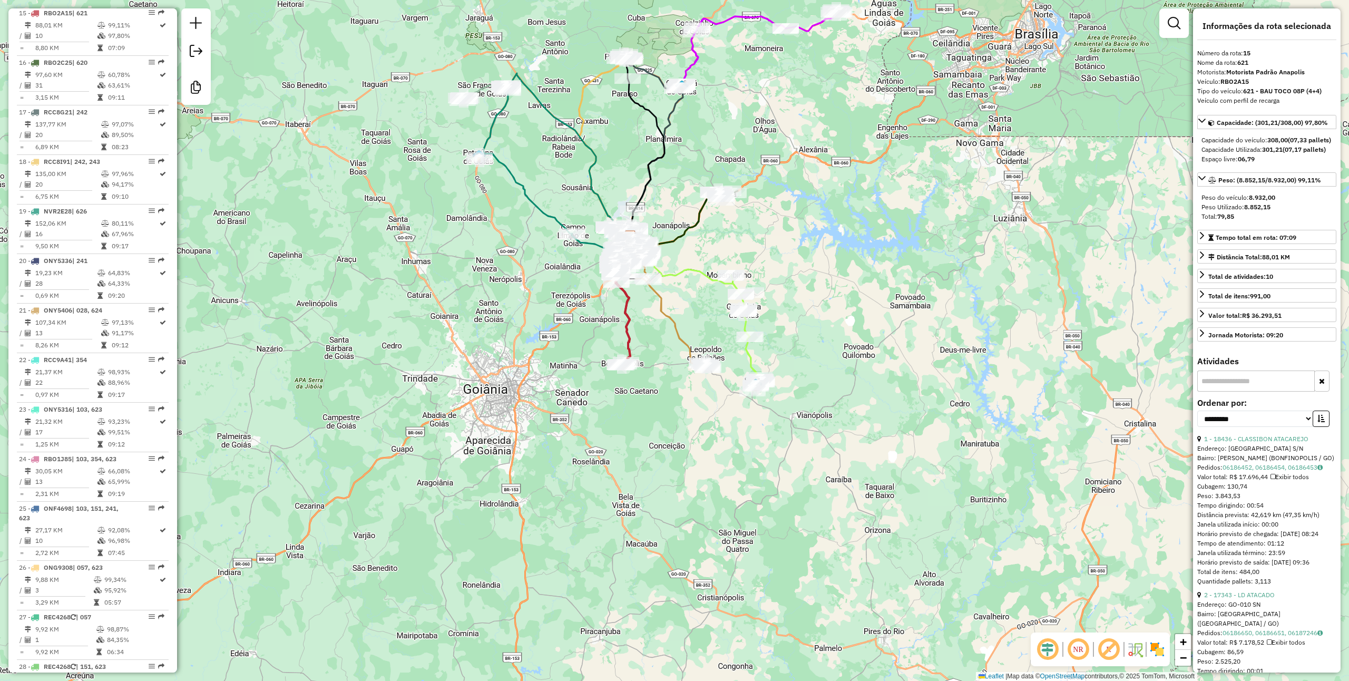
drag, startPoint x: 639, startPoint y: 317, endPoint x: 635, endPoint y: 349, distance: 31.8
click at [635, 349] on div "Janela de atendimento Grade de atendimento Capacidade Transportadoras Veículos …" at bounding box center [674, 340] width 1349 height 681
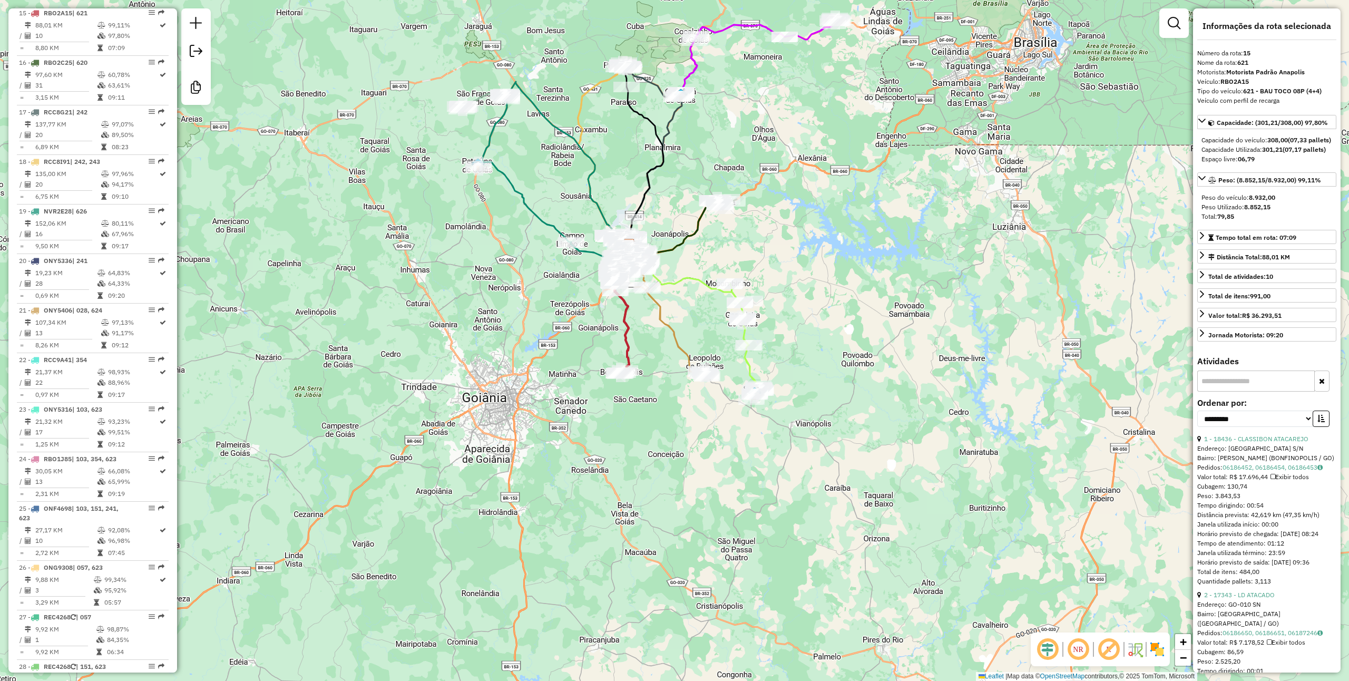
click at [673, 336] on icon at bounding box center [671, 323] width 73 height 108
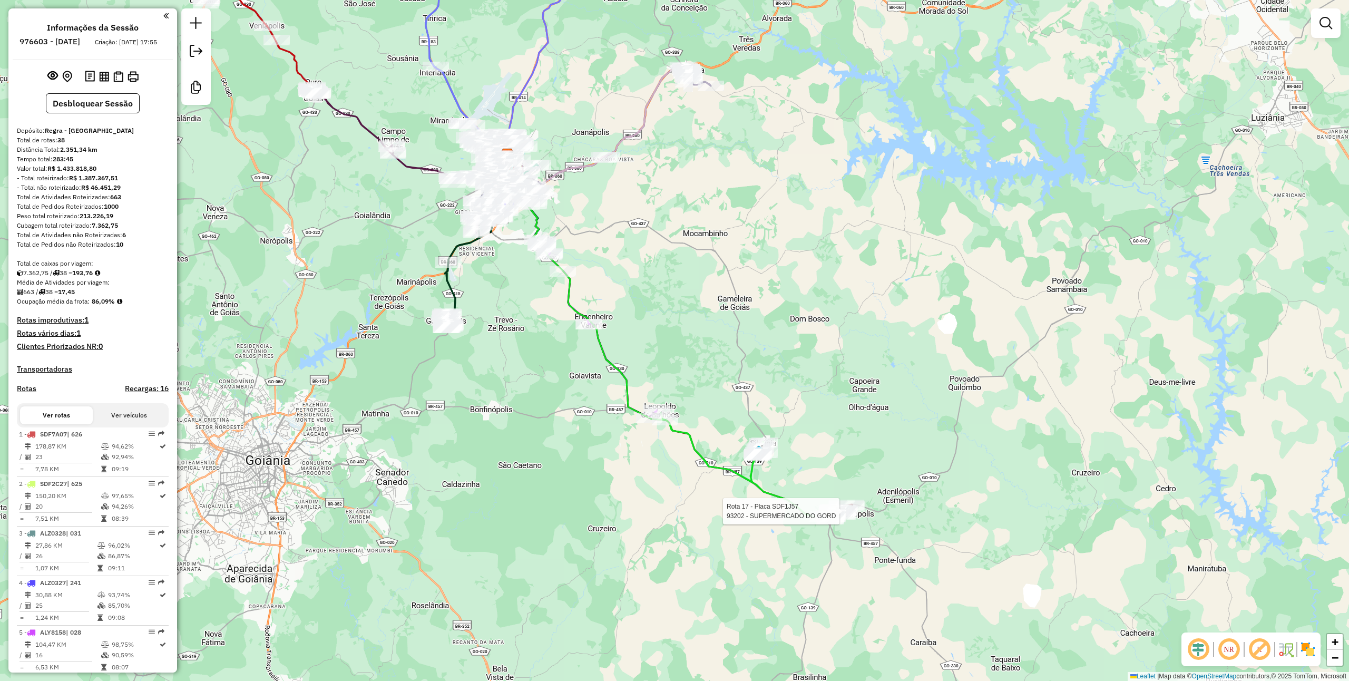
select select "**********"
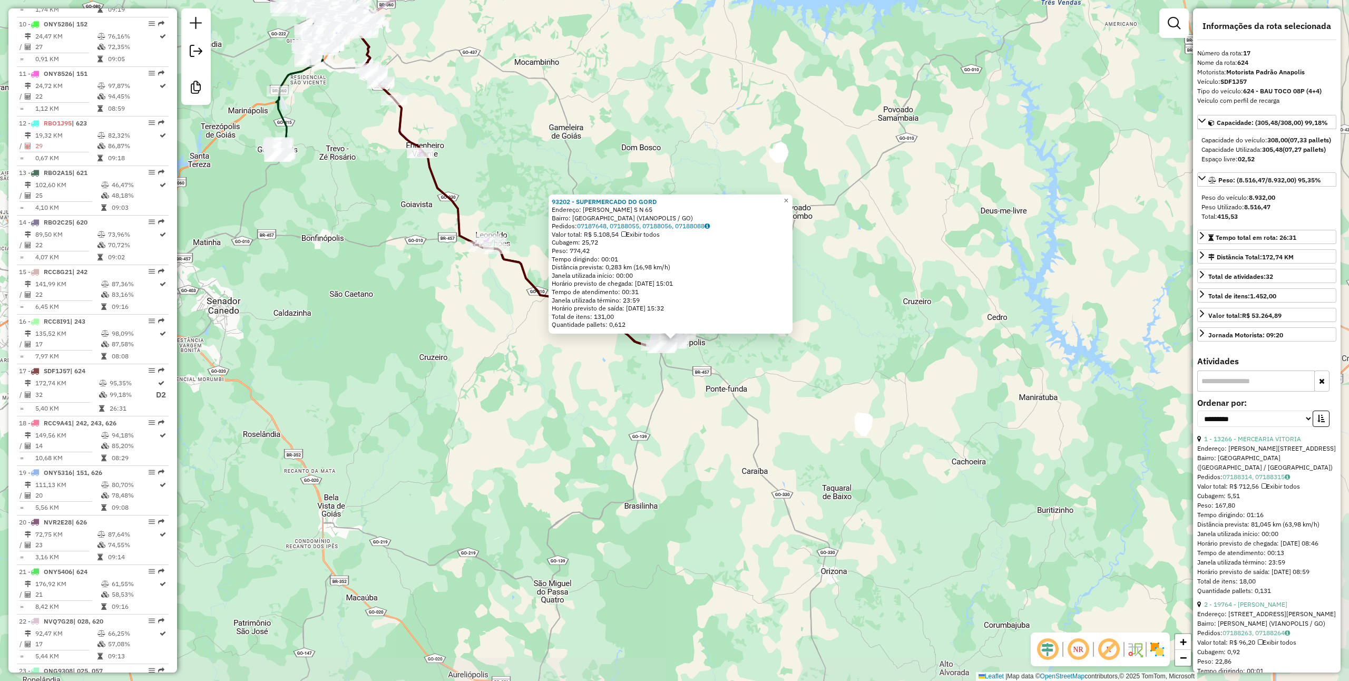
scroll to position [1223, 0]
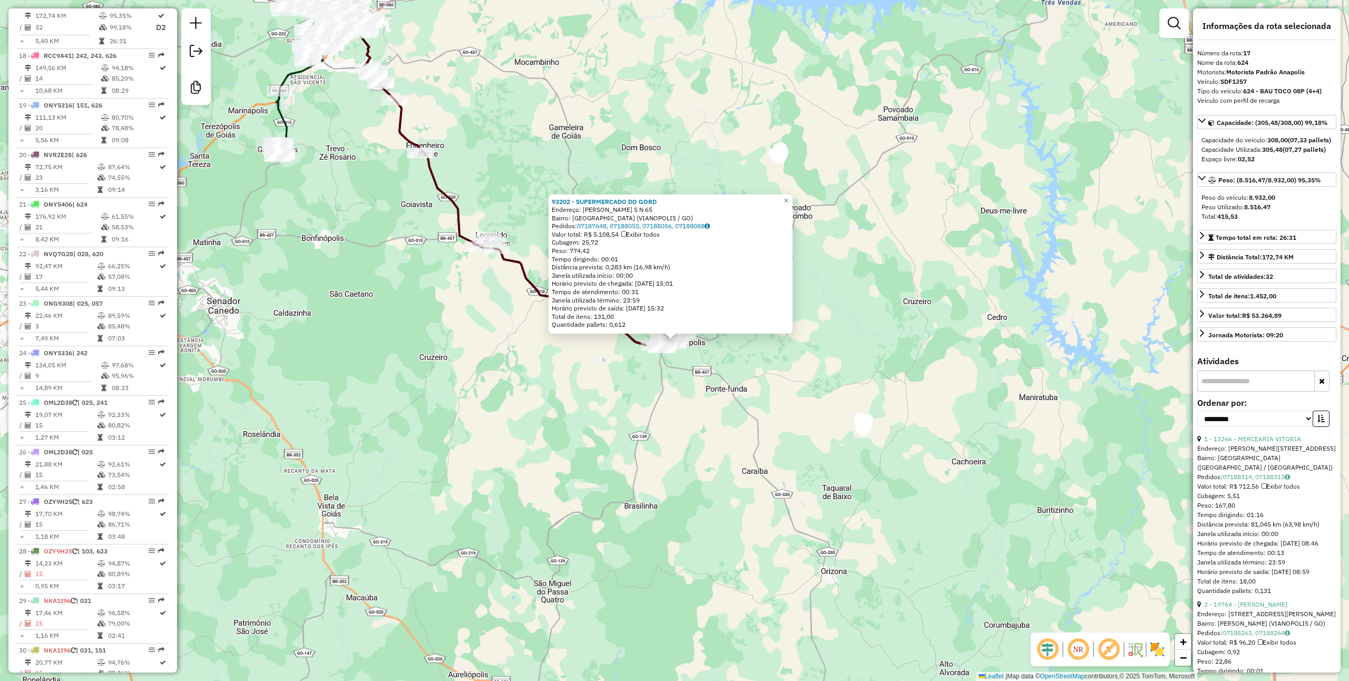
click at [711, 380] on div "93202 - SUPERMERCADO DO GORD Endereço: [PERSON_NAME] S N 65 Bairro: [GEOGRAPHIC…" at bounding box center [674, 340] width 1349 height 681
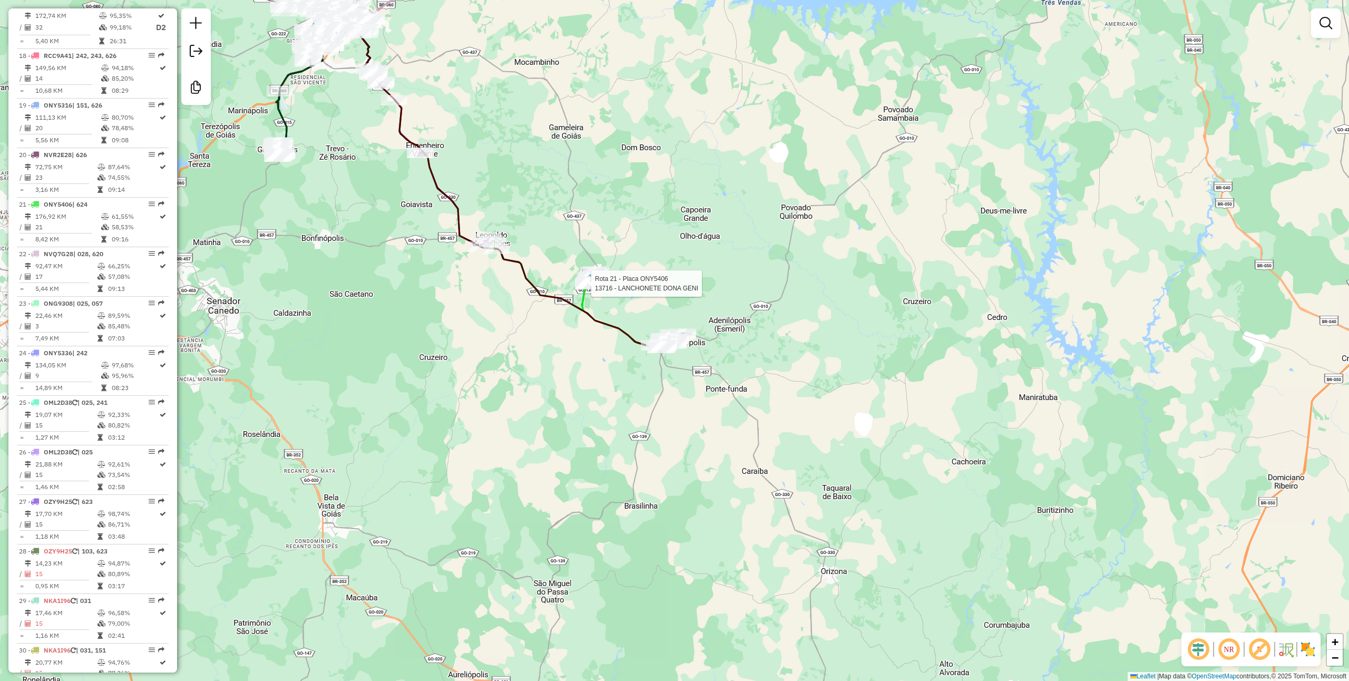
select select "**********"
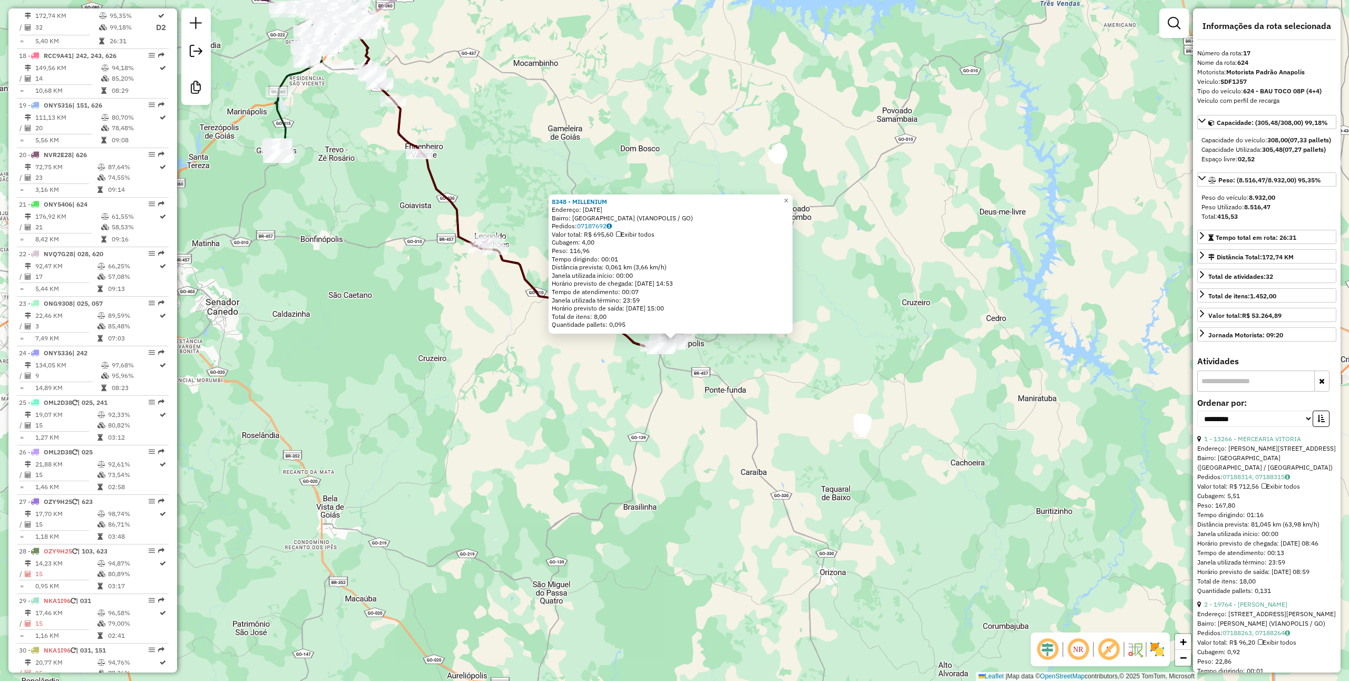
click at [835, 361] on div "8348 - MILLENIUM Endereço: [DATE] Bairro: [GEOGRAPHIC_DATA] ([GEOGRAPHIC_DATA] …" at bounding box center [674, 340] width 1349 height 681
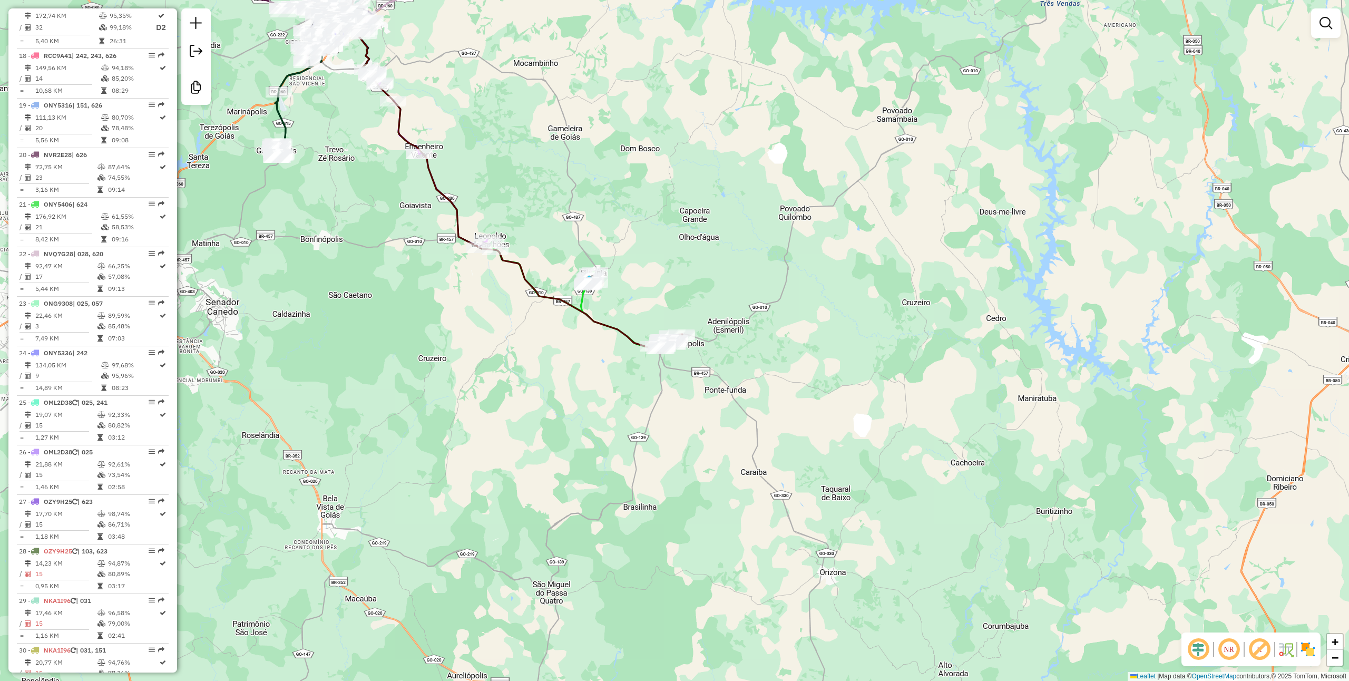
click at [622, 393] on div "Janela de atendimento Grade de atendimento Capacidade Transportadoras Veículos …" at bounding box center [674, 340] width 1349 height 681
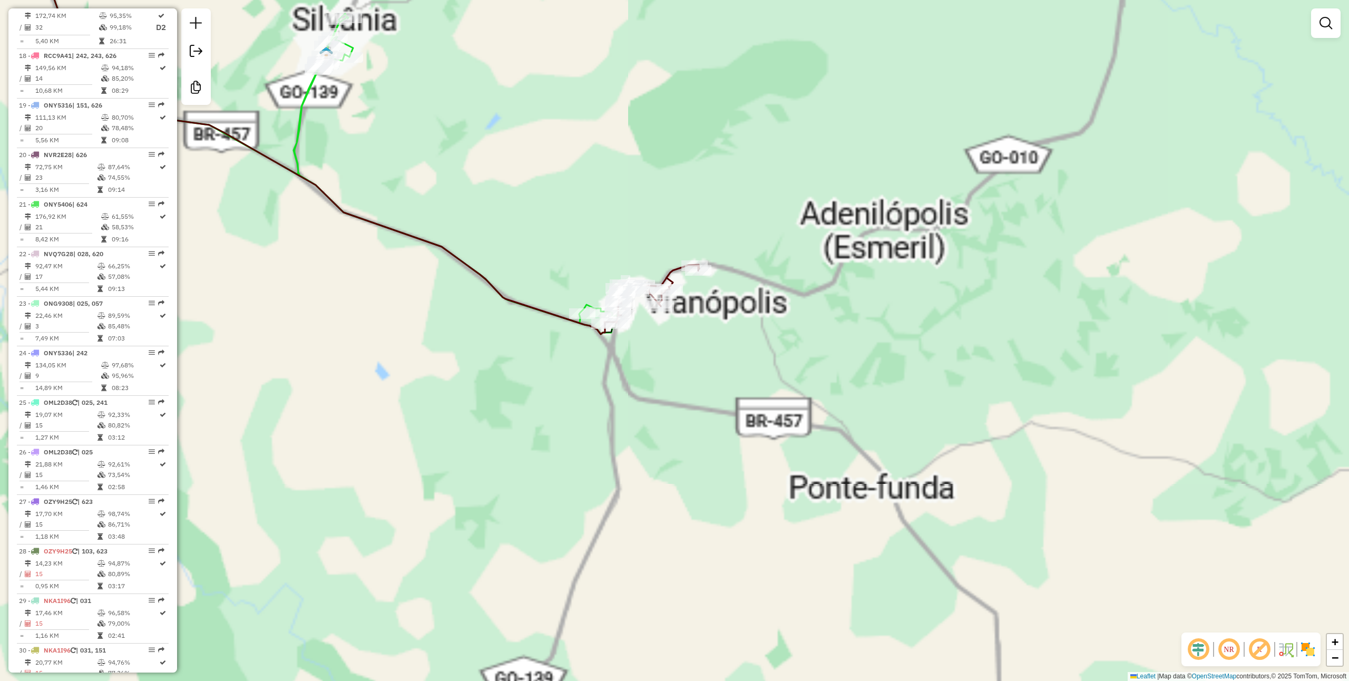
click at [706, 319] on div "Janela de atendimento Grade de atendimento Capacidade Transportadoras Veículos …" at bounding box center [674, 340] width 1349 height 681
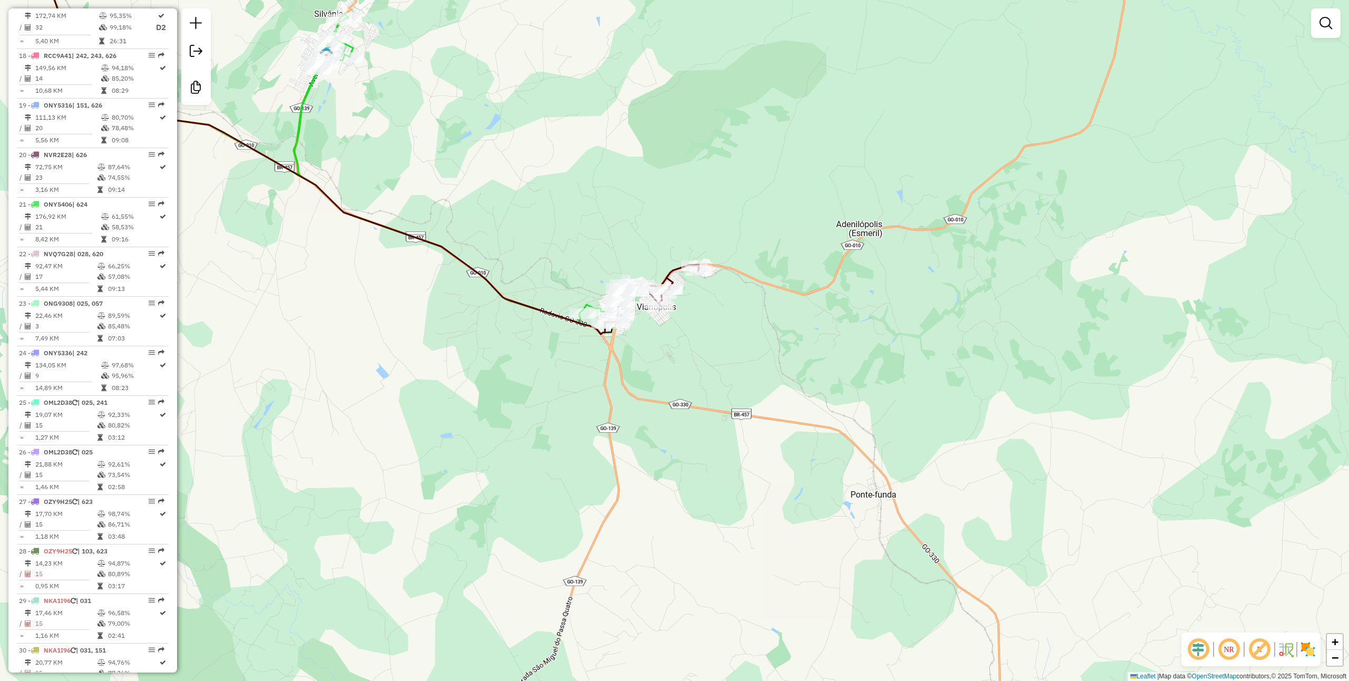
click at [679, 275] on div "Janela de atendimento Grade de atendimento Capacidade Transportadoras Veículos …" at bounding box center [674, 340] width 1349 height 681
click at [669, 263] on div "Janela de atendimento Grade de atendimento Capacidade Transportadoras Veículos …" at bounding box center [674, 340] width 1349 height 681
click at [674, 271] on icon at bounding box center [651, 294] width 95 height 59
select select "**********"
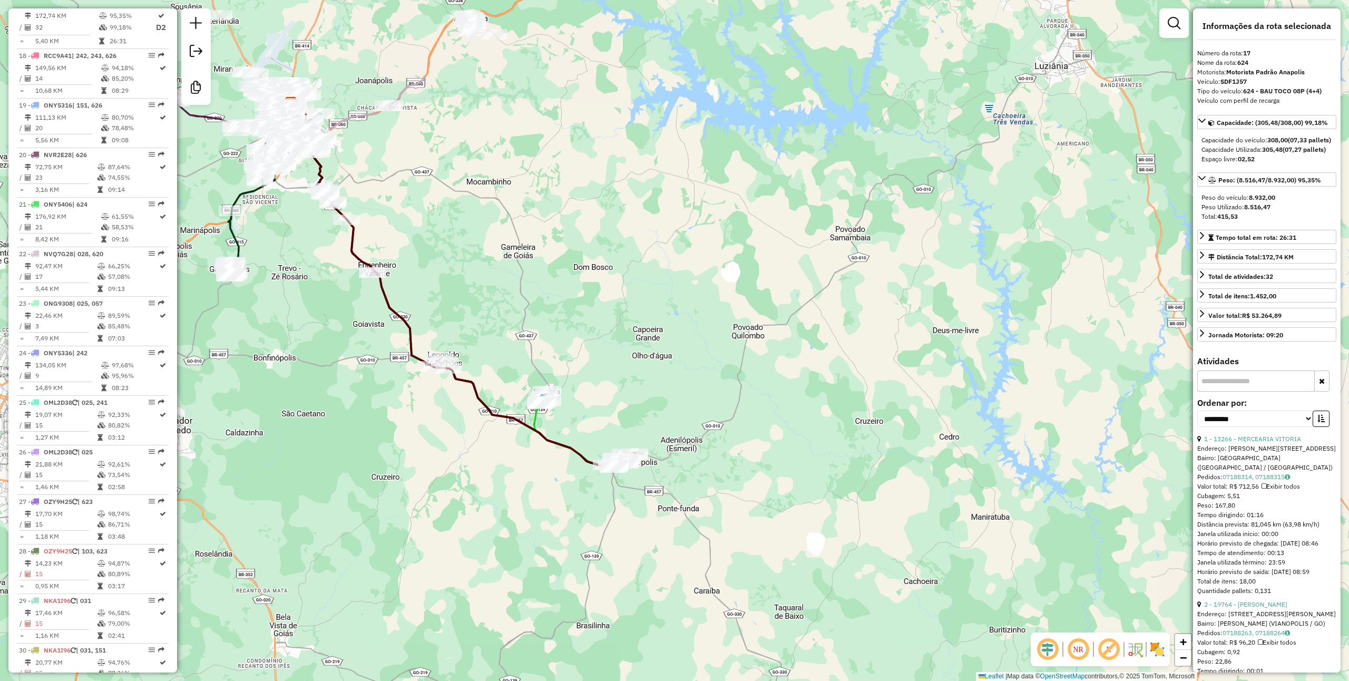
drag, startPoint x: 614, startPoint y: 197, endPoint x: 634, endPoint y: 341, distance: 145.8
click at [634, 341] on div "Janela de atendimento Grade de atendimento Capacidade Transportadoras Veículos …" at bounding box center [674, 340] width 1349 height 681
